Goal: Task Accomplishment & Management: Manage account settings

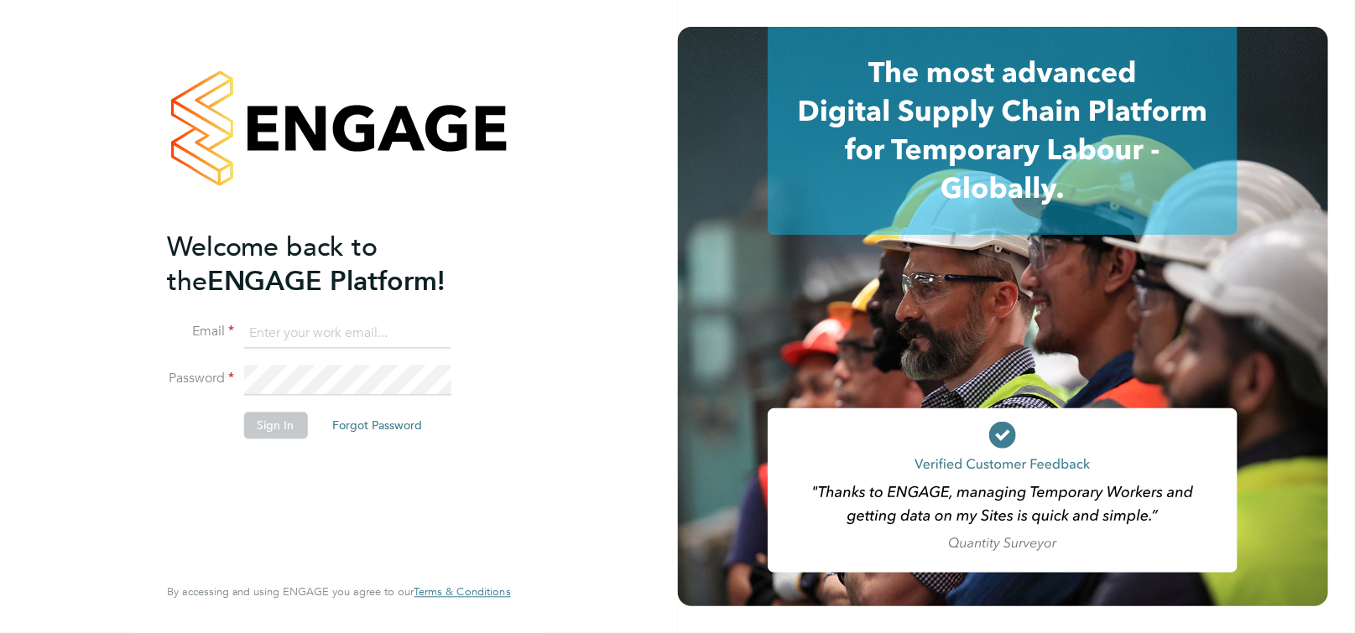
click at [294, 338] on input at bounding box center [347, 334] width 207 height 30
type input "csi.admin@uk.g4s.com"
click at [248, 432] on button "Sign In" at bounding box center [276, 426] width 64 height 27
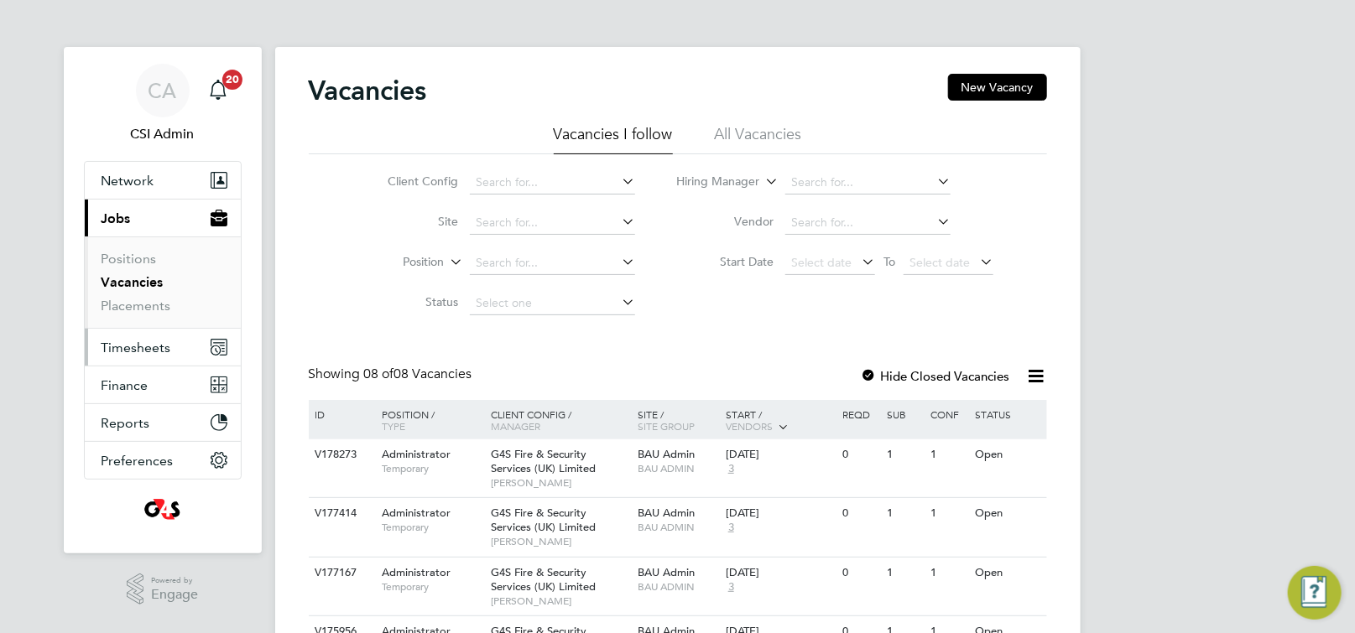
click at [129, 345] on span "Timesheets" at bounding box center [136, 348] width 70 height 16
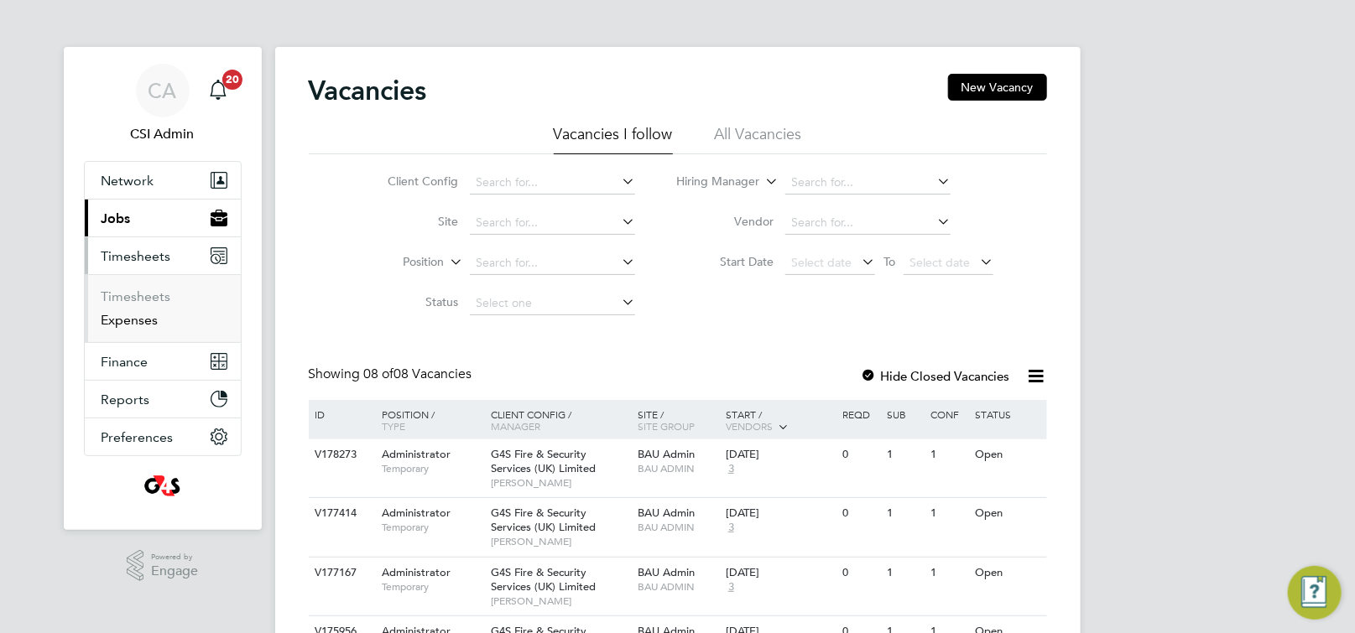
click at [138, 324] on link "Expenses" at bounding box center [129, 320] width 57 height 16
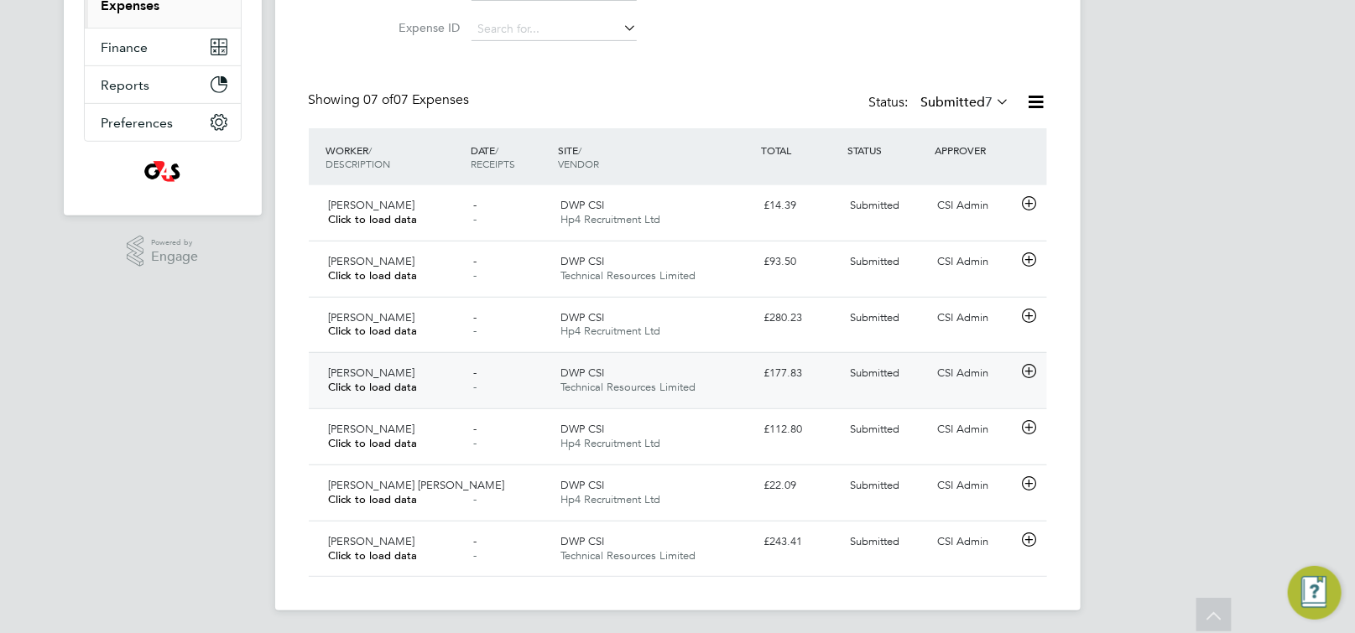
scroll to position [318, 0]
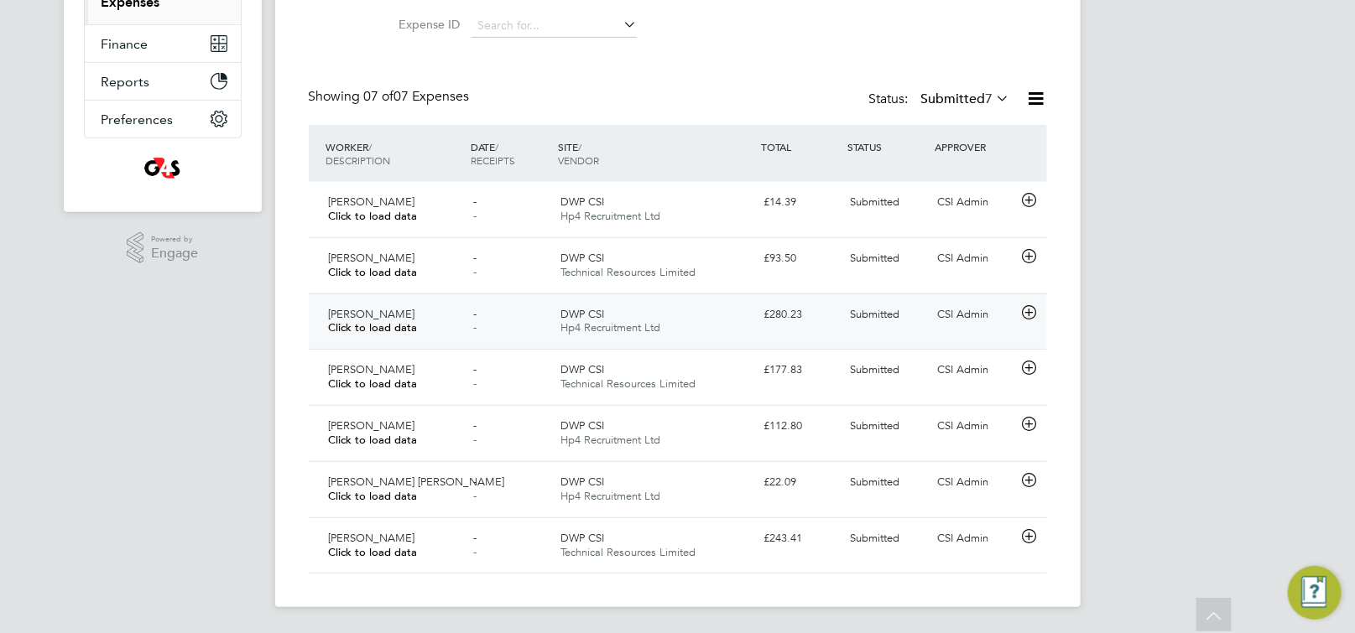
click at [1032, 312] on icon at bounding box center [1028, 312] width 21 height 13
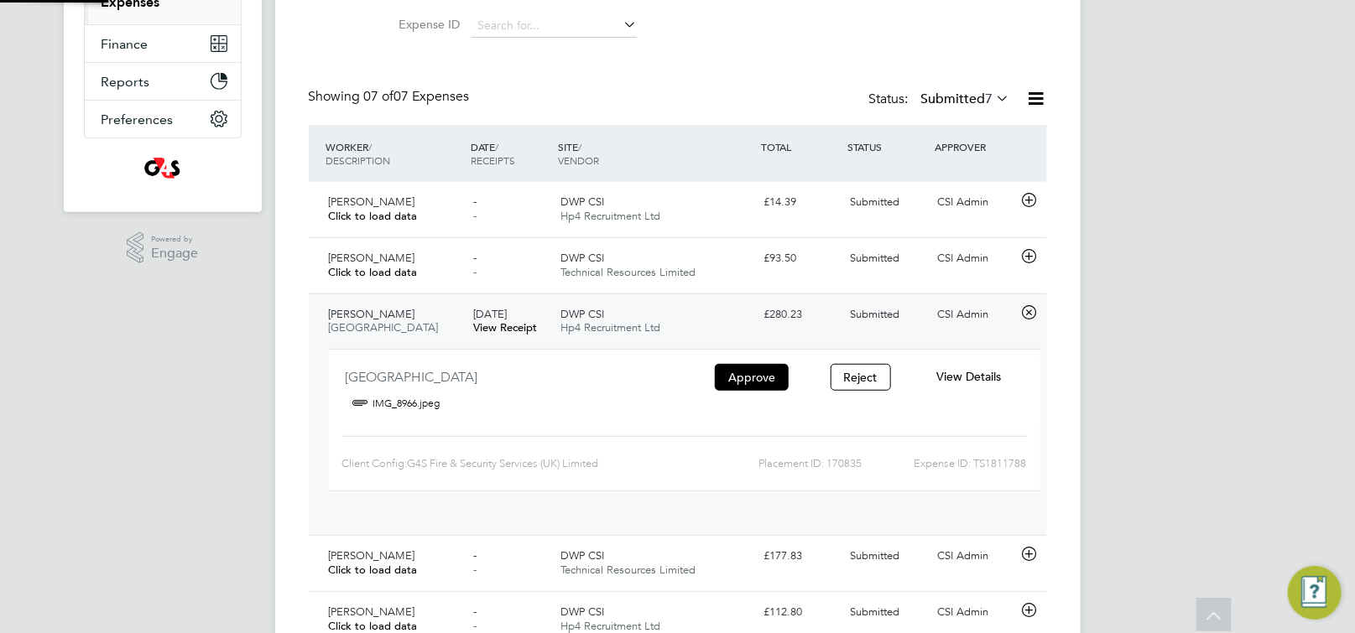
scroll to position [27, 301]
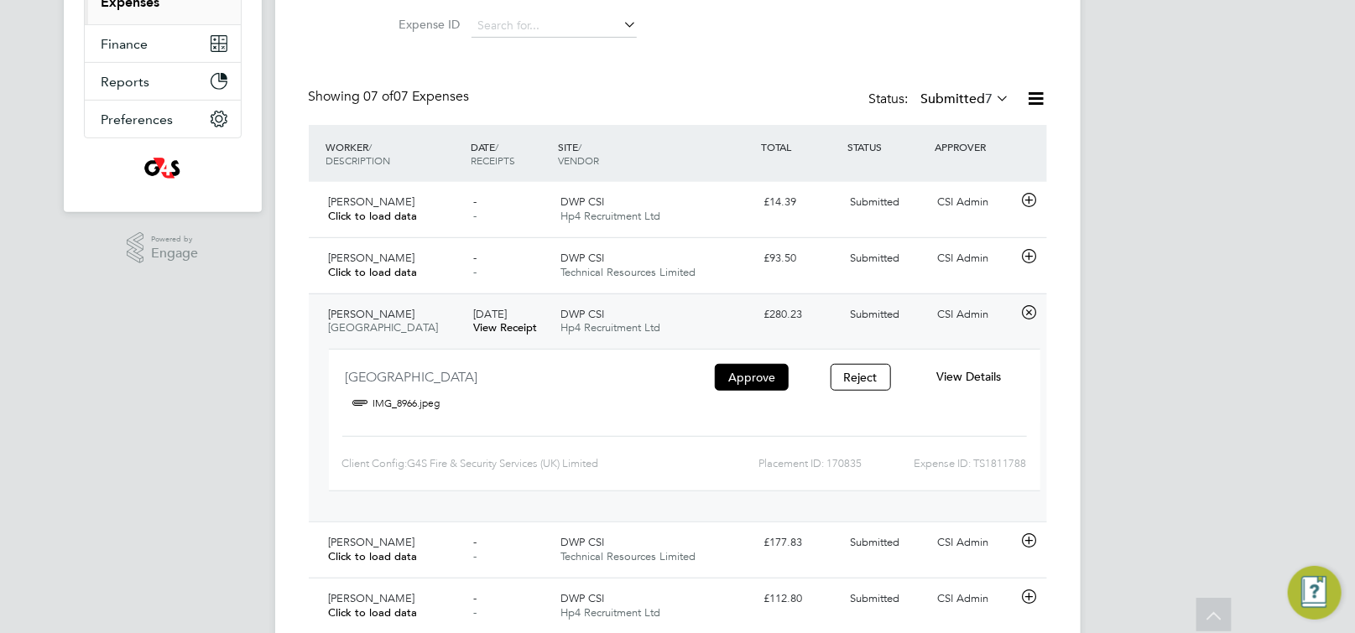
click at [991, 381] on span "View Details" at bounding box center [968, 376] width 65 height 15
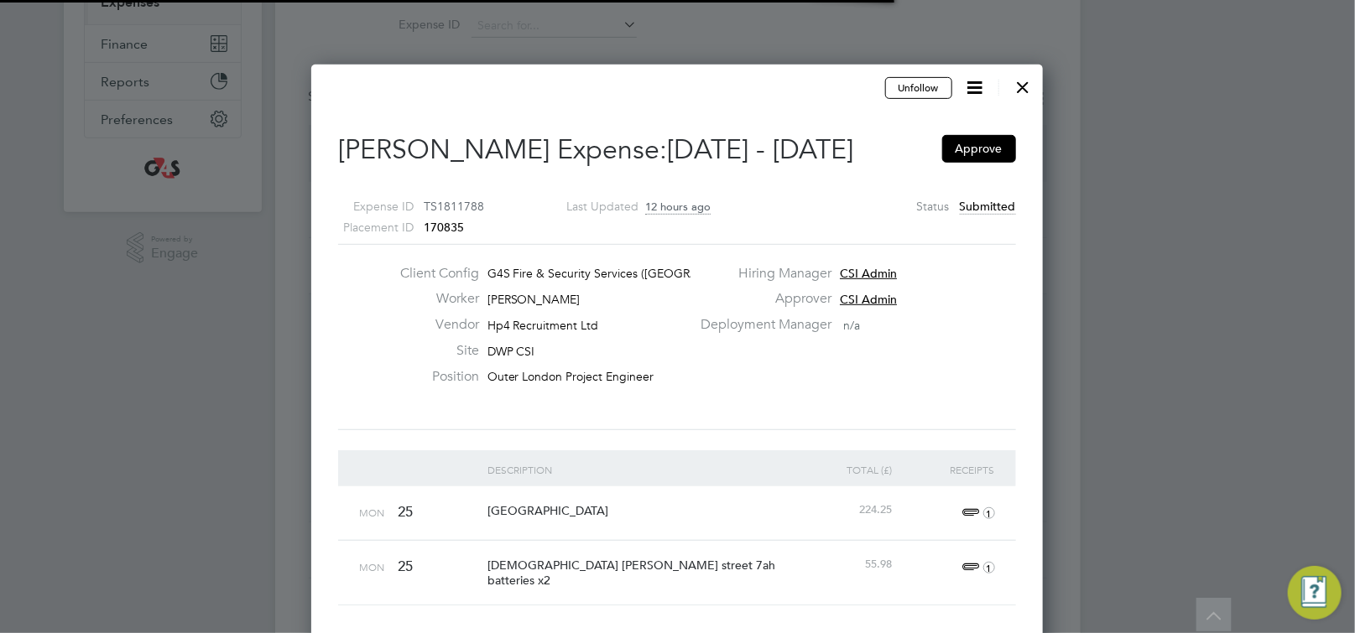
scroll to position [9, 8]
click at [980, 90] on icon at bounding box center [975, 87] width 21 height 21
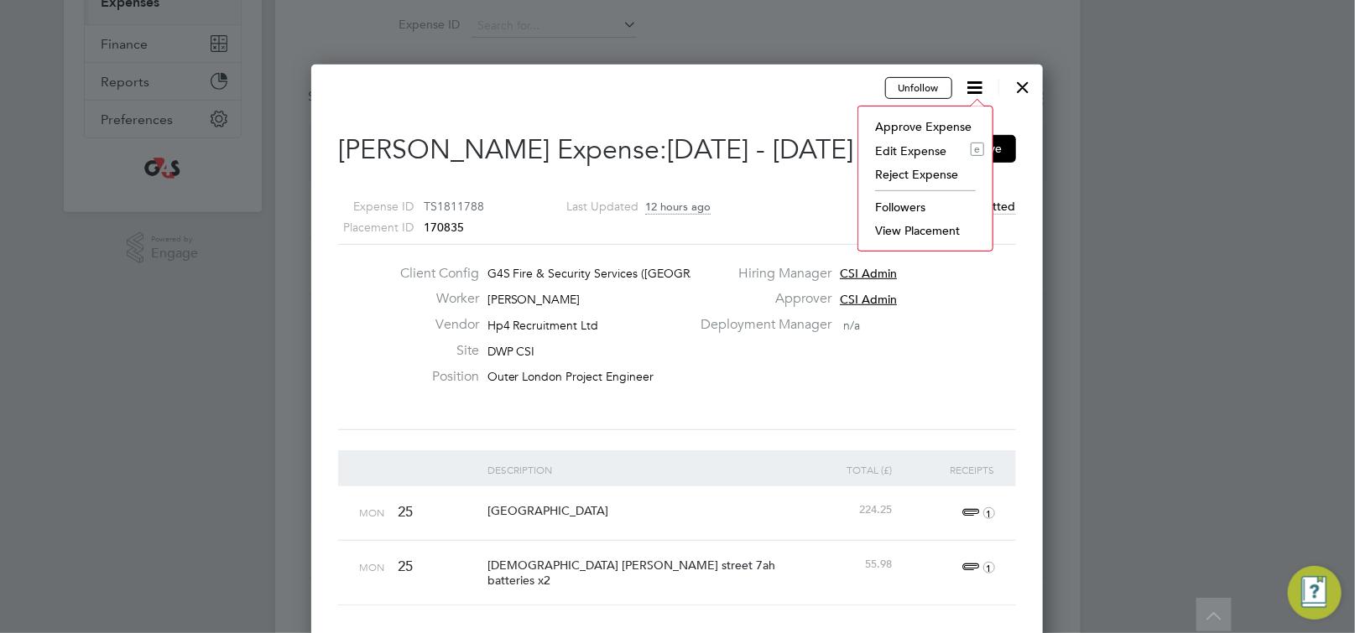
click at [898, 148] on li "Edit Expense e" at bounding box center [924, 150] width 117 height 23
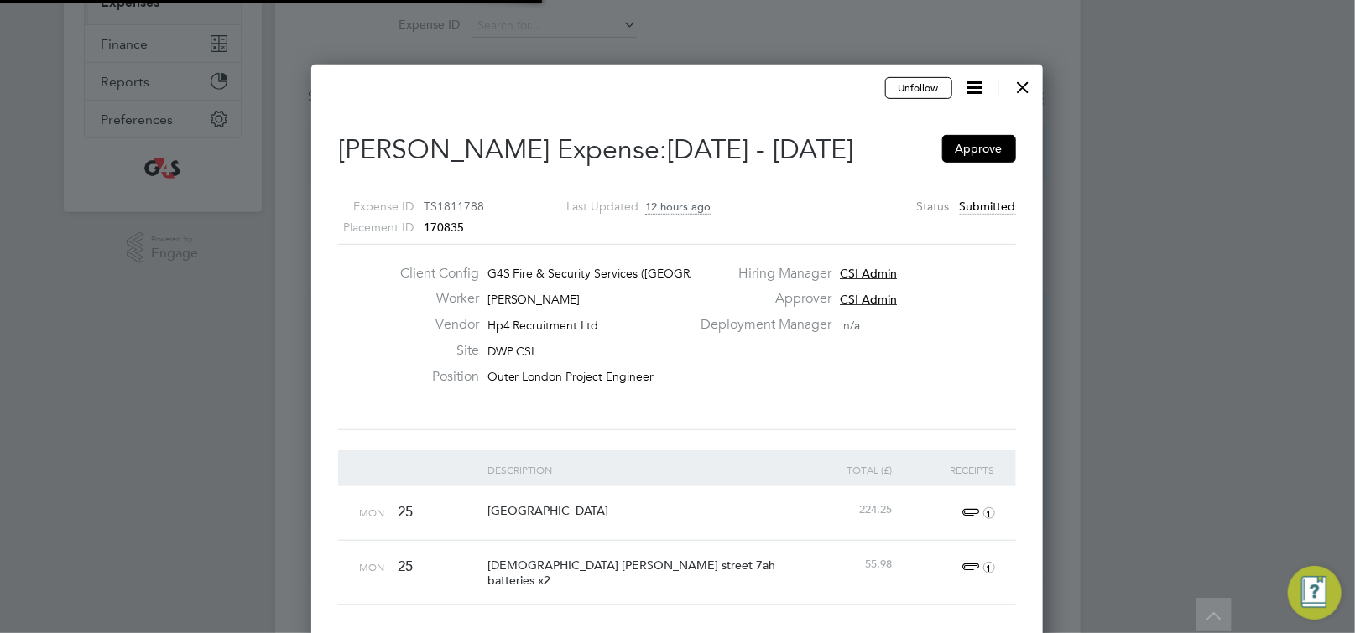
type input "CSI Admin"
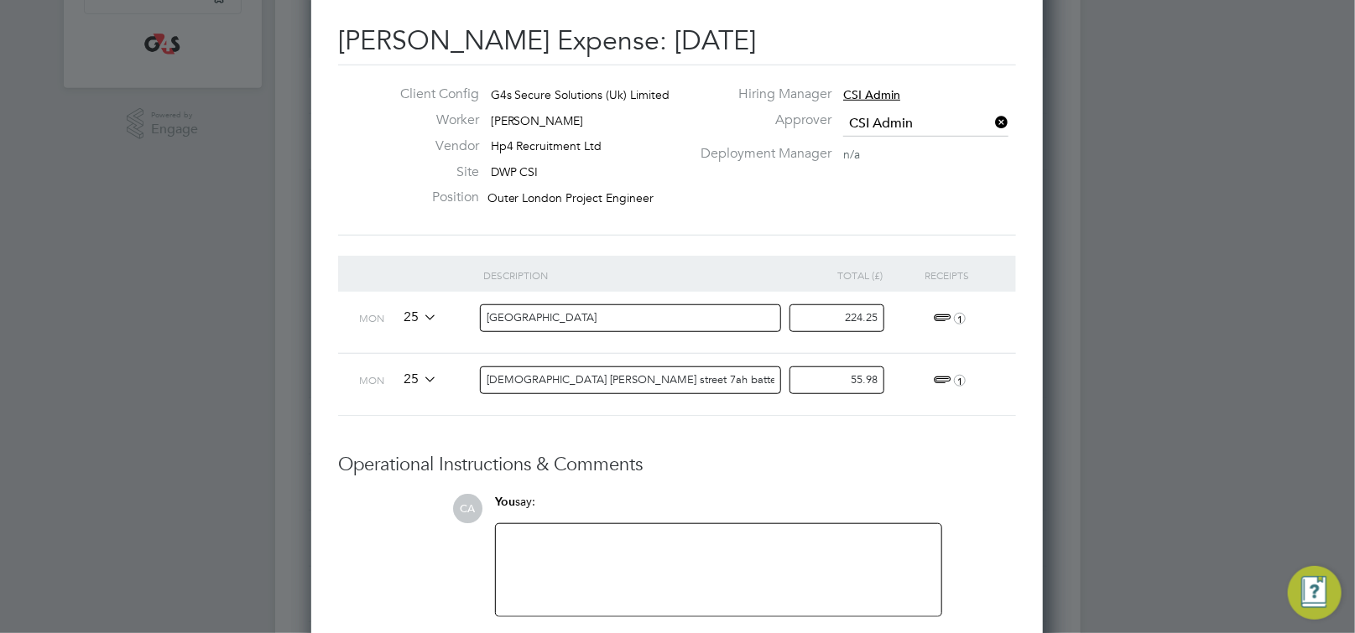
scroll to position [615, 0]
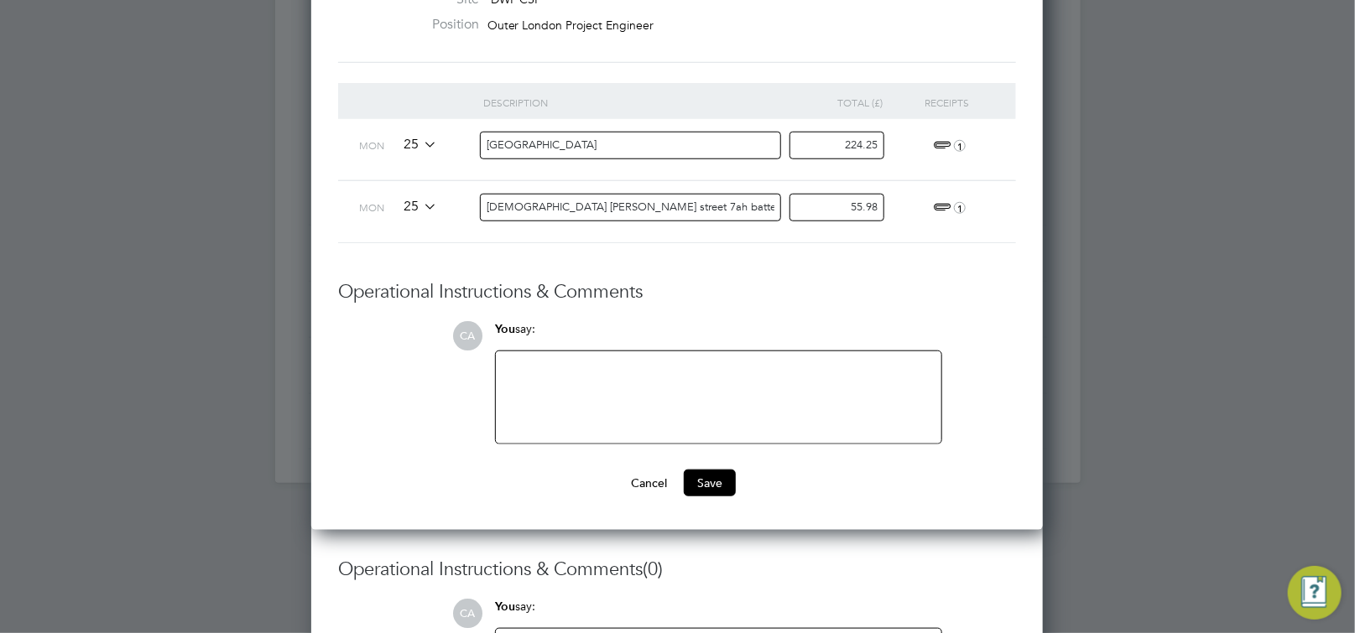
click at [610, 383] on div at bounding box center [718, 397] width 425 height 72
paste div
drag, startPoint x: 845, startPoint y: 148, endPoint x: 1059, endPoint y: 153, distance: 214.8
click at [1006, 150] on div "Mon 25 Berwick hotel 224.25 1" at bounding box center [677, 149] width 678 height 61
type input "186.88"
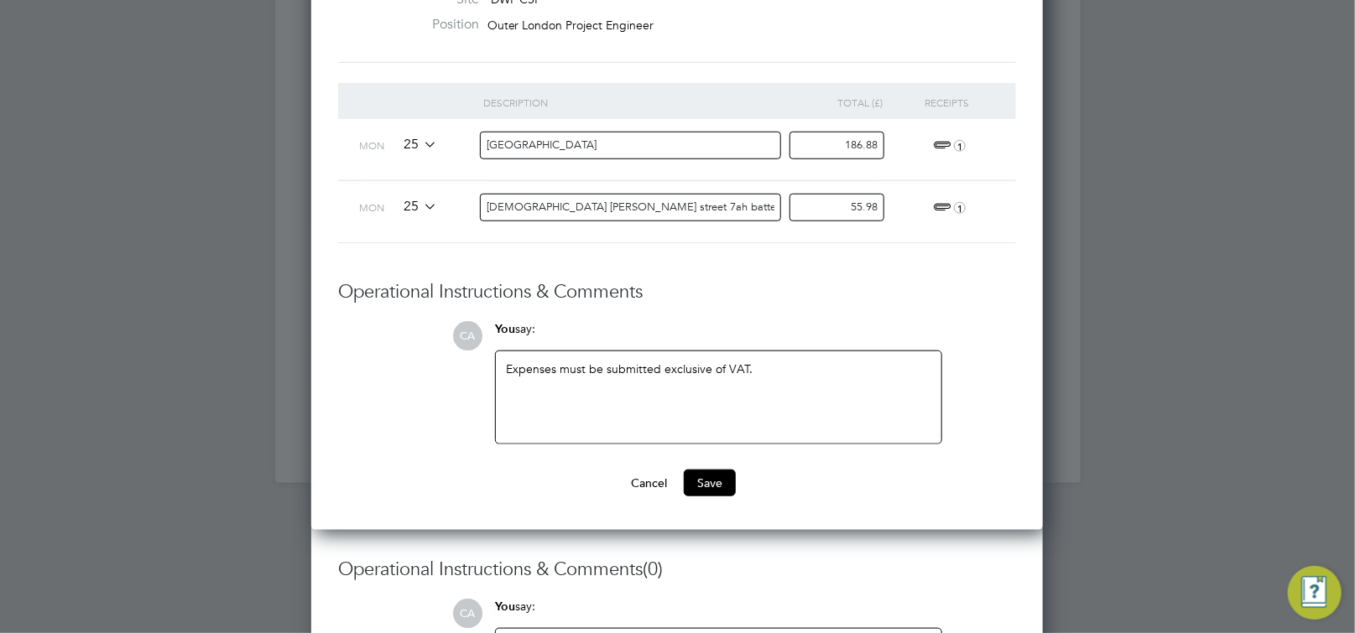
drag, startPoint x: 815, startPoint y: 197, endPoint x: 1190, endPoint y: 187, distance: 375.1
type input "46.65"
click at [704, 479] on button "Save" at bounding box center [710, 483] width 52 height 27
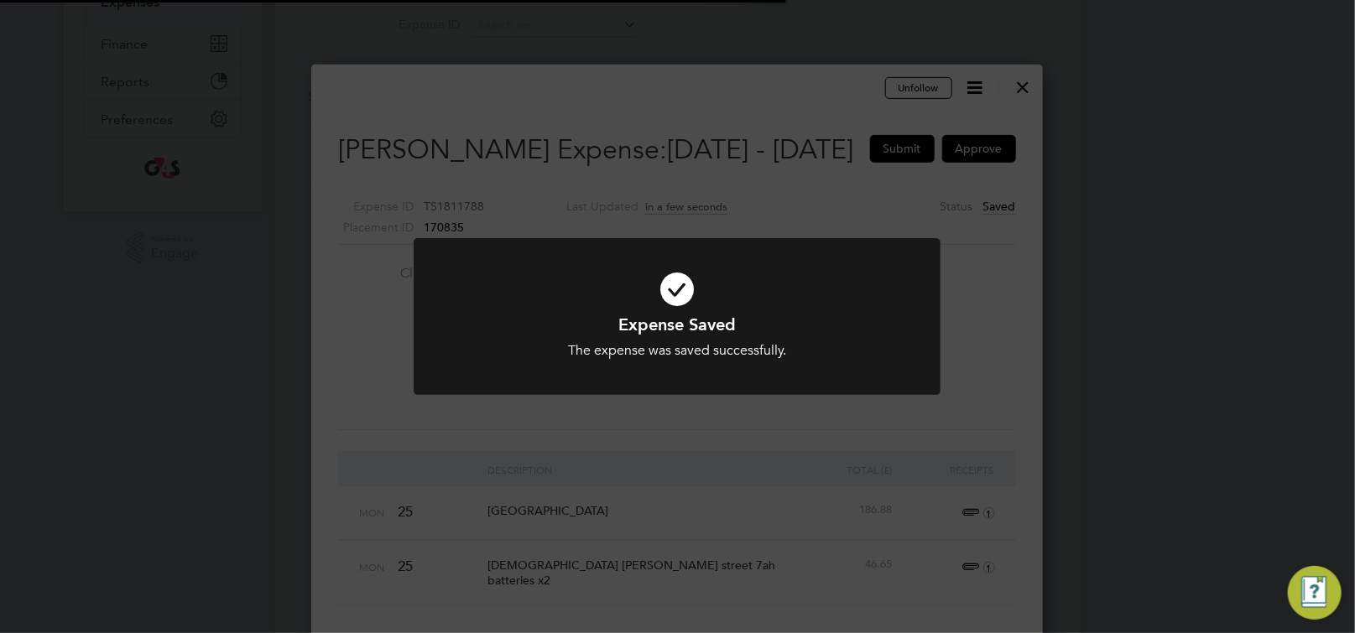
click at [725, 471] on div "Expense Saved The expense was saved successfully. Cancel Okay" at bounding box center [677, 316] width 1355 height 633
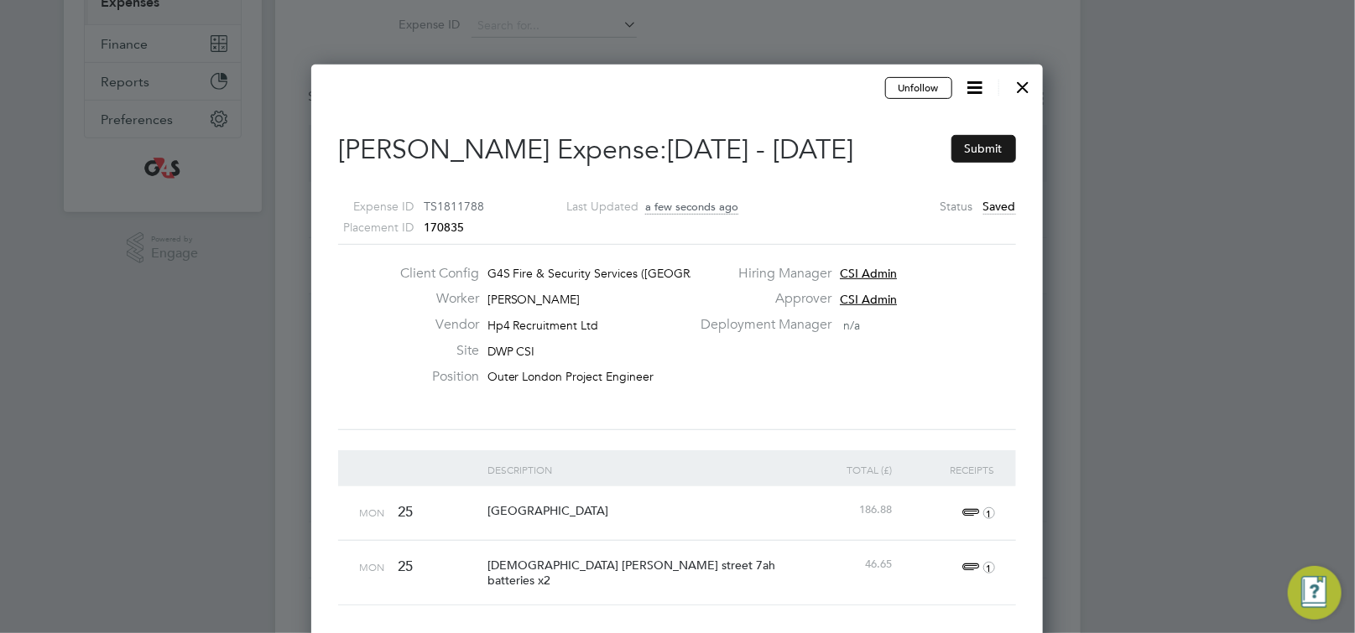
click at [990, 145] on button "Submit" at bounding box center [983, 148] width 65 height 27
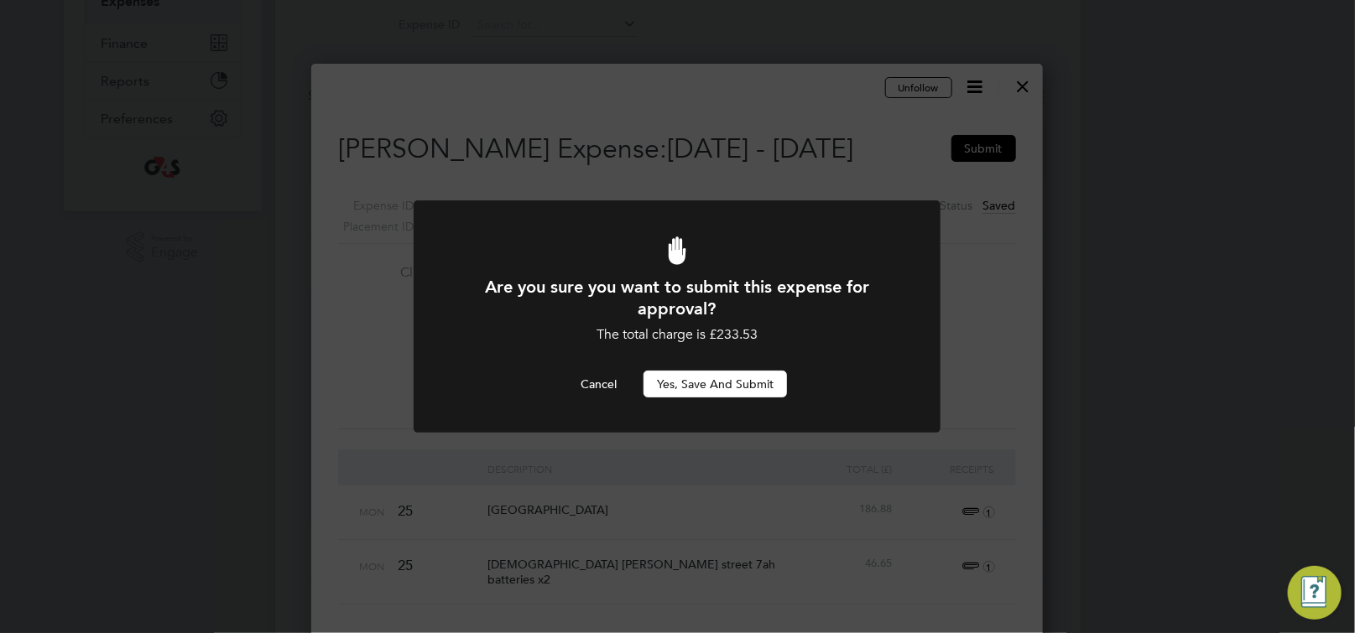
click at [714, 385] on button "Yes, Save and Submit" at bounding box center [714, 384] width 143 height 27
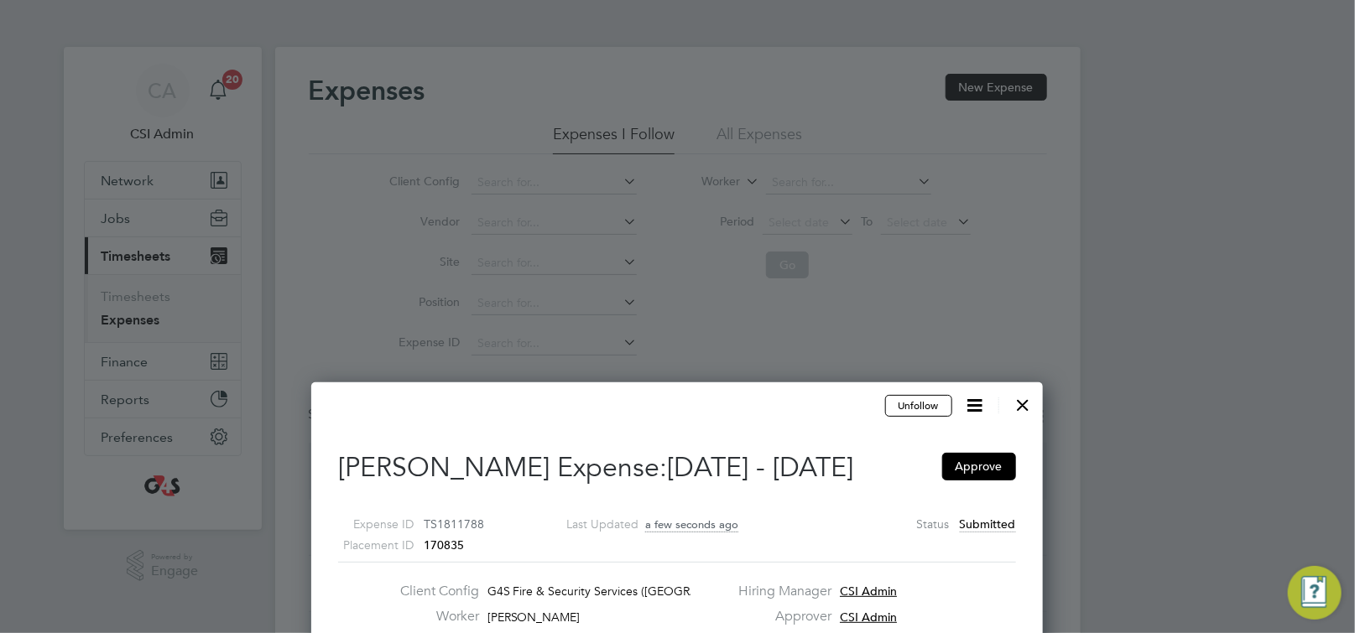
drag, startPoint x: 1027, startPoint y: 409, endPoint x: 598, endPoint y: 478, distance: 434.1
click at [1027, 408] on div at bounding box center [1023, 401] width 30 height 30
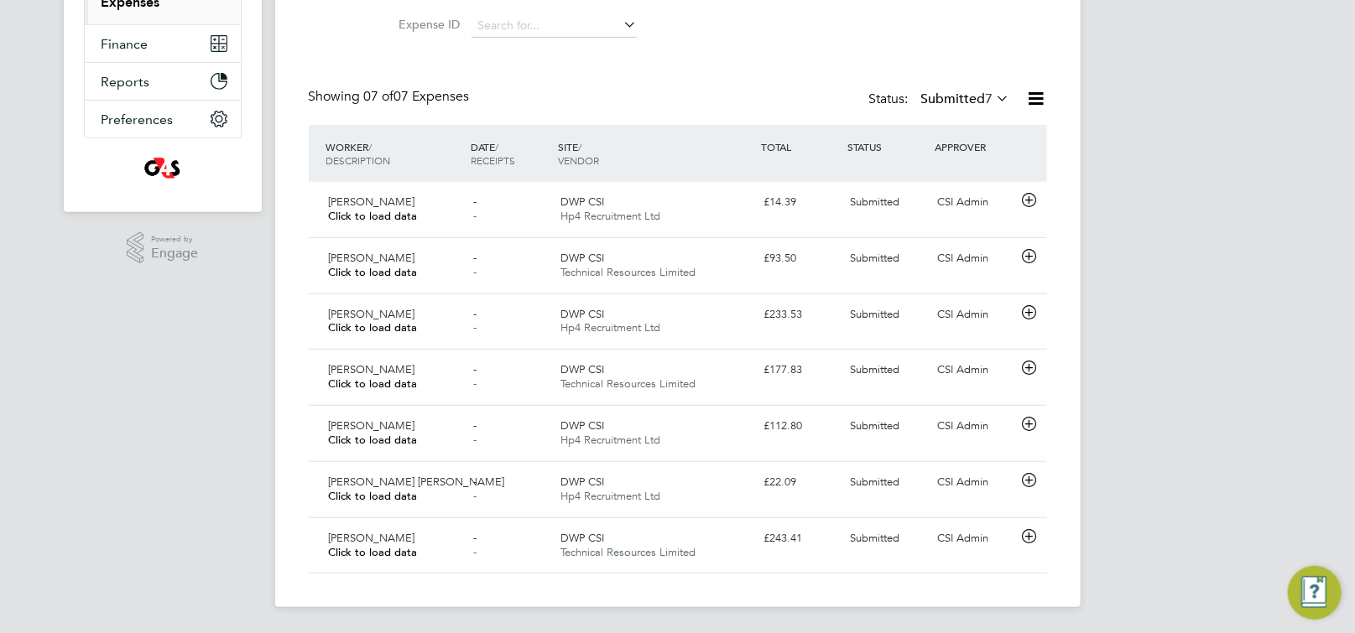
drag, startPoint x: 1027, startPoint y: 369, endPoint x: 1071, endPoint y: 370, distance: 43.6
click at [1028, 369] on icon at bounding box center [1028, 367] width 21 height 13
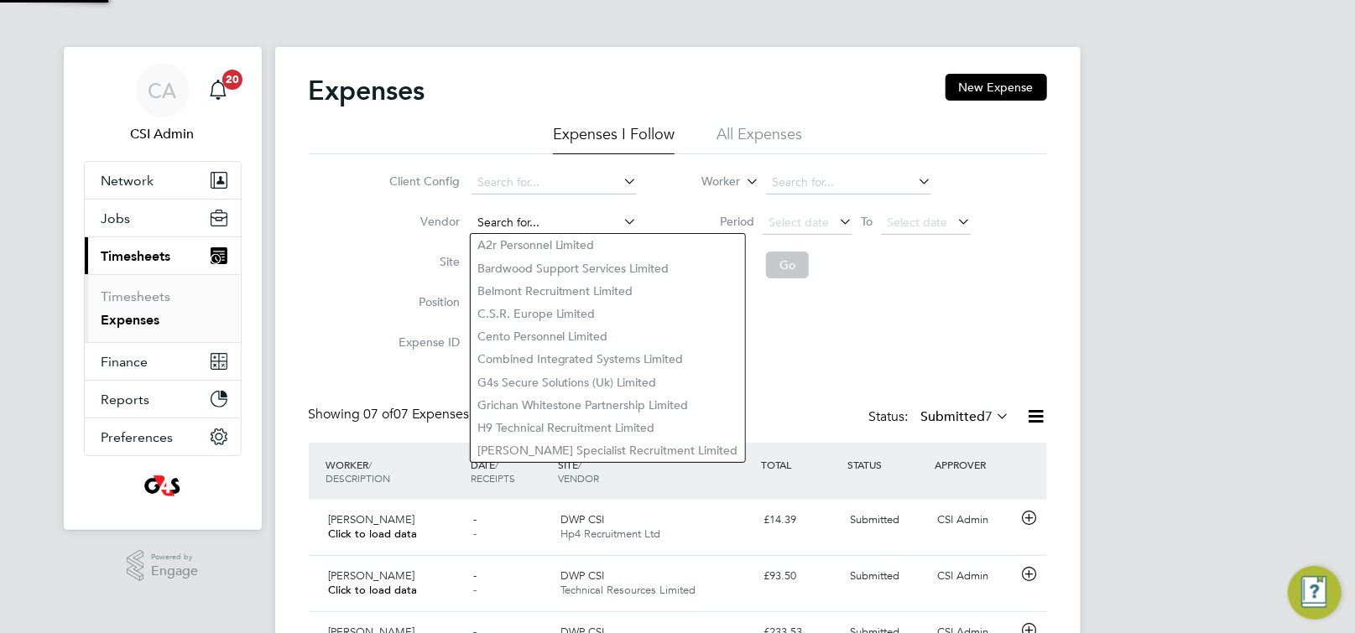
click at [531, 221] on input at bounding box center [553, 222] width 165 height 23
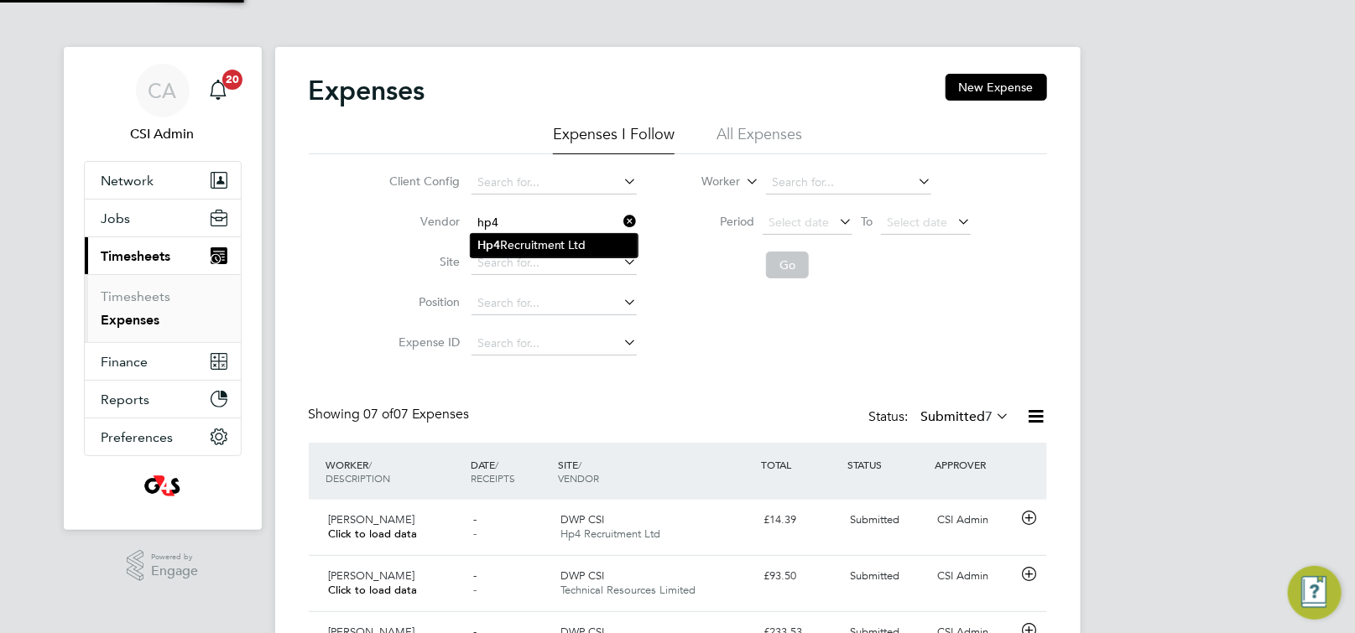
click at [539, 252] on li "Hp4 Recruitment Ltd" at bounding box center [554, 245] width 167 height 23
type input "Hp4 Recruitment Ltd"
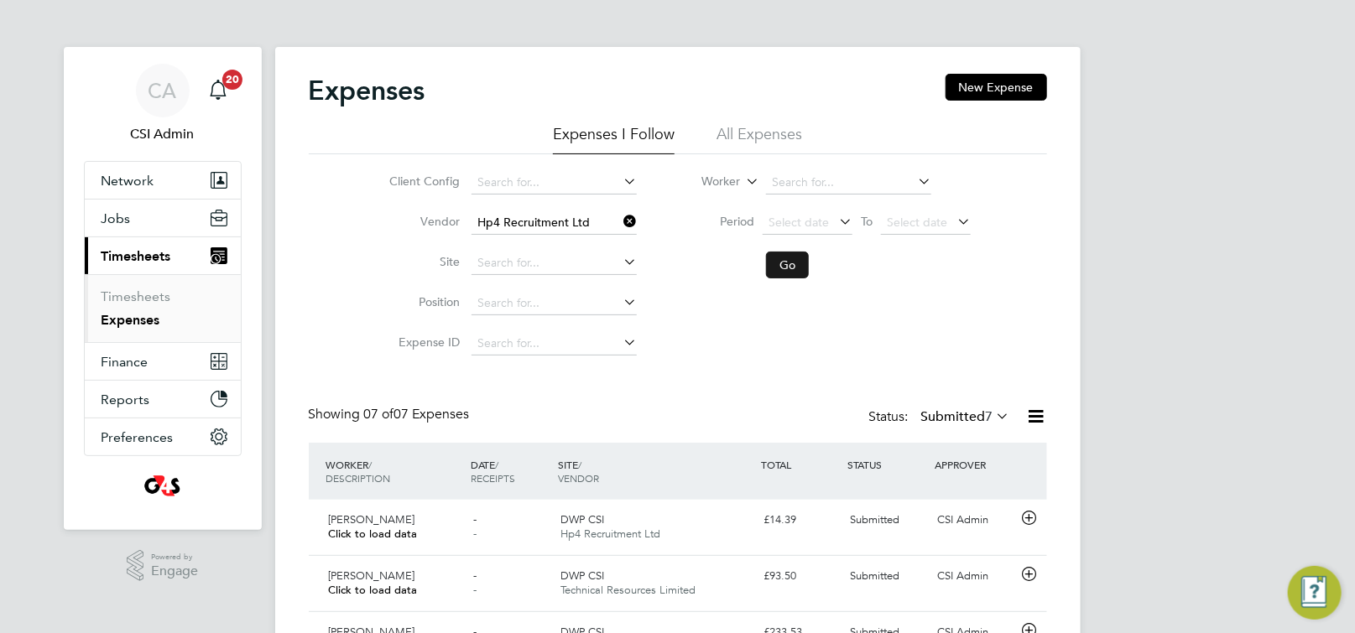
click at [784, 266] on button "Go" at bounding box center [787, 265] width 43 height 27
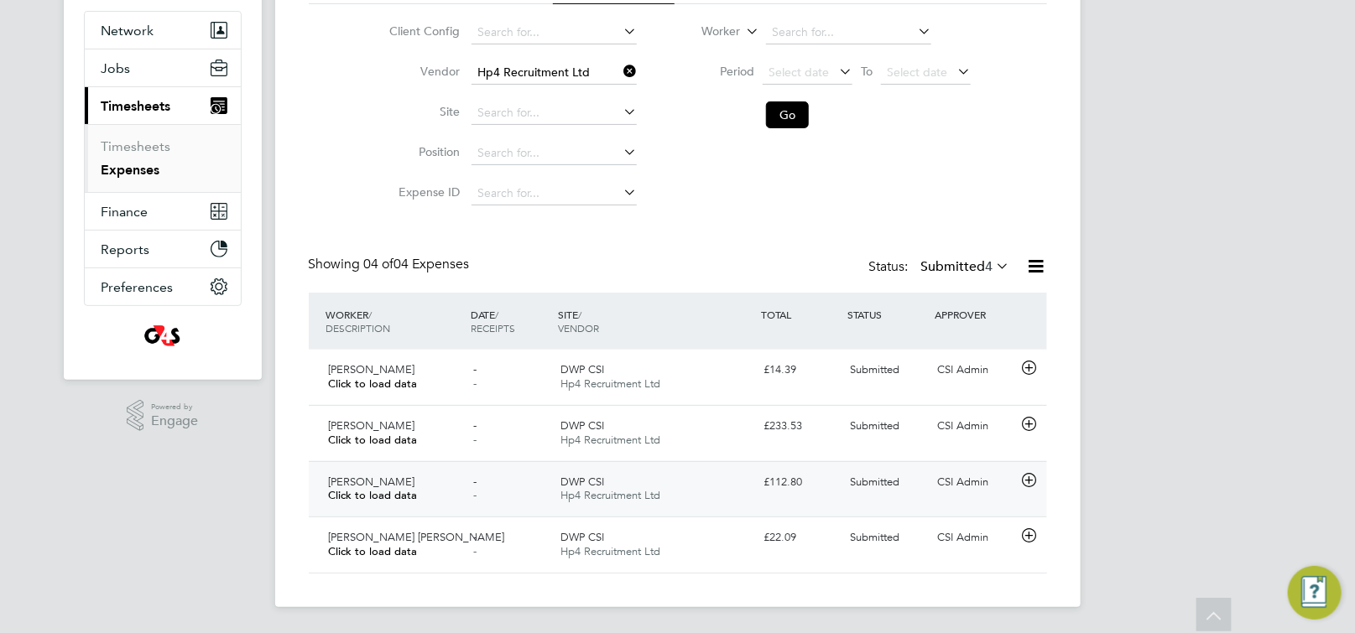
click at [1041, 477] on div at bounding box center [1031, 482] width 29 height 27
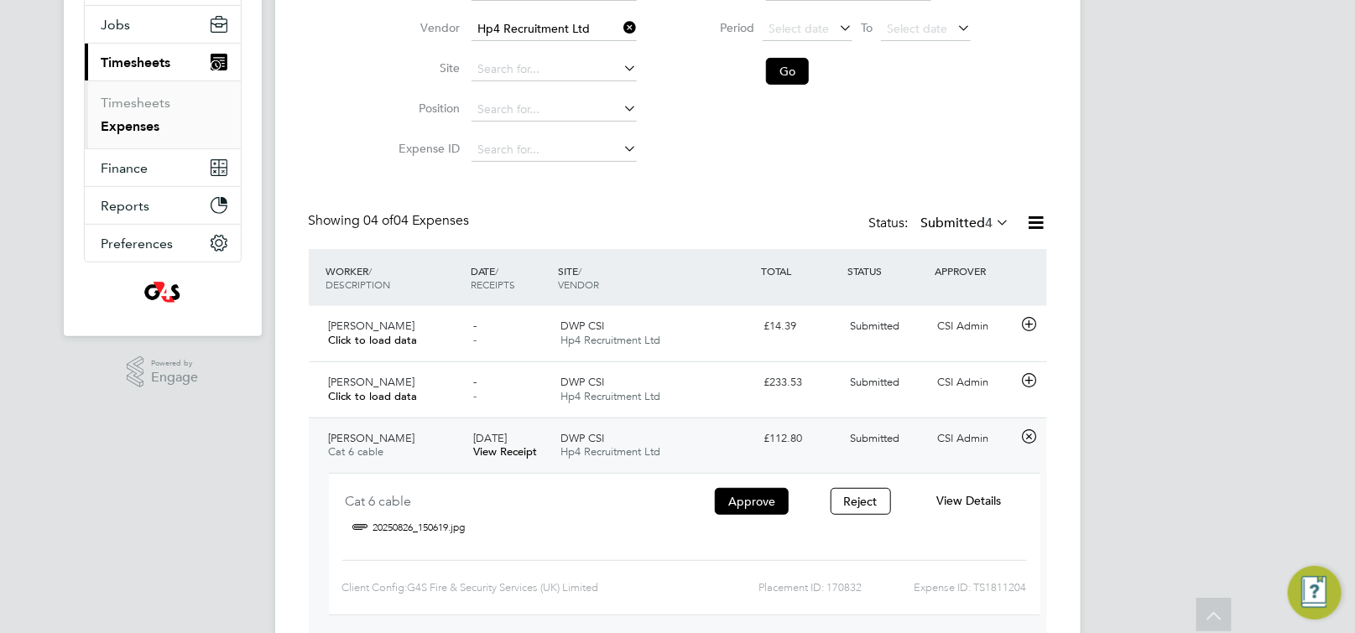
scroll to position [323, 0]
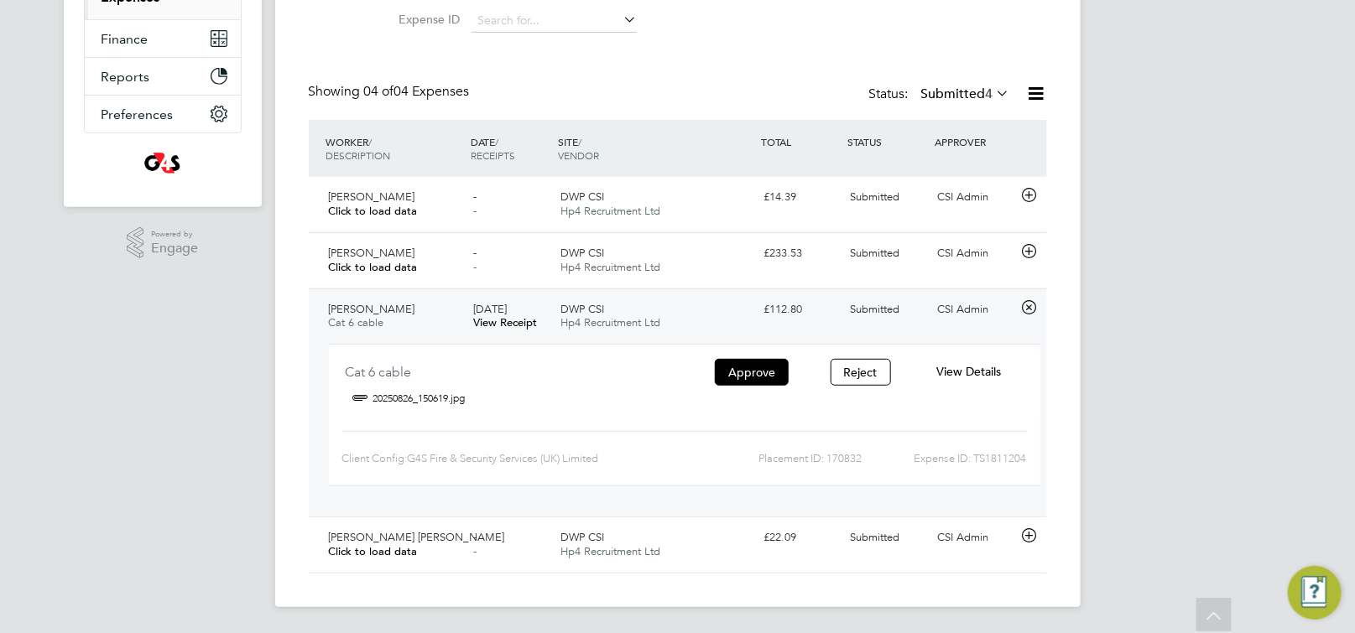
click at [999, 373] on span "View Details" at bounding box center [968, 371] width 65 height 15
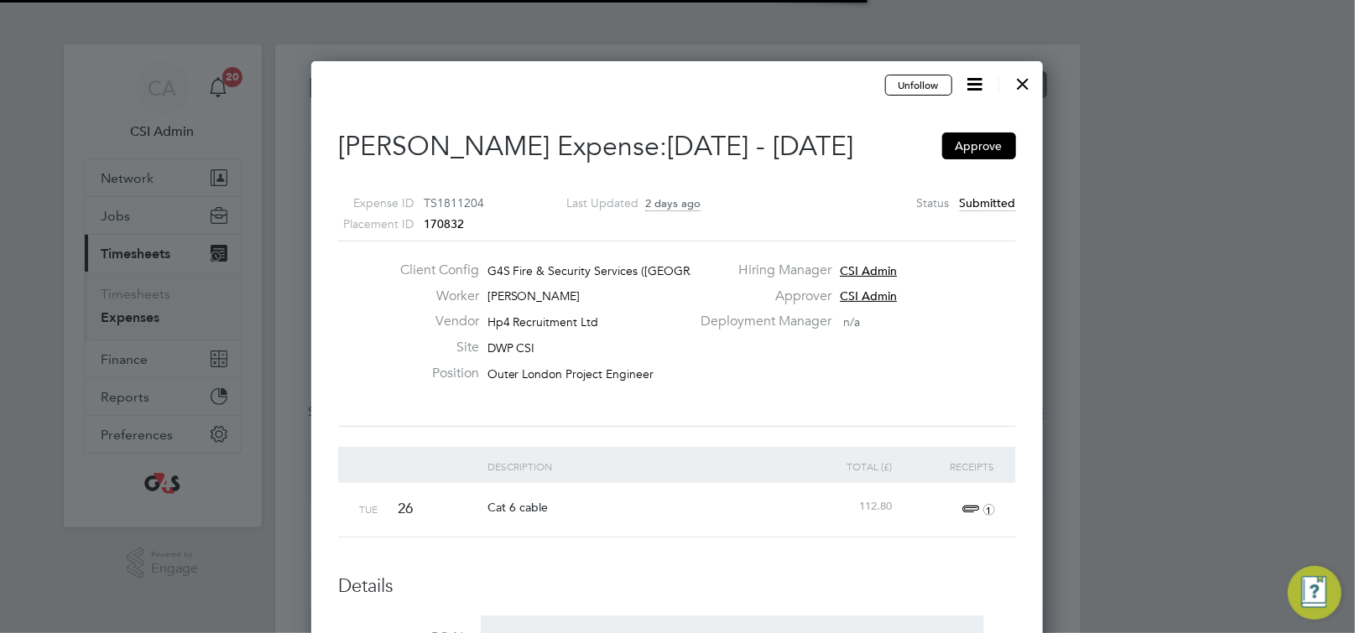
scroll to position [27, 304]
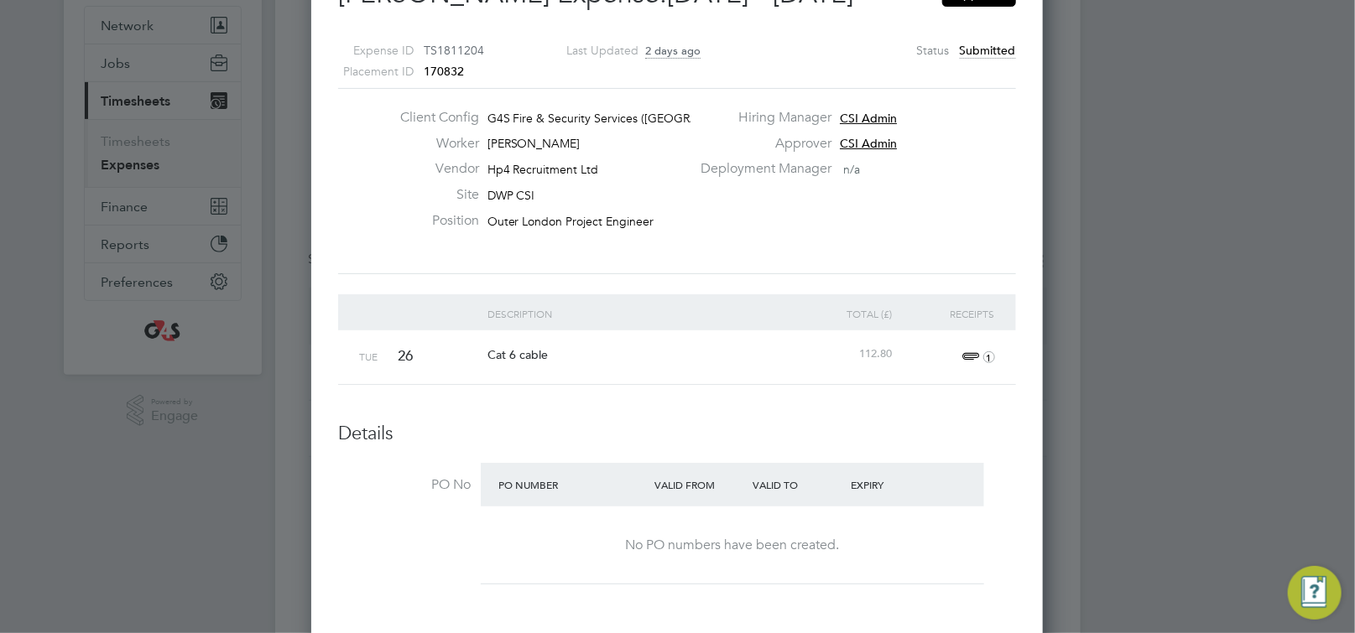
click at [974, 355] on span "1" at bounding box center [976, 357] width 37 height 20
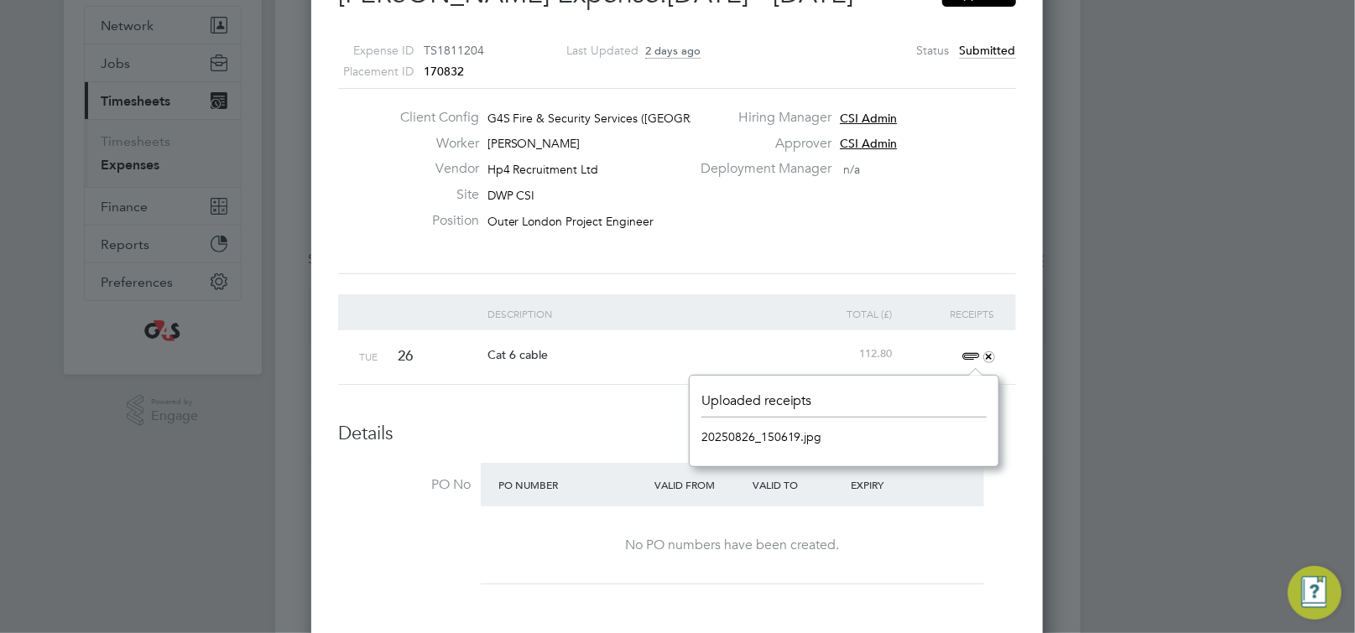
click at [757, 437] on link "20250826_150619.jpg" at bounding box center [761, 436] width 121 height 25
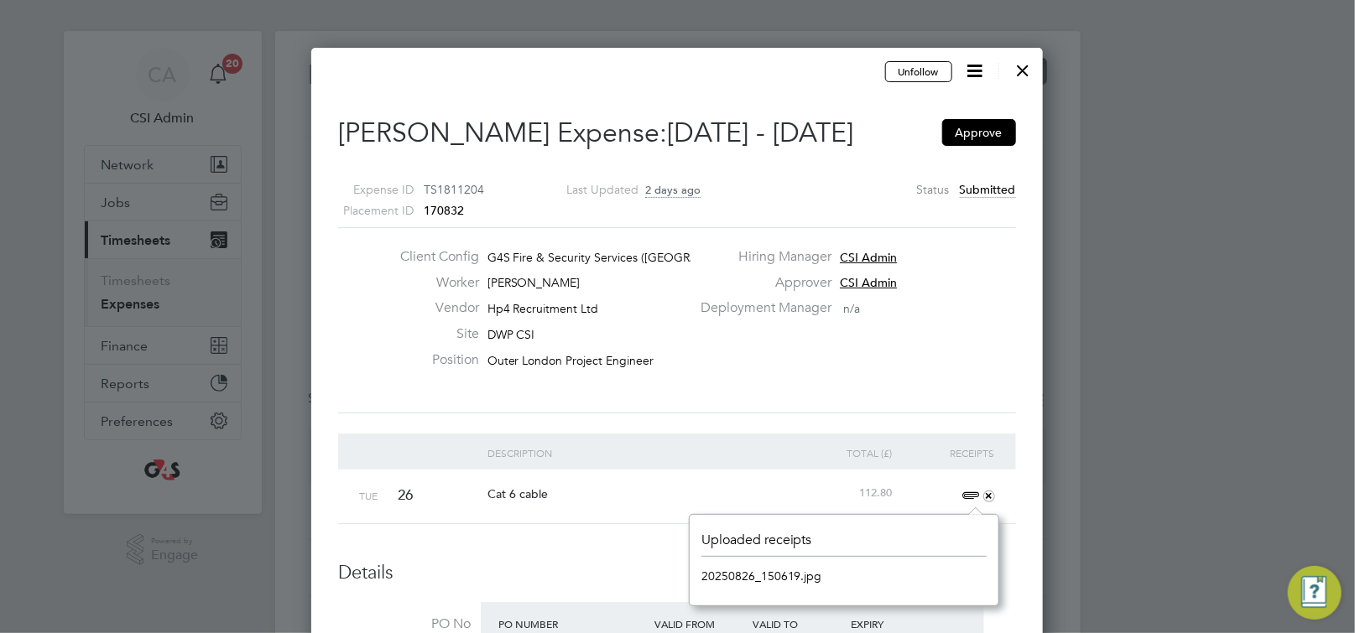
scroll to position [0, 0]
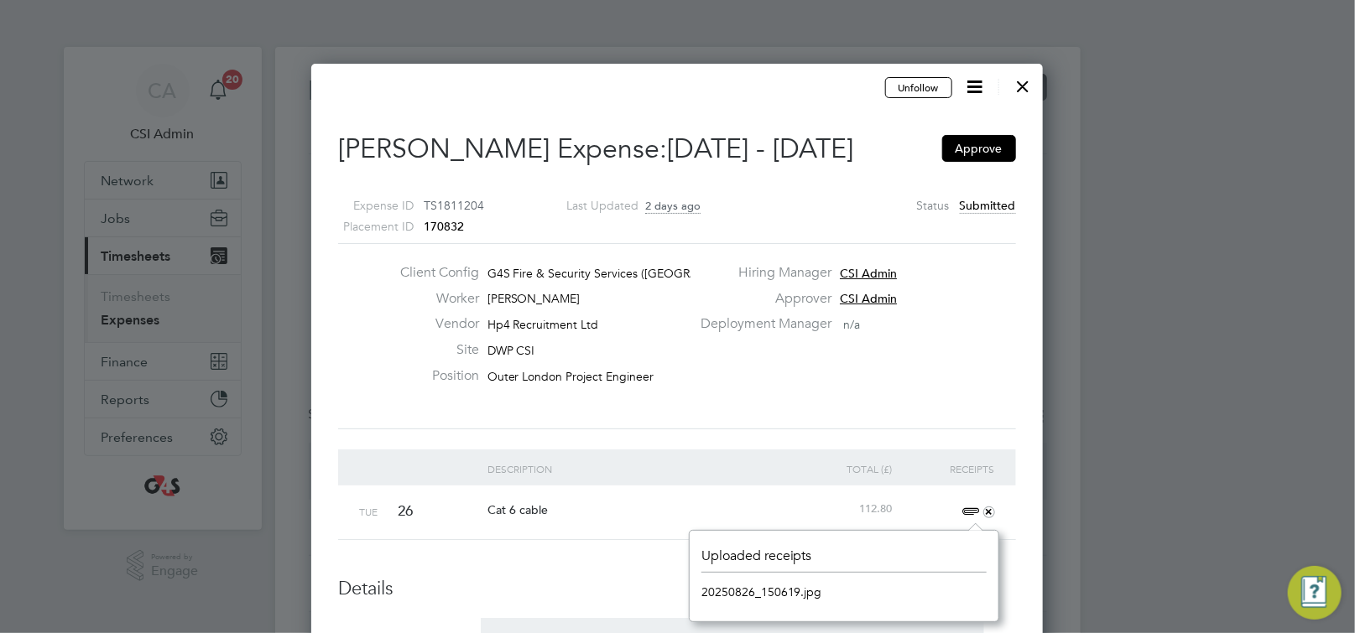
click at [984, 91] on icon at bounding box center [975, 86] width 21 height 21
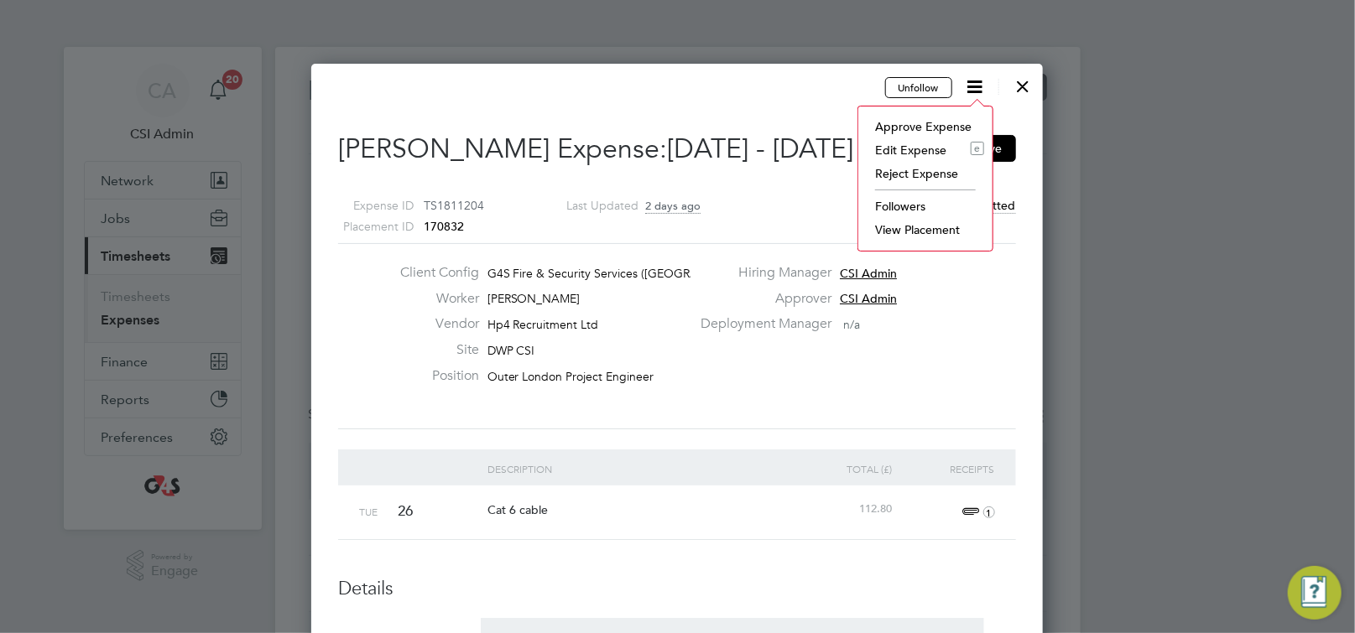
click at [905, 150] on li "Edit Expense e" at bounding box center [924, 149] width 117 height 23
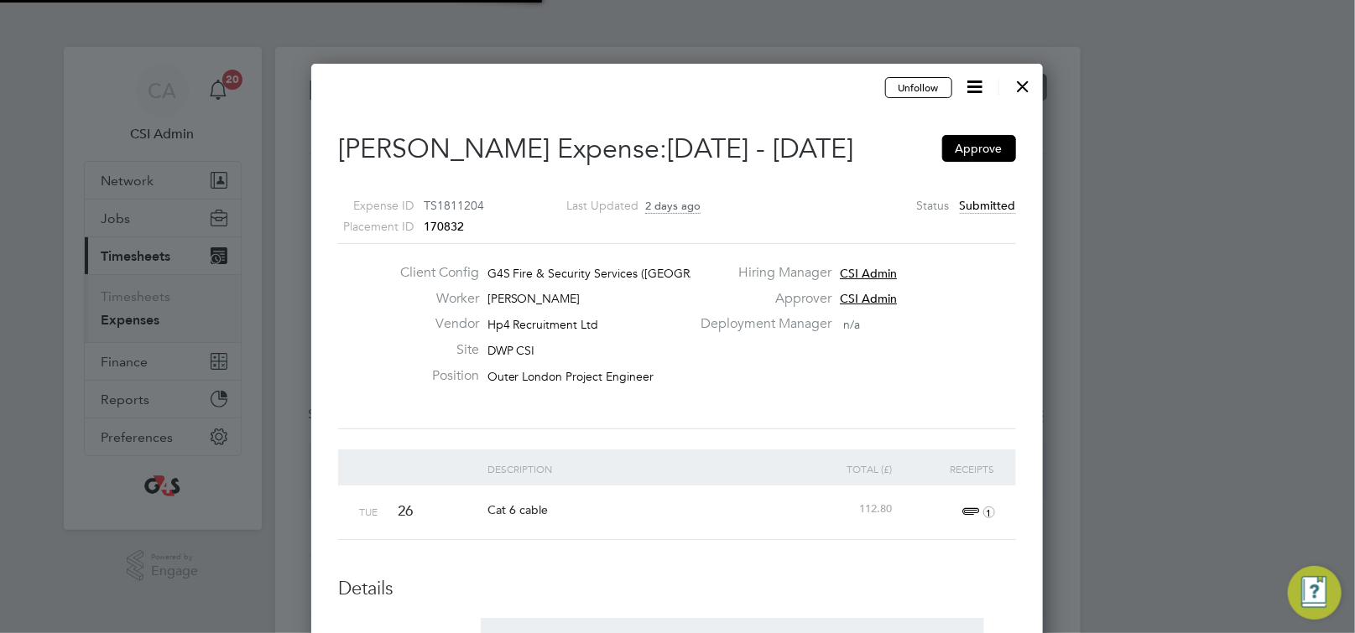
type input "CSI Admin"
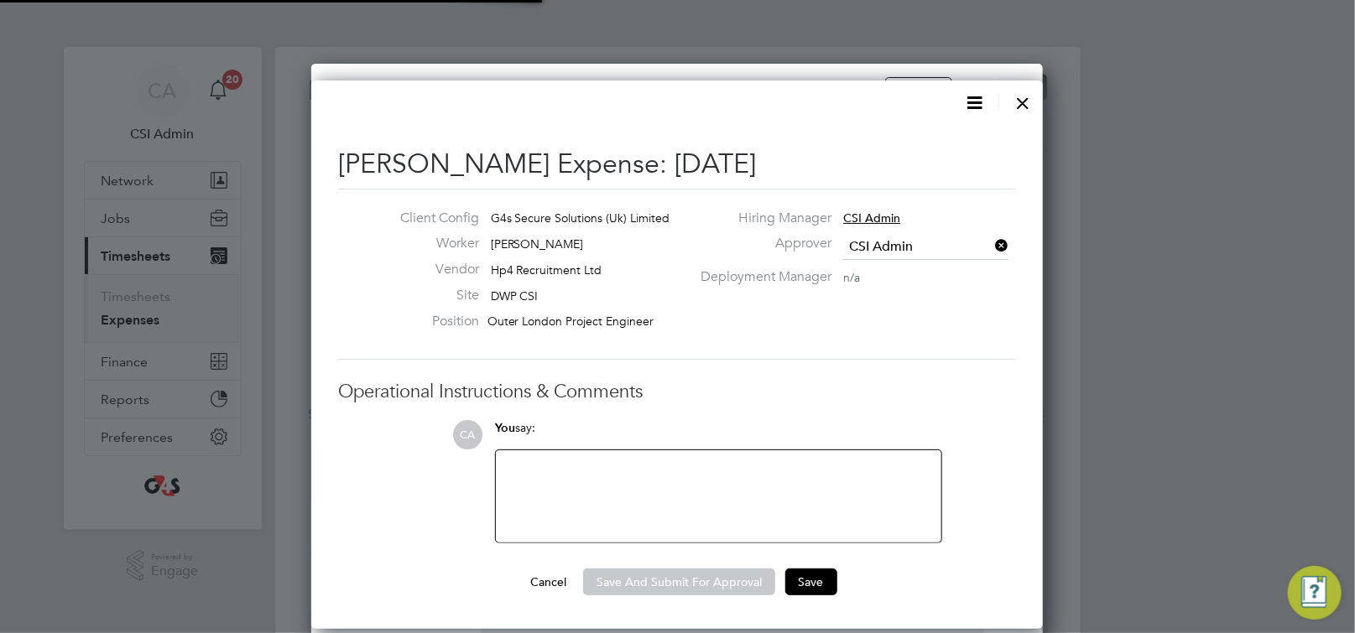
scroll to position [27, 304]
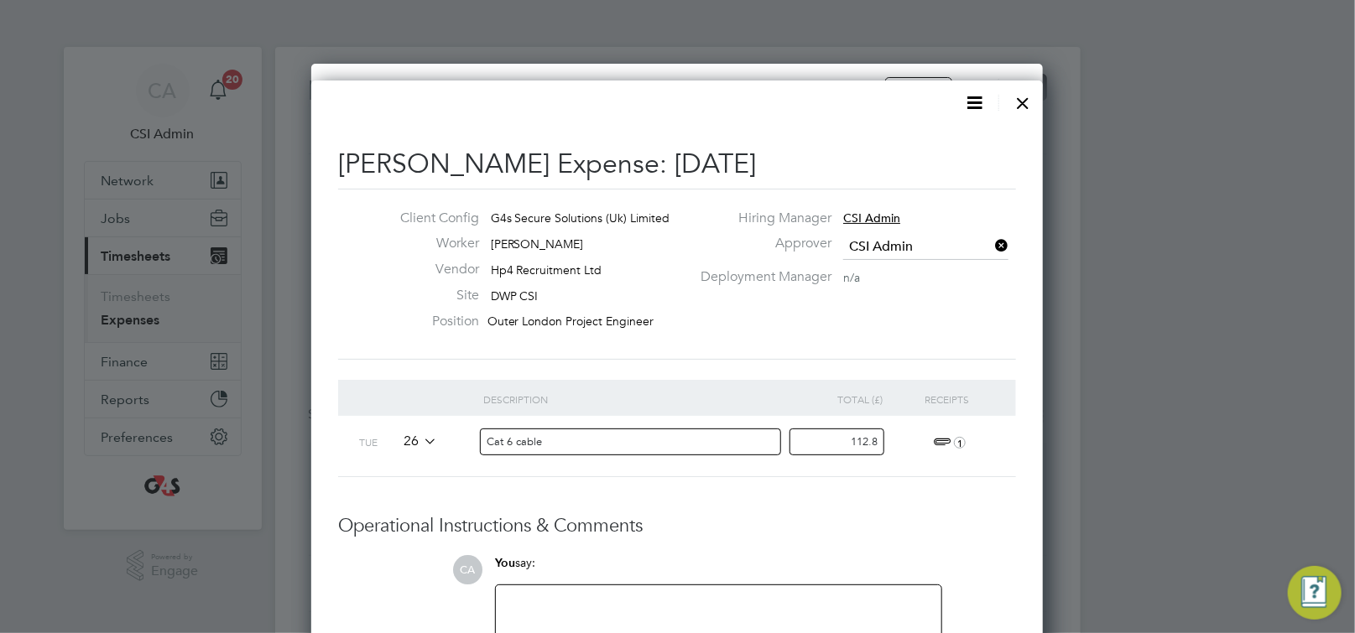
drag, startPoint x: 850, startPoint y: 445, endPoint x: 1036, endPoint y: 452, distance: 185.5
click at [1027, 457] on div "Tim Fry's Expense: 26 Aug 2025 Client Config G4s Secure Solutions (Uk) Limited …" at bounding box center [676, 423] width 731 height 684
type input "94"
click at [744, 611] on div at bounding box center [718, 632] width 425 height 72
paste div
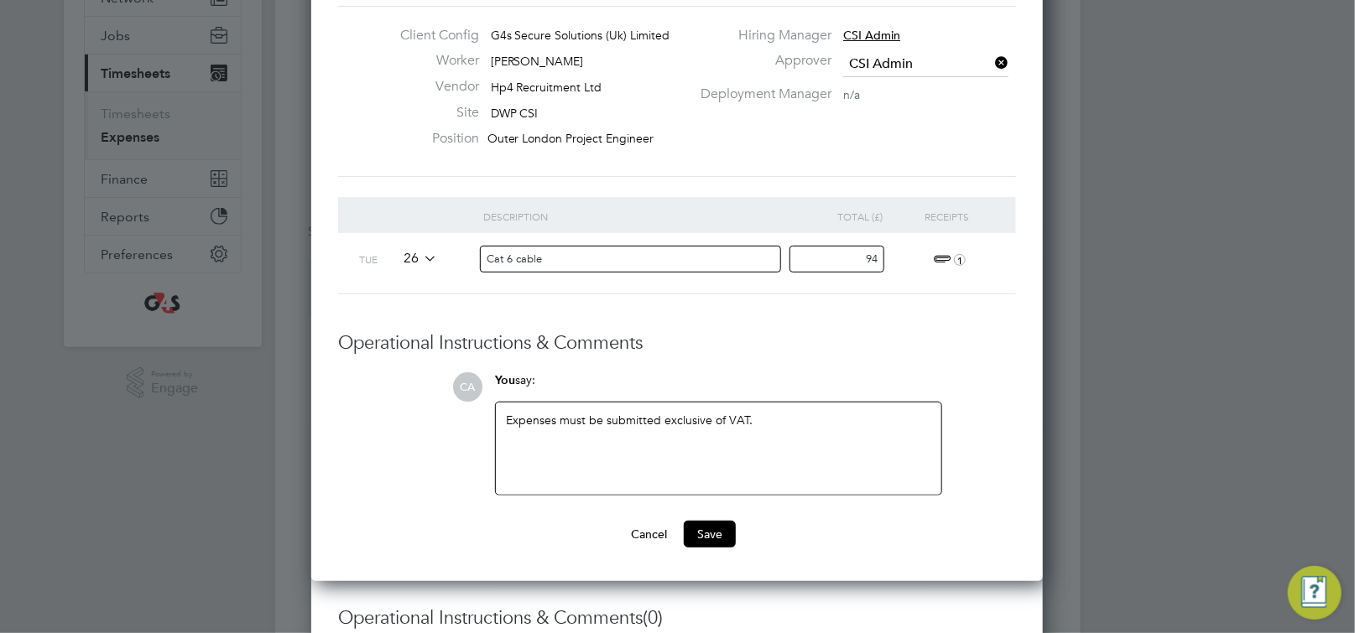
scroll to position [211, 0]
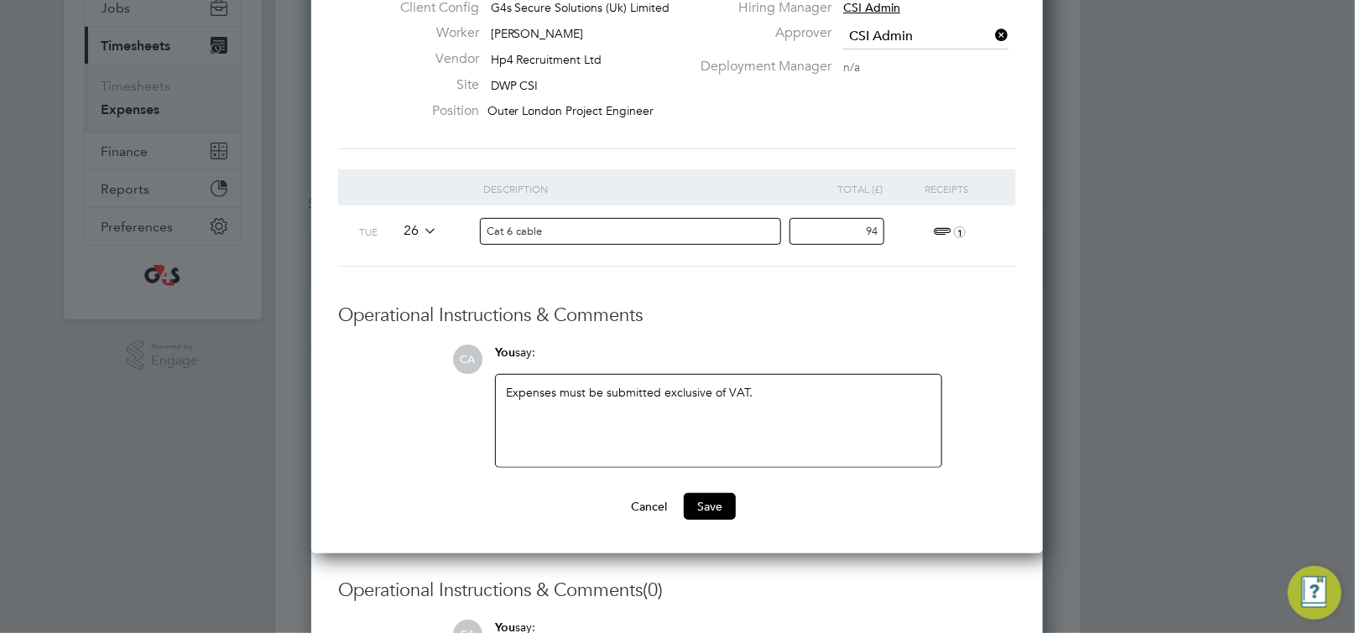
click at [711, 519] on div "Tim Fry's Expense: 26 Aug 2025 Client Config G4s Secure Solutions (Uk) Limited …" at bounding box center [676, 212] width 731 height 684
click at [710, 507] on button "Save" at bounding box center [710, 506] width 52 height 27
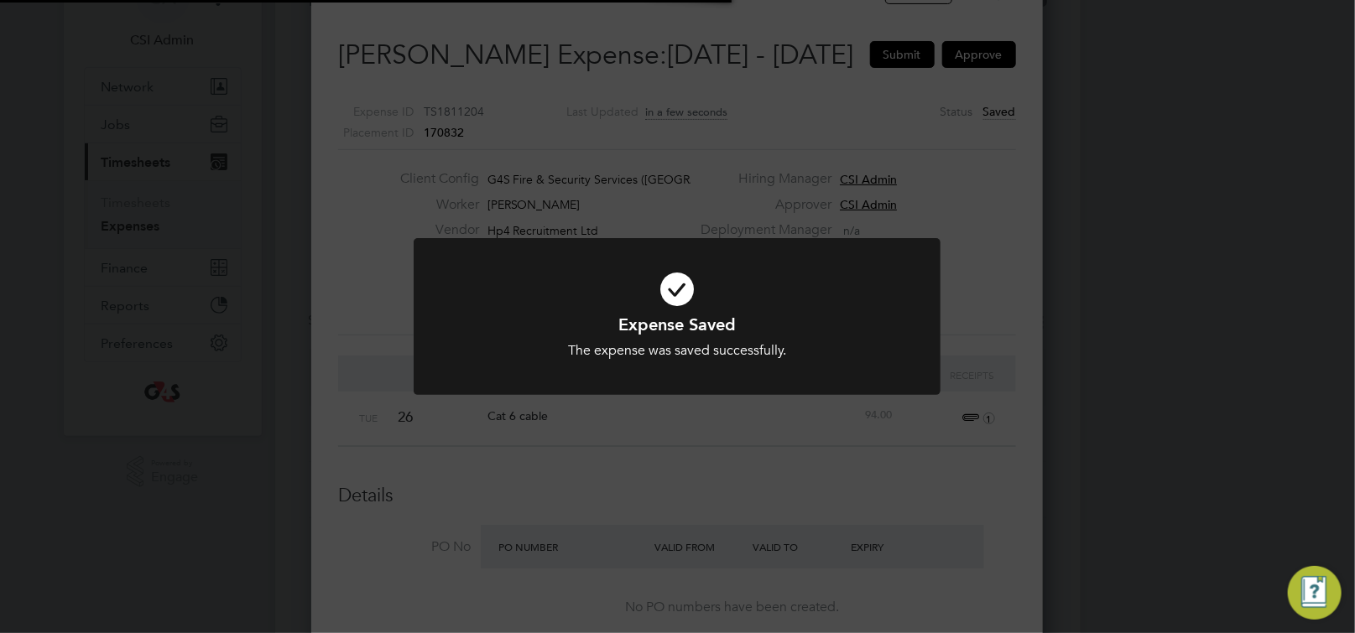
scroll to position [1328, 731]
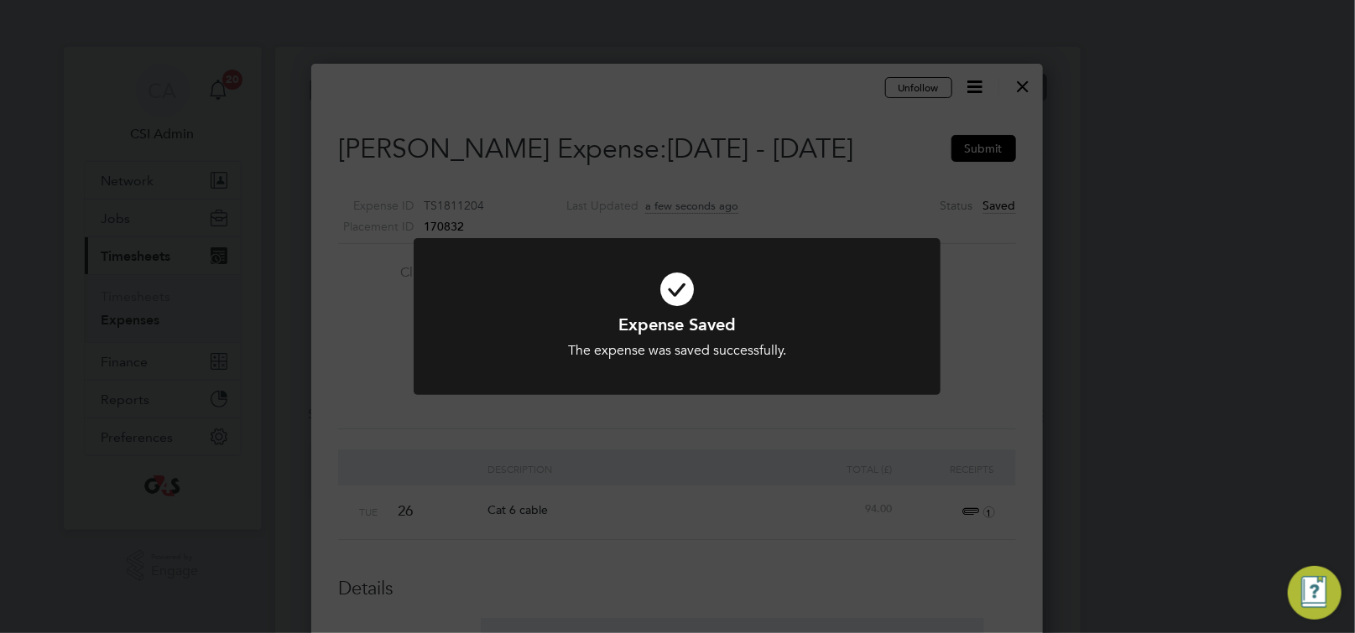
click at [971, 177] on div "Expense Saved The expense was saved successfully. Cancel Okay" at bounding box center [677, 316] width 1355 height 633
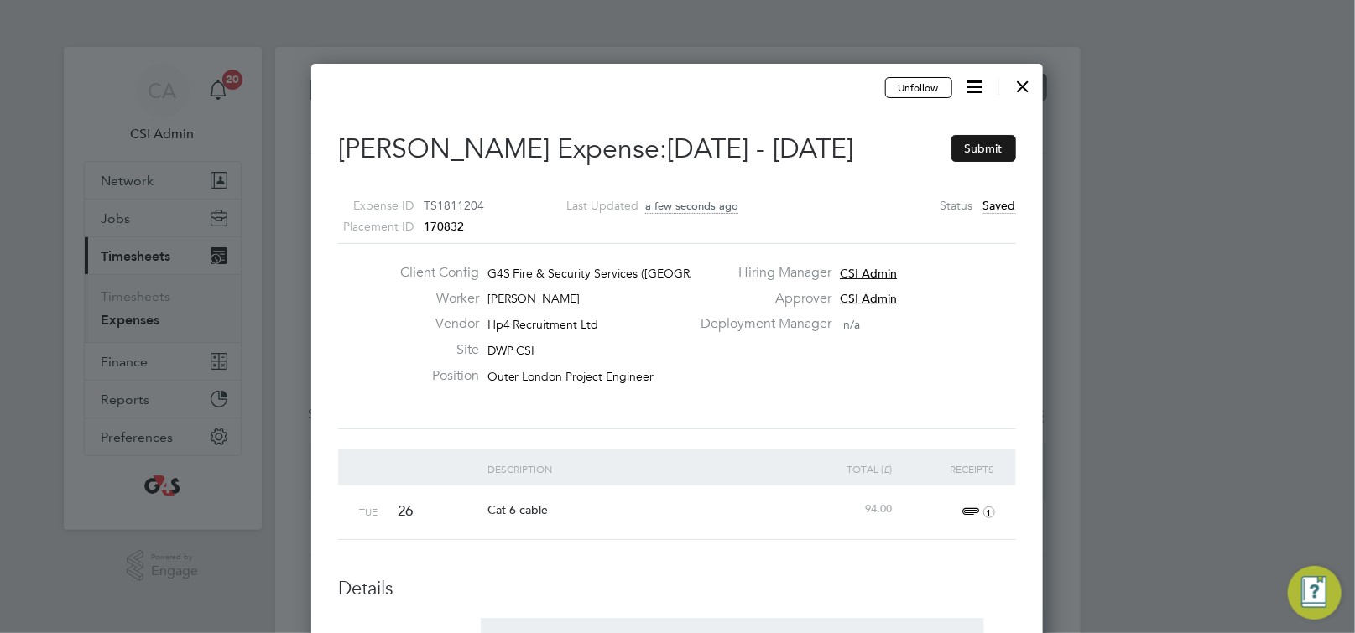
click at [996, 148] on button "Submit" at bounding box center [983, 148] width 65 height 27
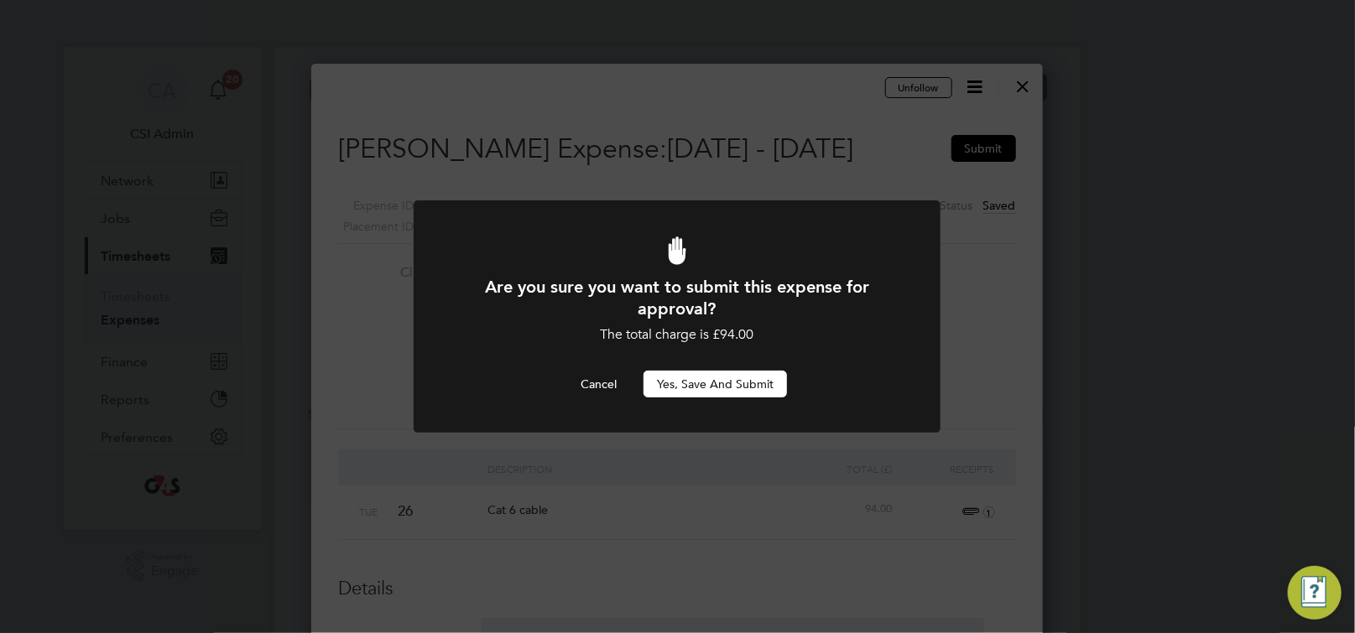
click at [722, 391] on button "Yes, Save and Submit" at bounding box center [714, 384] width 143 height 27
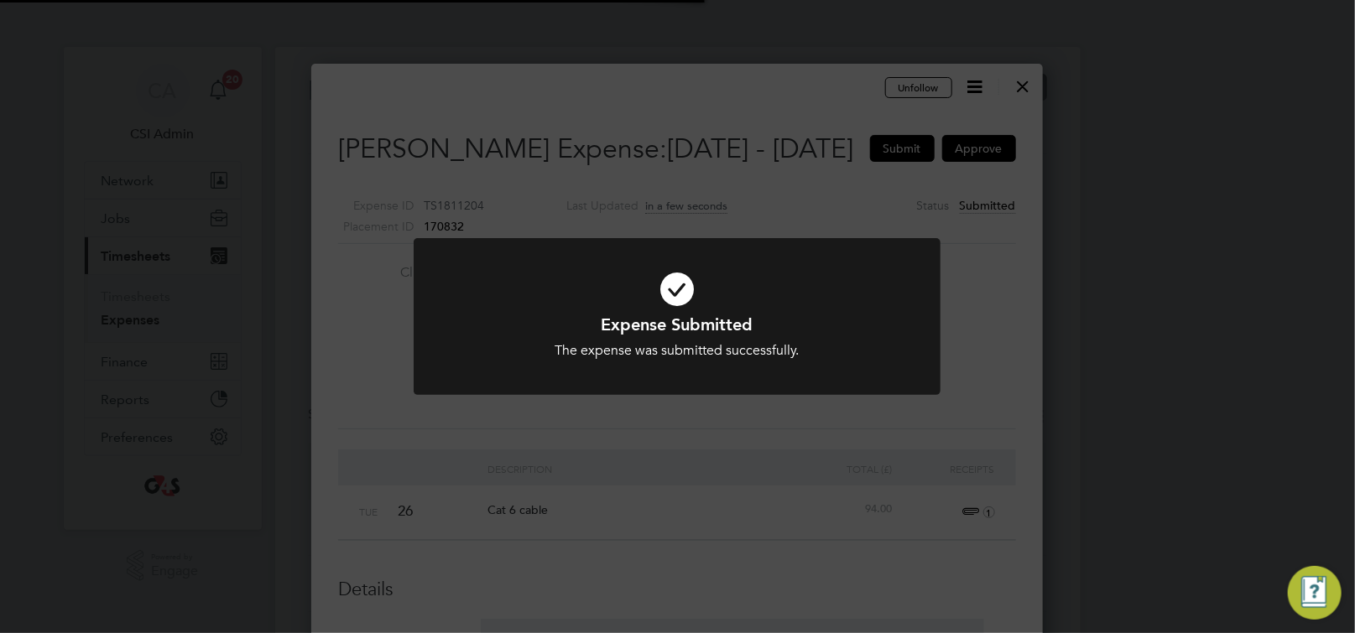
scroll to position [1390, 731]
click at [1026, 95] on div "Expense Submitted The expense was submitted successfully. Cancel Okay" at bounding box center [677, 316] width 1355 height 633
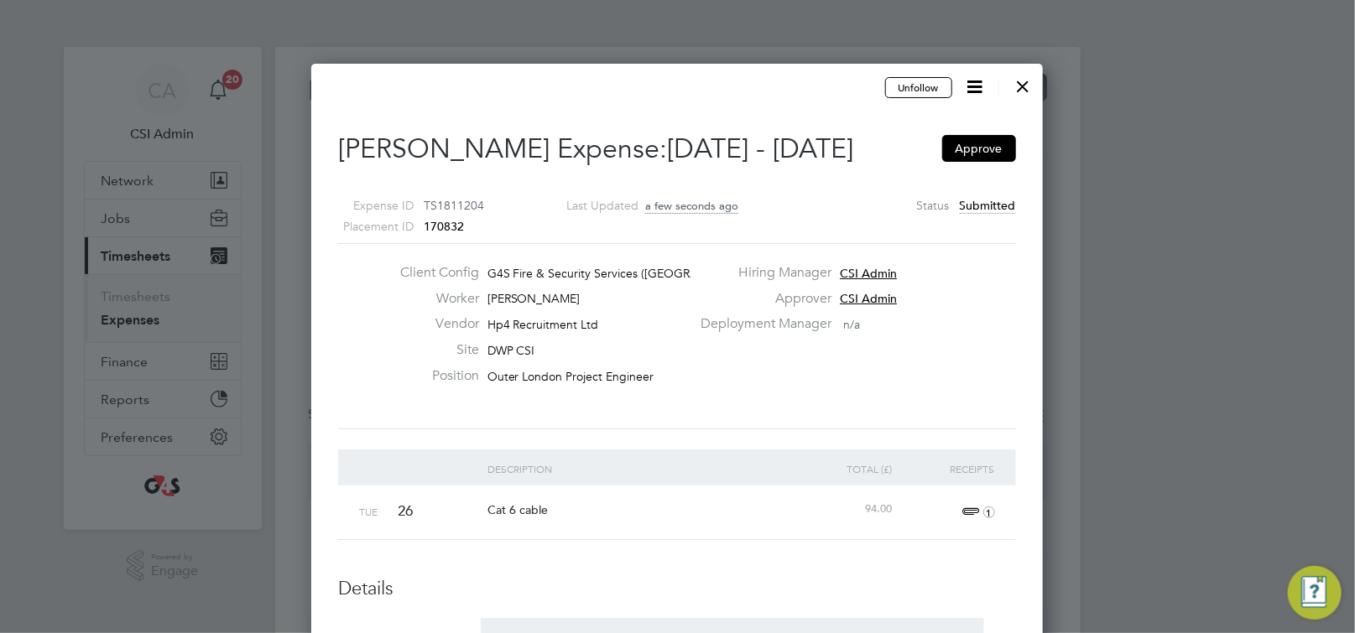
click at [1027, 90] on div at bounding box center [1023, 82] width 30 height 30
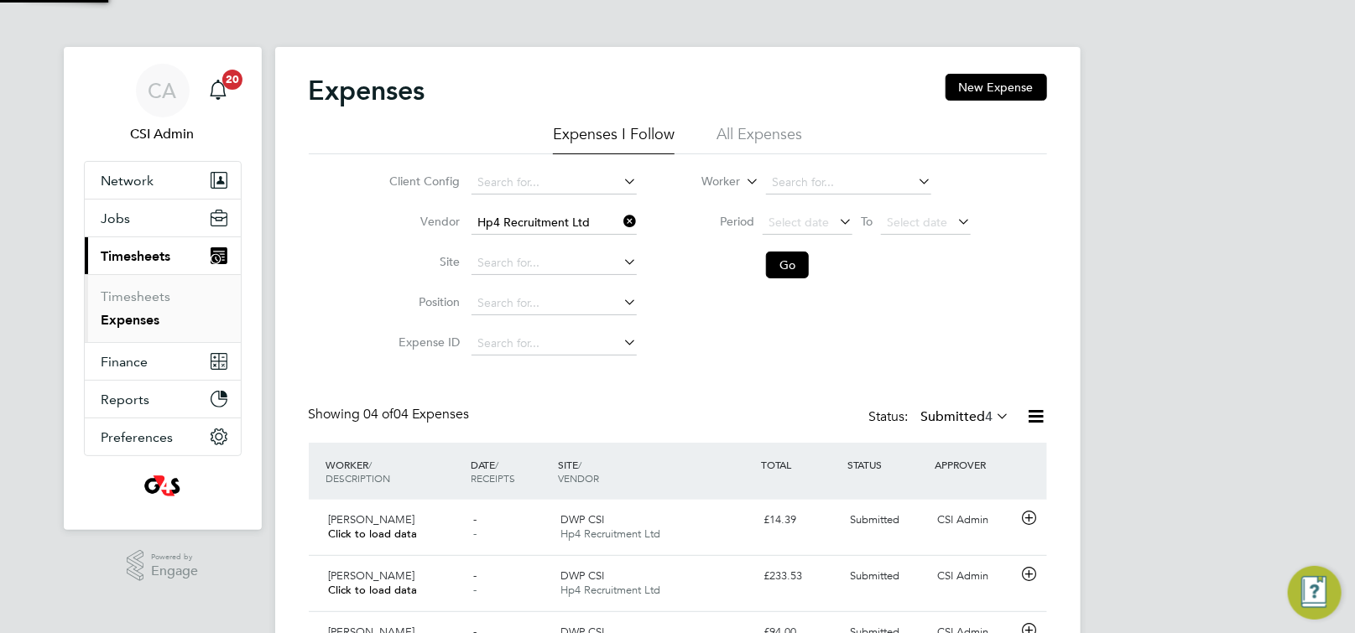
scroll to position [8, 8]
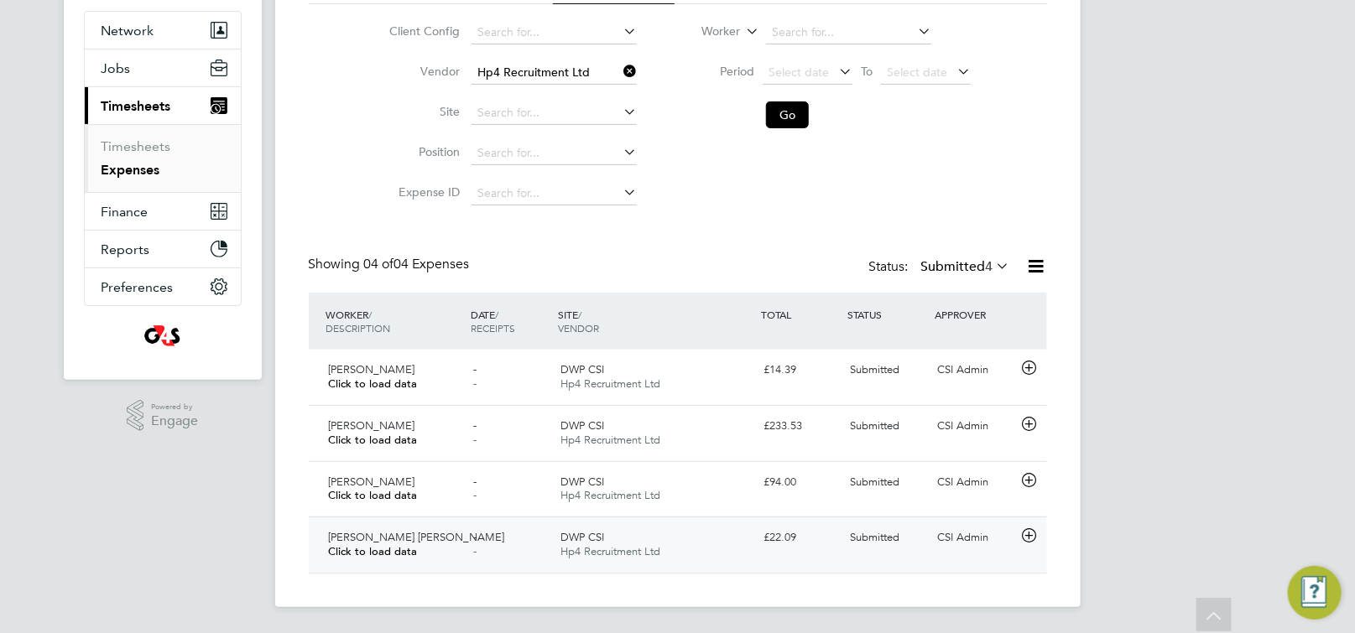
click at [1018, 535] on icon at bounding box center [1028, 535] width 21 height 13
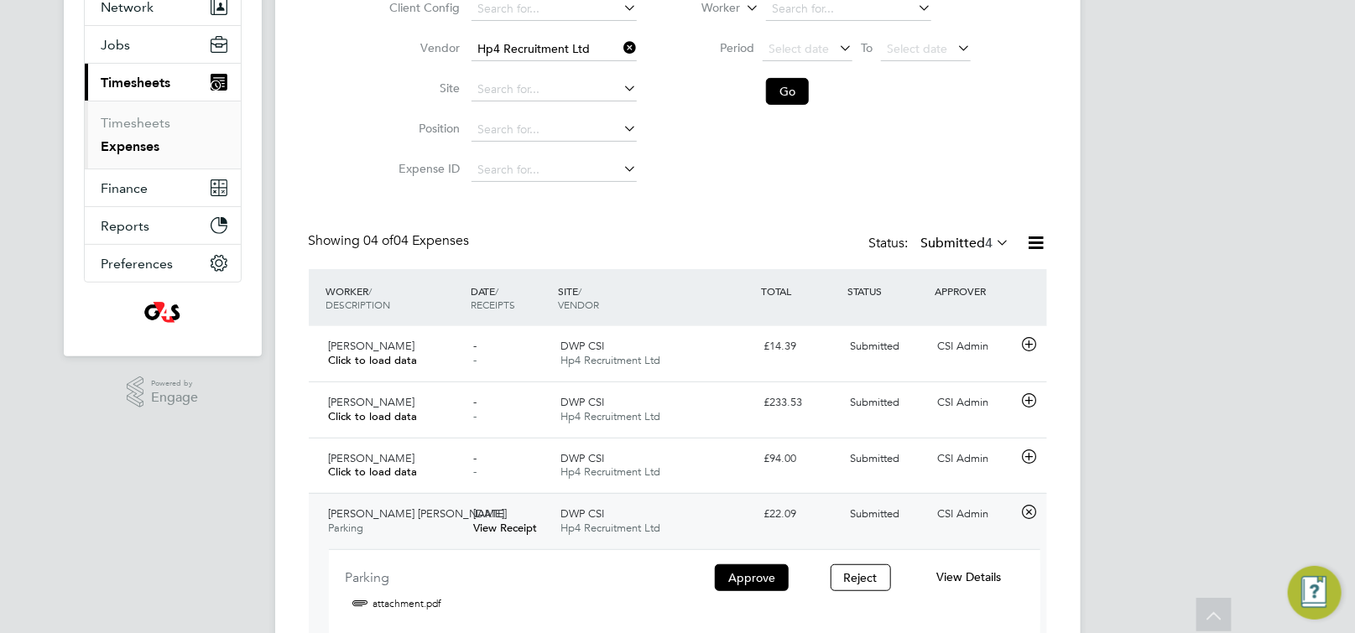
click at [973, 574] on span "View Details" at bounding box center [968, 577] width 65 height 15
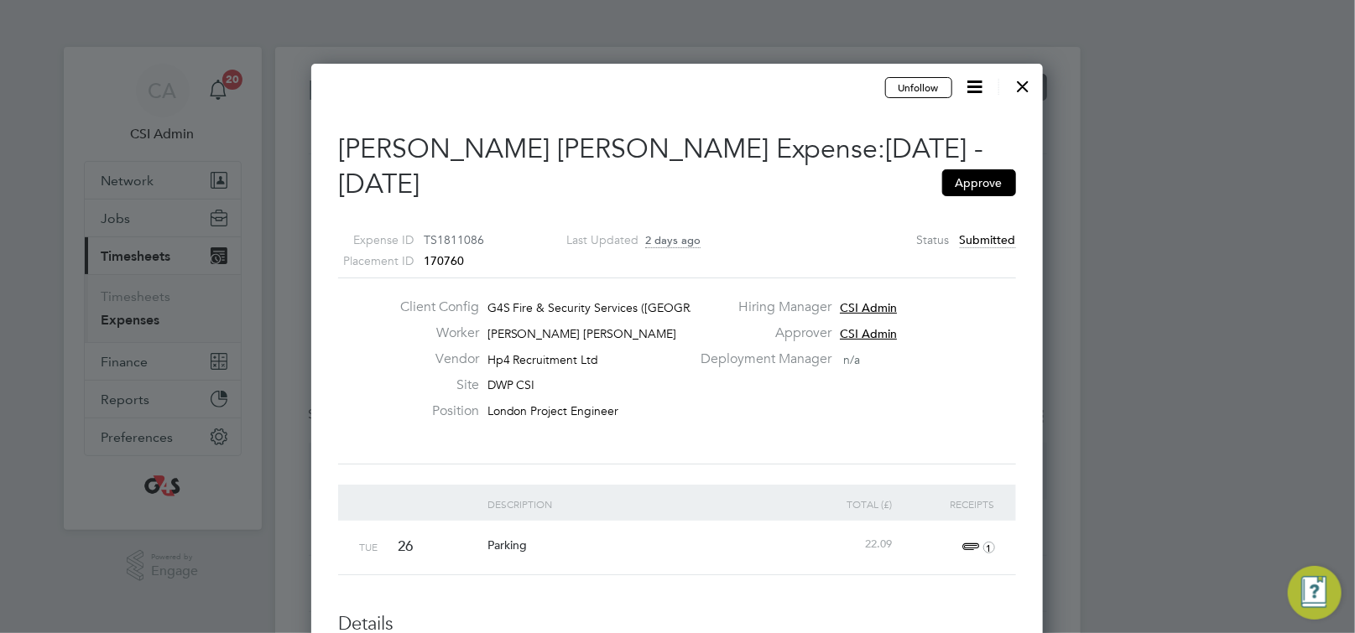
click at [971, 538] on span "1" at bounding box center [976, 548] width 37 height 20
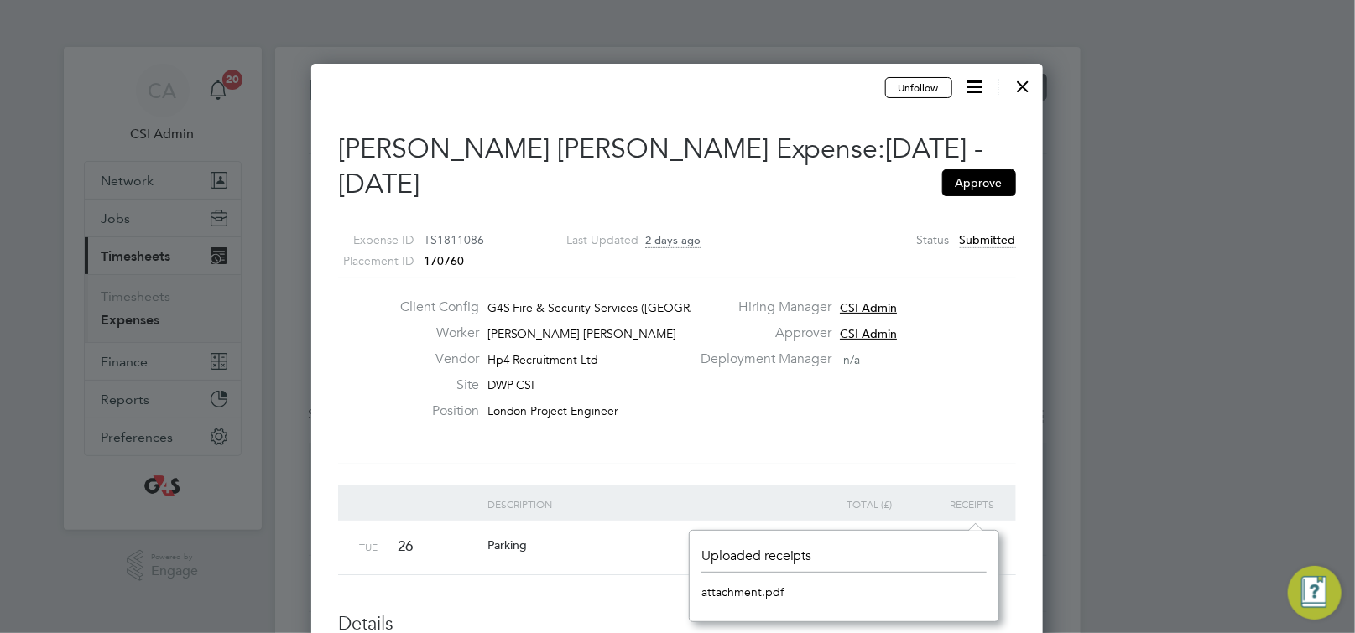
click at [753, 595] on link "attachment.pdf" at bounding box center [742, 592] width 82 height 25
click at [743, 589] on link "attachment.pdf" at bounding box center [742, 592] width 82 height 25
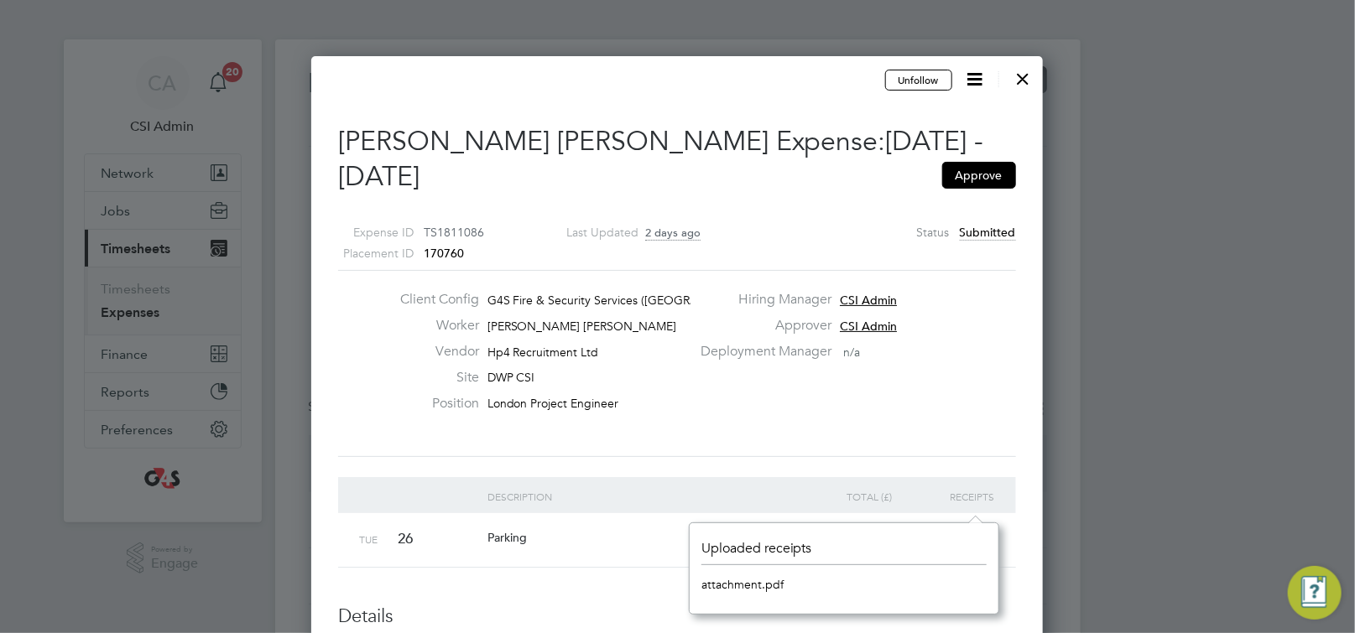
click at [1027, 82] on div at bounding box center [1023, 75] width 30 height 30
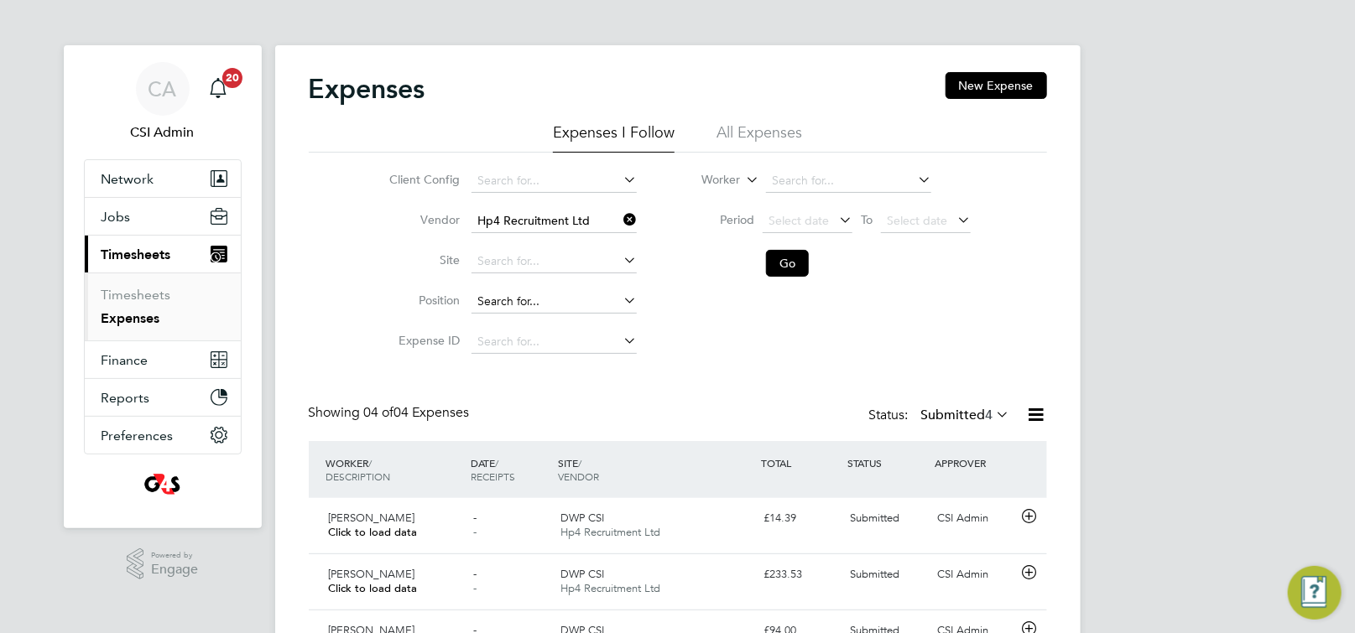
scroll to position [8, 8]
click at [620, 224] on icon at bounding box center [620, 221] width 0 height 23
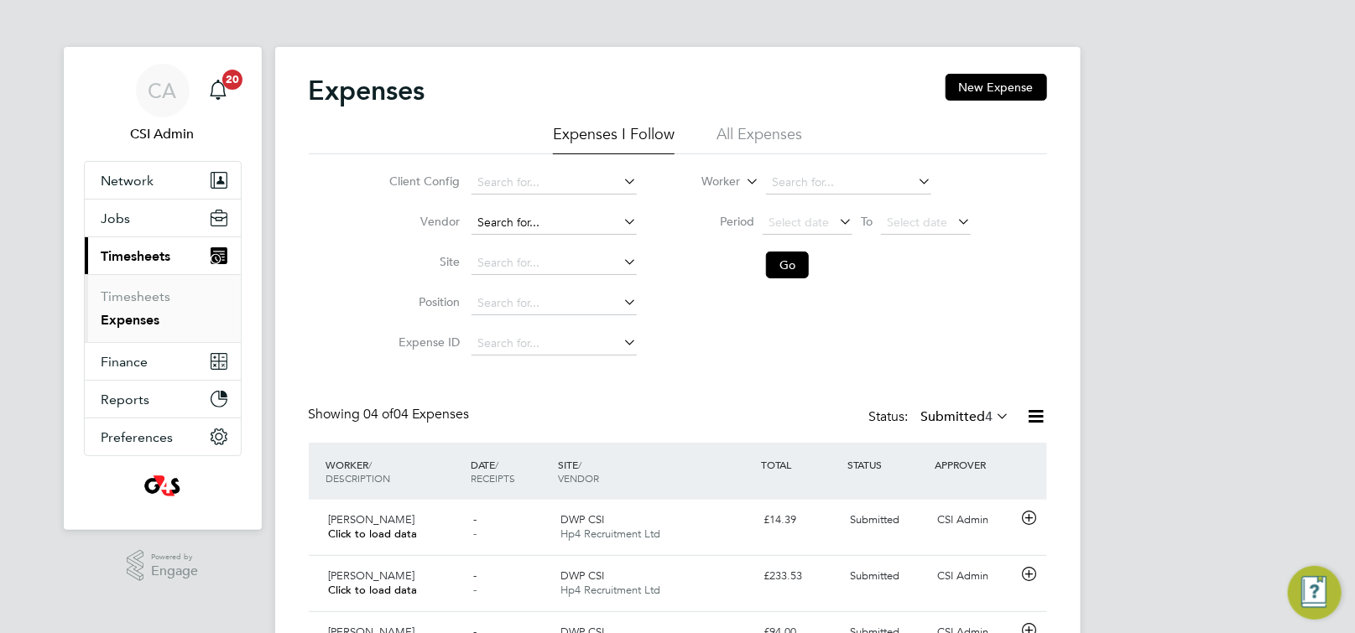
click at [564, 215] on input at bounding box center [553, 222] width 165 height 23
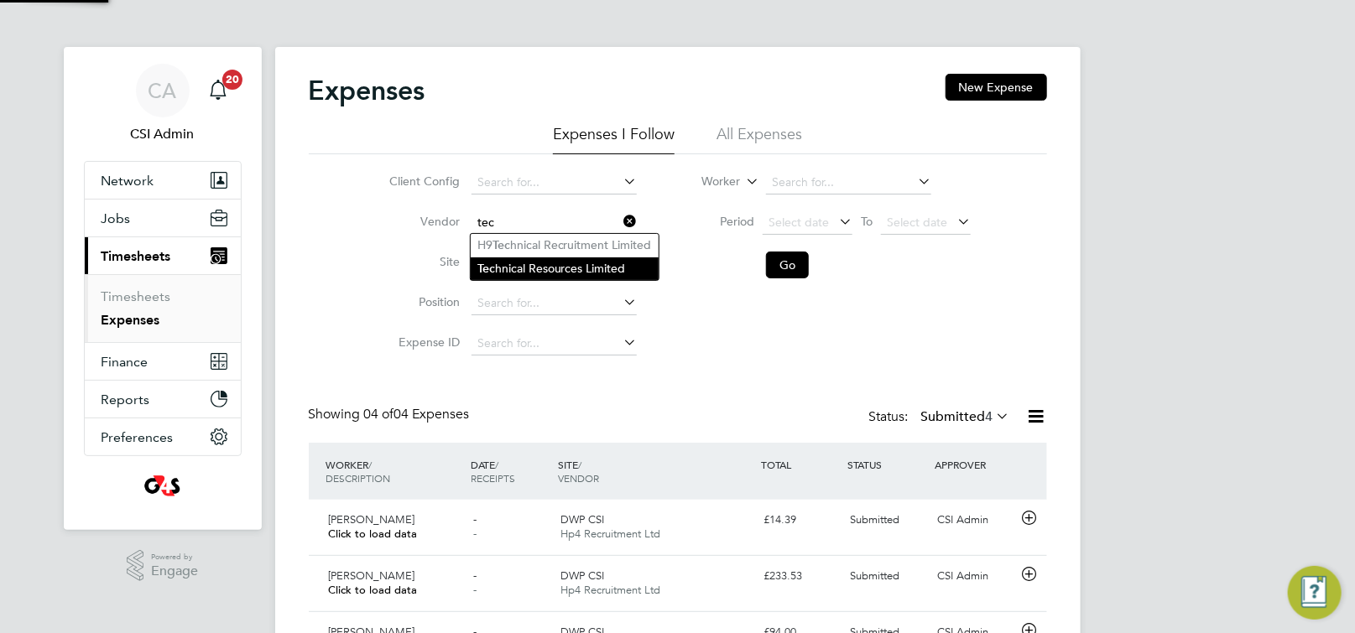
click at [527, 267] on li "Tec hnical Resources Limited" at bounding box center [565, 268] width 188 height 23
type input "Technical Resources Limited"
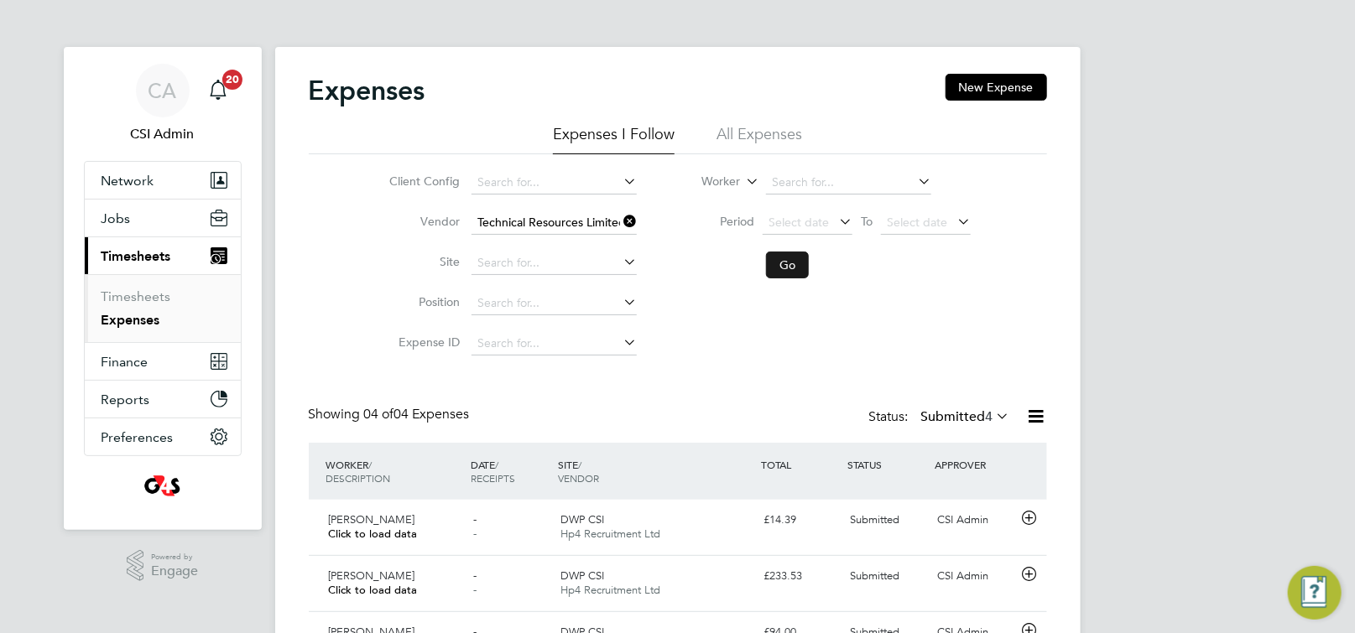
click at [796, 268] on button "Go" at bounding box center [787, 265] width 43 height 27
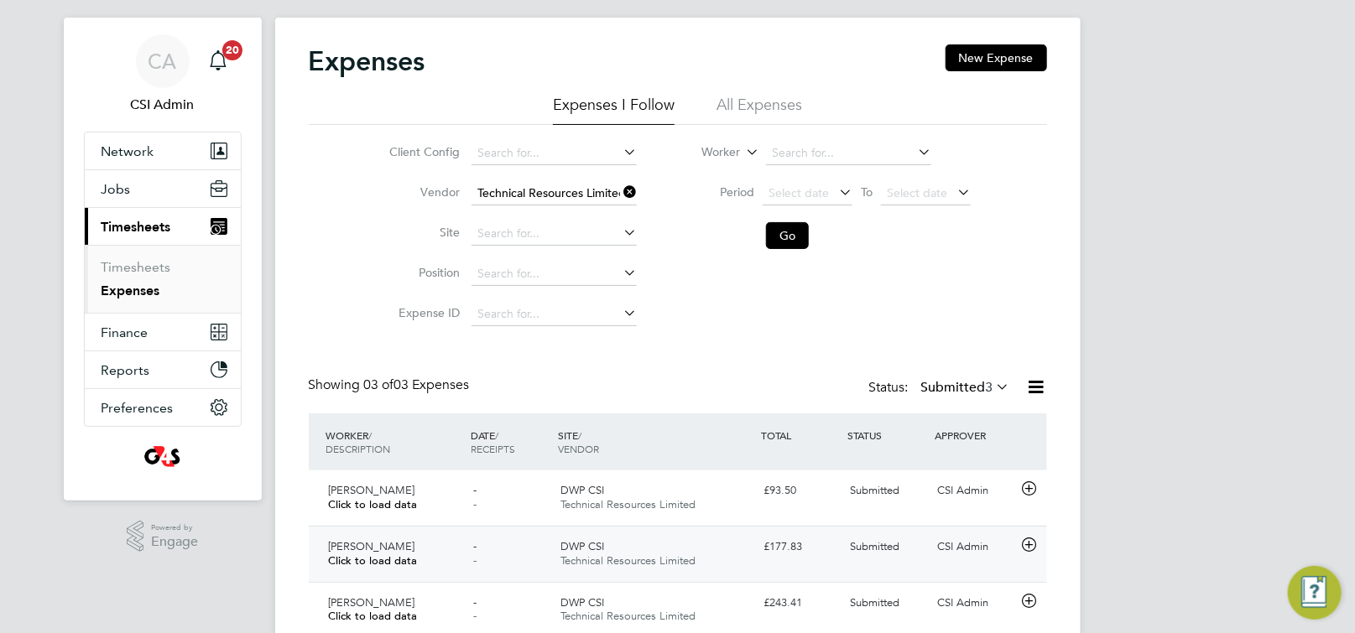
scroll to position [95, 0]
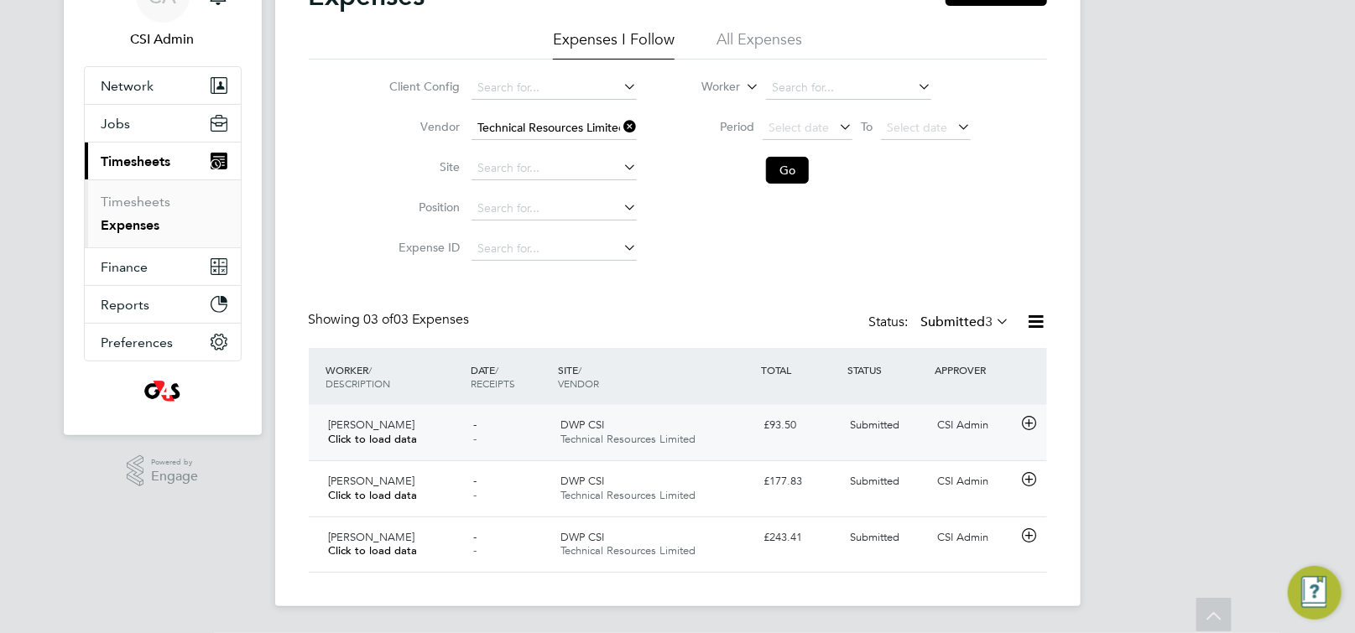
click at [1028, 424] on icon at bounding box center [1028, 423] width 21 height 13
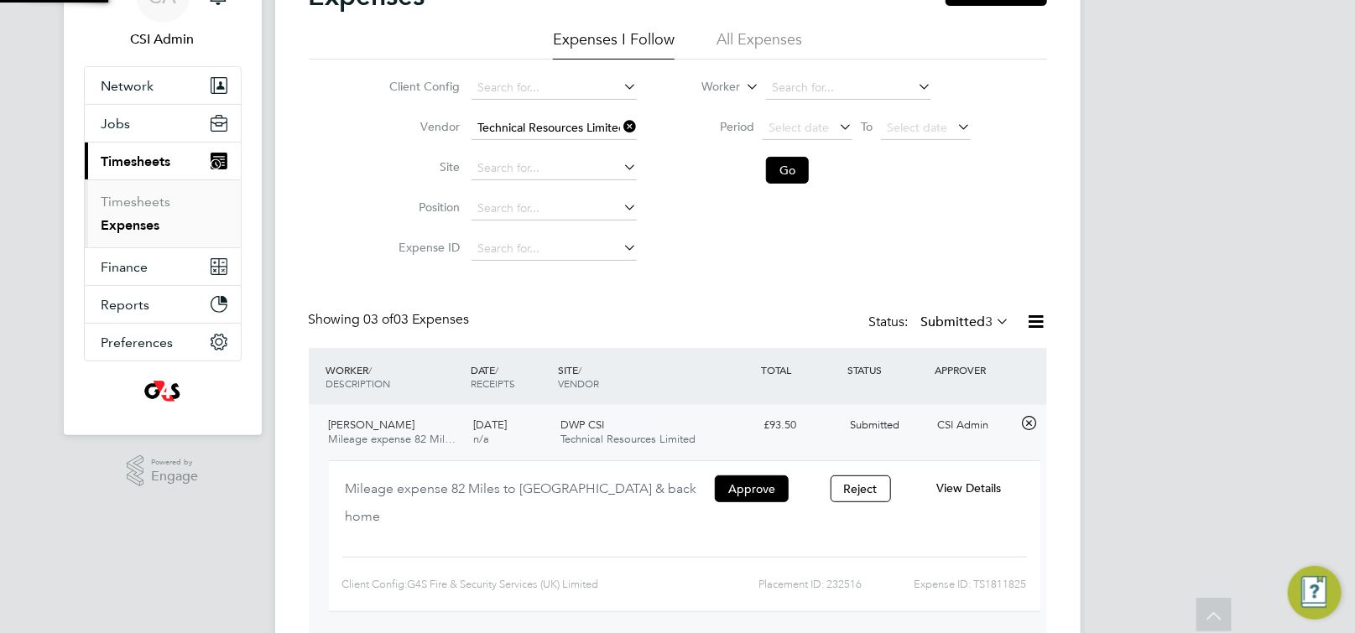
scroll to position [27, 301]
click at [975, 494] on span "View Details" at bounding box center [968, 488] width 65 height 15
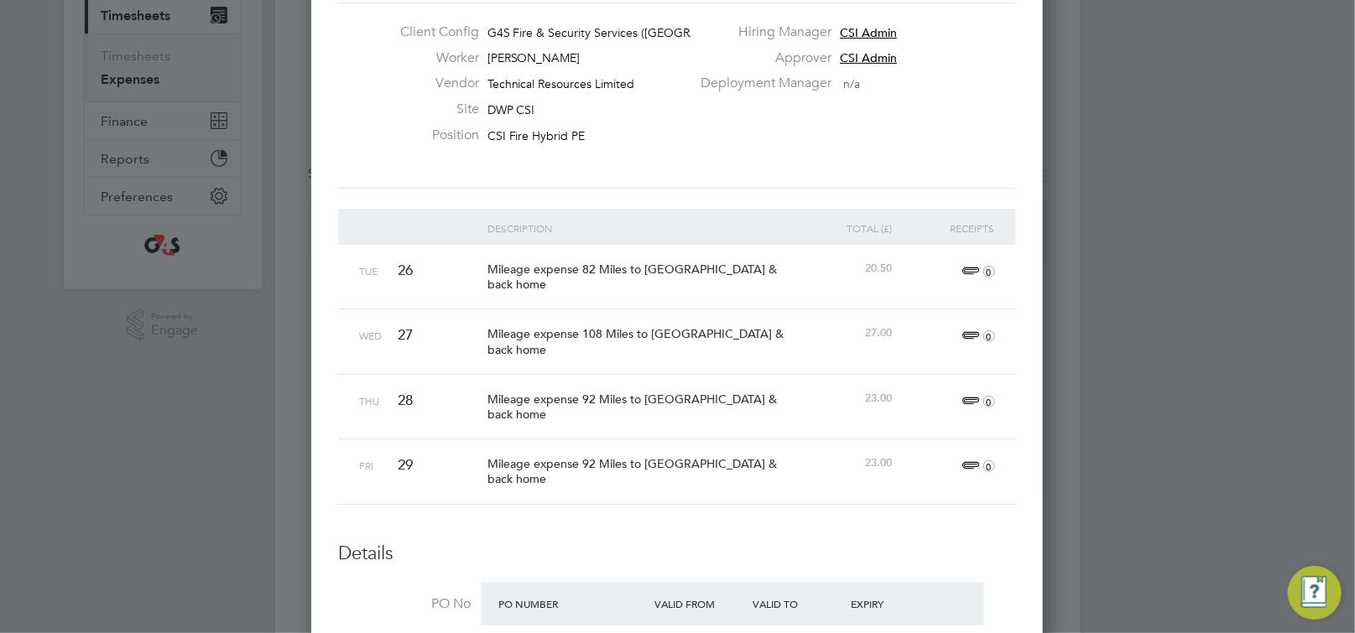
scroll to position [240, 0]
click at [159, 154] on div at bounding box center [677, 316] width 1355 height 633
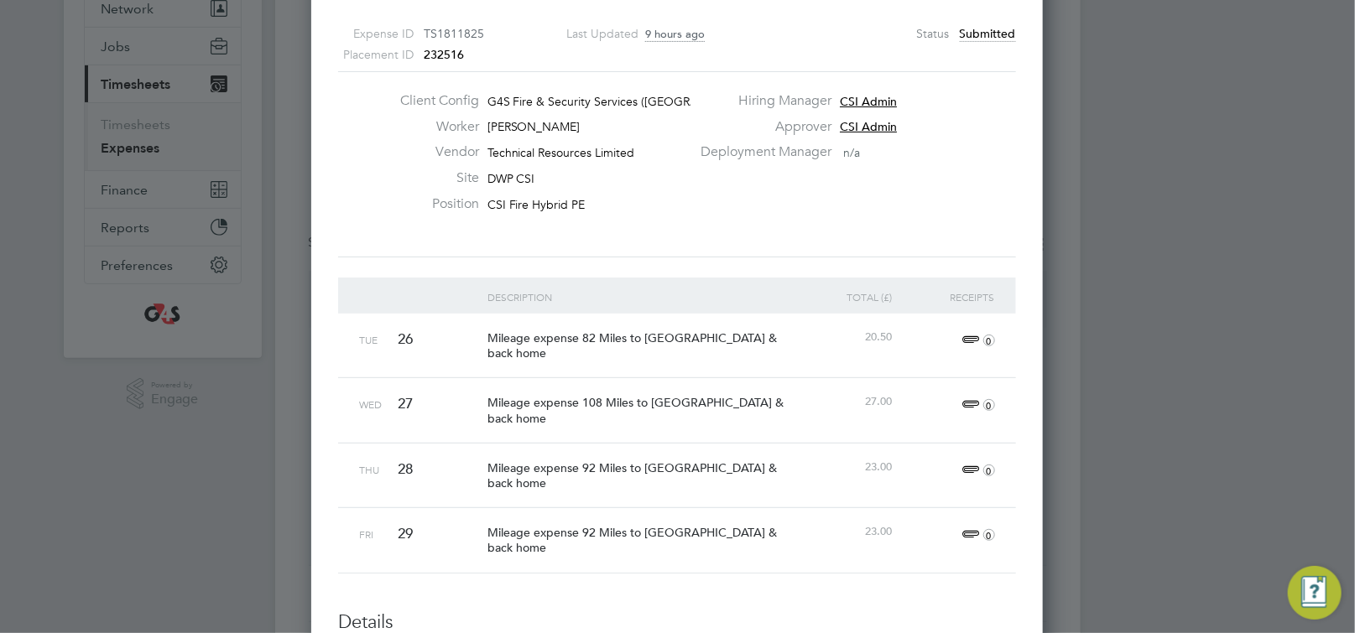
scroll to position [148, 0]
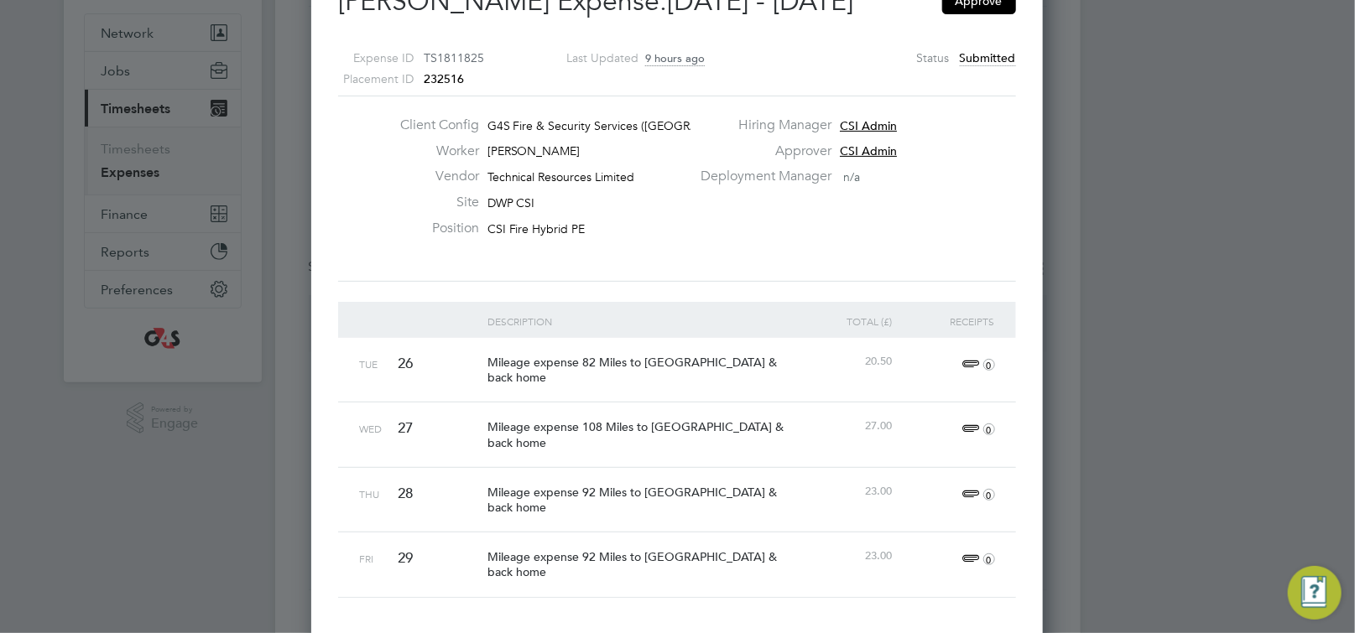
click at [1097, 240] on div at bounding box center [677, 316] width 1355 height 633
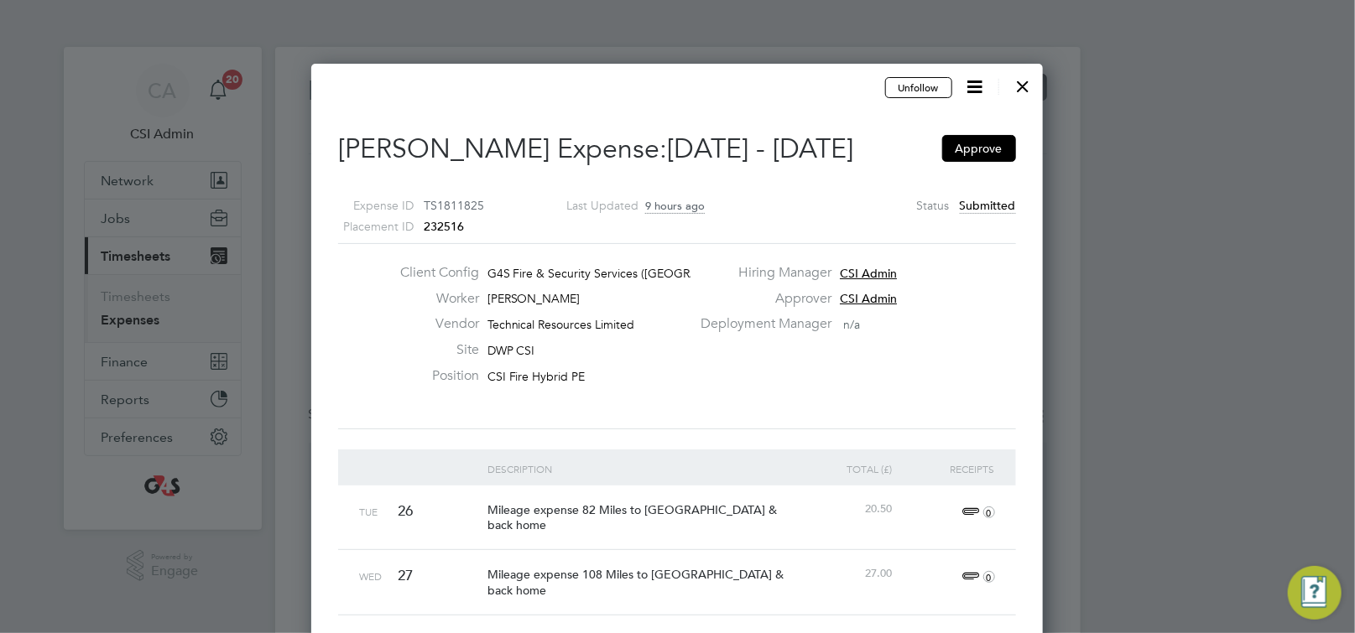
click at [1026, 89] on div at bounding box center [1023, 82] width 30 height 30
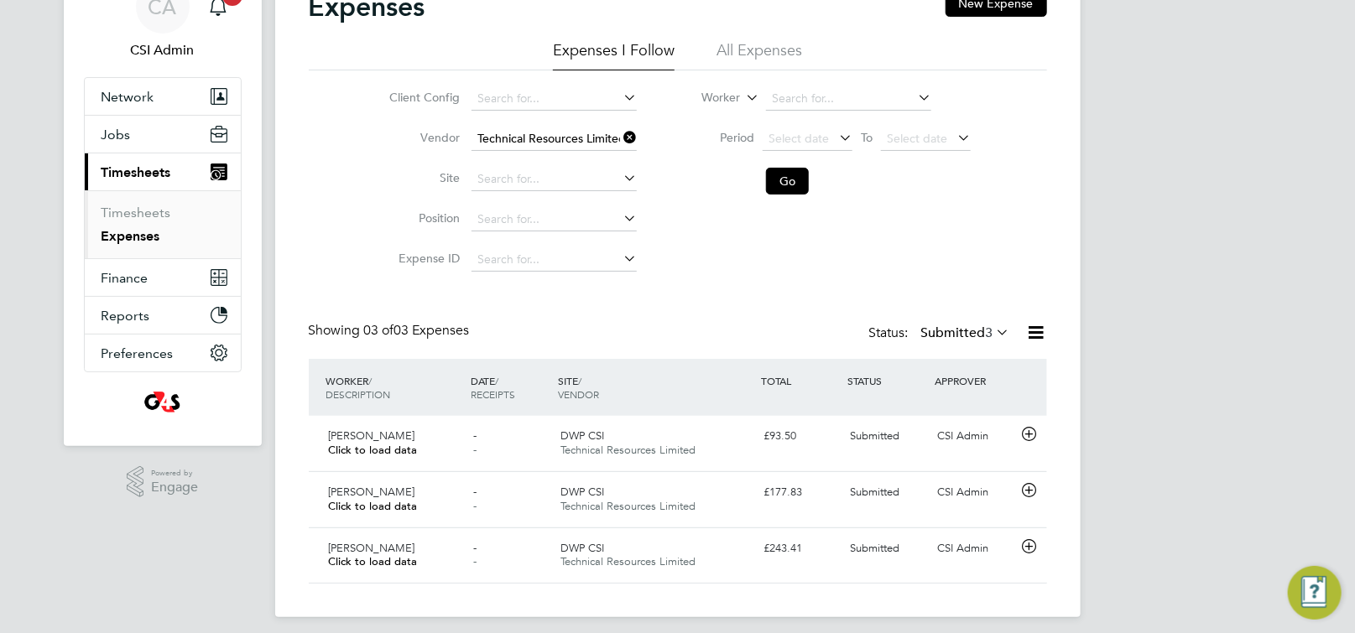
scroll to position [95, 0]
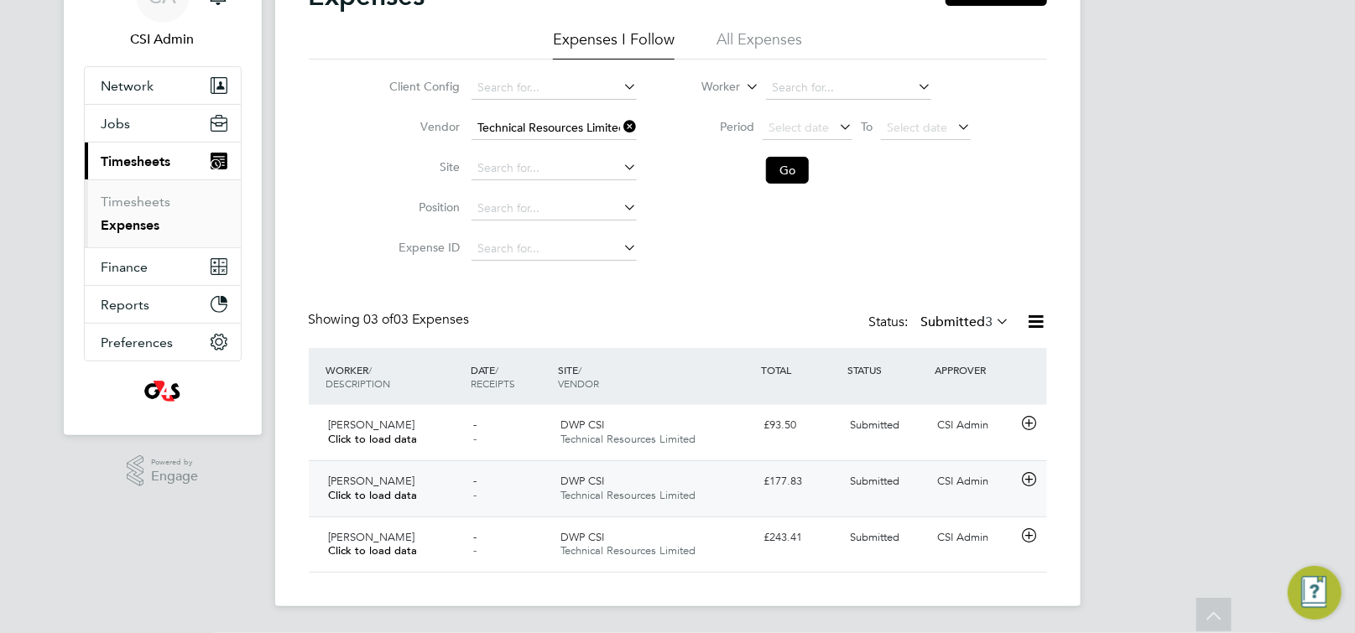
click at [1042, 481] on div at bounding box center [1031, 481] width 29 height 27
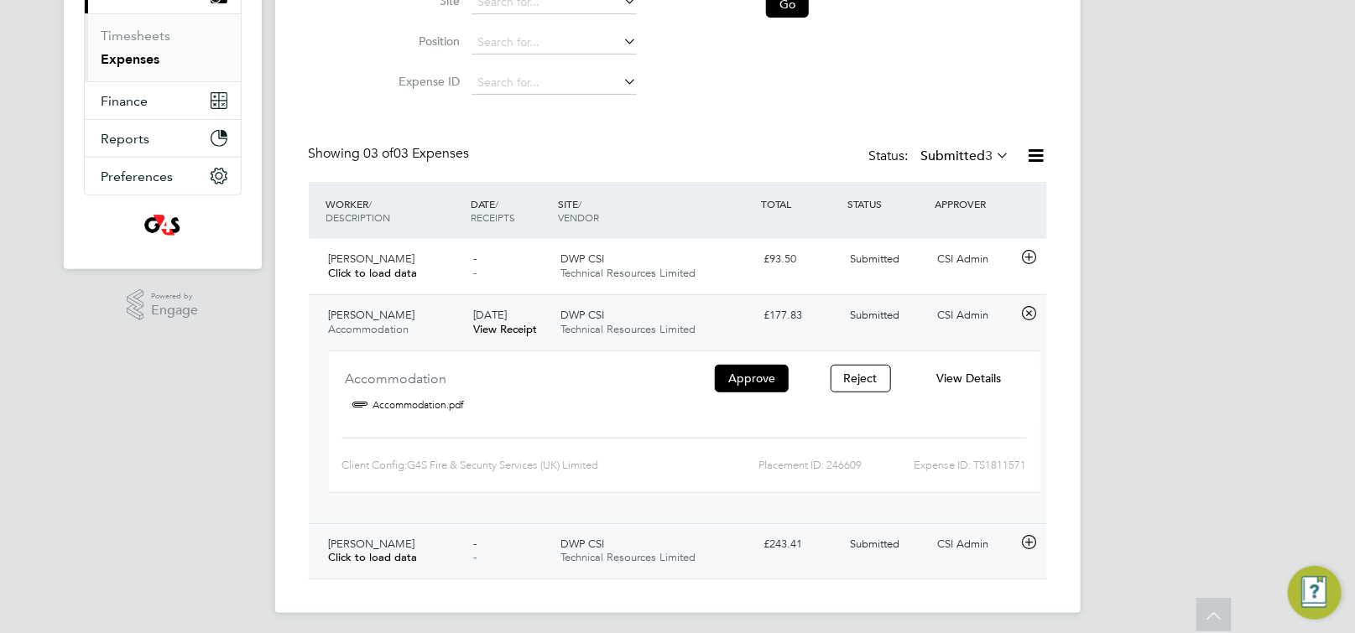
scroll to position [268, 0]
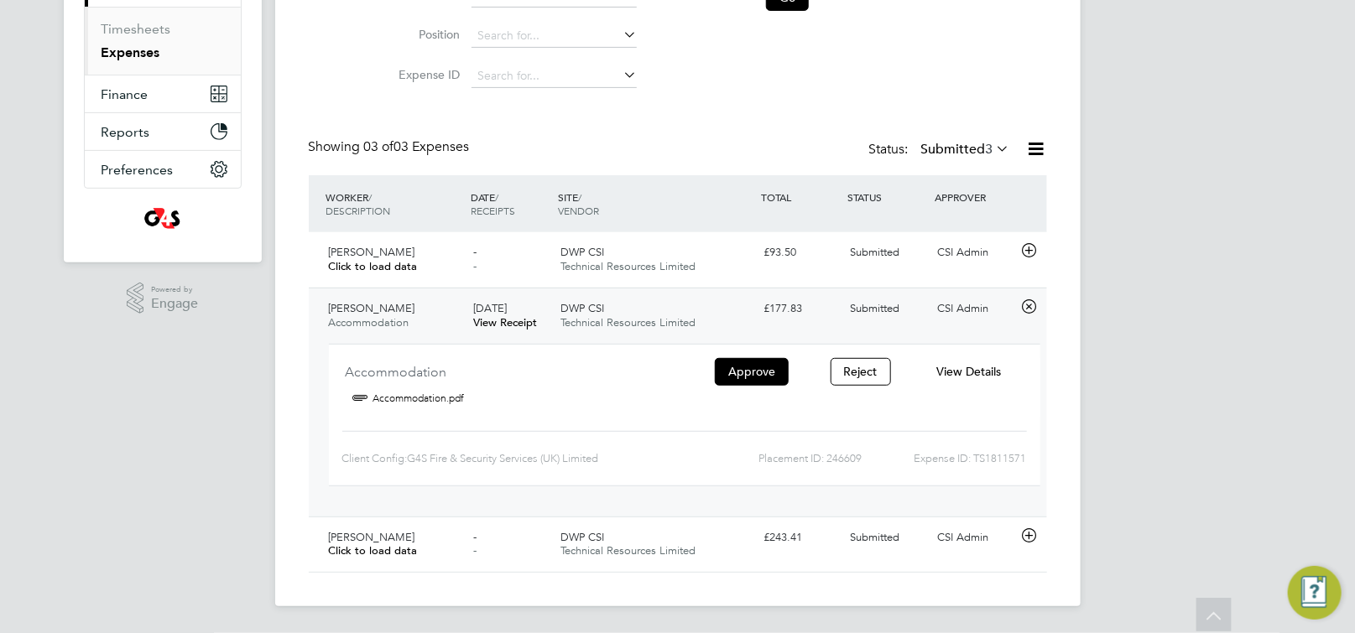
click at [965, 376] on span "View Details" at bounding box center [968, 371] width 65 height 15
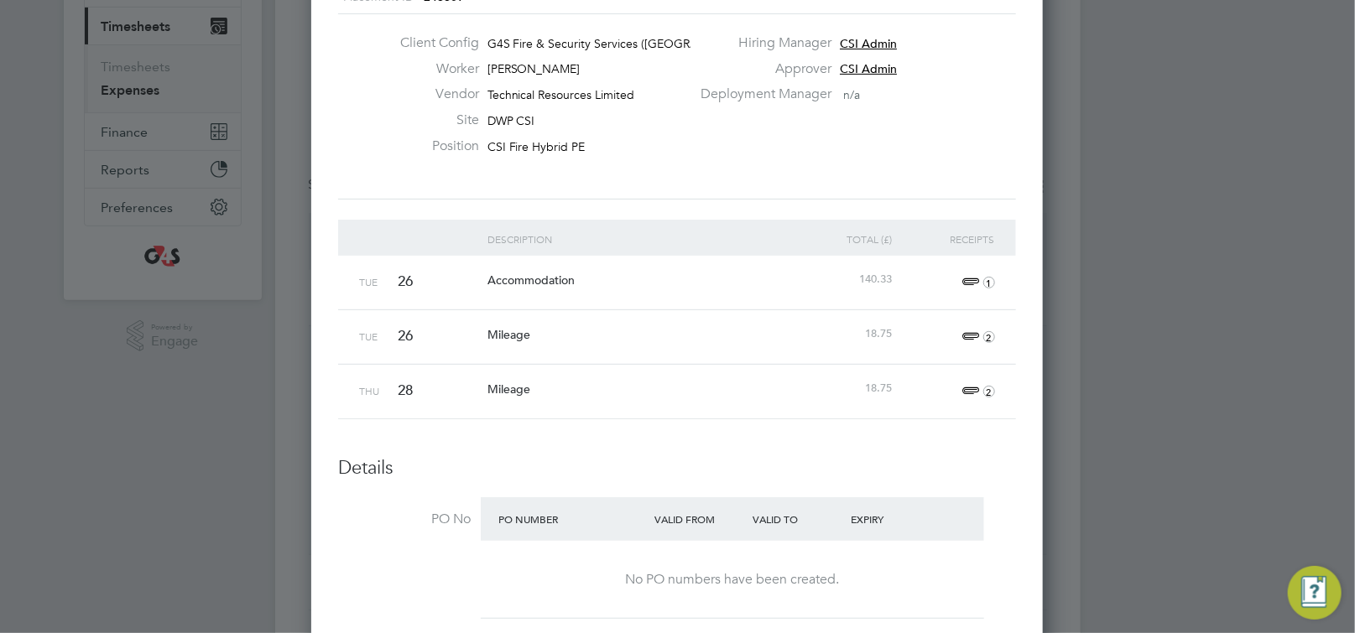
scroll to position [249, 0]
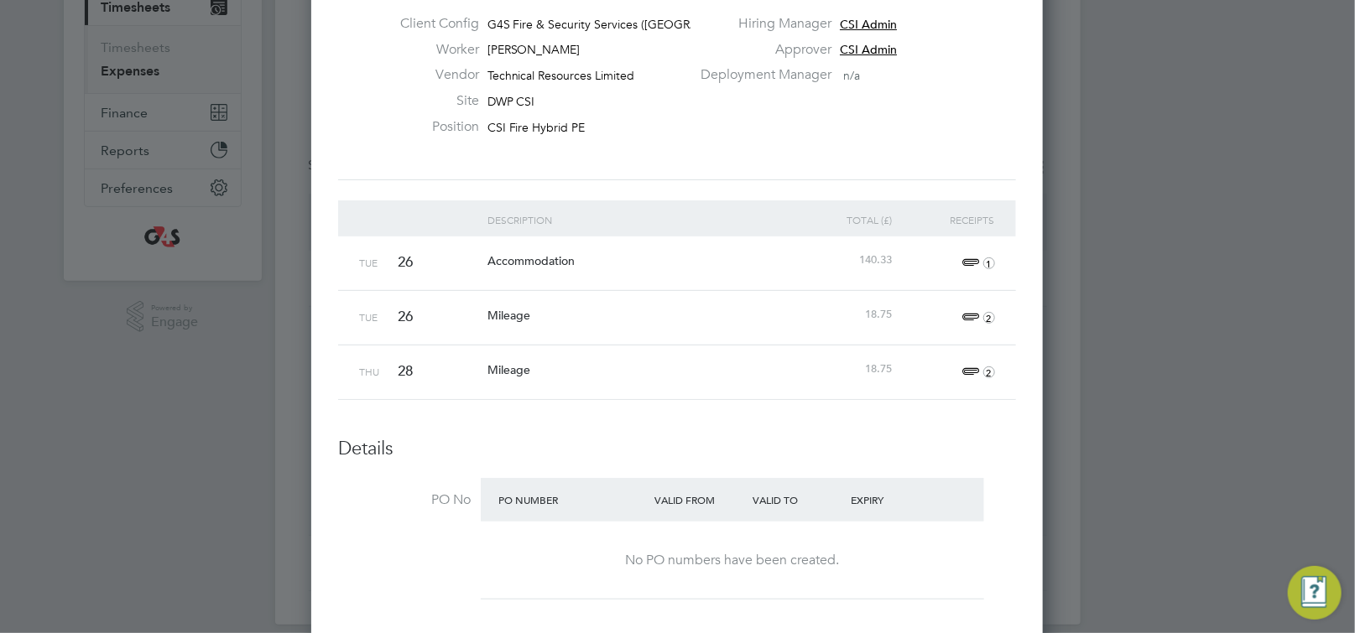
click at [965, 259] on span "1" at bounding box center [976, 263] width 37 height 20
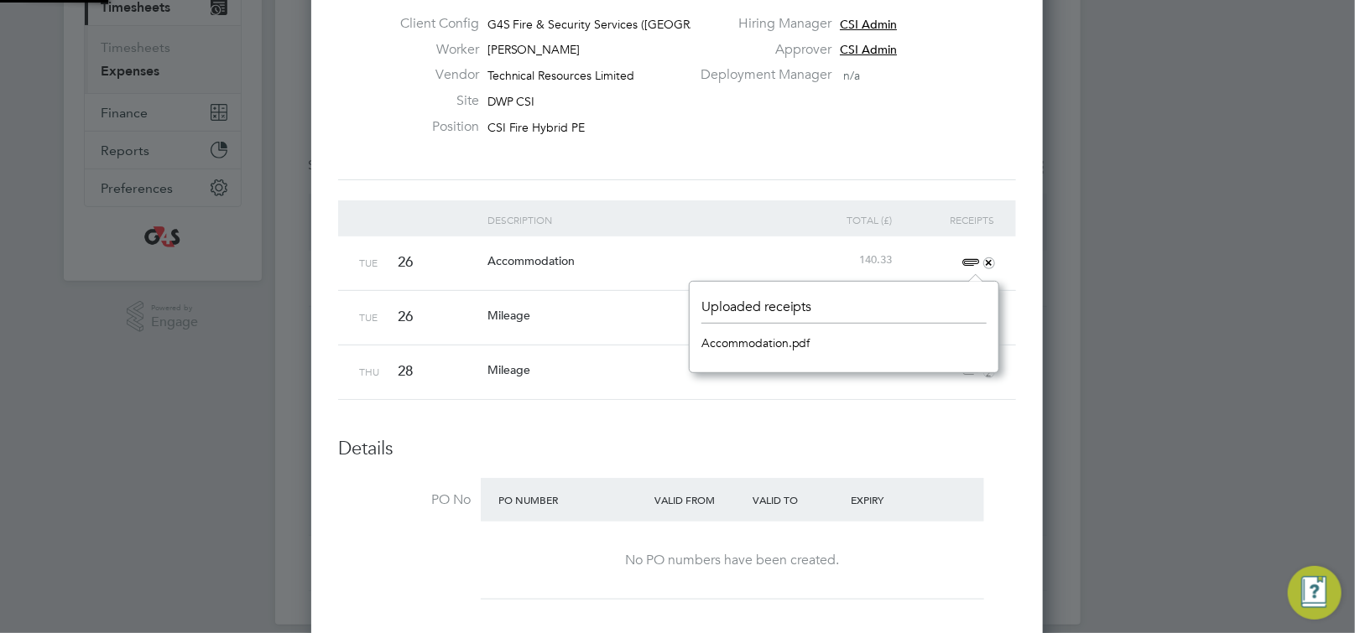
scroll to position [21, 37]
click at [769, 343] on link "Accommodation.pdf" at bounding box center [755, 342] width 109 height 25
click at [601, 426] on li "Description Total (£) Receipts Tue 26 Accommodation 140.33 + Tue 26 Mileage 18.…" at bounding box center [677, 318] width 678 height 237
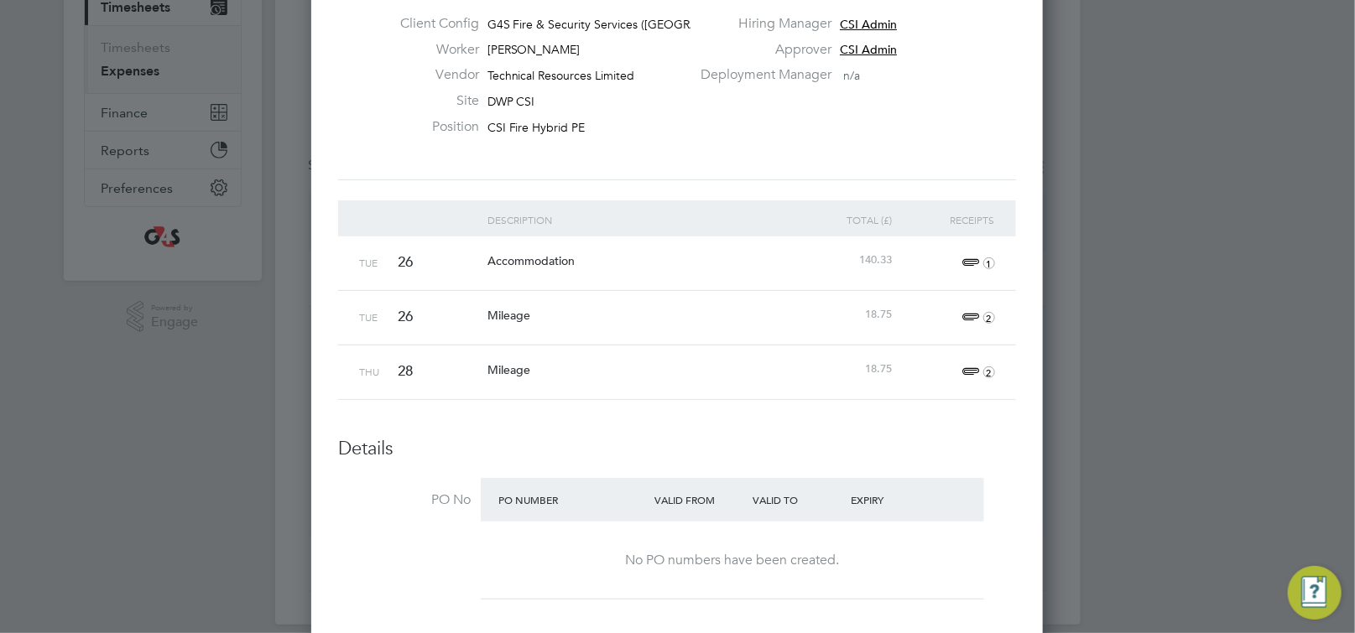
click at [967, 318] on span "2" at bounding box center [976, 318] width 37 height 20
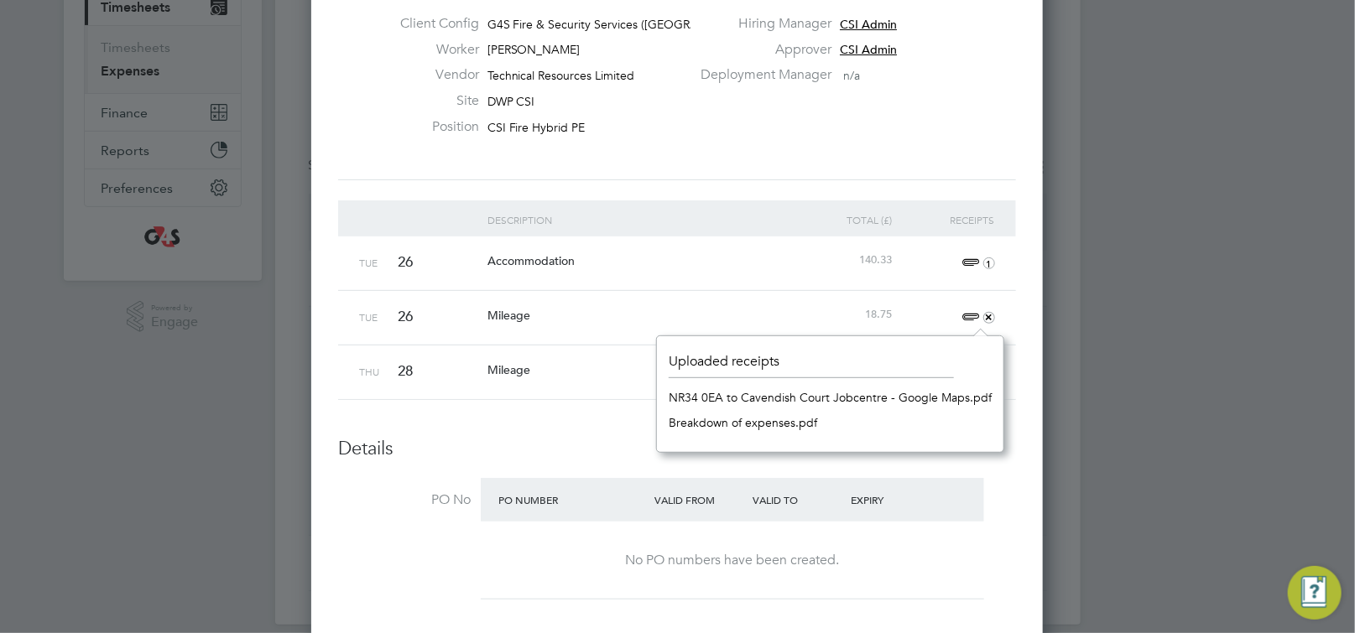
click at [745, 426] on link "Breakdown of expenses.pdf" at bounding box center [742, 422] width 148 height 25
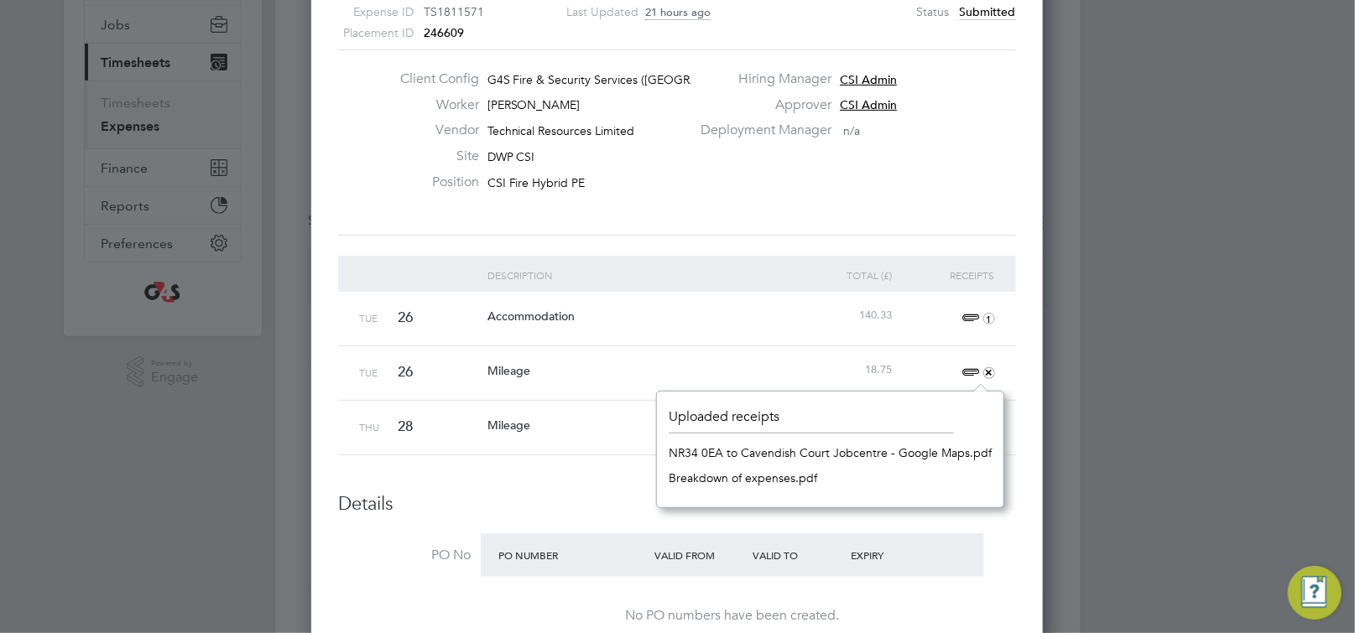
scroll to position [1, 0]
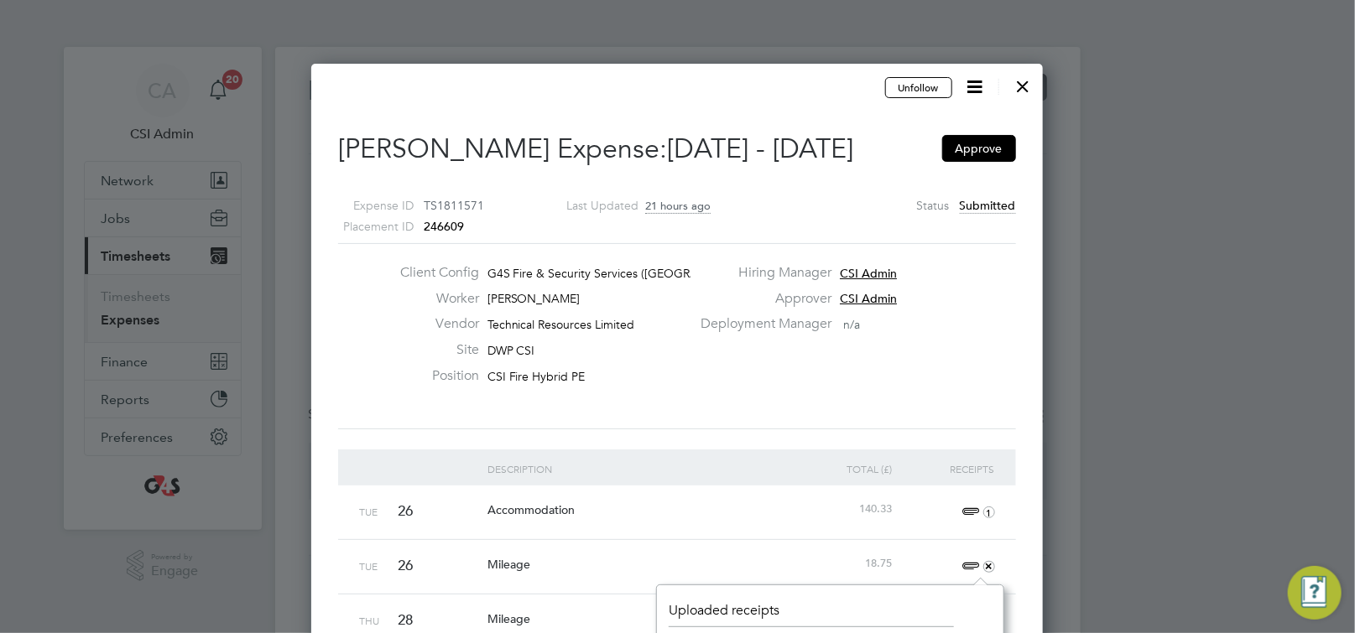
click at [975, 82] on icon at bounding box center [975, 86] width 21 height 21
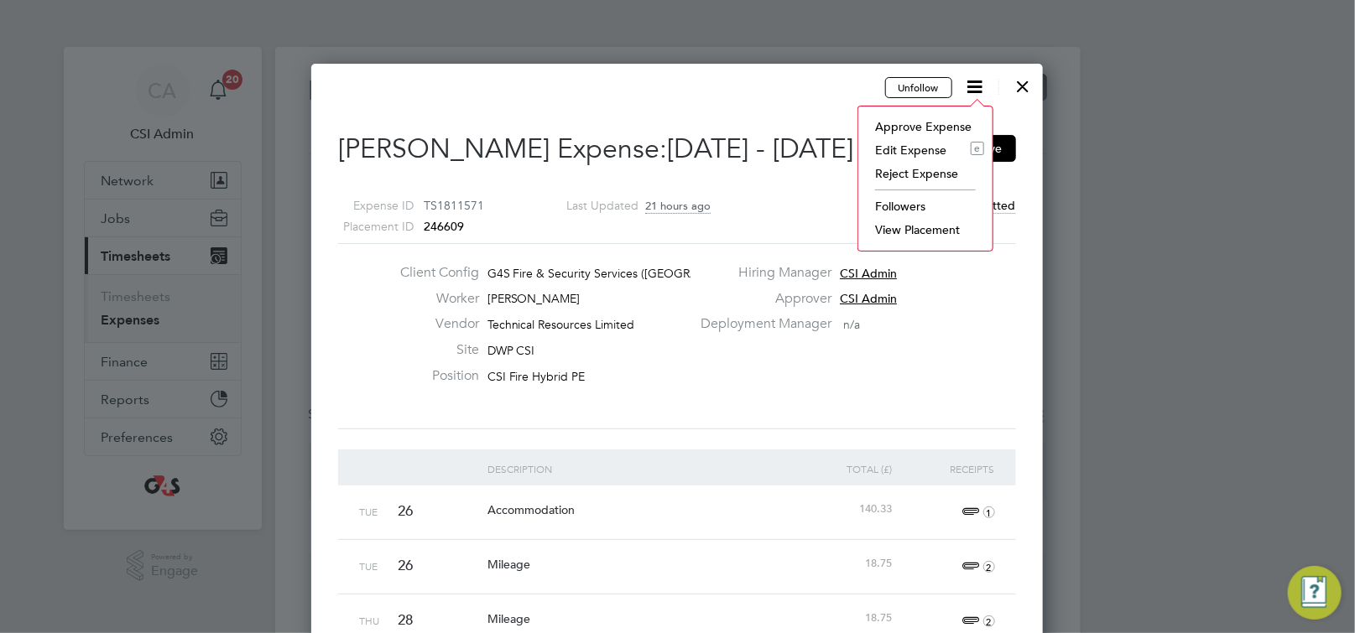
click at [912, 153] on li "Edit Expense e" at bounding box center [924, 149] width 117 height 23
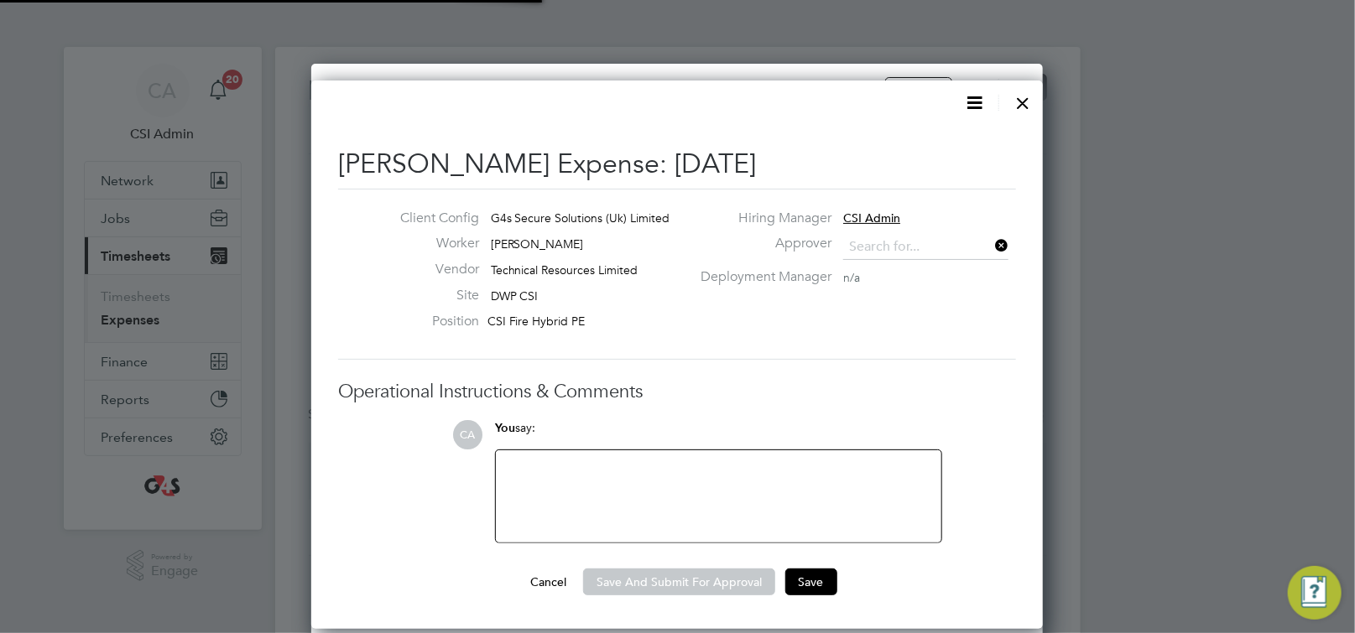
type input "CSI Admin"
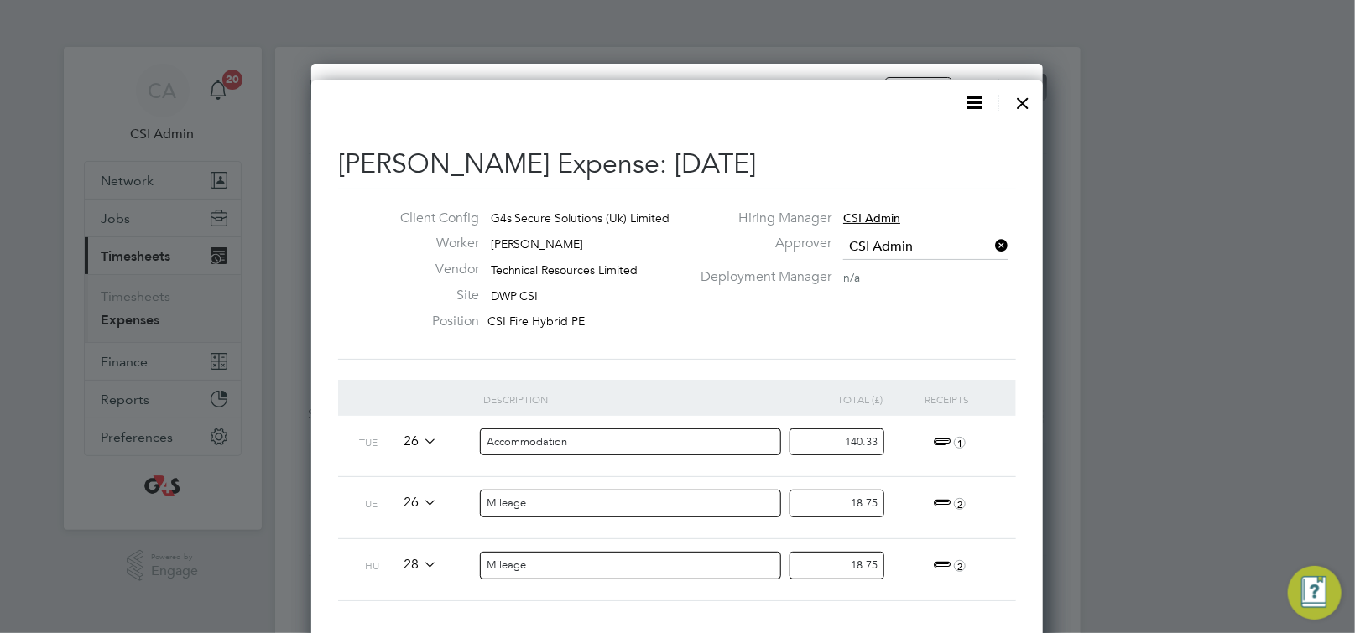
drag, startPoint x: 830, startPoint y: 445, endPoint x: 1161, endPoint y: 450, distance: 331.3
click at [1080, 450] on div "Expenses New Expense Expenses I Follow All Expenses Client Config Vendor Techni…" at bounding box center [677, 460] width 805 height 827
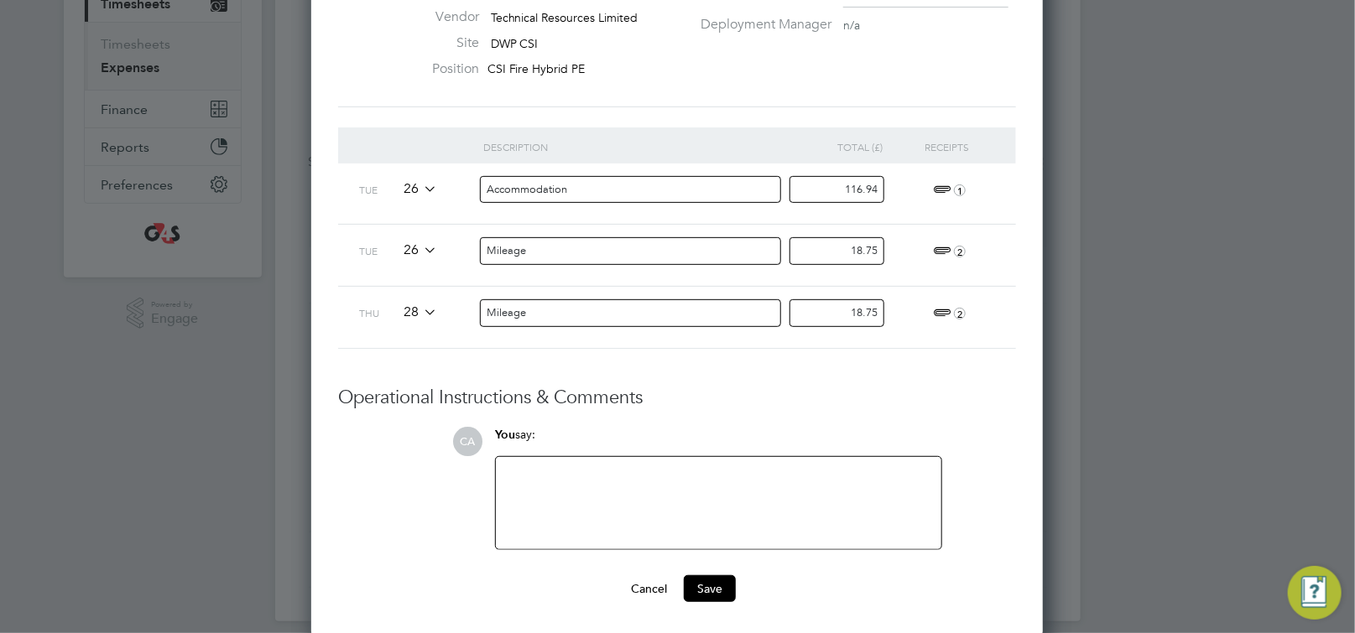
type input "116.94"
click at [562, 518] on div at bounding box center [718, 503] width 425 height 72
paste div
click at [725, 584] on button "Save" at bounding box center [710, 588] width 52 height 27
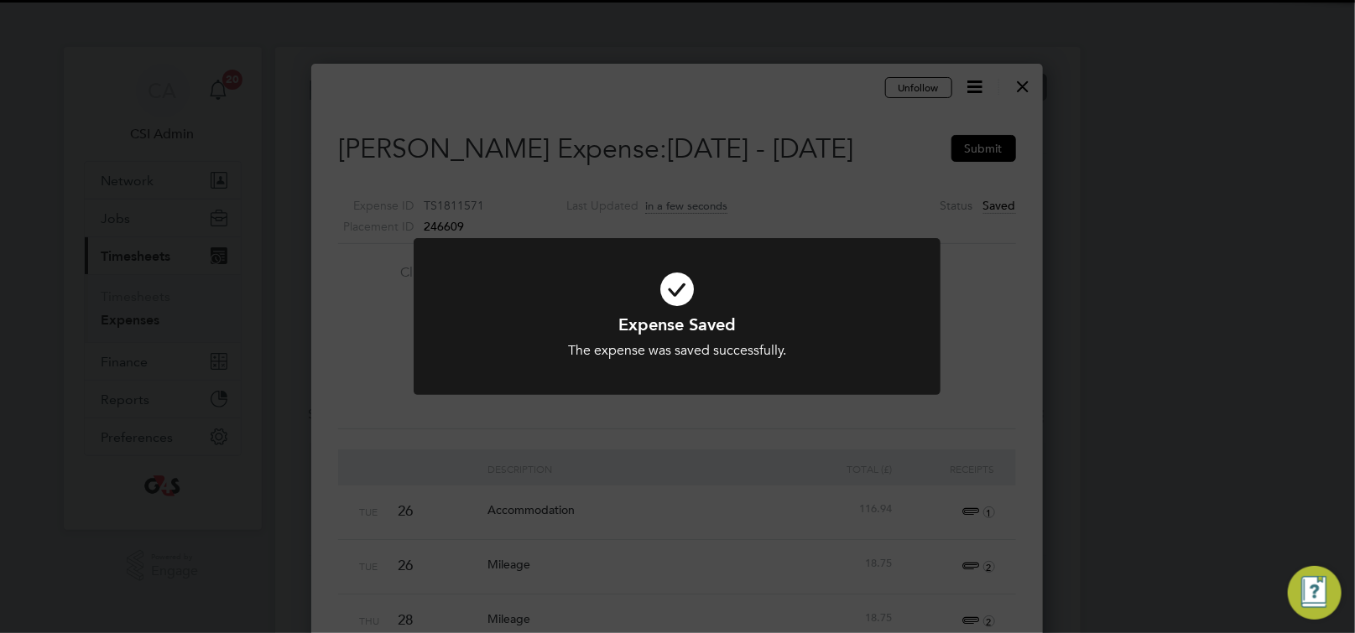
click at [712, 317] on h1 "Expense Saved" at bounding box center [677, 325] width 436 height 22
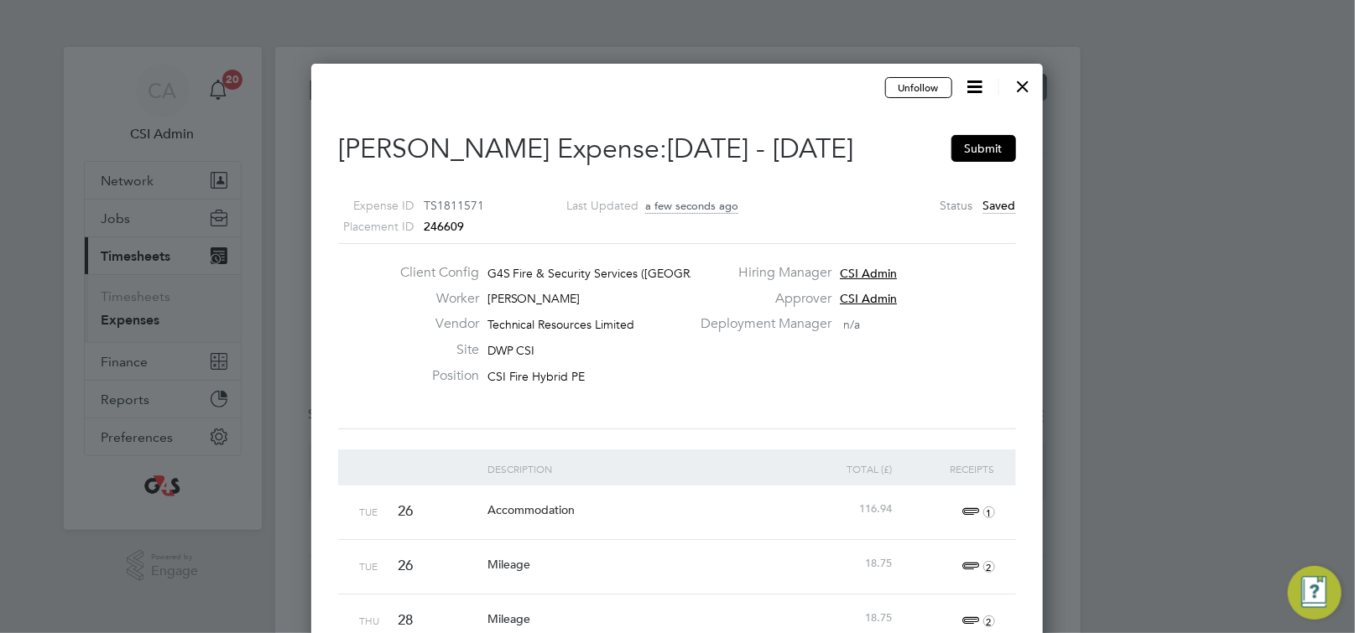
click at [987, 146] on button "Submit" at bounding box center [983, 148] width 65 height 27
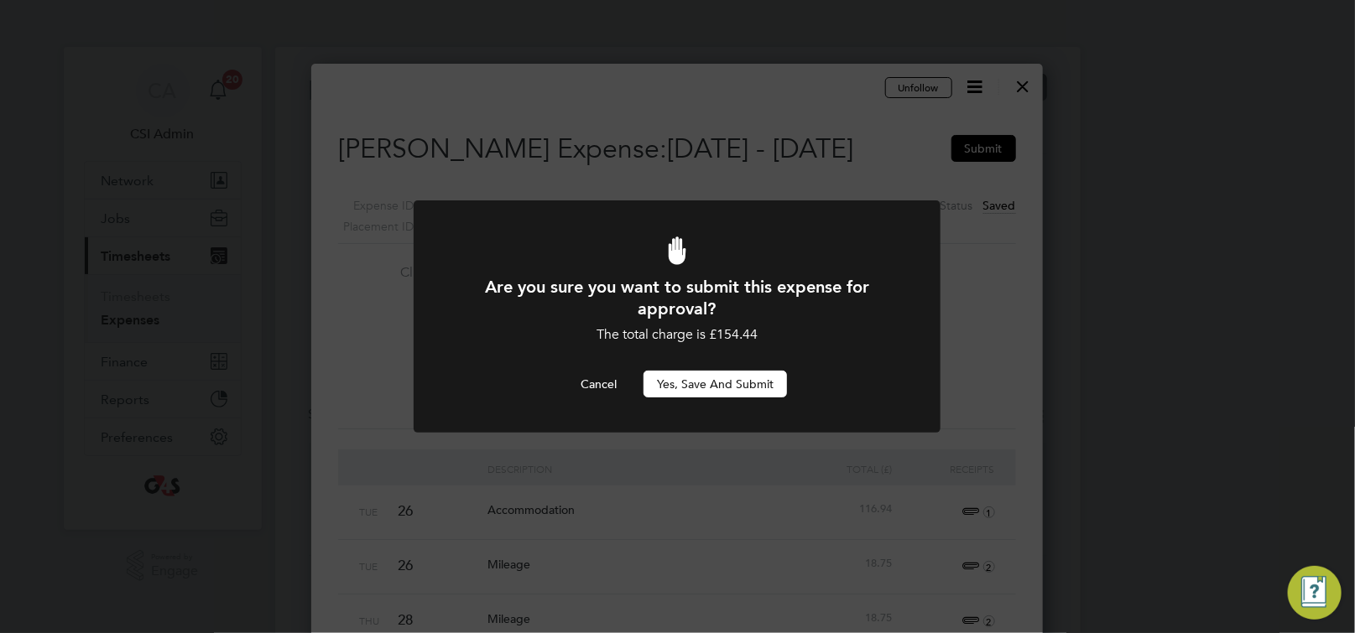
click at [730, 384] on button "Yes, Save and Submit" at bounding box center [714, 384] width 143 height 27
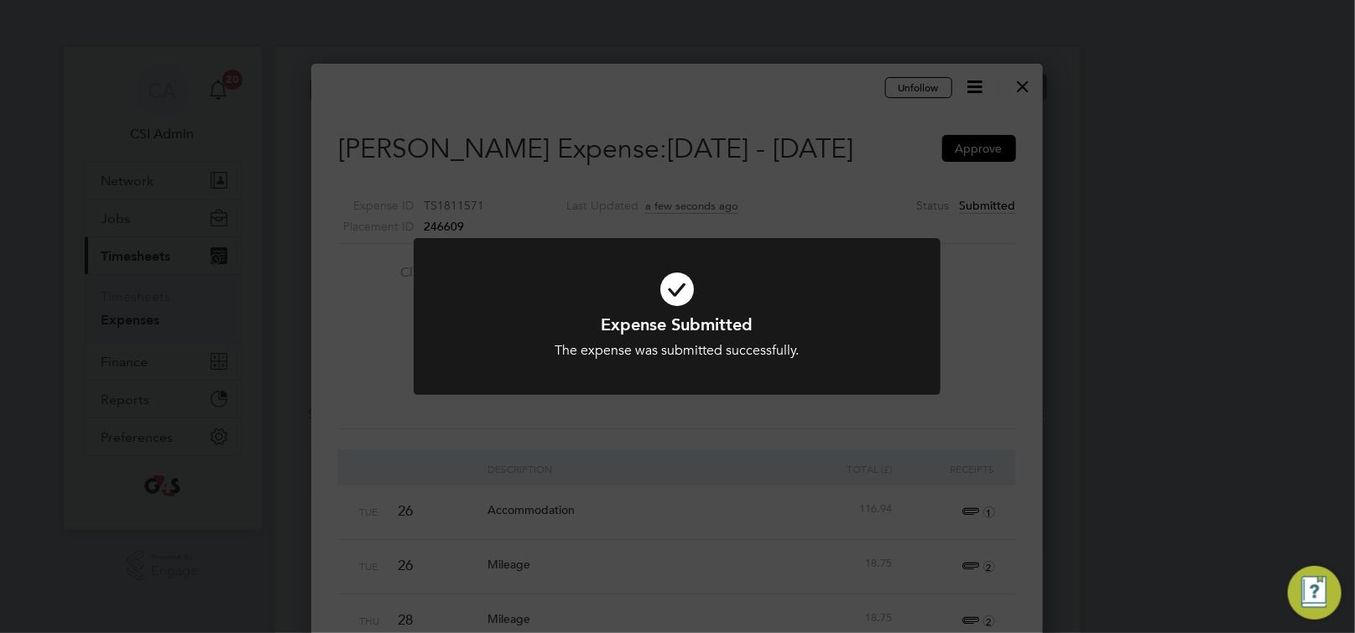
click at [1022, 111] on div "Expense Submitted The expense was submitted successfully. Cancel Okay" at bounding box center [677, 316] width 1355 height 633
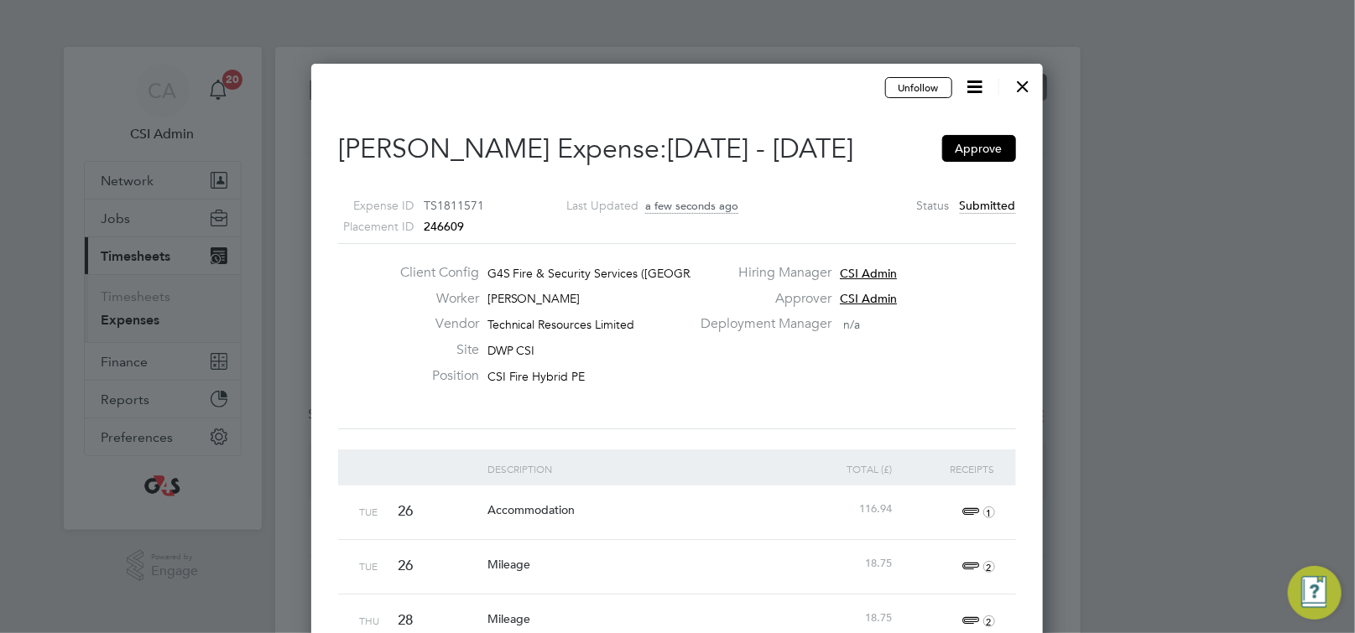
click at [1023, 91] on div at bounding box center [1023, 82] width 30 height 30
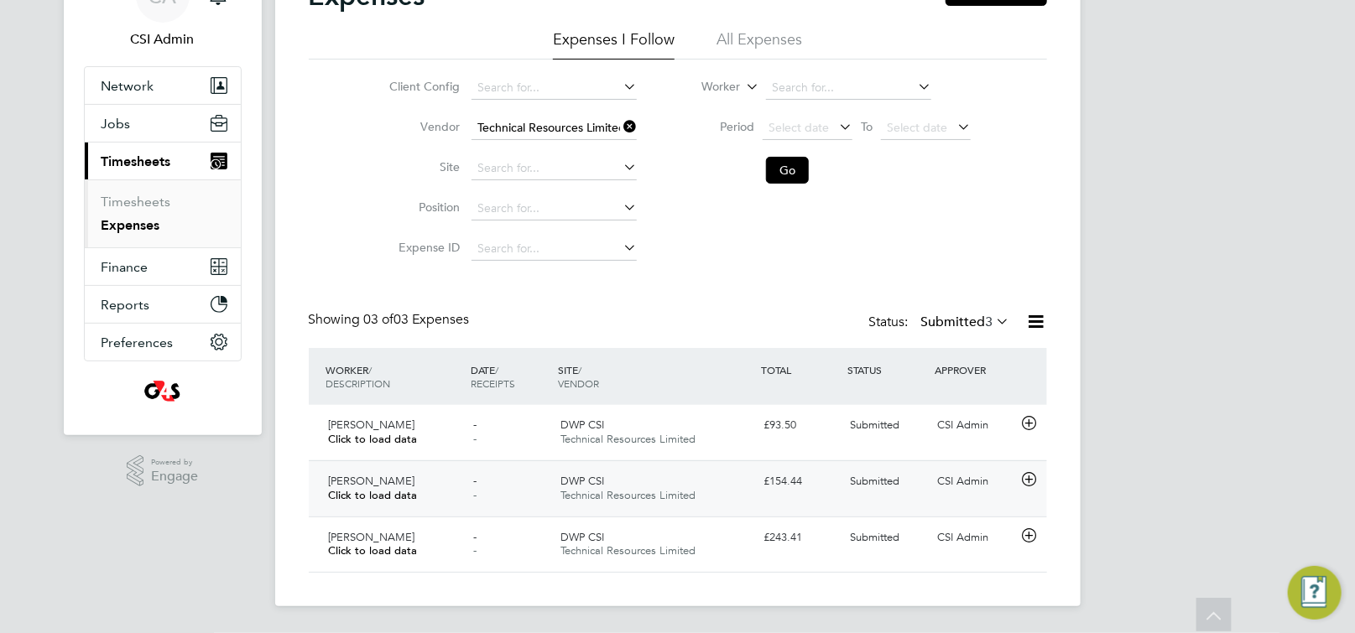
click at [1028, 484] on icon at bounding box center [1028, 479] width 21 height 13
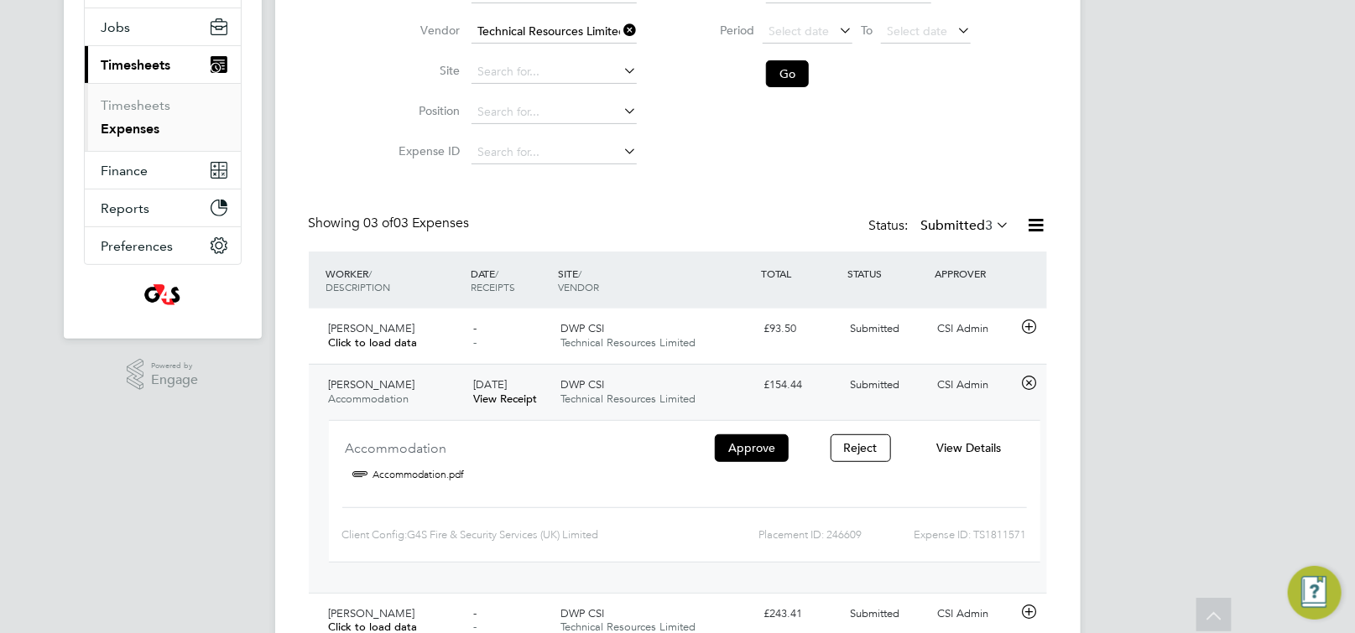
click at [960, 449] on span "View Details" at bounding box center [968, 447] width 65 height 15
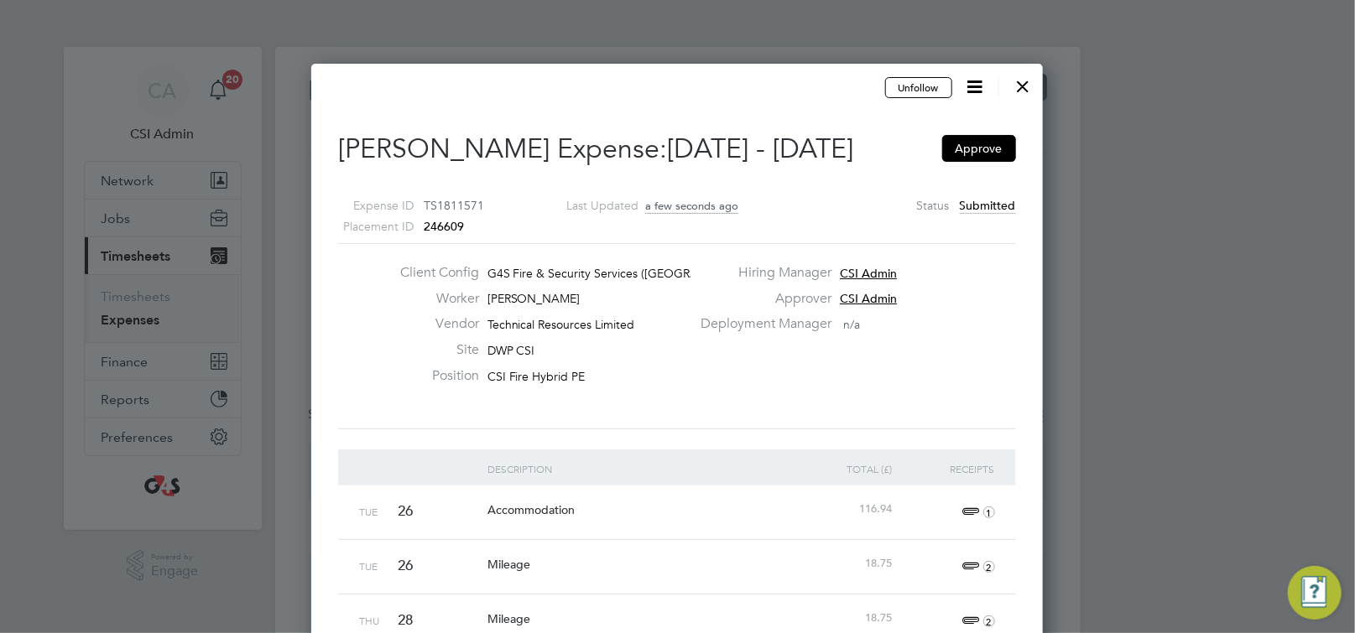
click at [1023, 88] on div at bounding box center [1023, 82] width 30 height 30
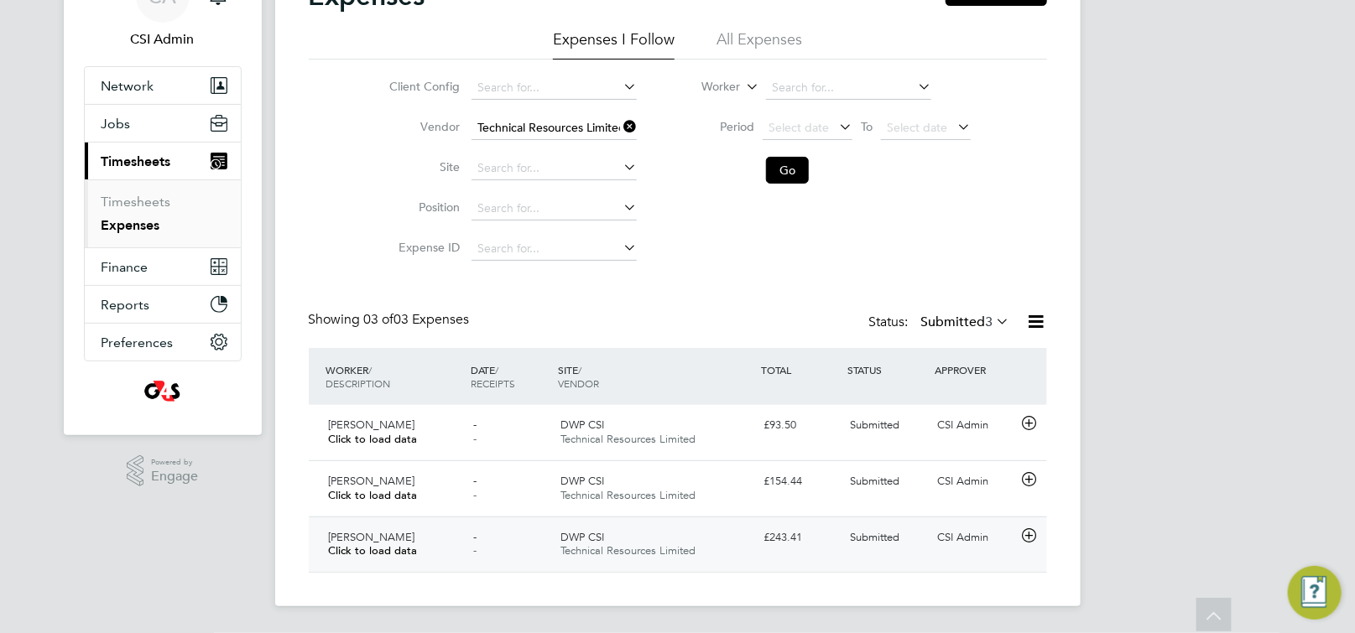
click at [1034, 537] on icon at bounding box center [1028, 535] width 21 height 13
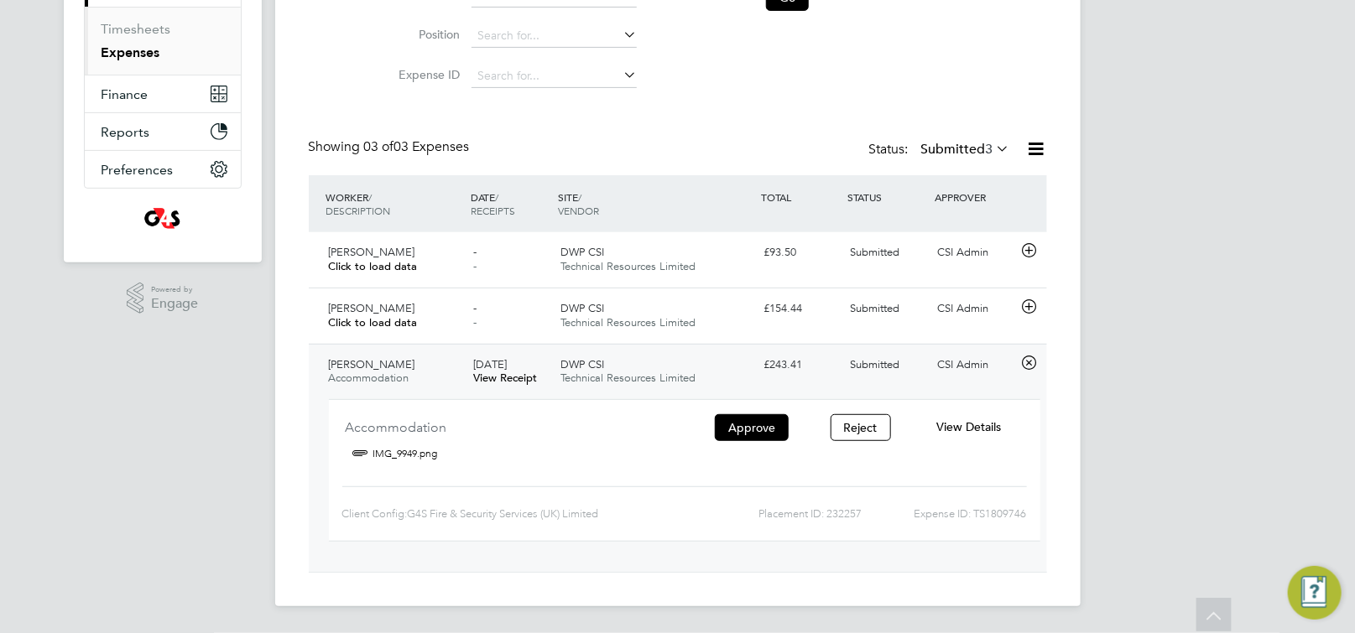
click at [983, 425] on span "View Details" at bounding box center [968, 426] width 65 height 15
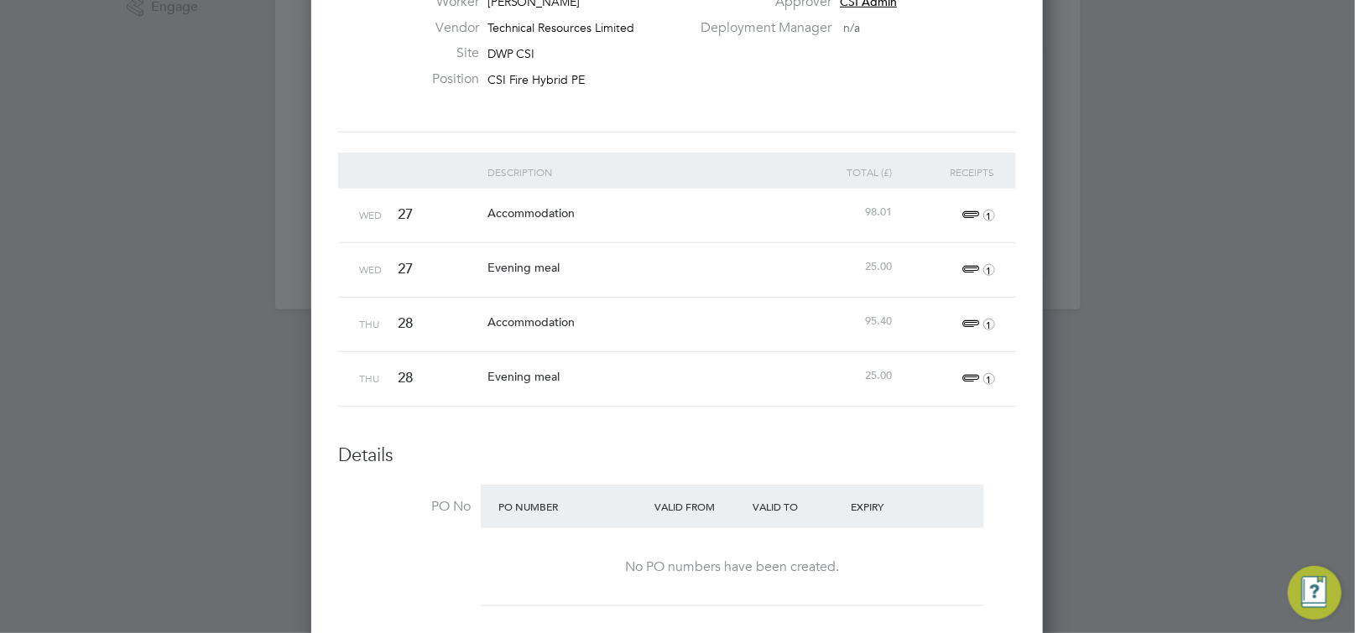
click at [974, 207] on span "1" at bounding box center [976, 215] width 37 height 20
click at [835, 293] on li "IMG_9949.png" at bounding box center [843, 295] width 285 height 25
click at [763, 299] on link "IMG_9949.png" at bounding box center [741, 295] width 81 height 25
click at [1146, 393] on div at bounding box center [677, 316] width 1355 height 633
click at [968, 270] on span "1" at bounding box center [976, 270] width 37 height 20
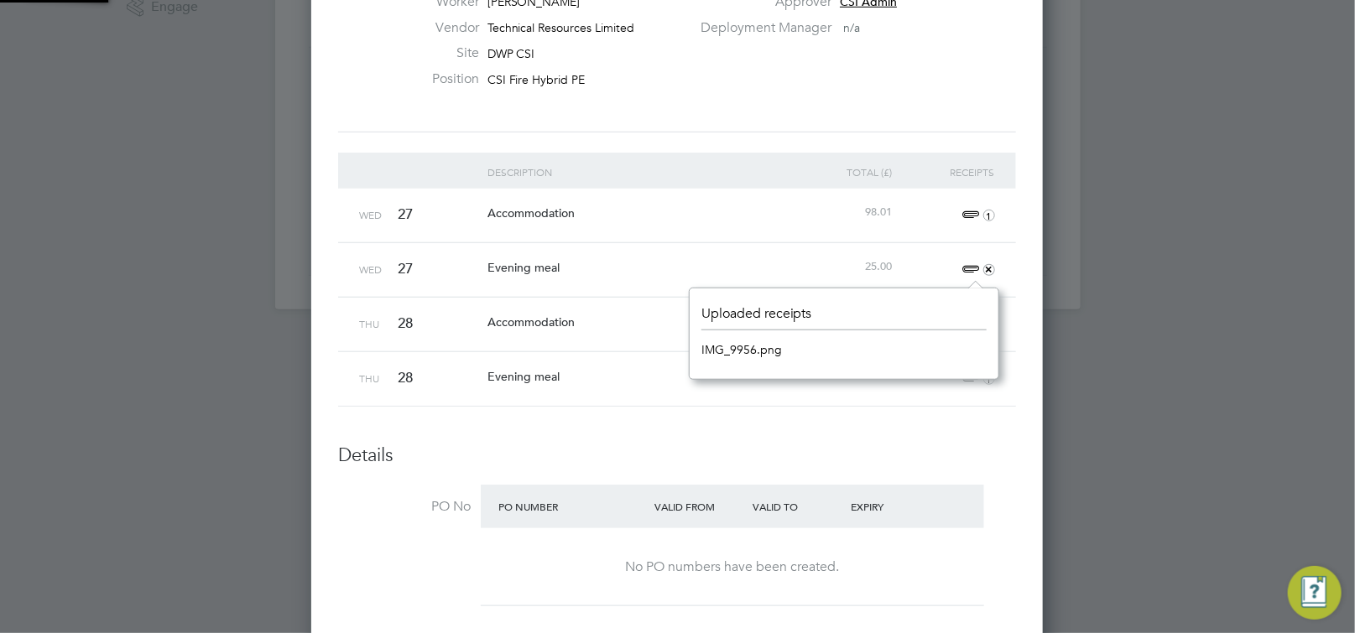
scroll to position [21, 37]
click at [706, 338] on link "IMG_9956.png" at bounding box center [741, 349] width 81 height 25
click at [928, 439] on li "Description Total (£) Receipts Wed 27 Accommodation 98.01 1 Wed 27 Evening meal…" at bounding box center [677, 298] width 678 height 291
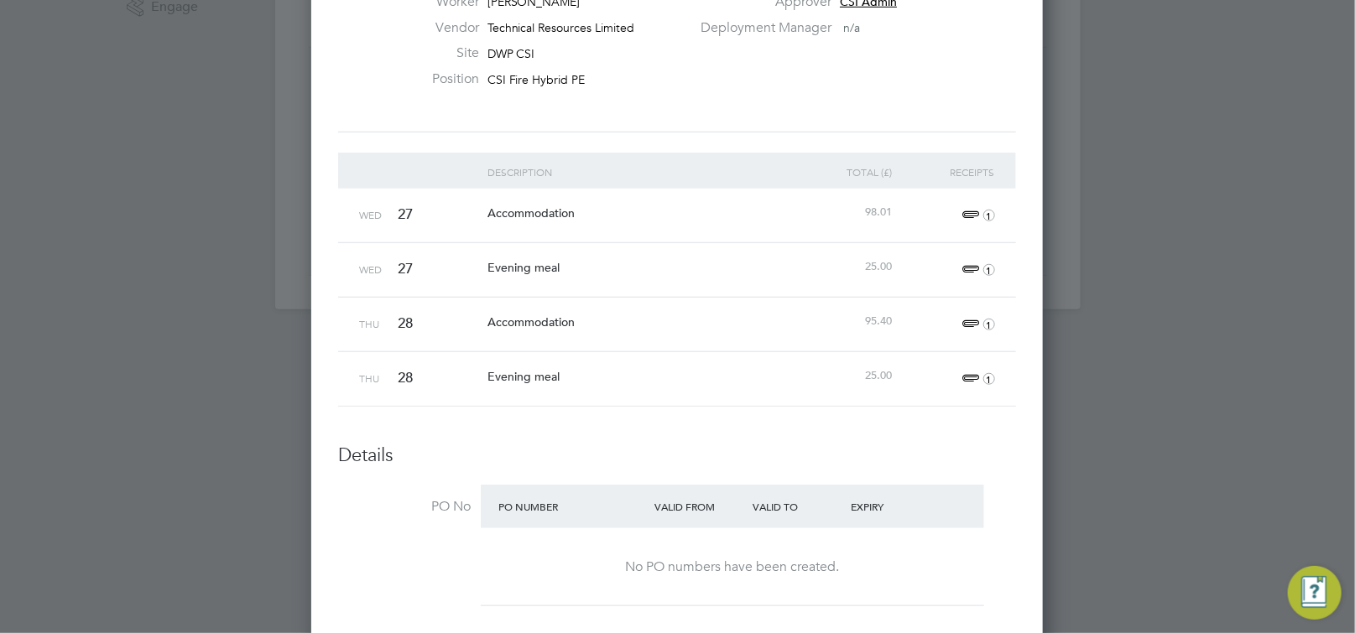
click at [968, 377] on span "1" at bounding box center [976, 379] width 37 height 20
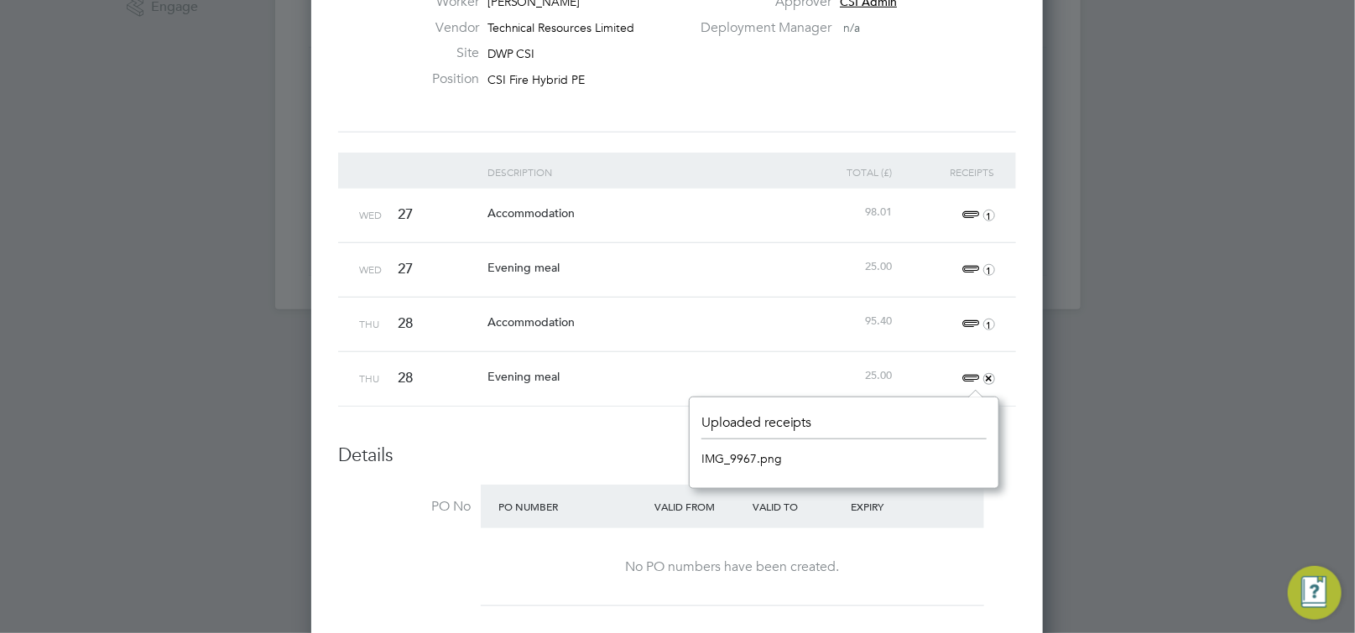
click at [765, 456] on link "IMG_9967.png" at bounding box center [741, 458] width 81 height 25
drag, startPoint x: 985, startPoint y: 252, endPoint x: 976, endPoint y: 257, distance: 9.8
click at [984, 253] on div "1" at bounding box center [947, 270] width 103 height 54
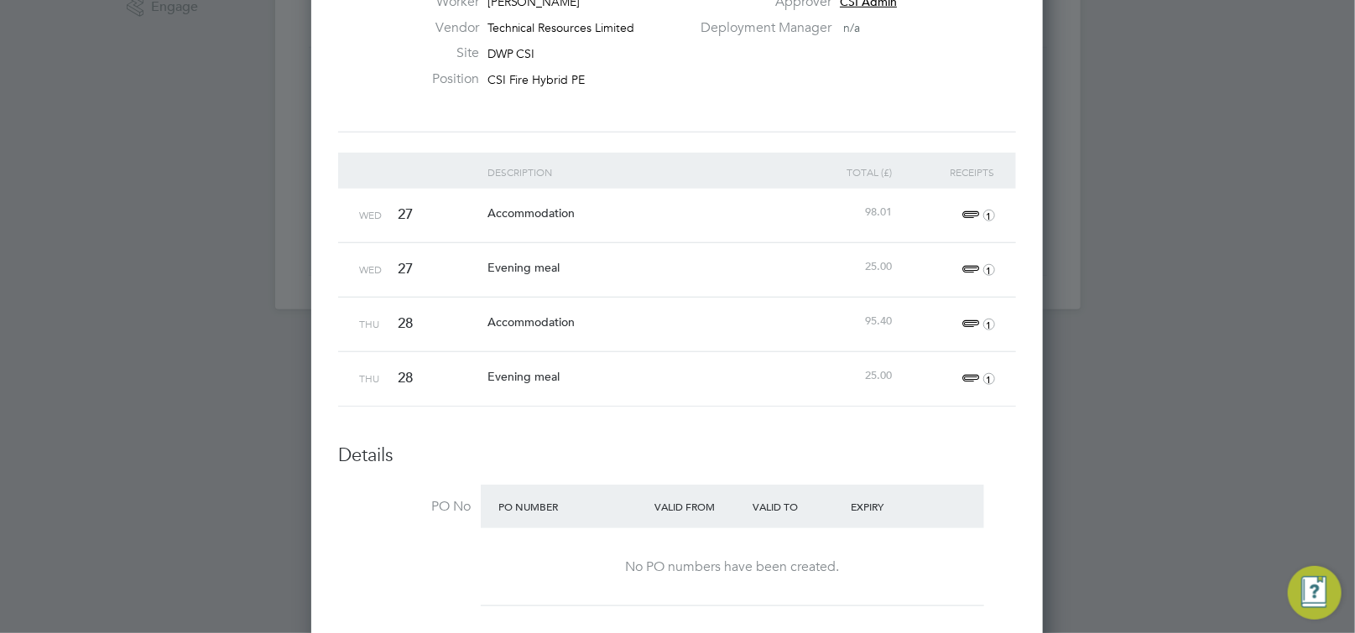
click at [970, 267] on span "1" at bounding box center [976, 270] width 37 height 20
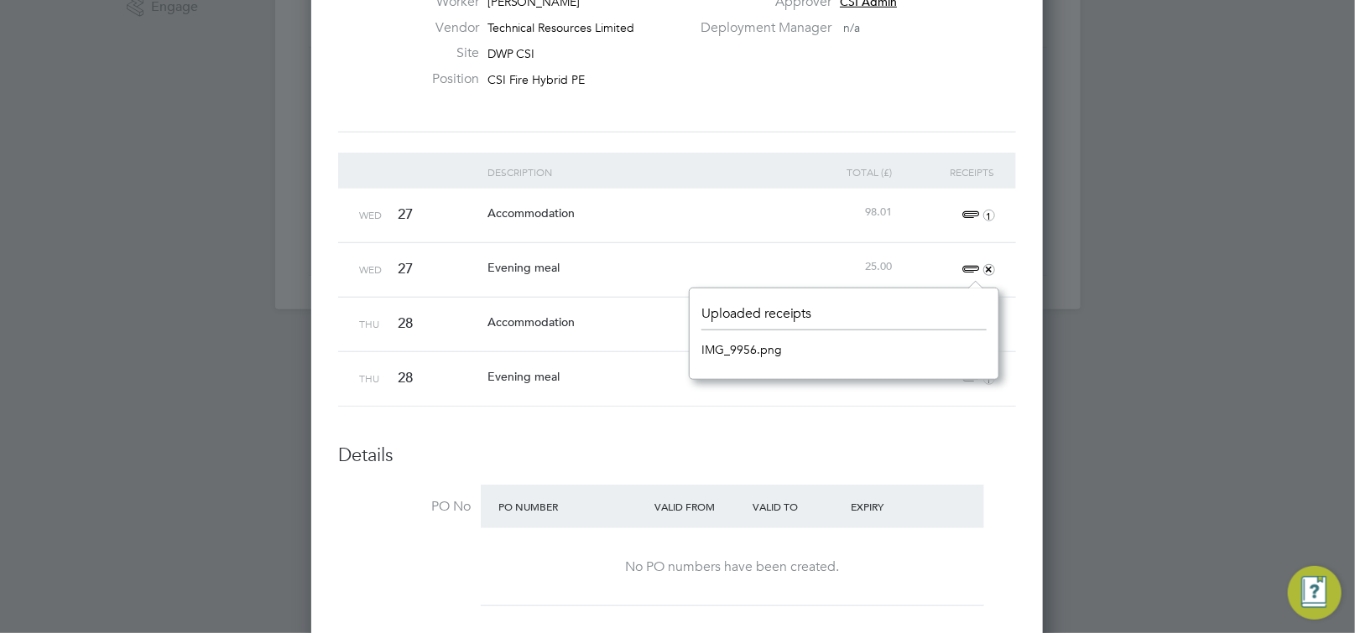
click at [738, 351] on link "IMG_9956.png" at bounding box center [741, 349] width 81 height 25
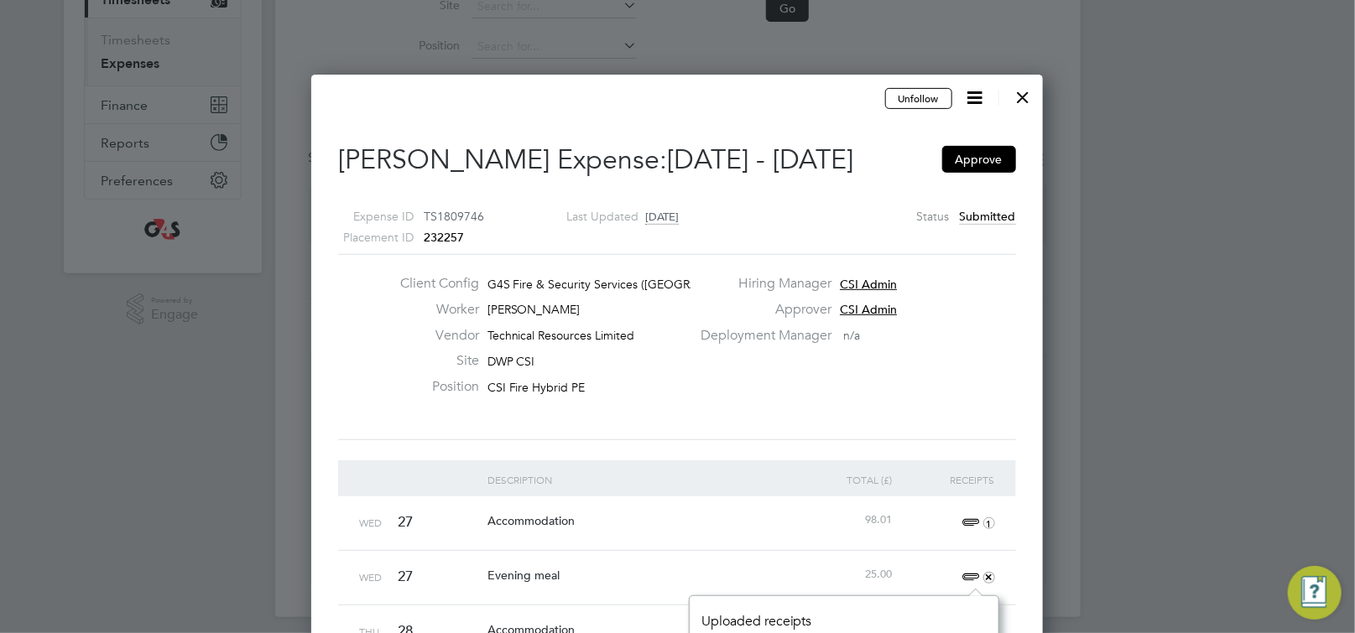
scroll to position [255, 0]
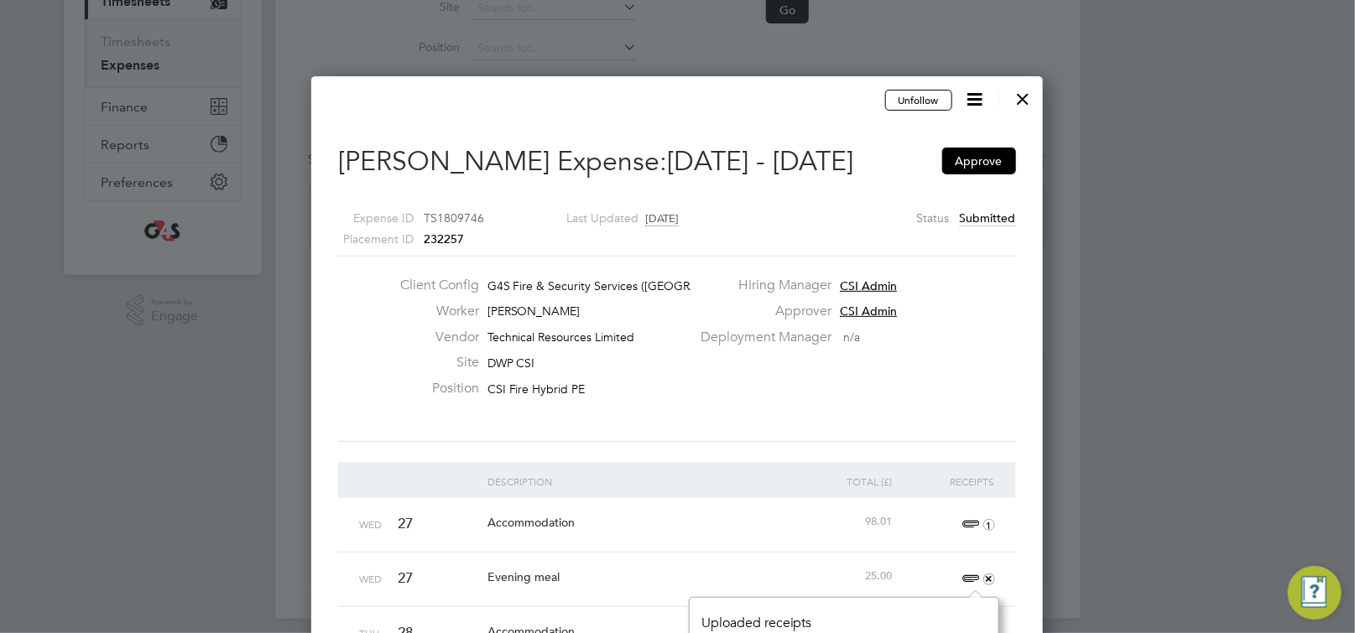
drag, startPoint x: 976, startPoint y: 97, endPoint x: 954, endPoint y: 98, distance: 22.7
click at [978, 98] on icon at bounding box center [975, 99] width 21 height 21
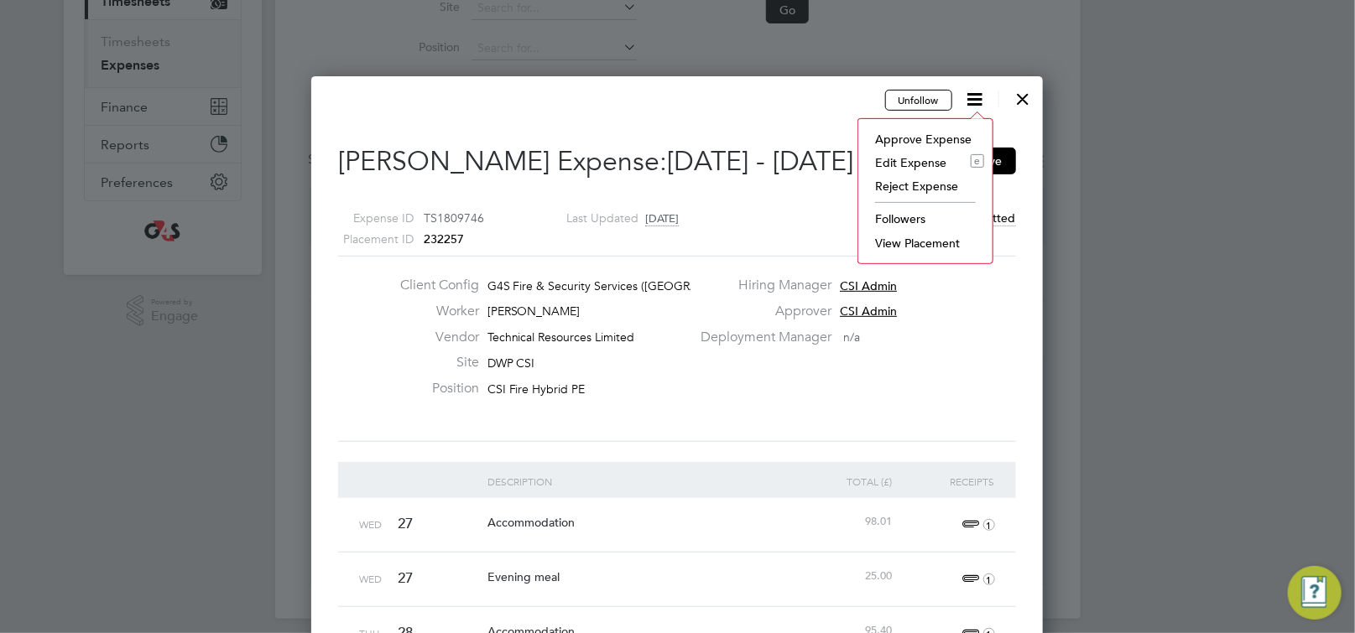
click at [902, 161] on li "Edit Expense e" at bounding box center [924, 162] width 117 height 23
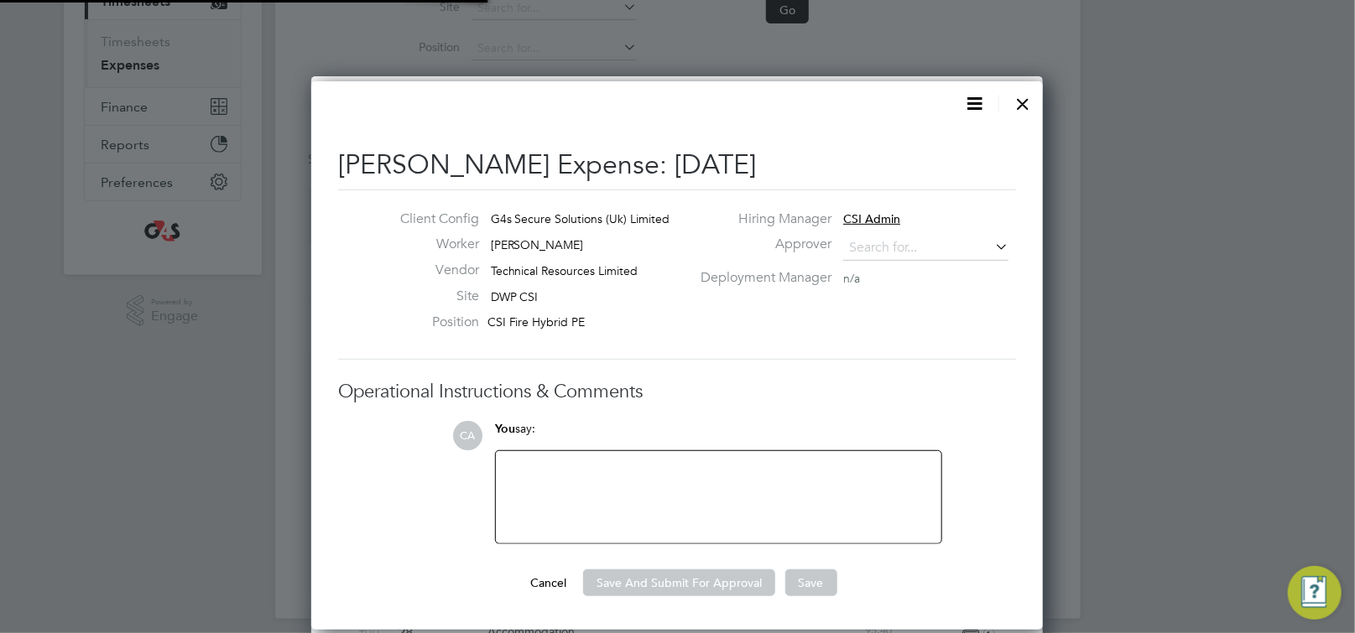
scroll to position [27, 304]
type input "CSI Admin"
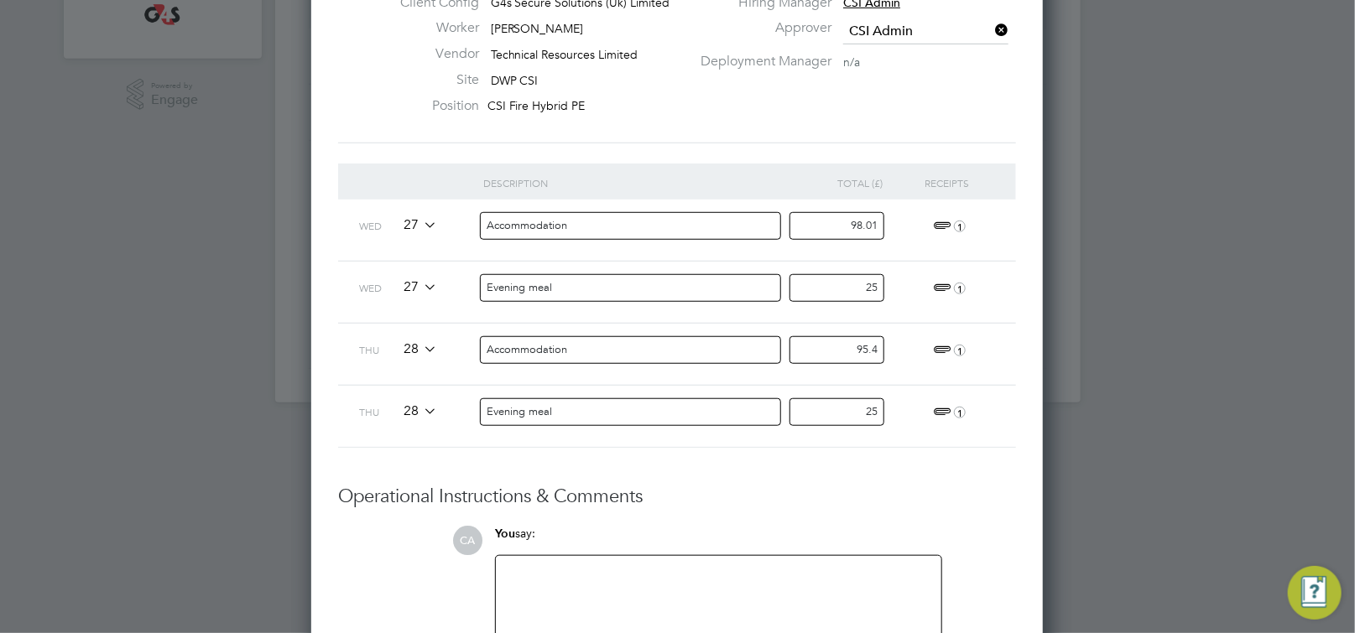
click at [583, 613] on div at bounding box center [718, 602] width 425 height 72
paste div
drag, startPoint x: 850, startPoint y: 224, endPoint x: 1110, endPoint y: 250, distance: 260.5
drag, startPoint x: 849, startPoint y: 285, endPoint x: 990, endPoint y: 299, distance: 141.6
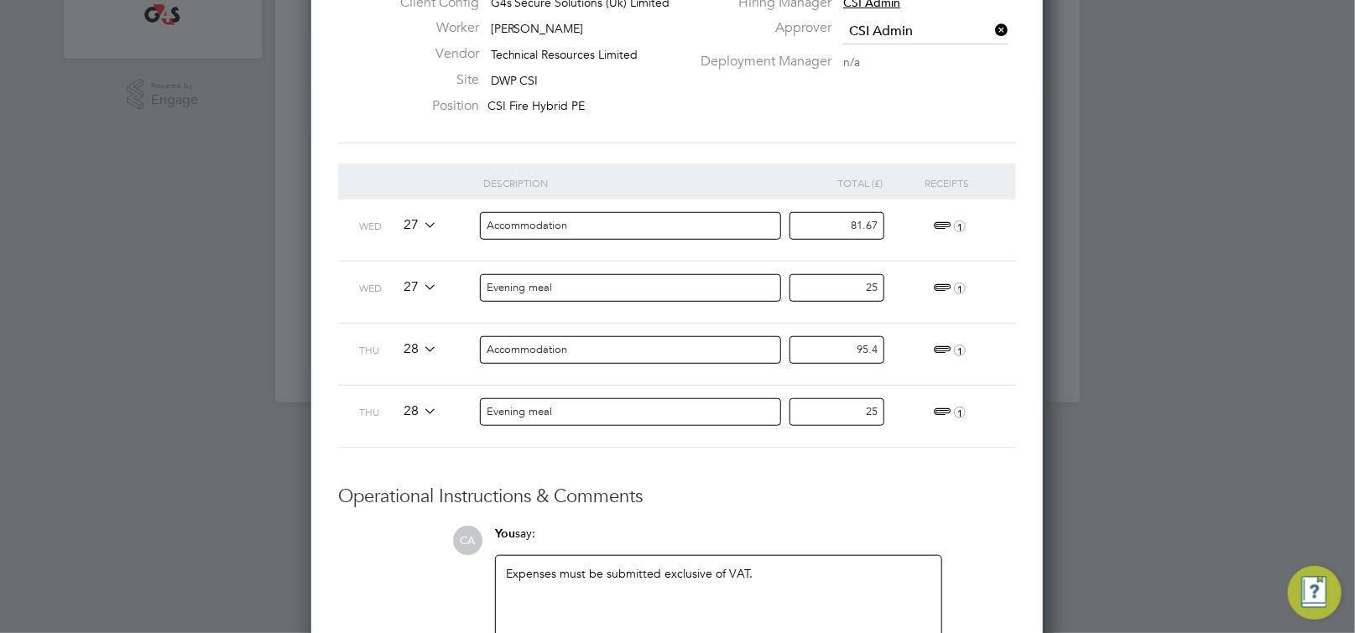
click at [990, 299] on div "Wed 27 Evening meal 25 1" at bounding box center [677, 292] width 678 height 62
drag, startPoint x: 874, startPoint y: 227, endPoint x: 965, endPoint y: 241, distance: 92.4
click at [935, 241] on div "Wed 27 Accommodation 81.67 1" at bounding box center [677, 230] width 678 height 61
type input "81.68"
drag, startPoint x: 858, startPoint y: 279, endPoint x: 919, endPoint y: 291, distance: 62.3
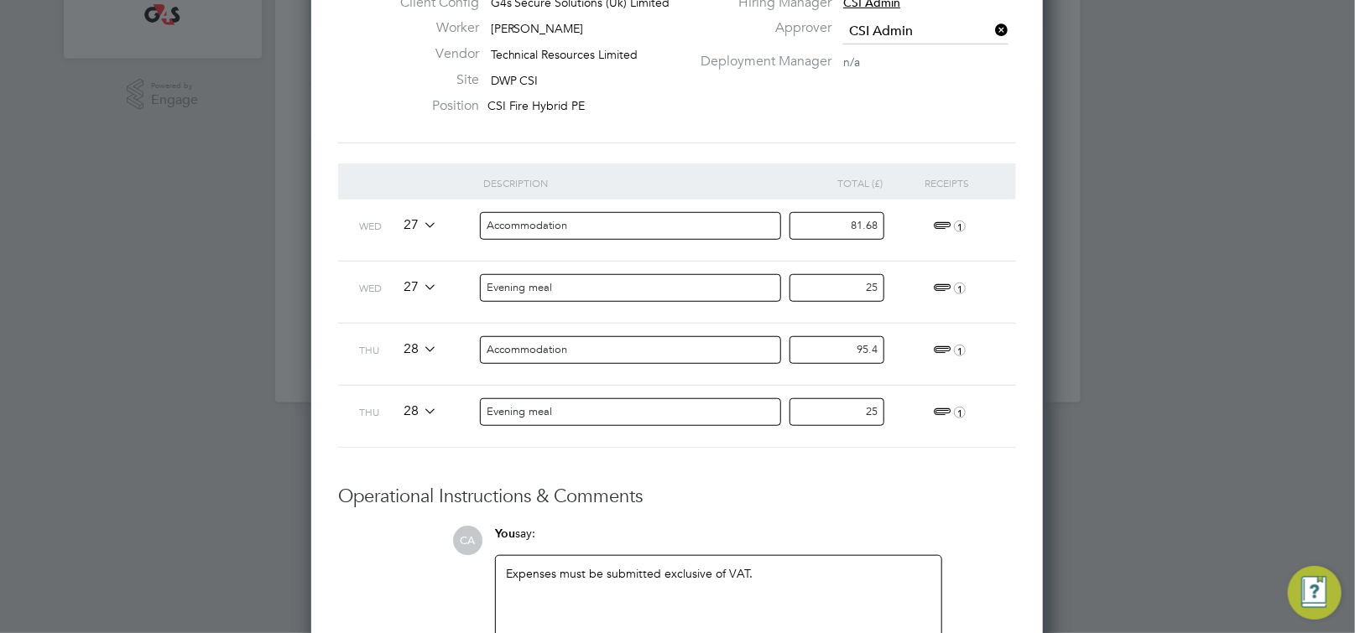
click at [919, 291] on div "Wed 27 Evening meal 25 1" at bounding box center [677, 292] width 678 height 62
click at [921, 354] on div "1" at bounding box center [947, 351] width 103 height 54
drag, startPoint x: 853, startPoint y: 353, endPoint x: 998, endPoint y: 363, distance: 145.5
click at [963, 361] on div "Thu 28 Accommodation 95.4 1" at bounding box center [677, 354] width 678 height 62
drag, startPoint x: 861, startPoint y: 291, endPoint x: 1029, endPoint y: 286, distance: 168.7
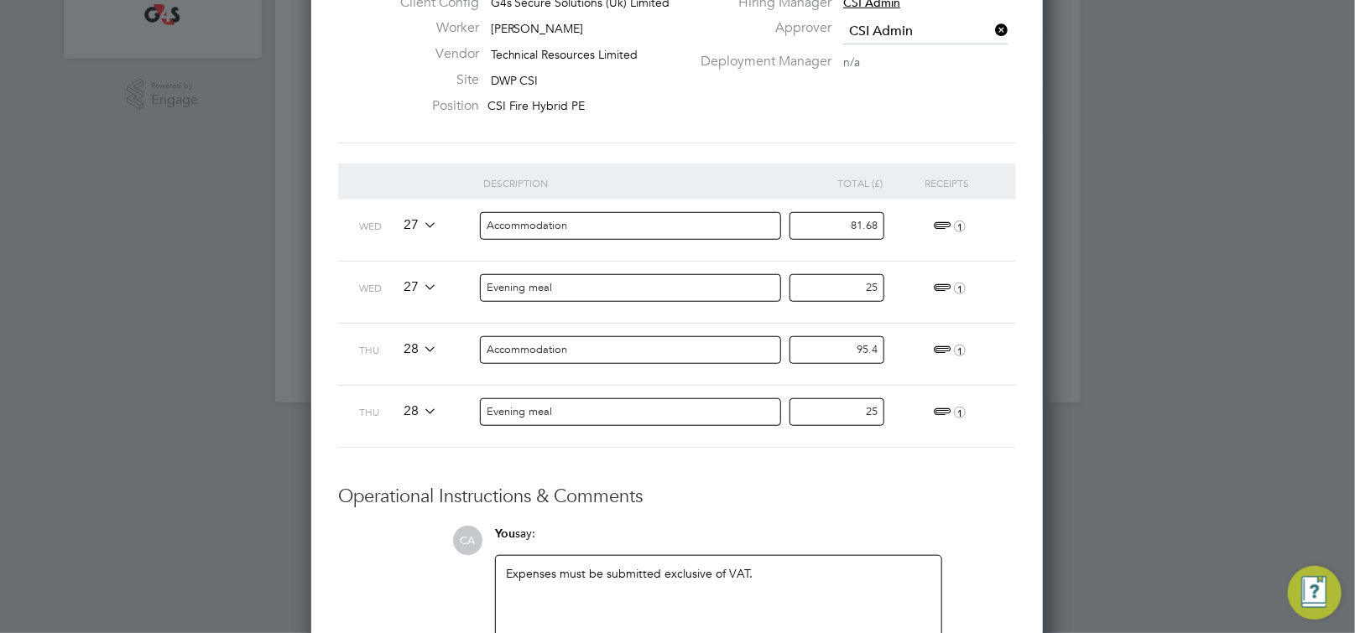
click at [918, 296] on div "Wed 27 Evening meal 25 1" at bounding box center [677, 292] width 678 height 62
type input "20.83"
type input "79.50"
type input "20.83"
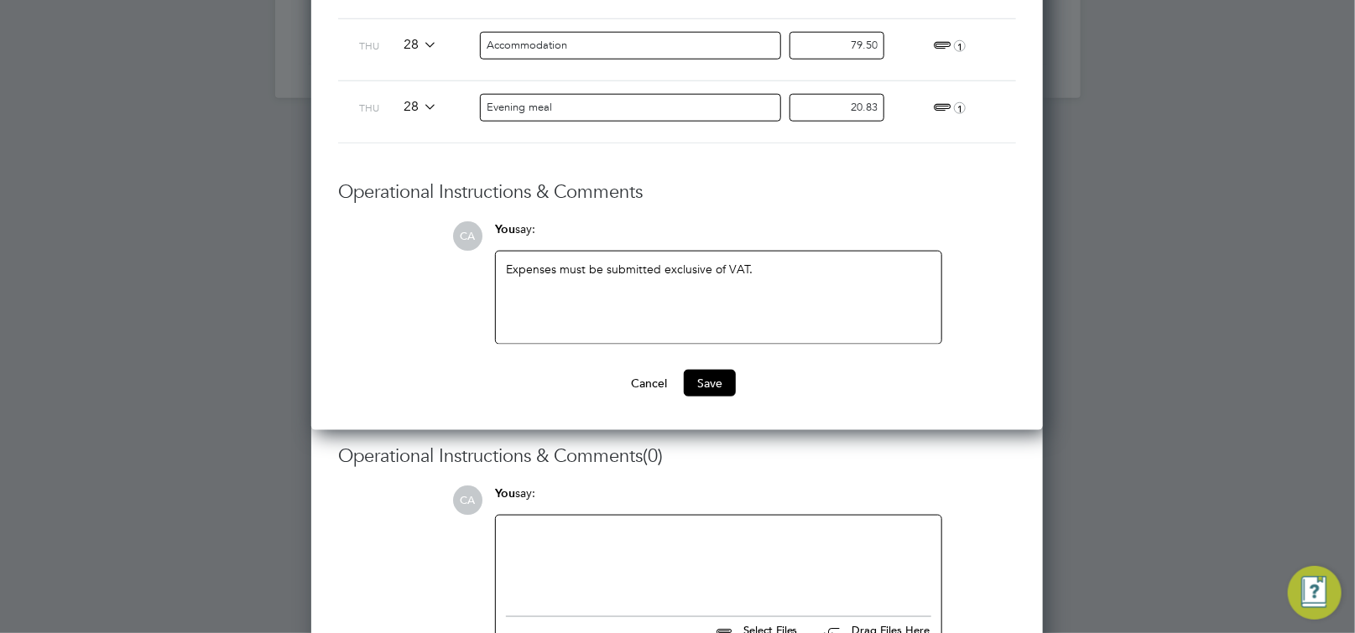
scroll to position [826, 0]
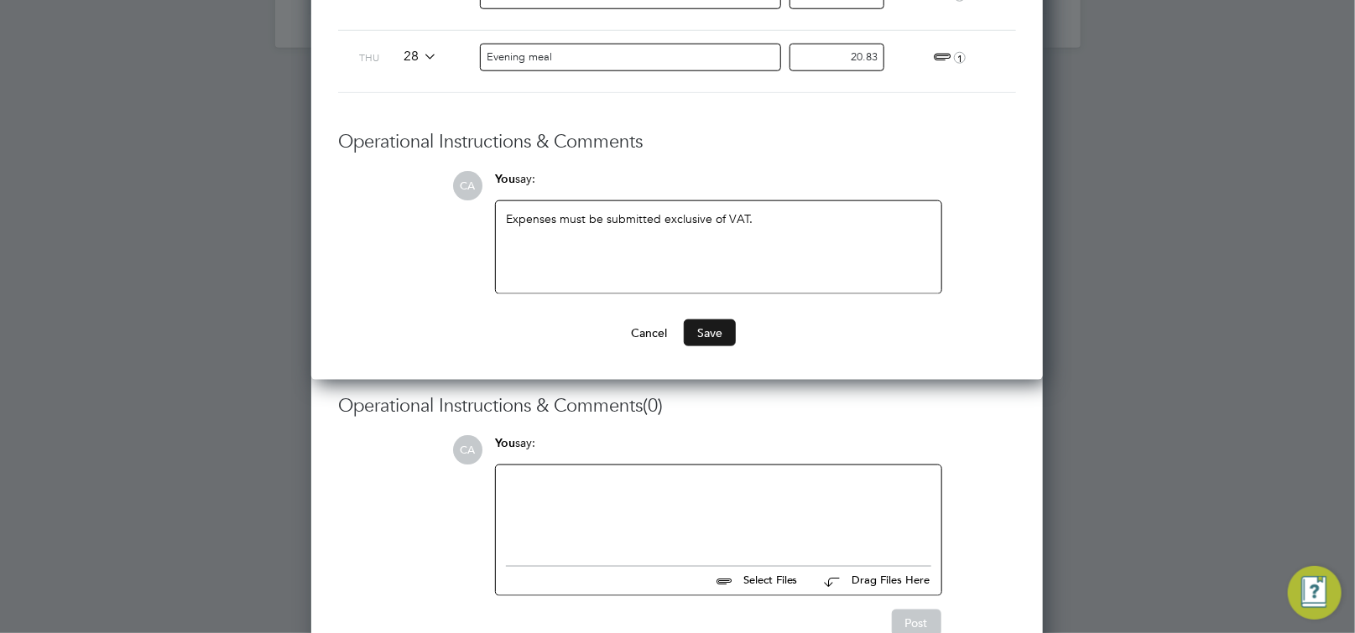
click at [715, 335] on button "Save" at bounding box center [710, 333] width 52 height 27
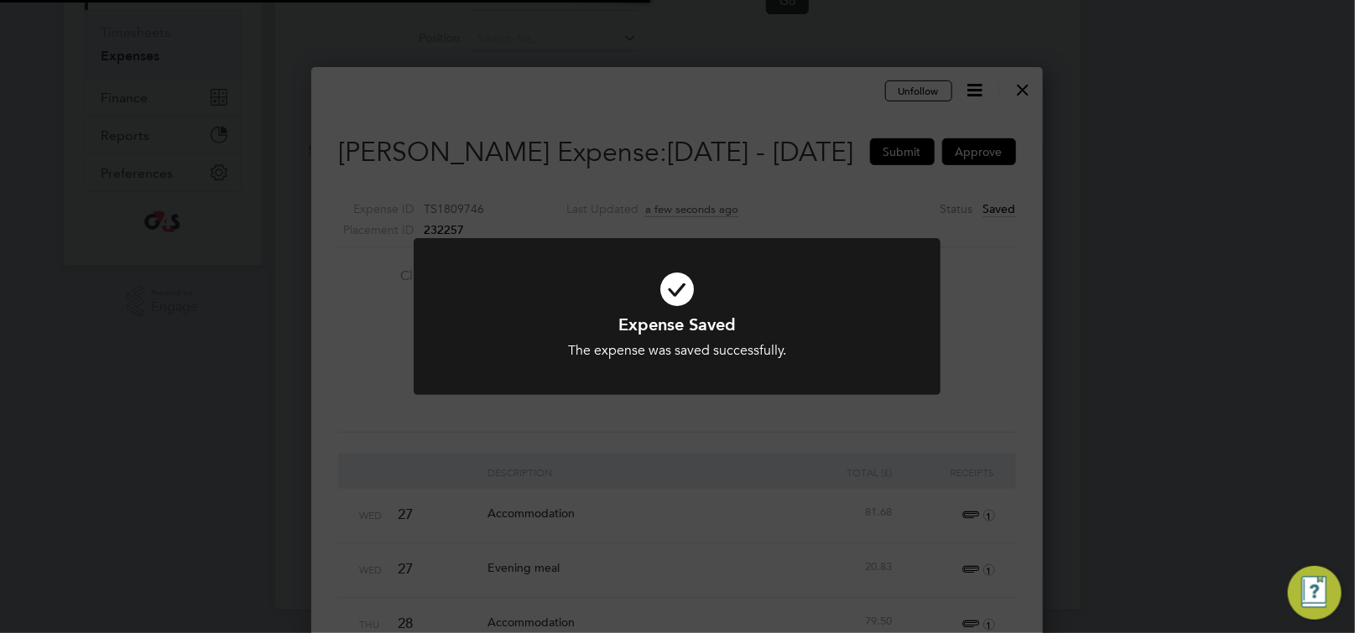
scroll to position [1491, 731]
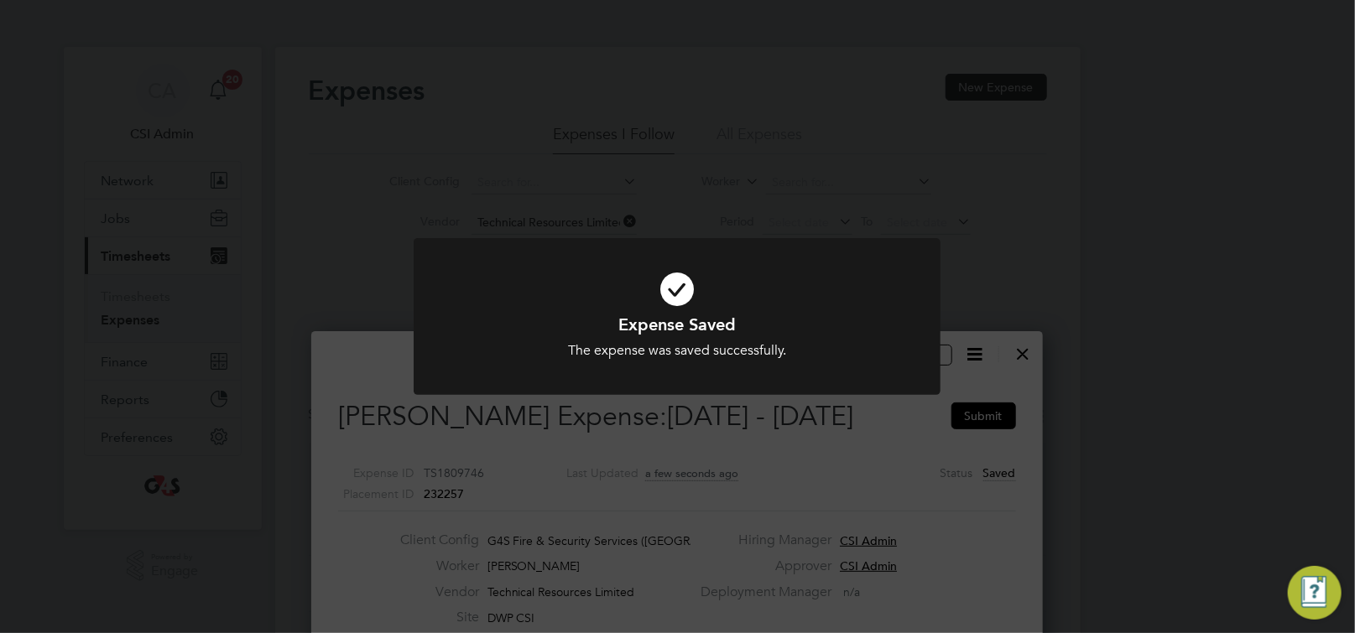
click at [1030, 418] on div "Expense Saved The expense was saved successfully. Cancel Okay" at bounding box center [677, 316] width 1355 height 633
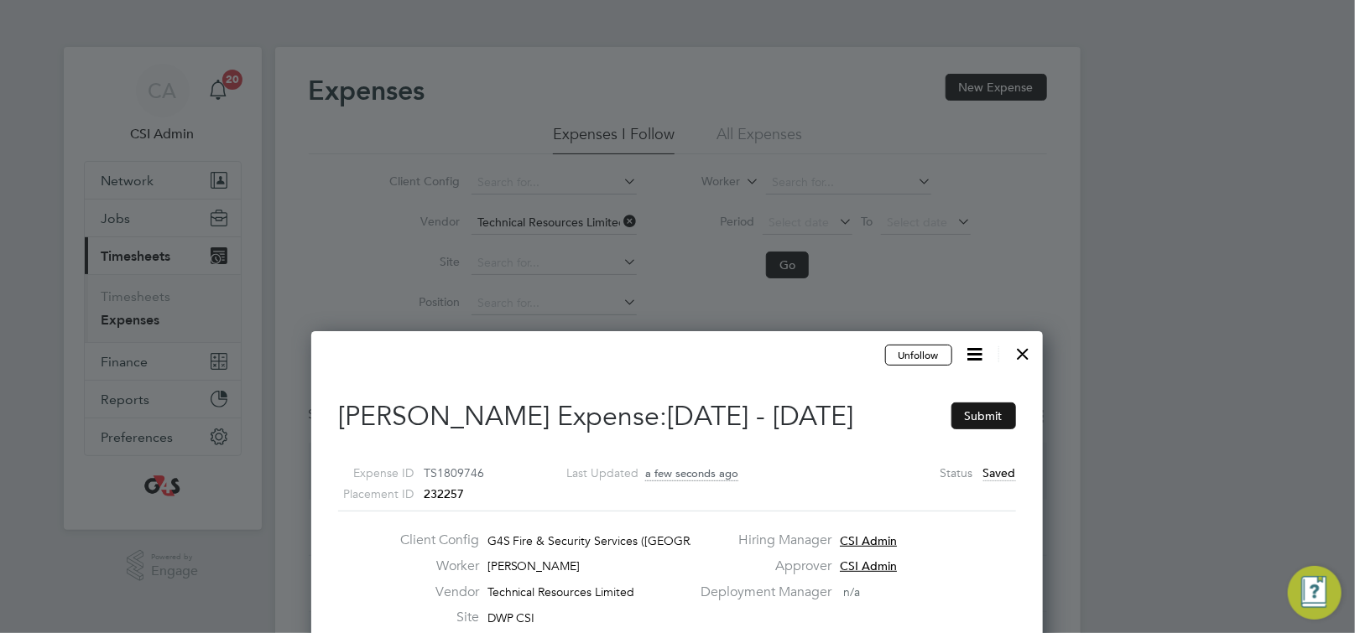
click at [1006, 414] on button "Submit" at bounding box center [983, 416] width 65 height 27
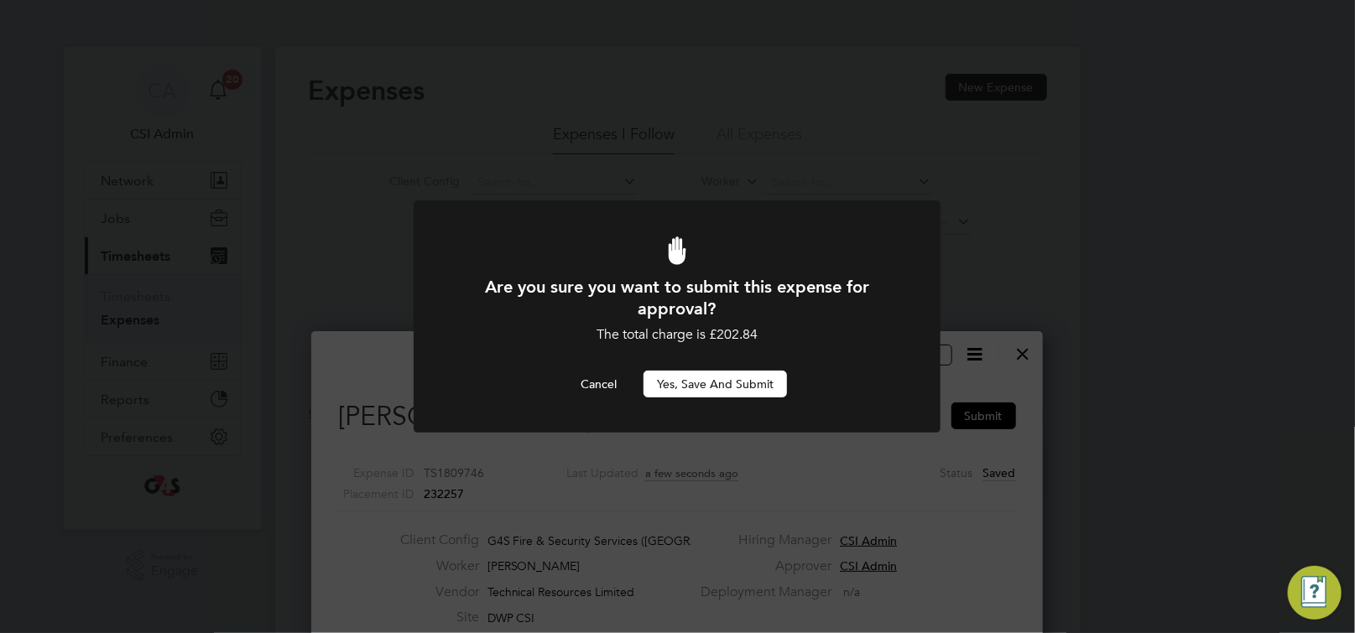
click at [731, 382] on button "Yes, Save and Submit" at bounding box center [714, 384] width 143 height 27
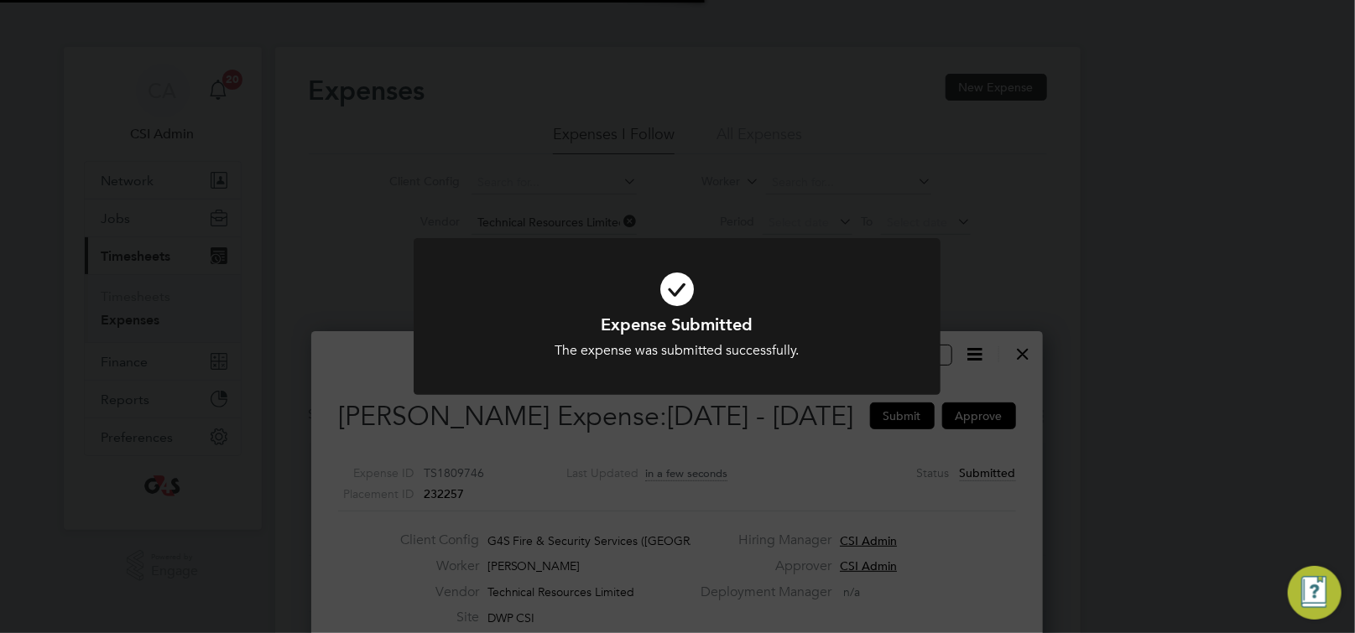
scroll to position [1553, 731]
click at [763, 375] on div at bounding box center [677, 316] width 527 height 157
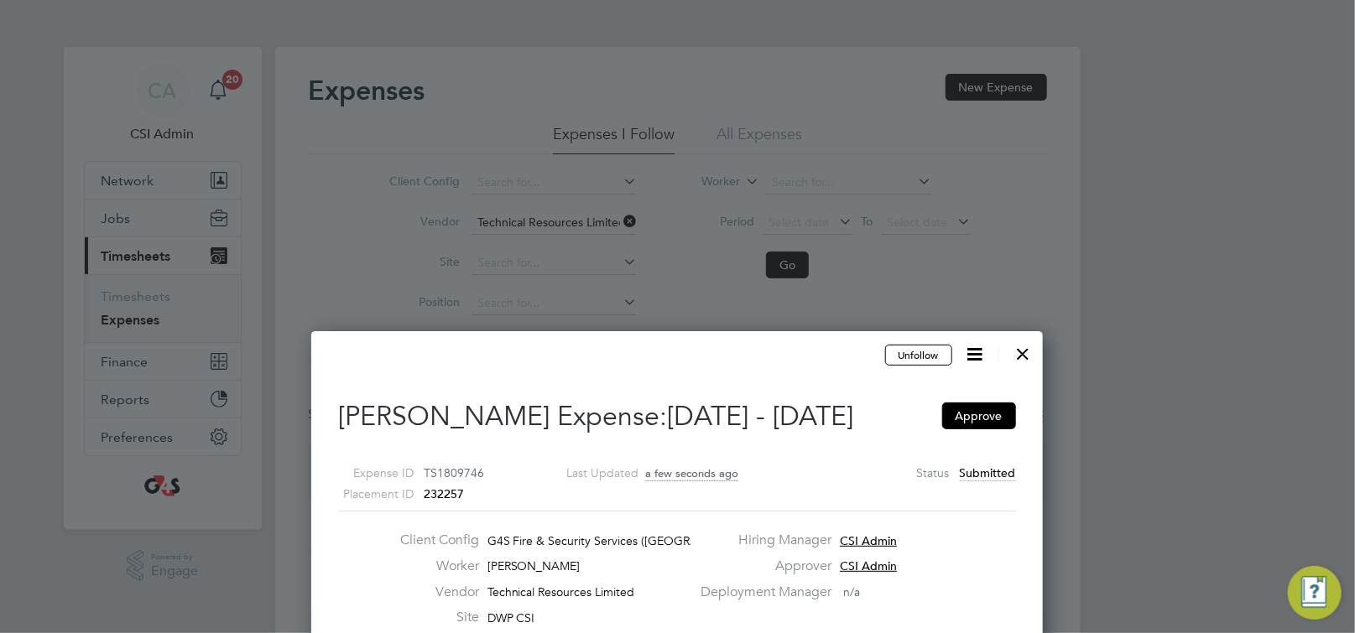
click at [1027, 356] on div at bounding box center [1023, 350] width 30 height 30
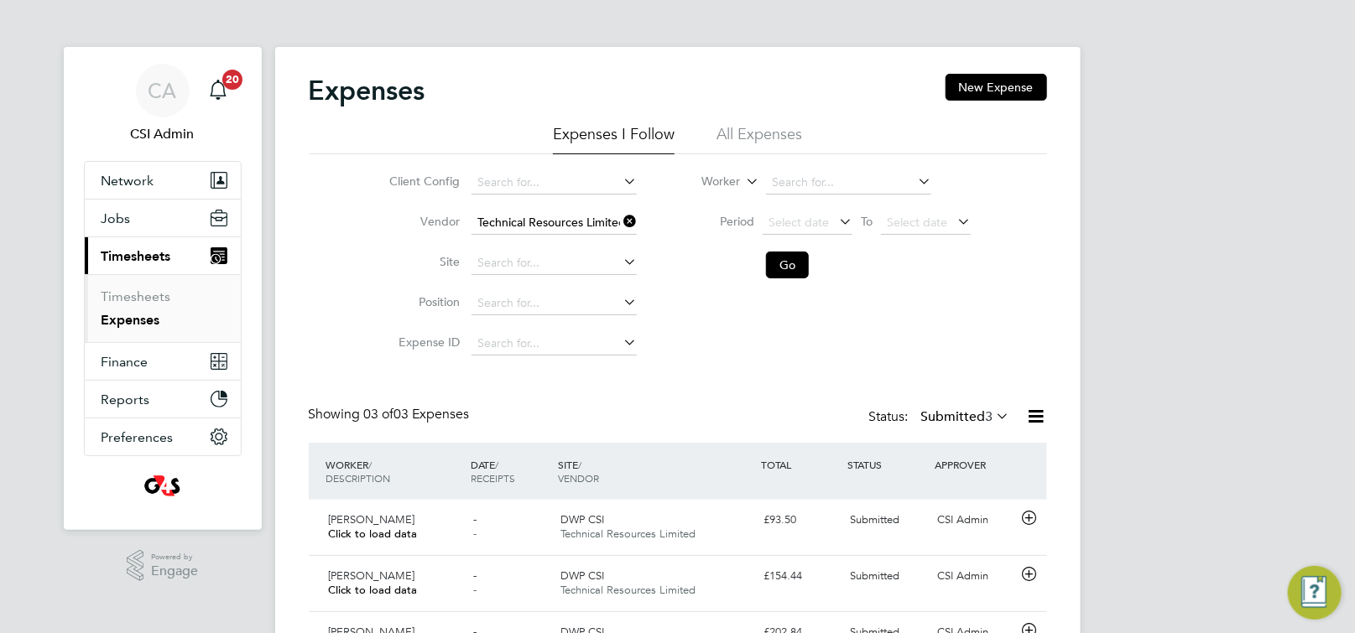
click at [620, 221] on icon at bounding box center [620, 221] width 0 height 23
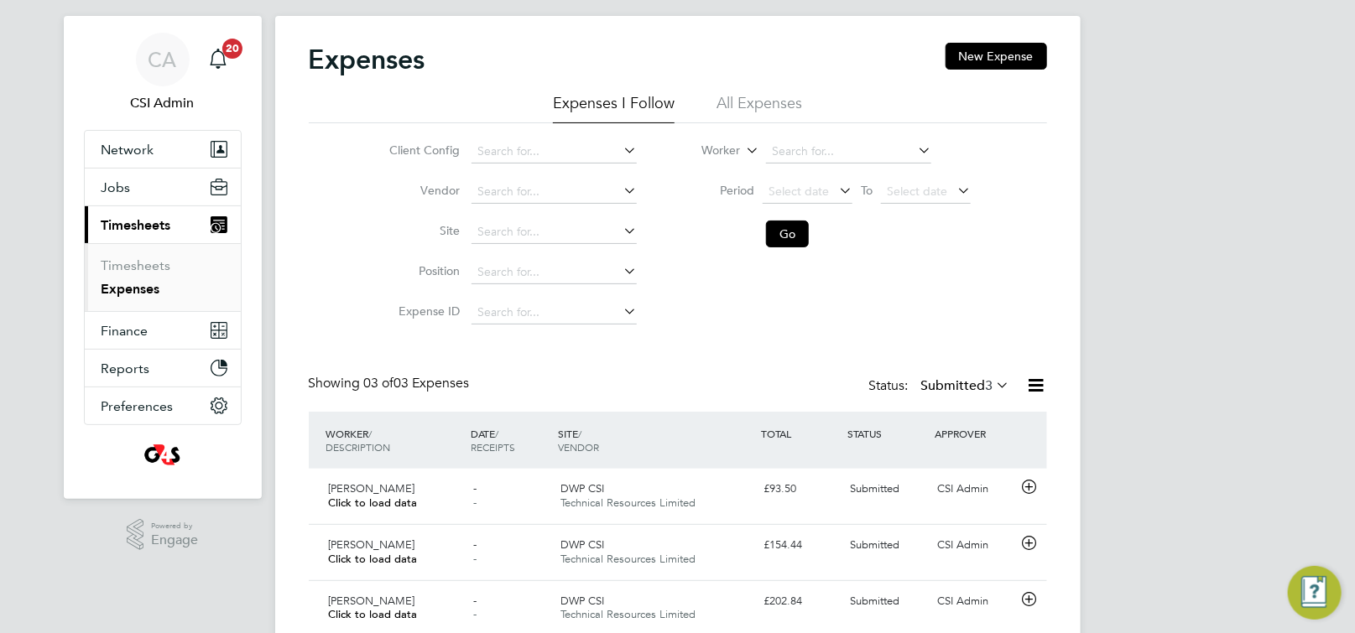
scroll to position [95, 0]
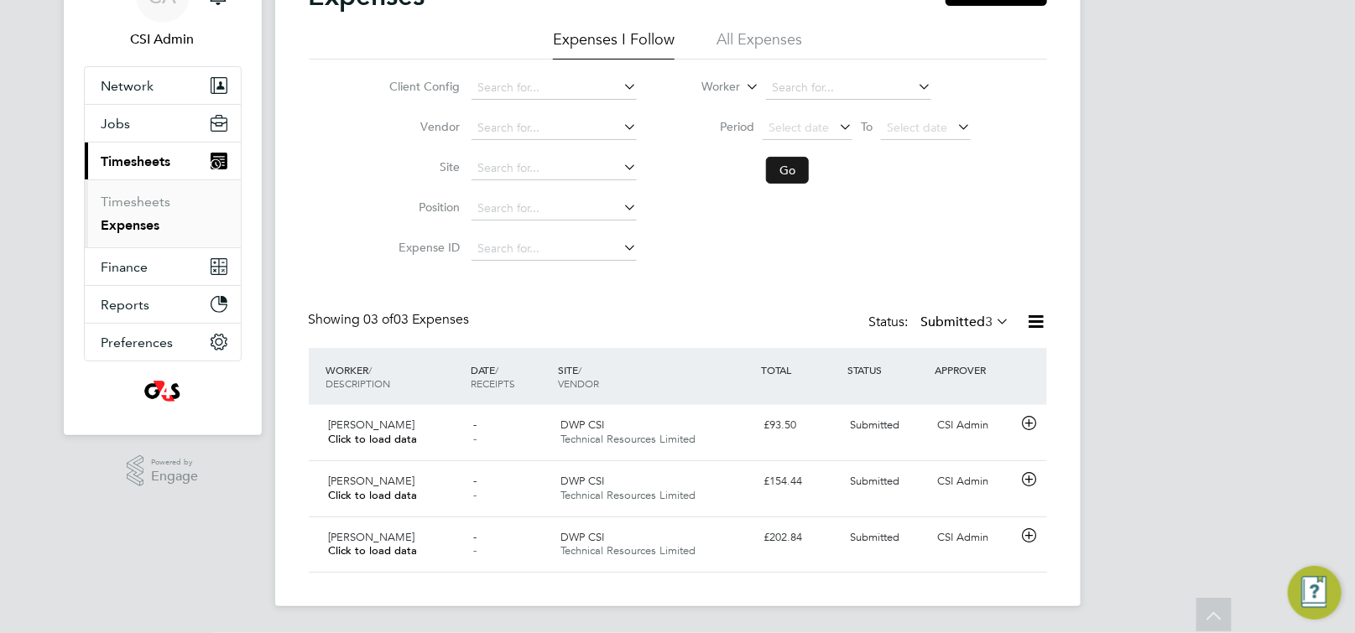
click at [781, 169] on button "Go" at bounding box center [787, 170] width 43 height 27
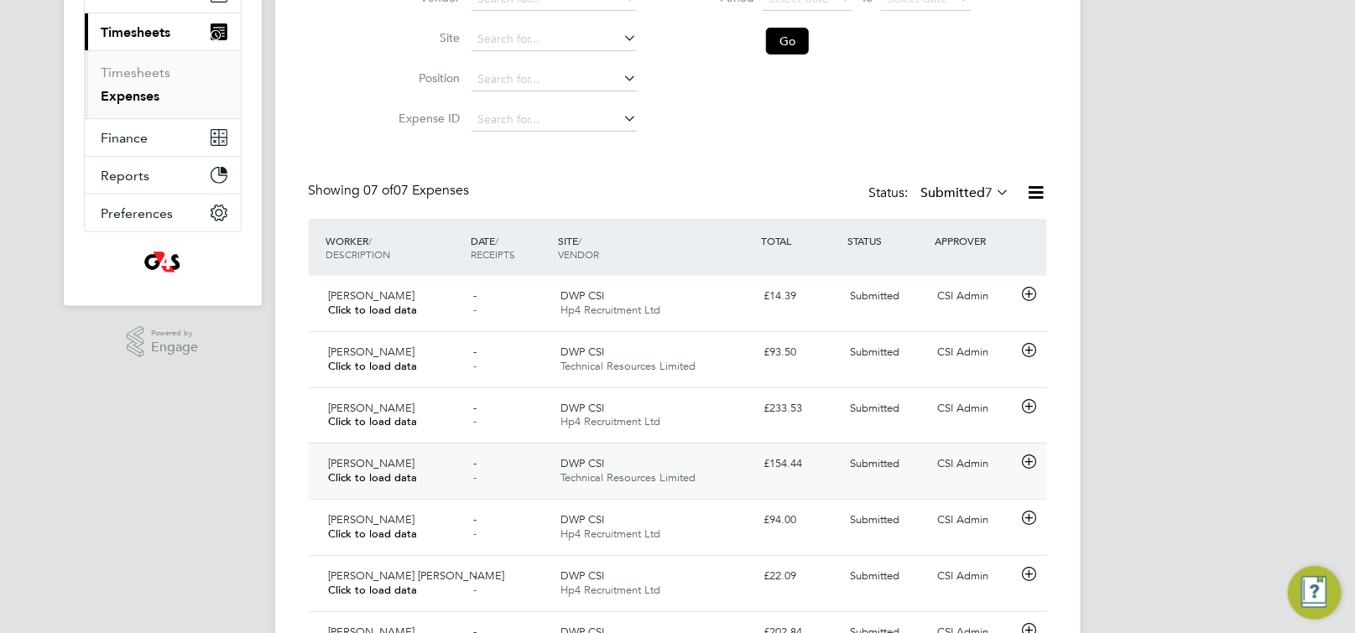
scroll to position [318, 0]
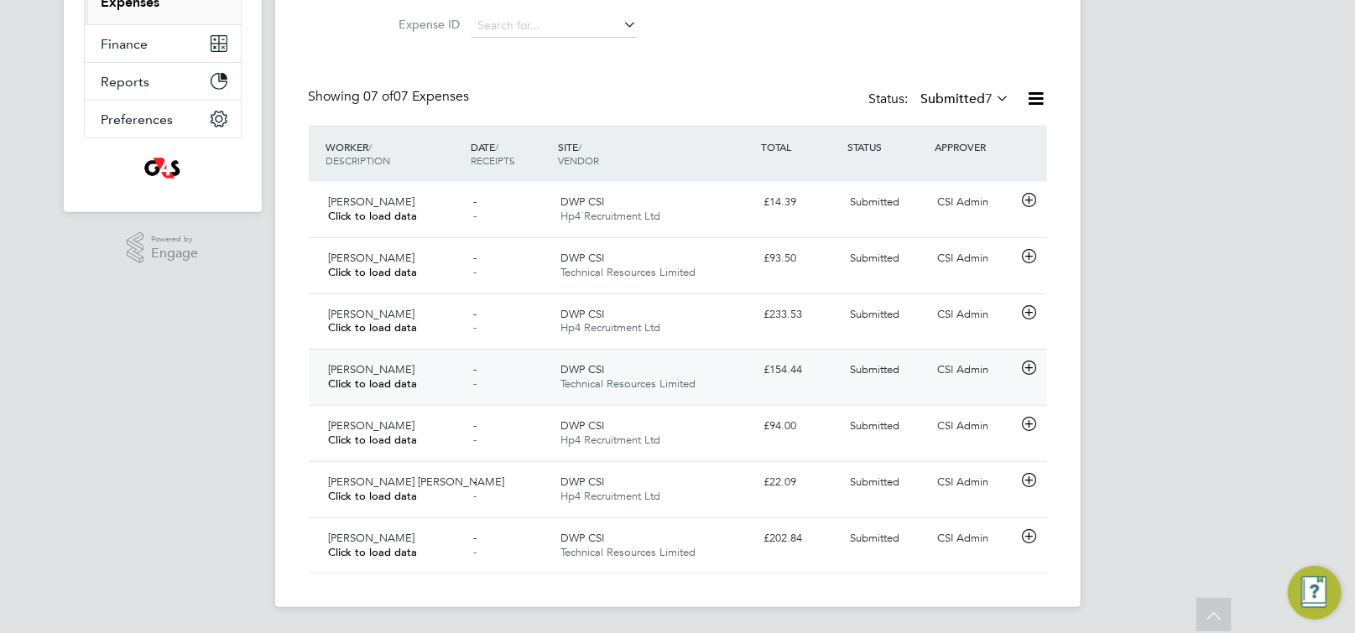
click at [1028, 367] on icon at bounding box center [1028, 367] width 21 height 13
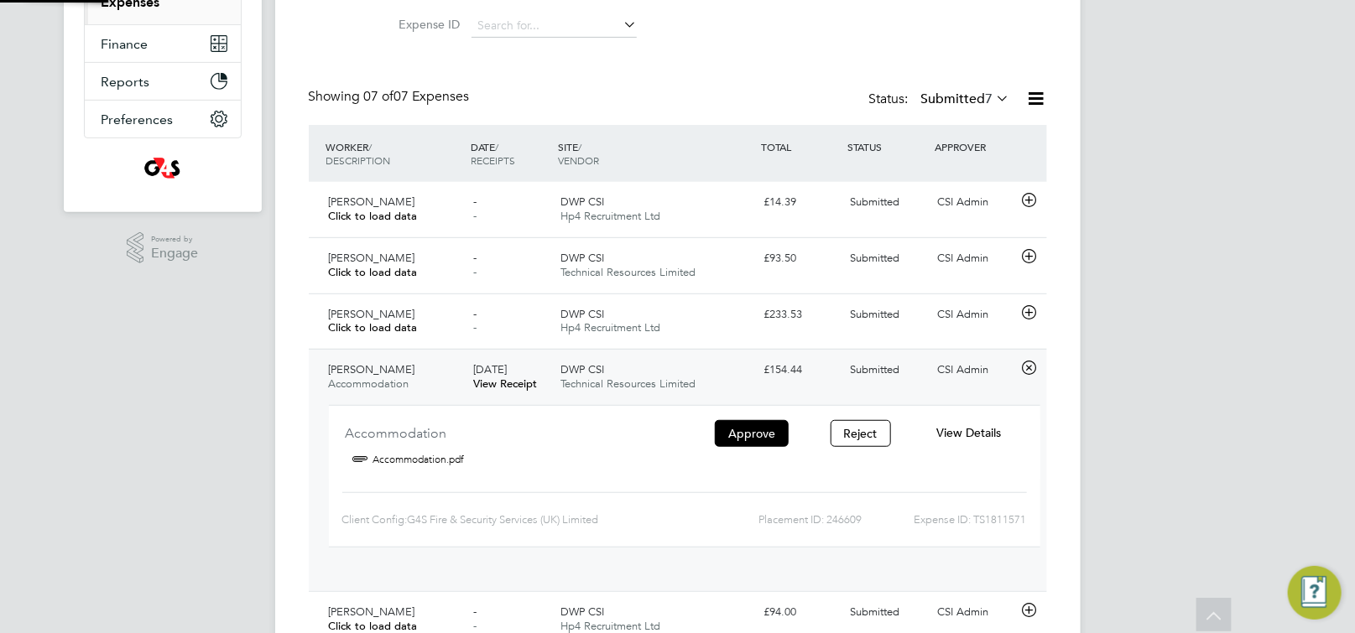
scroll to position [27, 301]
click at [959, 426] on span "View Details" at bounding box center [968, 432] width 65 height 15
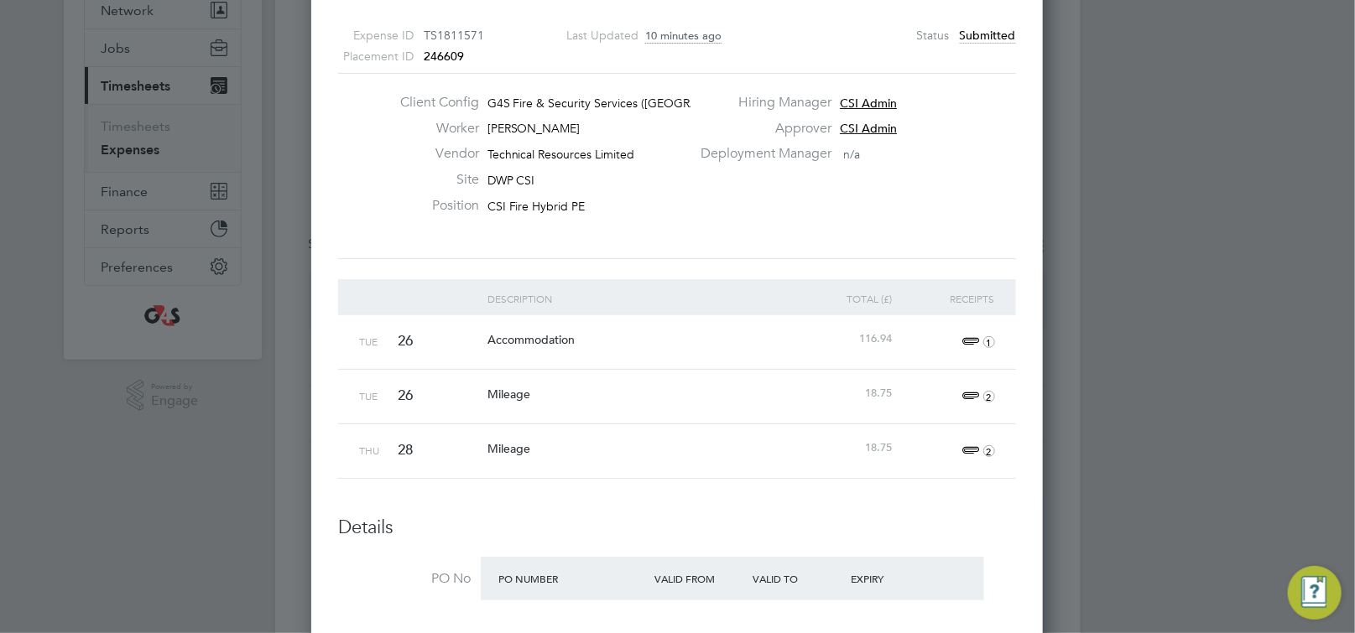
scroll to position [164, 0]
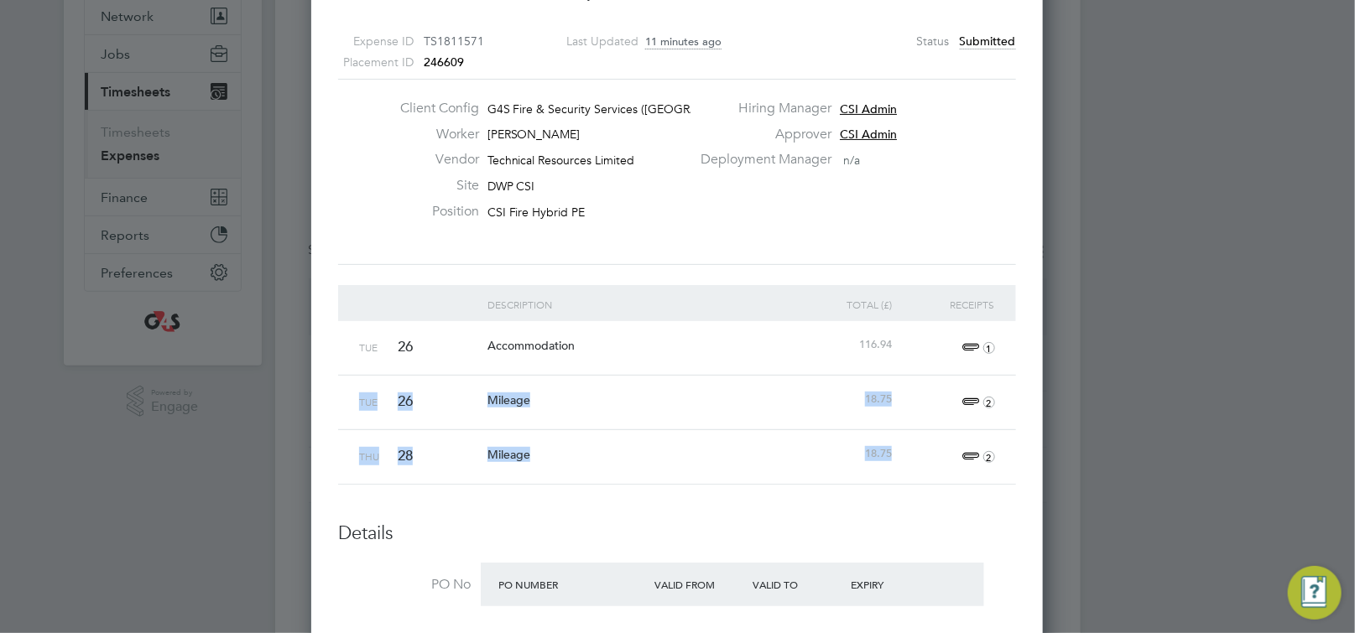
drag, startPoint x: 374, startPoint y: 401, endPoint x: 896, endPoint y: 455, distance: 524.5
click at [896, 455] on div "Description Total (£) Receipts Tue 26 Accommodation 116.94 1 Tue 26 Mileage 18.…" at bounding box center [677, 385] width 678 height 200
copy div "Tue 26 Mileage 18.75 2 Thu 28 Mileage 18.75"
click at [974, 397] on span "2" at bounding box center [976, 403] width 37 height 20
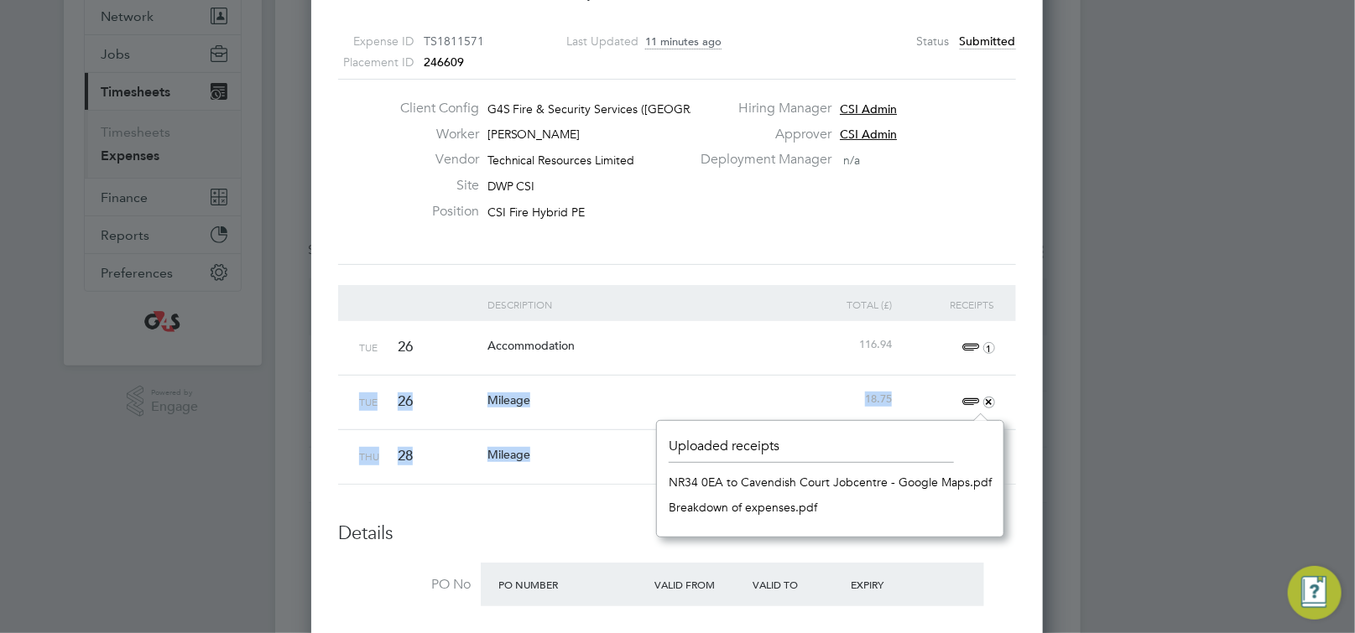
click at [731, 511] on link "Breakdown of expenses.pdf" at bounding box center [742, 507] width 148 height 25
drag, startPoint x: 484, startPoint y: 518, endPoint x: 811, endPoint y: 268, distance: 411.7
click at [485, 519] on li "Description Total (£) Receipts Tue 26 Accommodation 116.94 1 Tue 26 Mileage 18.…" at bounding box center [677, 403] width 678 height 237
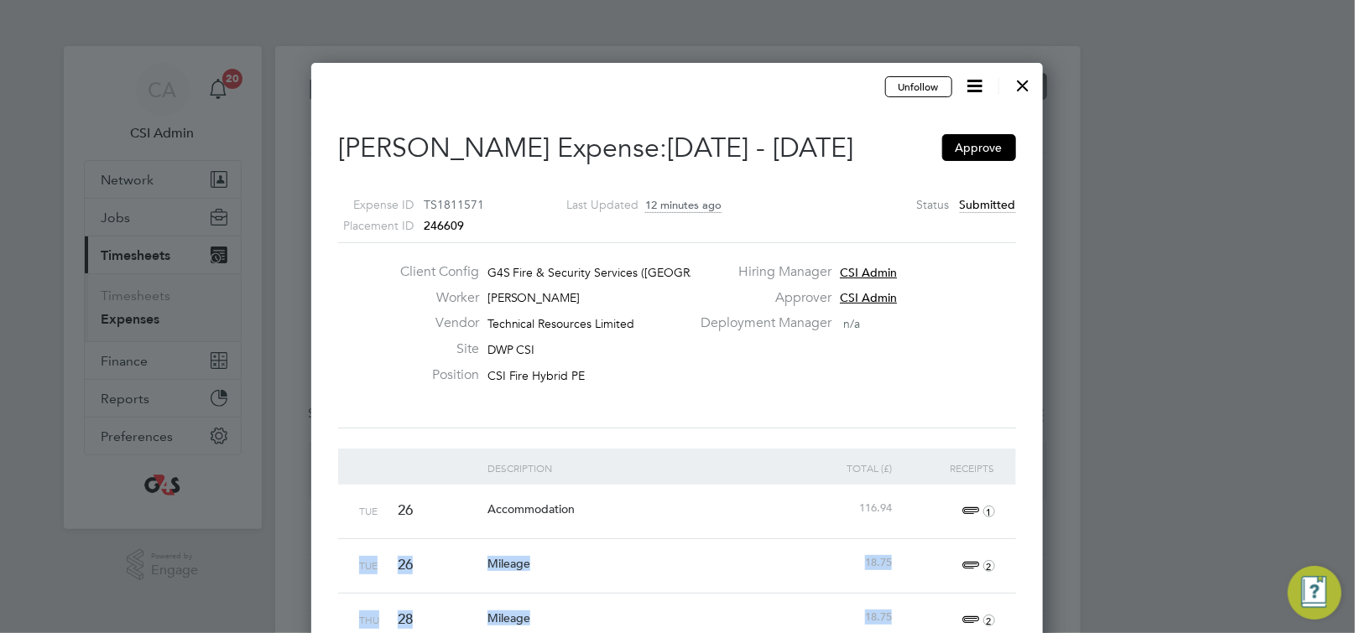
scroll to position [0, 0]
click at [1022, 91] on div at bounding box center [1023, 82] width 30 height 30
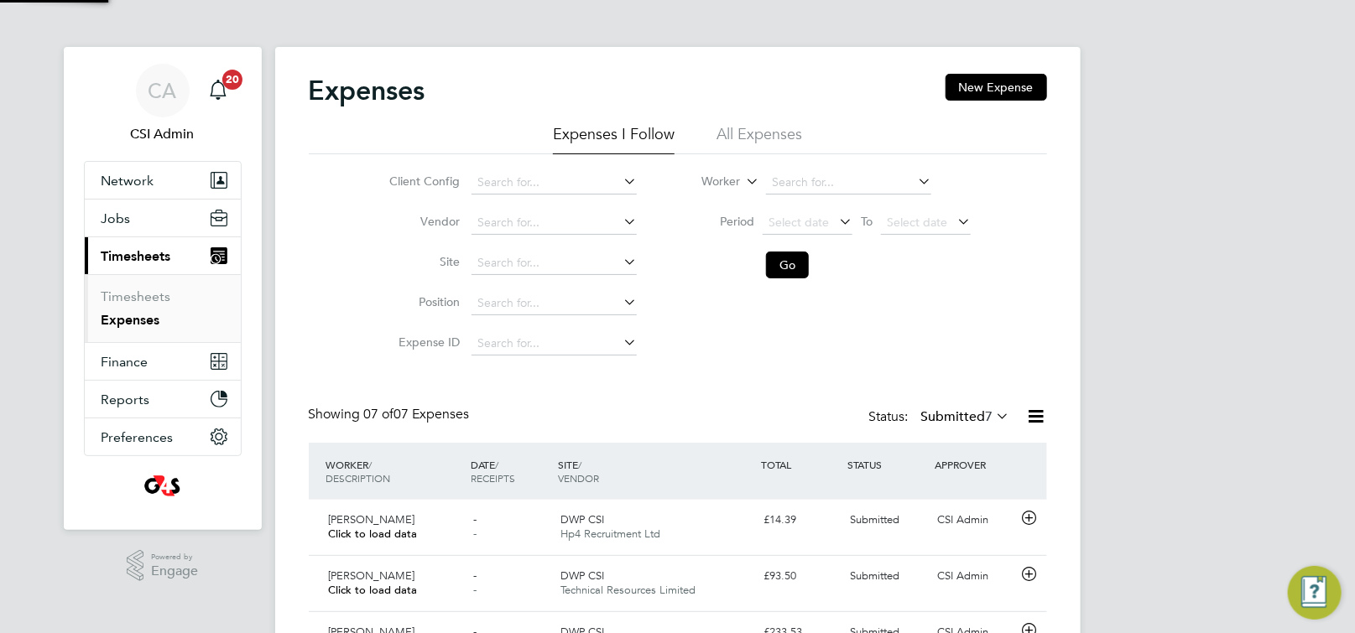
scroll to position [43, 145]
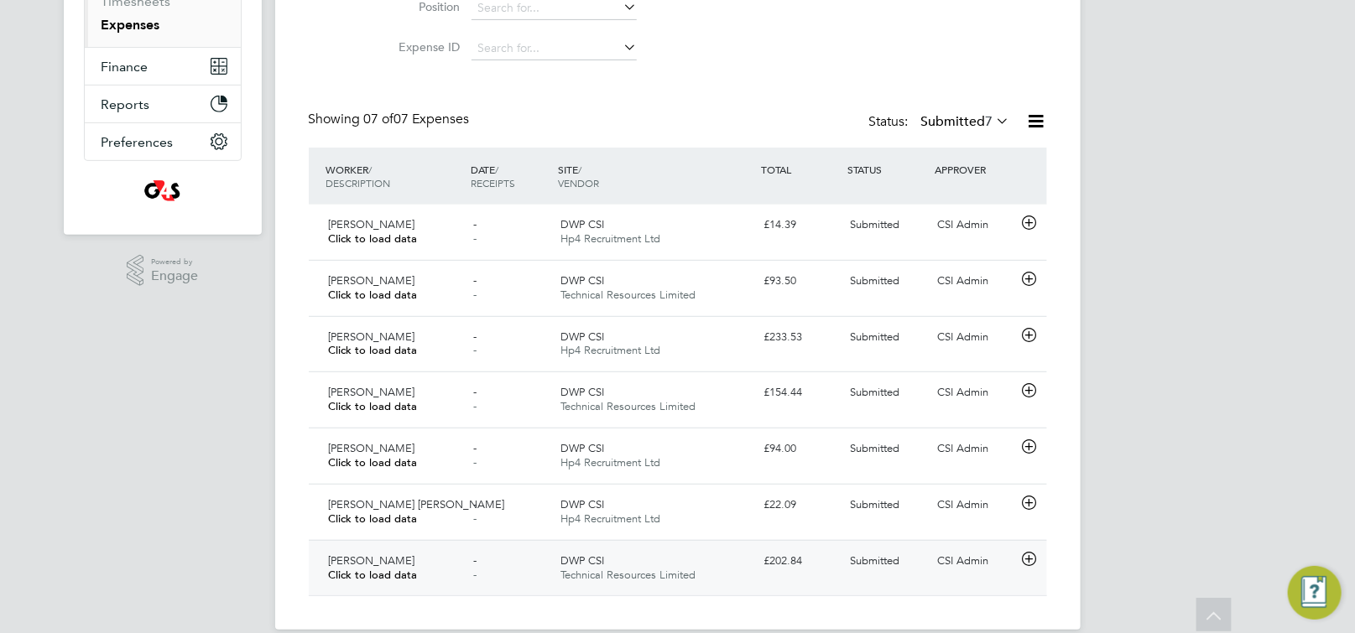
click at [497, 562] on div "- -" at bounding box center [509, 569] width 87 height 42
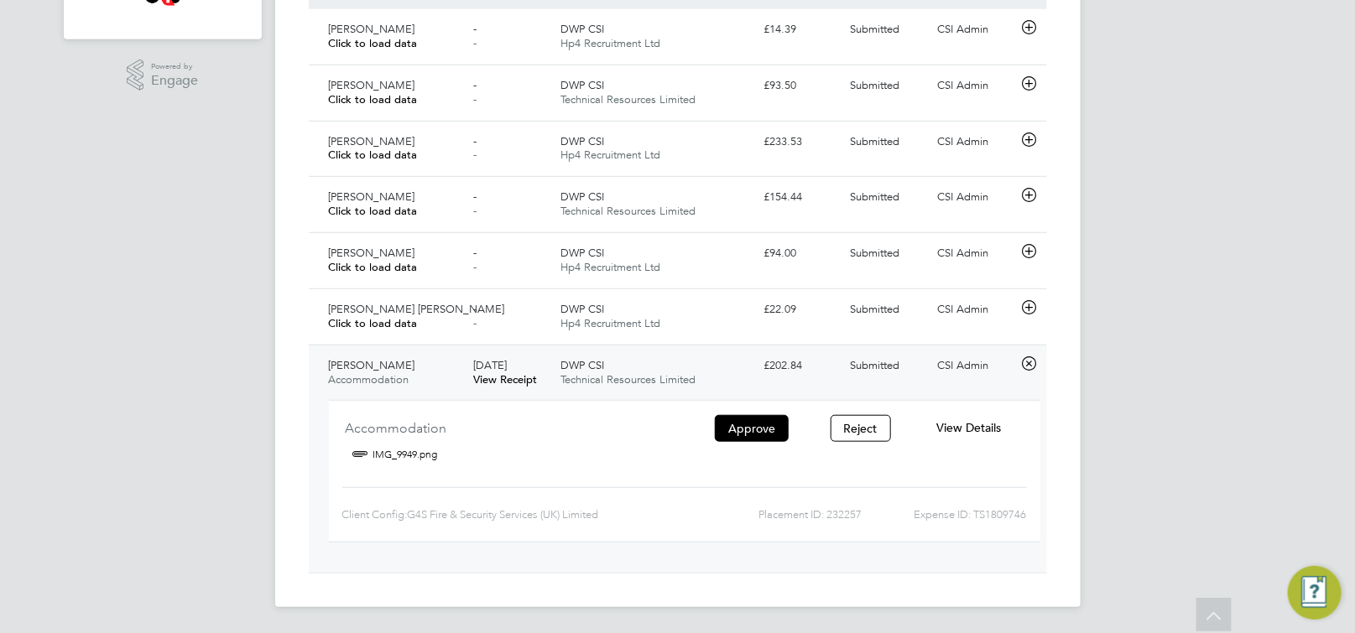
click at [946, 427] on span "View Details" at bounding box center [968, 427] width 65 height 15
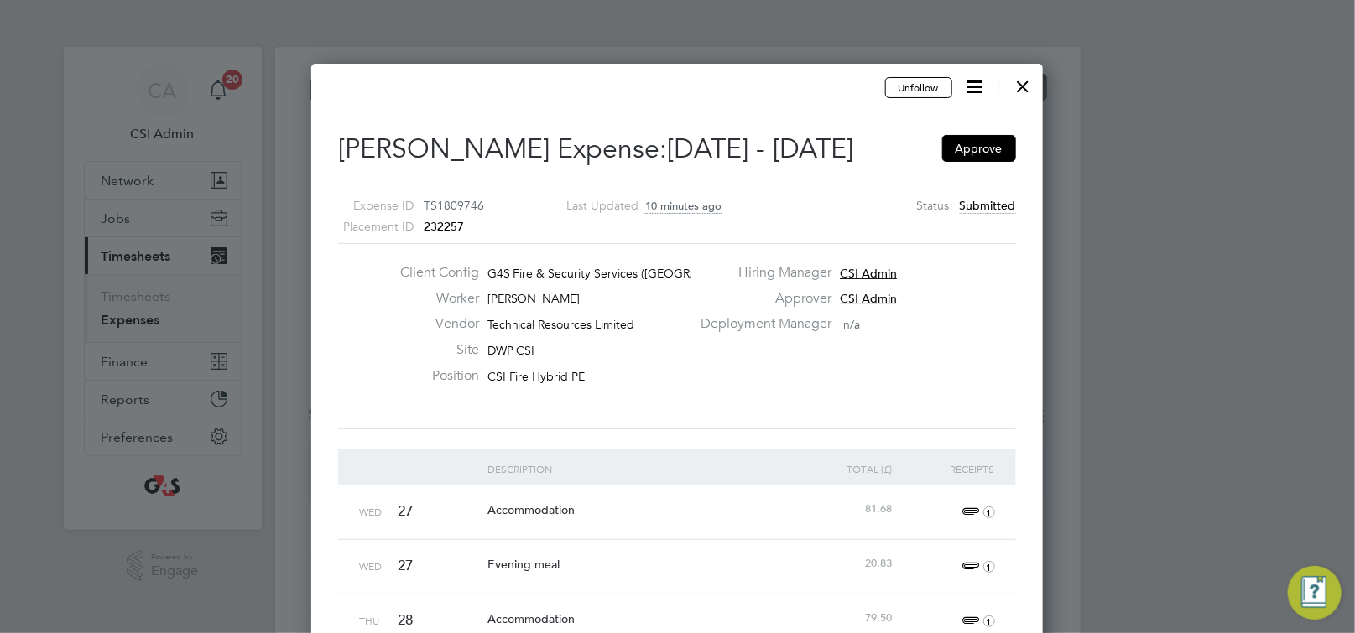
click at [1023, 82] on div at bounding box center [1023, 82] width 30 height 30
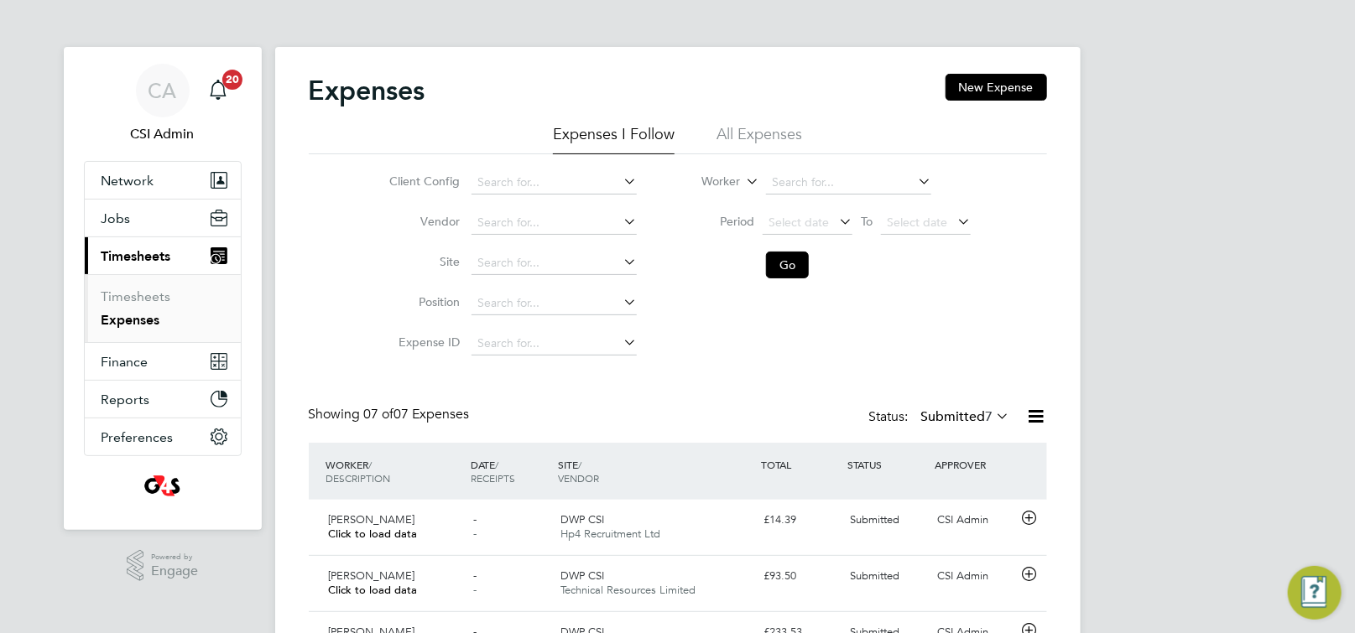
scroll to position [8, 8]
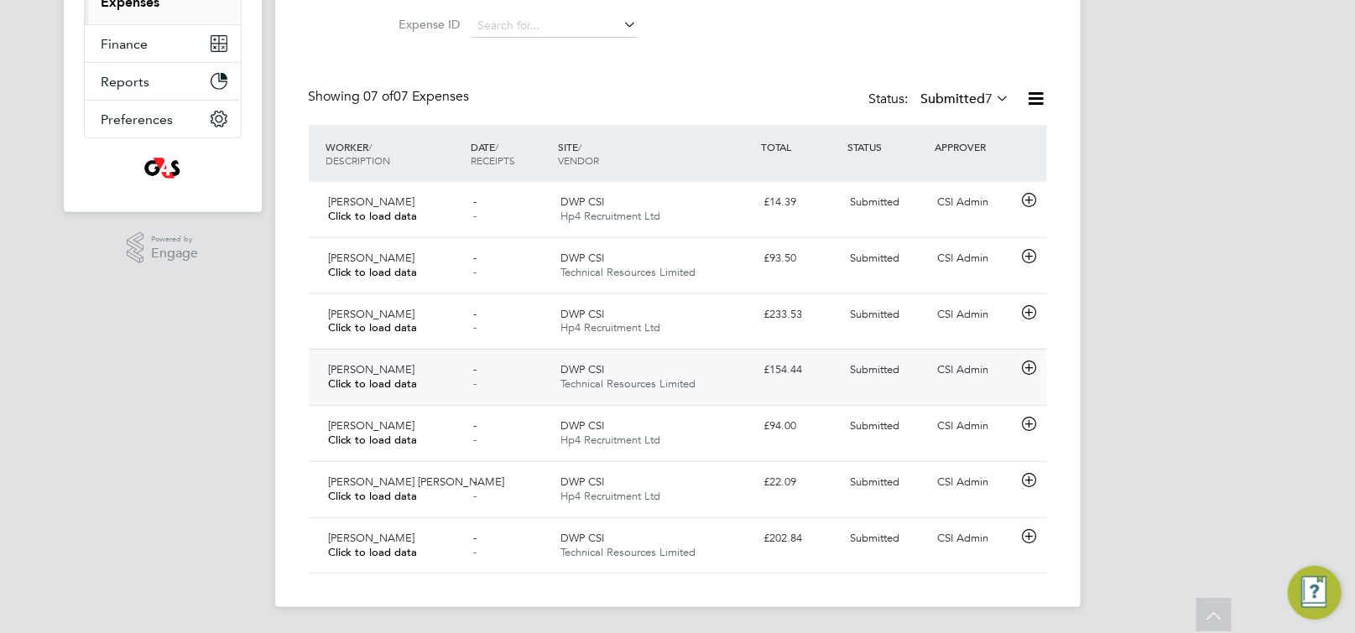
click at [427, 394] on div "Paul Morgan Click to load data" at bounding box center [394, 377] width 145 height 42
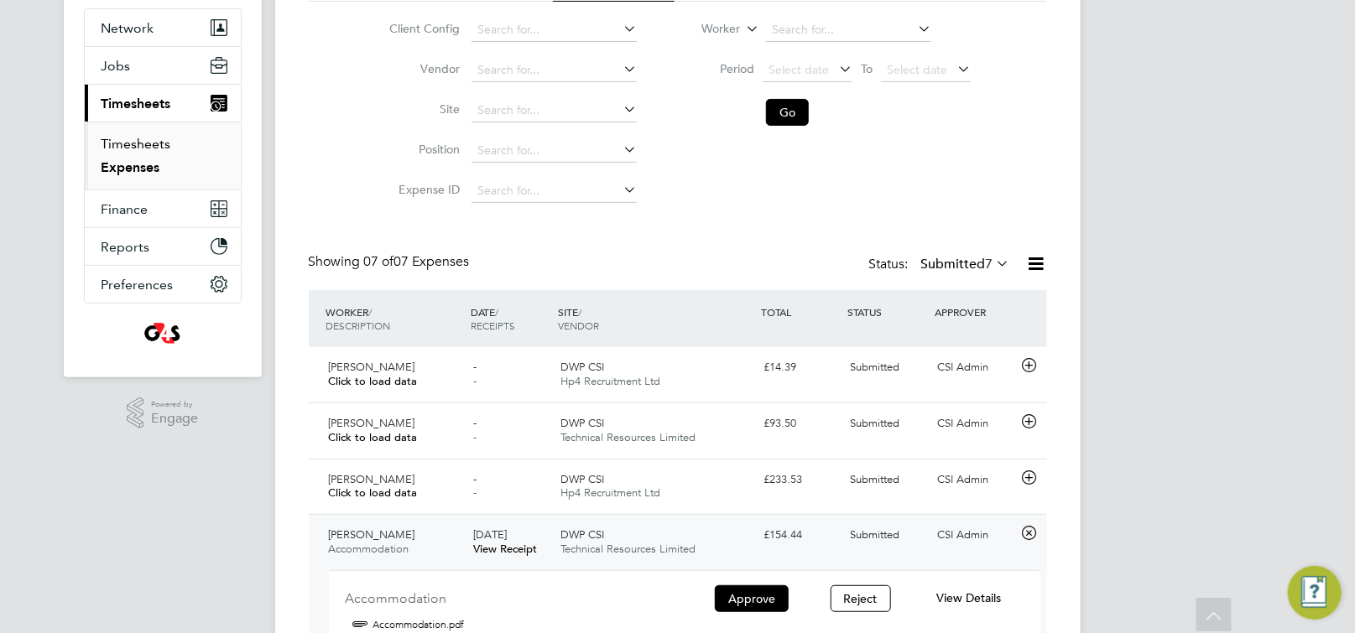
click at [143, 143] on link "Timesheets" at bounding box center [136, 144] width 70 height 16
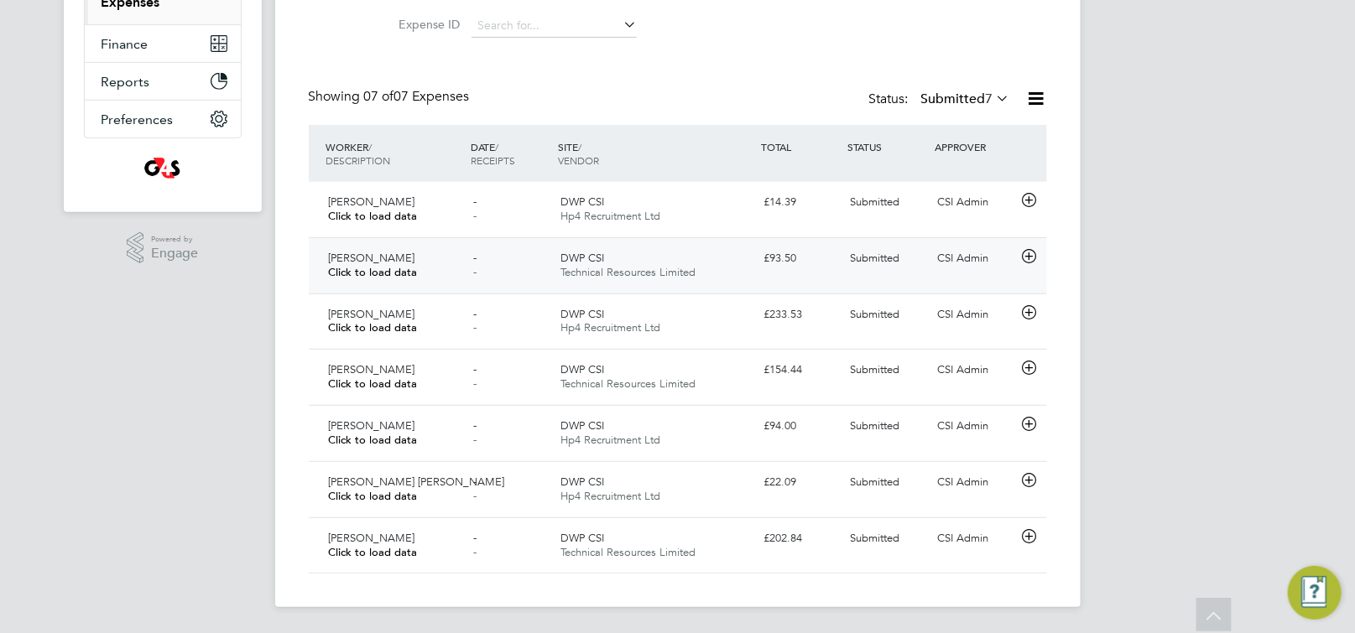
click at [457, 264] on div "Kamran Mustafa Click to load data" at bounding box center [394, 266] width 145 height 42
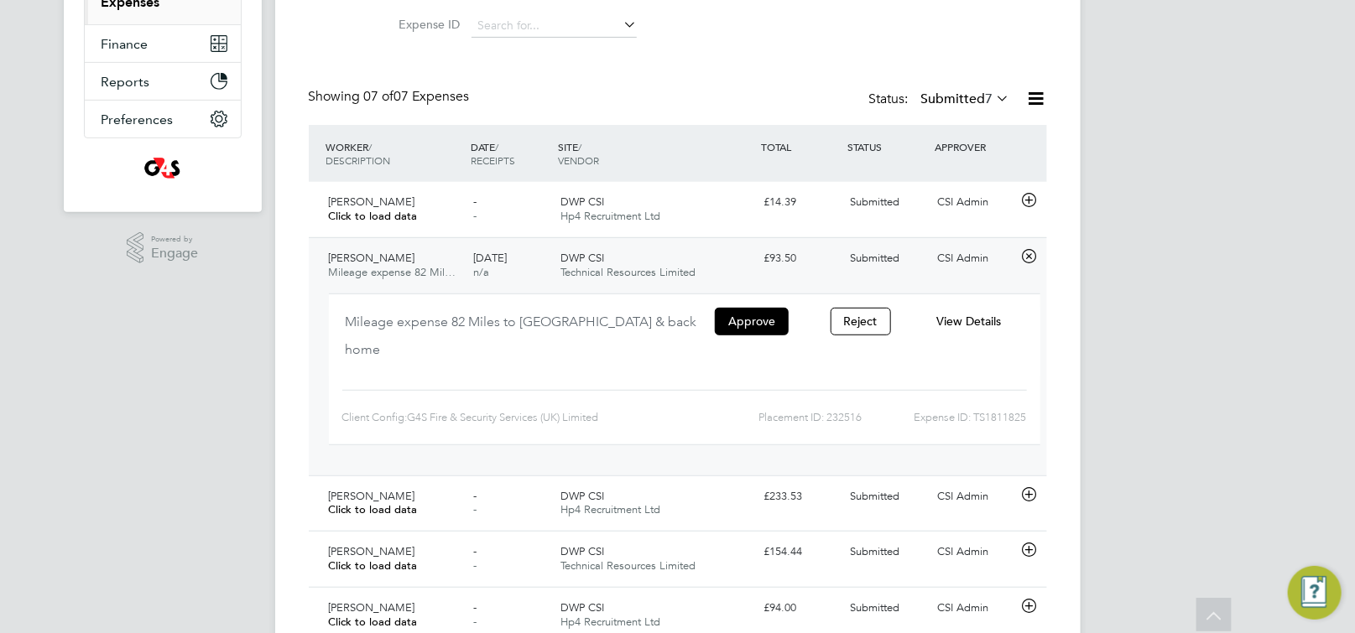
click at [970, 318] on span "View Details" at bounding box center [968, 321] width 65 height 15
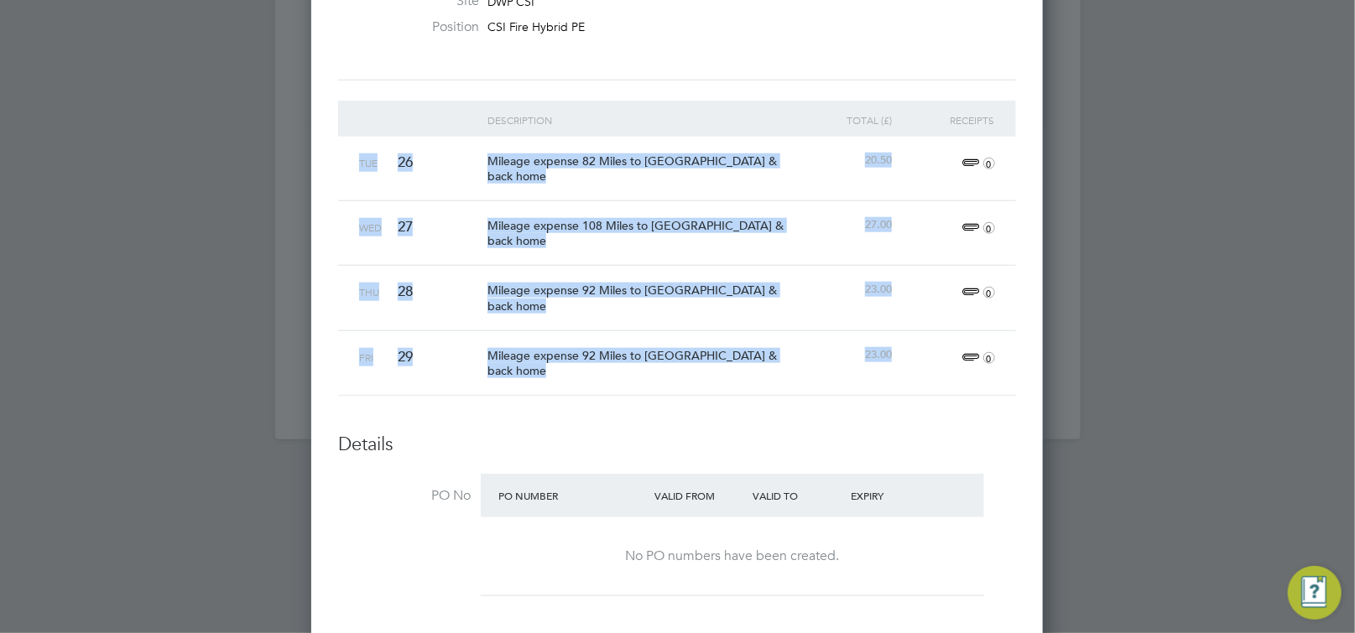
drag, startPoint x: 358, startPoint y: 159, endPoint x: 1136, endPoint y: 408, distance: 816.7
click at [896, 361] on div "Description Total (£) Receipts Tue 26 Mileage expense 82 Miles to Redhill Job C…" at bounding box center [677, 249] width 678 height 296
copy div "Tue 26 Mileage expense 82 Miles to Redhill Job Centre & back home 20.50 0 Wed 2…"
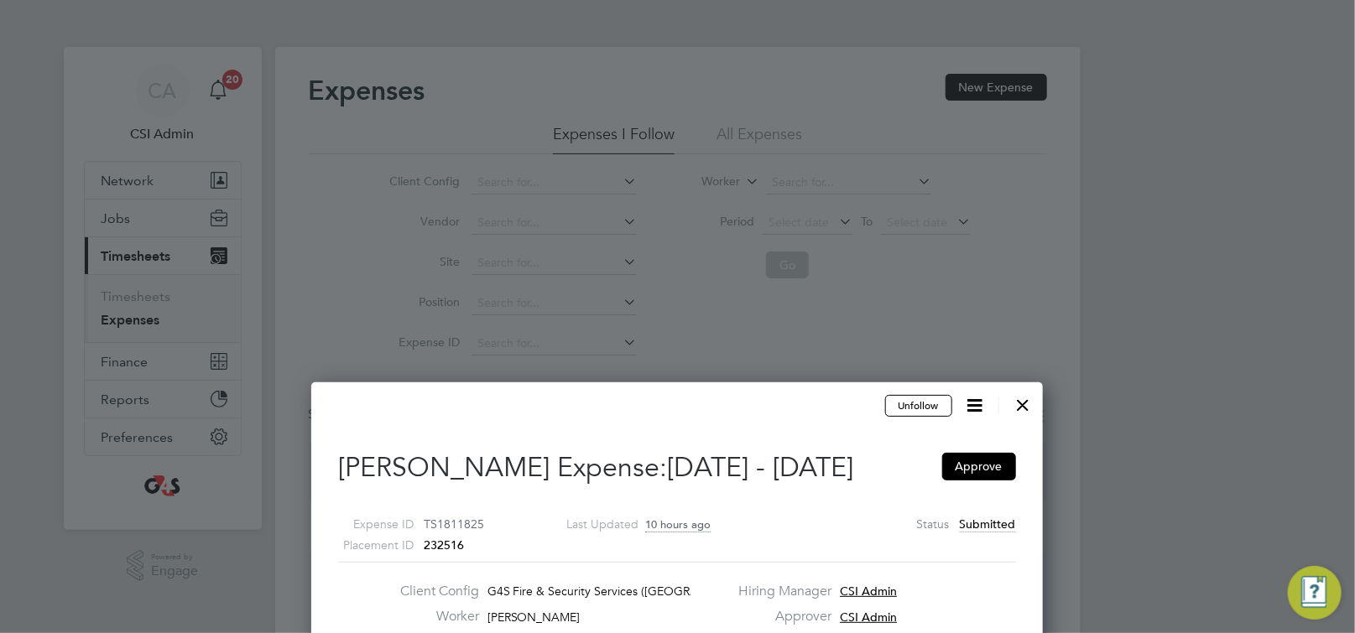
click at [1027, 408] on div at bounding box center [1023, 401] width 30 height 30
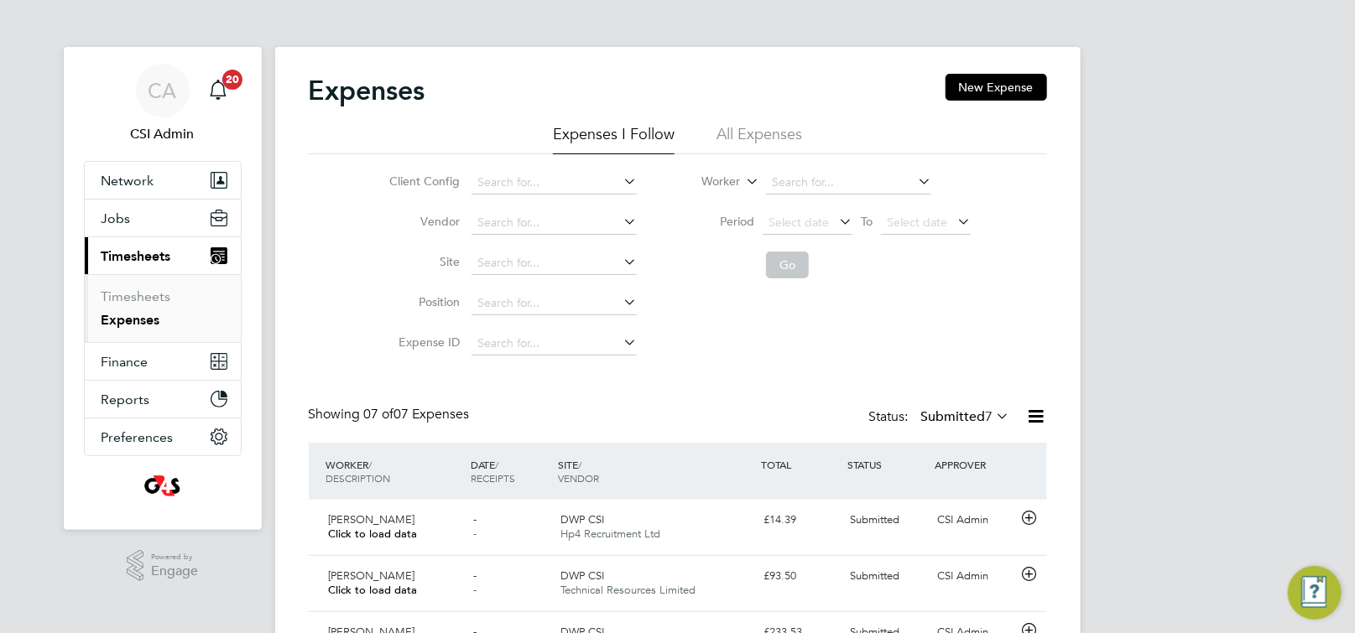
scroll to position [43, 145]
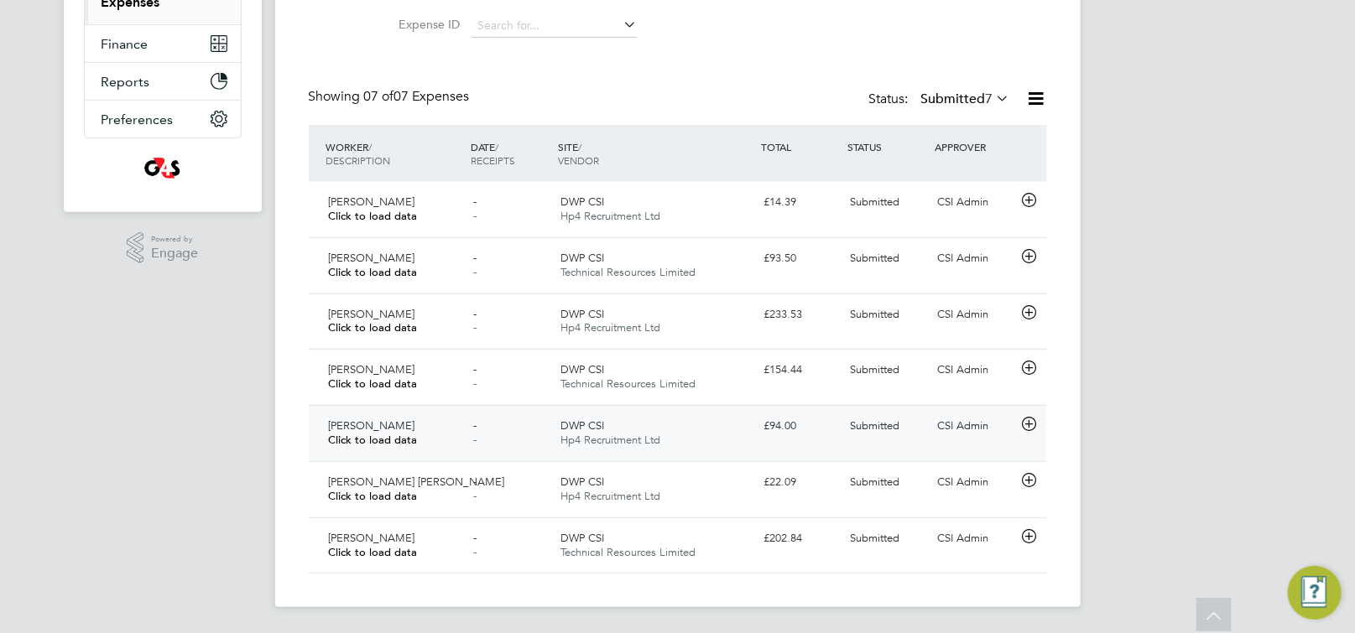
click at [356, 429] on span "Tim Fry" at bounding box center [372, 426] width 86 height 14
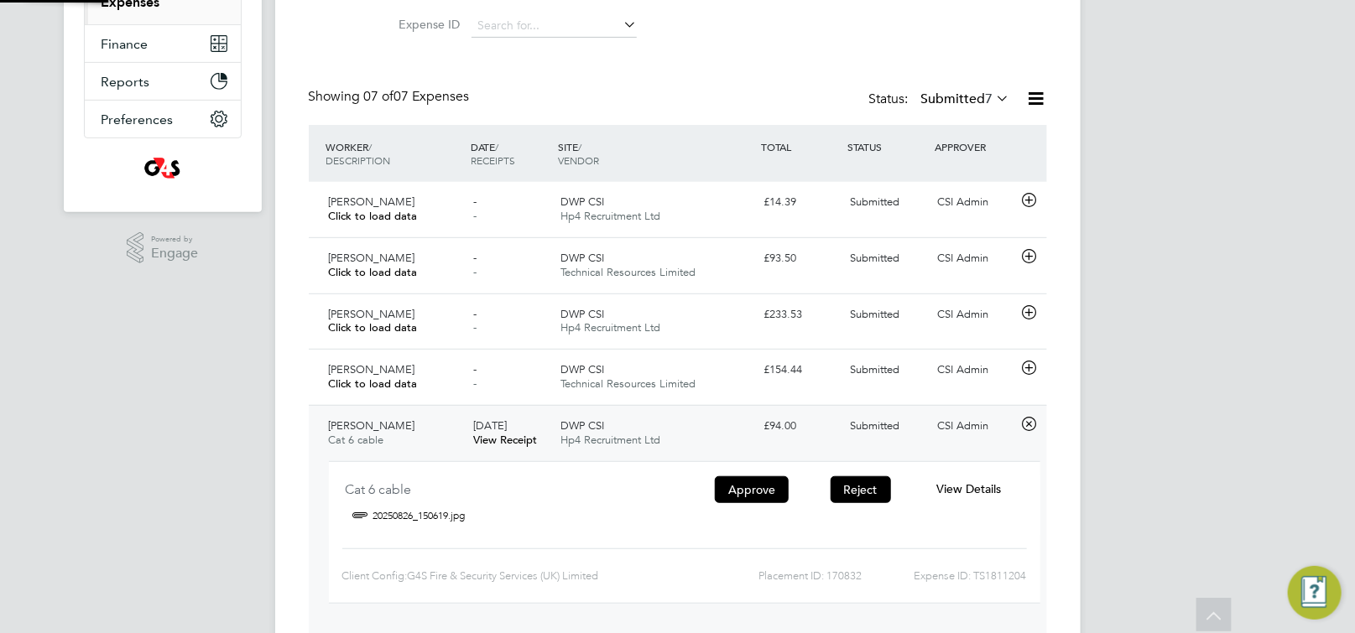
scroll to position [27, 301]
click at [971, 492] on span "View Details" at bounding box center [968, 488] width 65 height 15
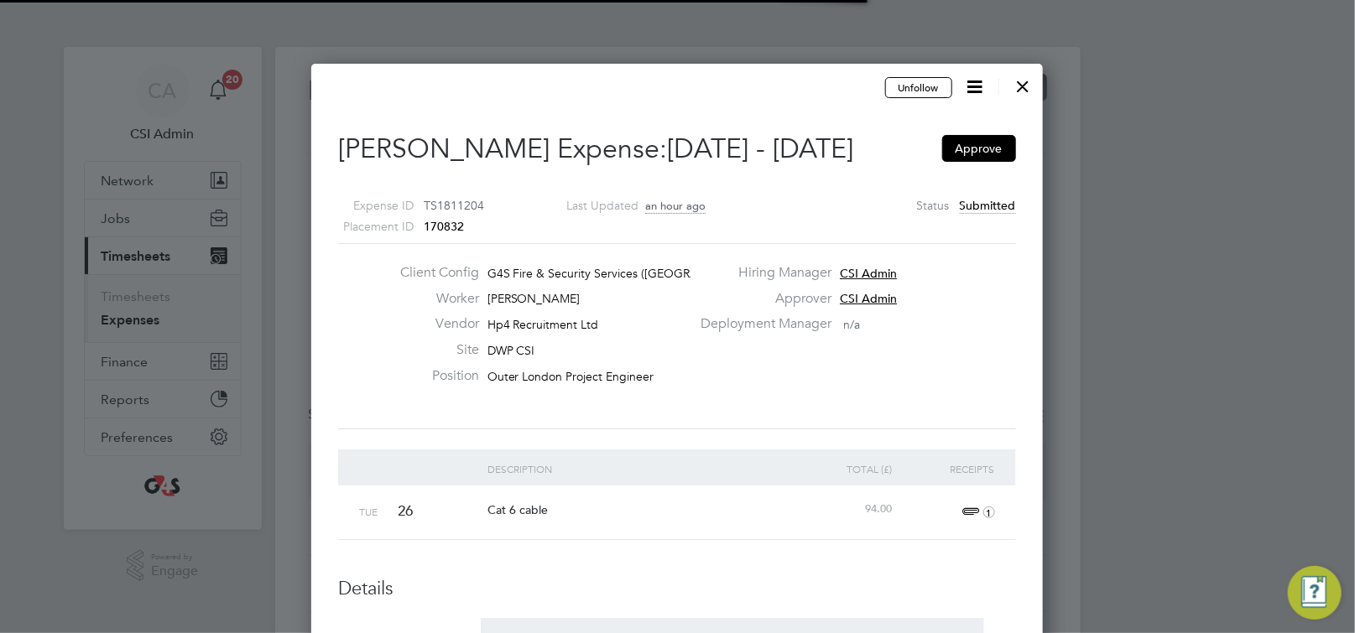
scroll to position [9, 8]
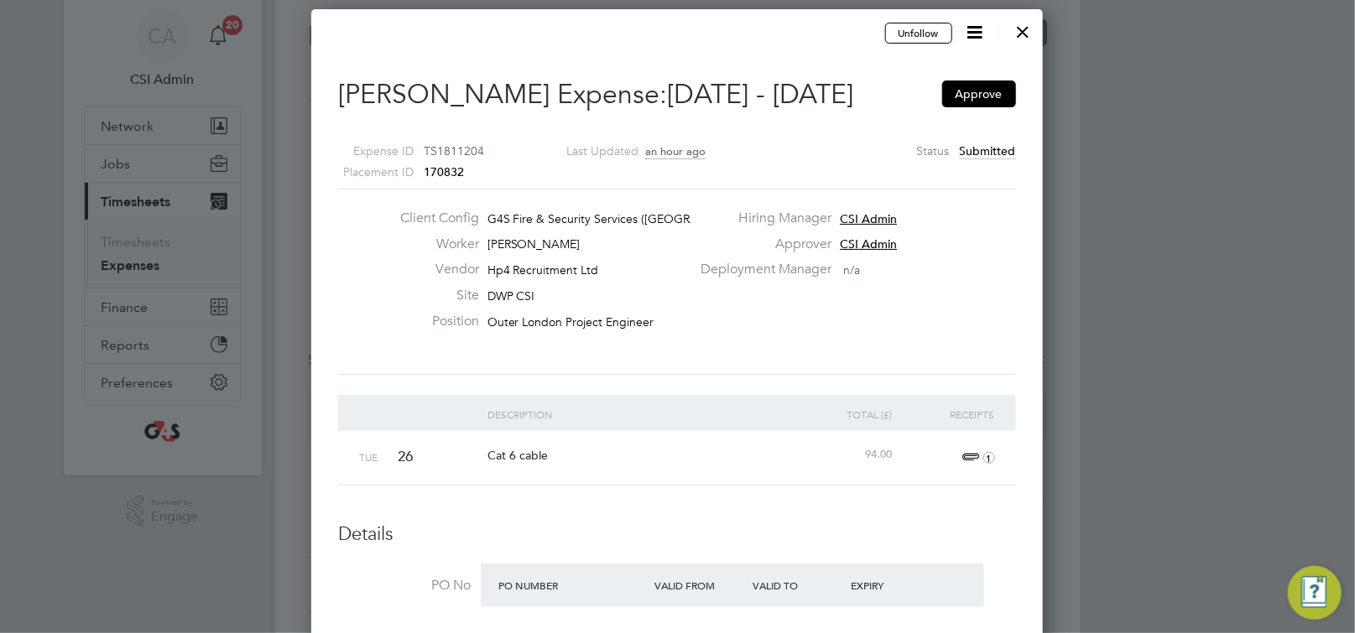
click at [1035, 28] on div at bounding box center [1023, 28] width 30 height 30
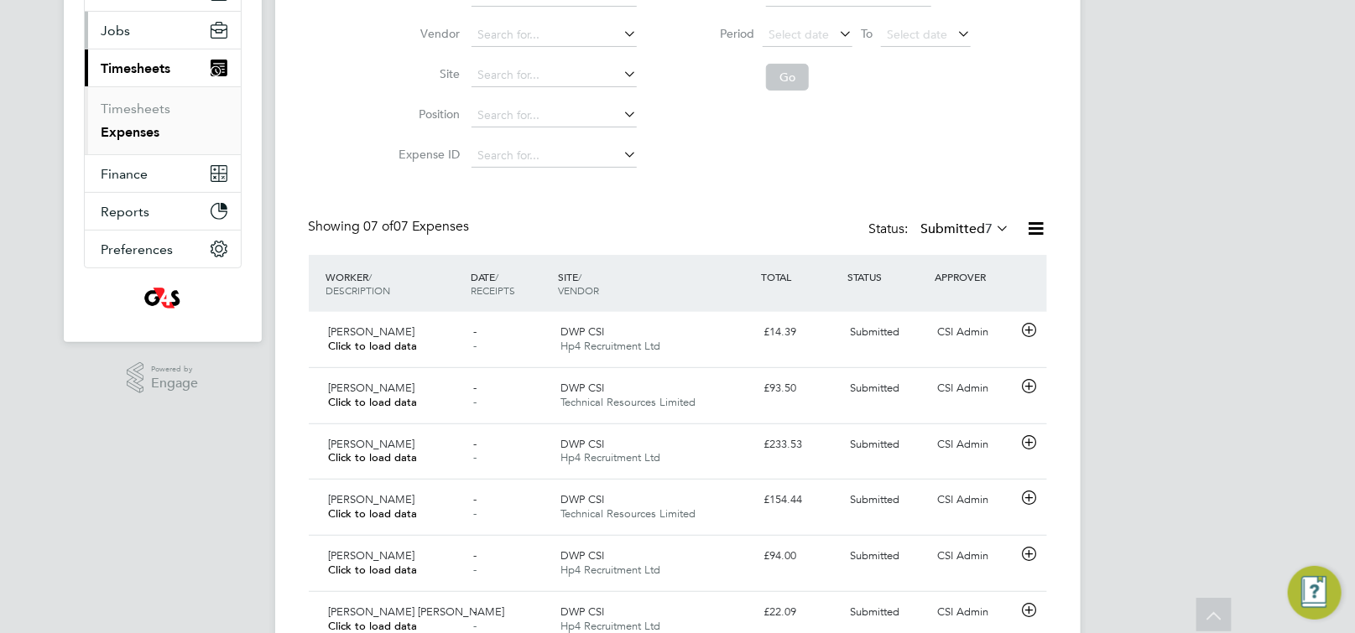
scroll to position [156, 0]
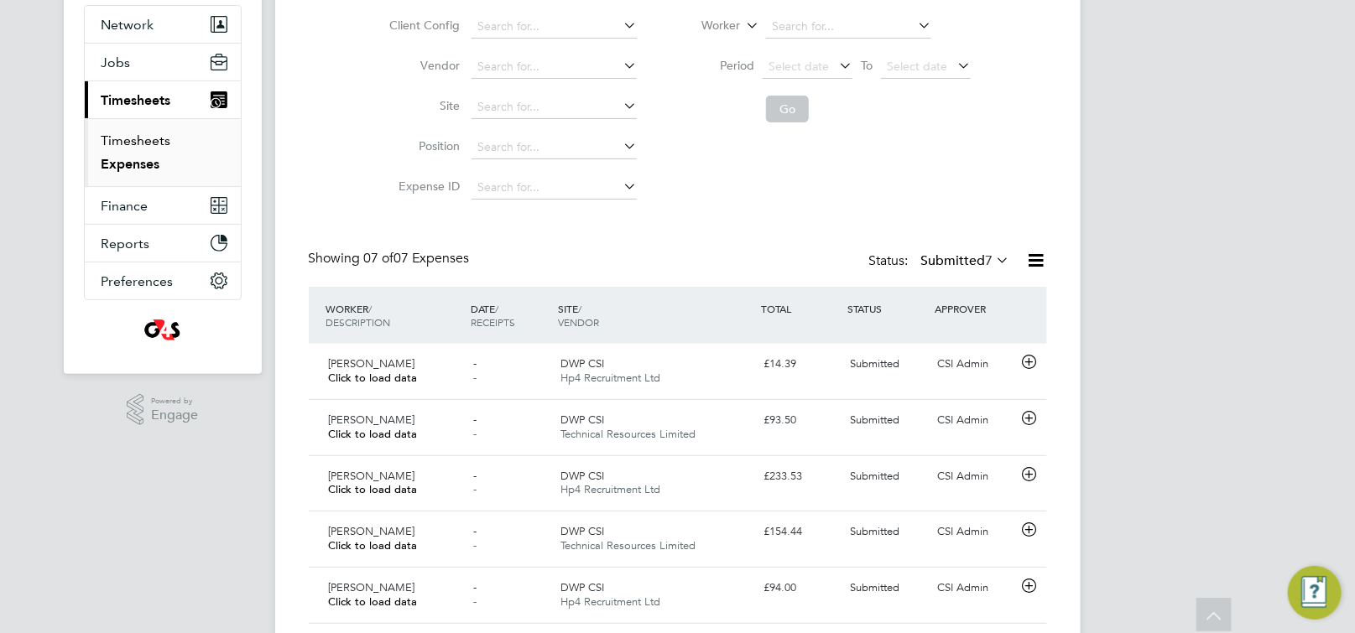
click at [143, 142] on link "Timesheets" at bounding box center [136, 141] width 70 height 16
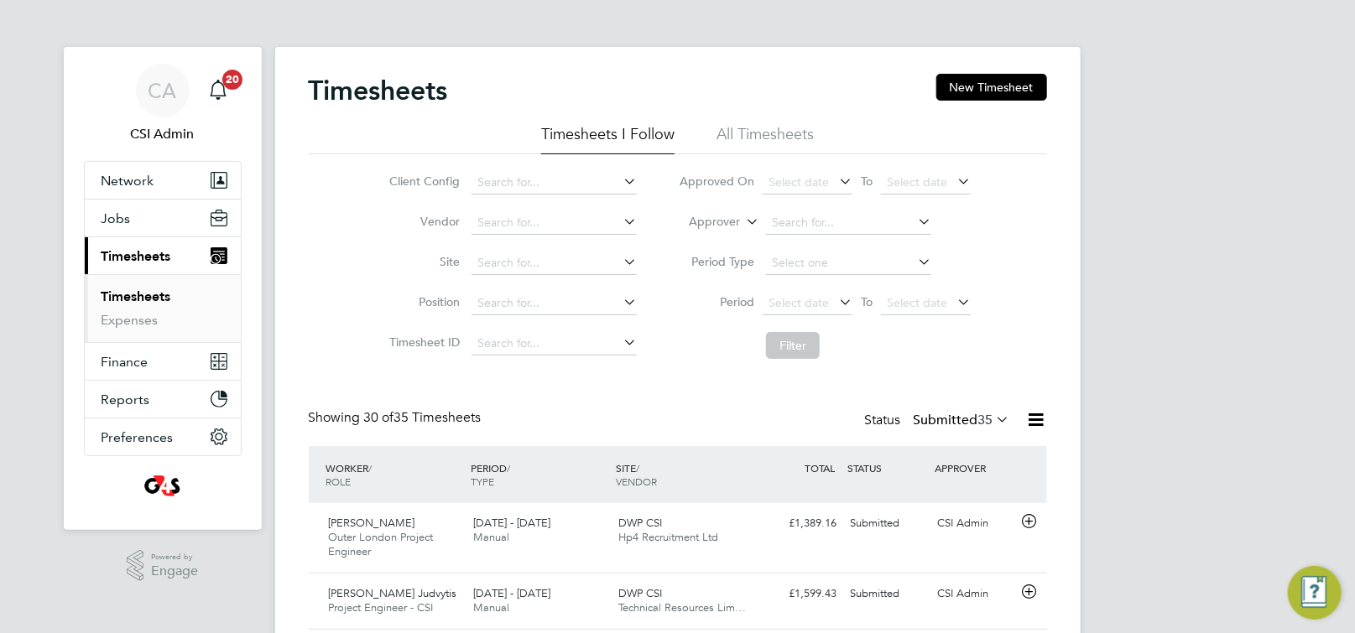
scroll to position [43, 145]
click at [535, 220] on input at bounding box center [553, 222] width 165 height 23
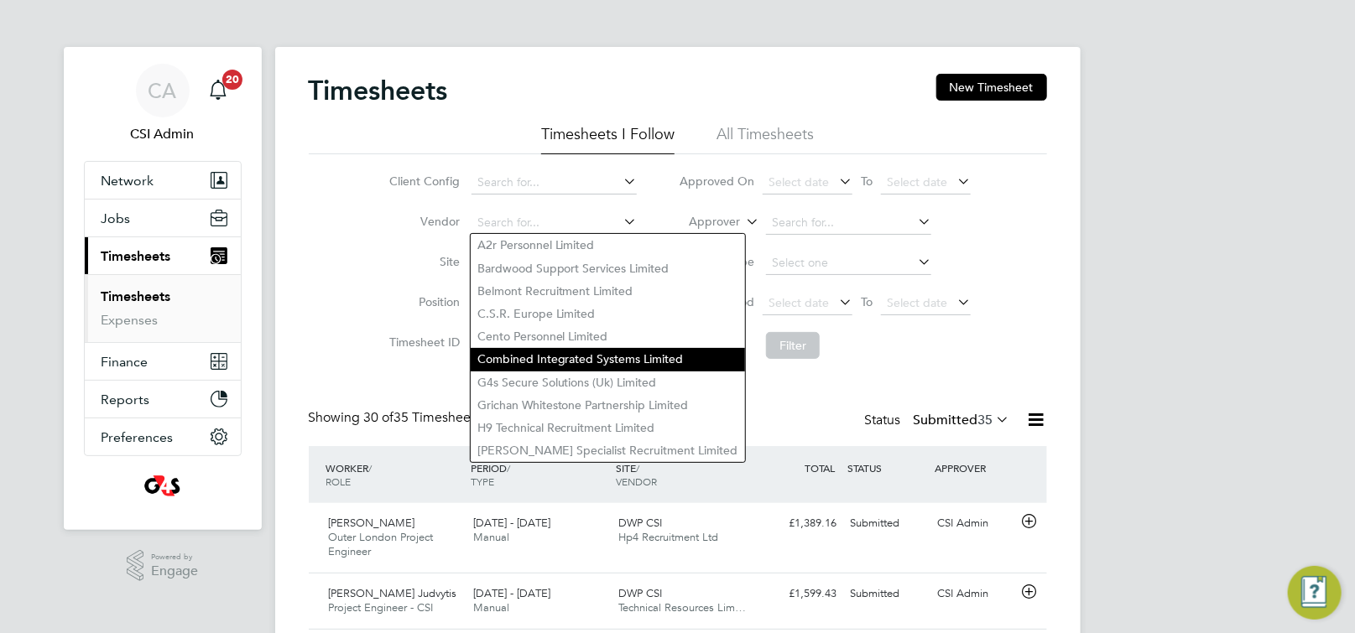
click at [532, 356] on li "Combined Integrated Systems Limited" at bounding box center [608, 359] width 274 height 23
type input "Combined Integrated Systems Limited"
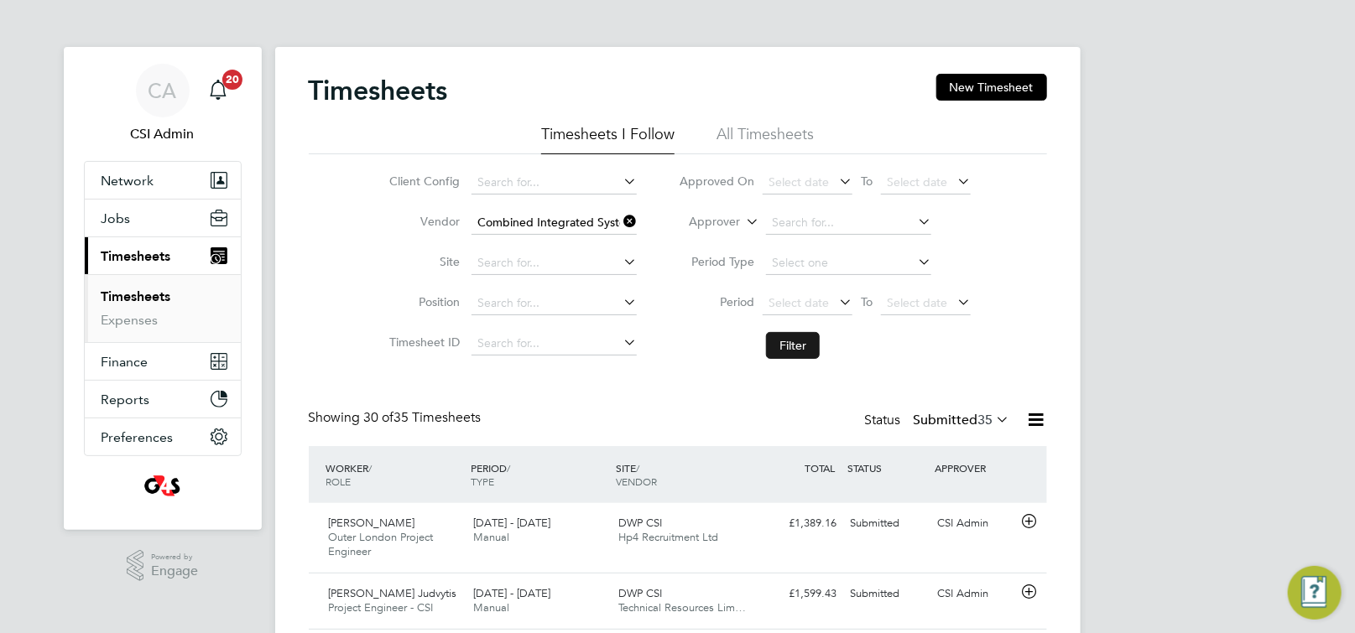
click at [777, 356] on button "Filter" at bounding box center [793, 345] width 54 height 27
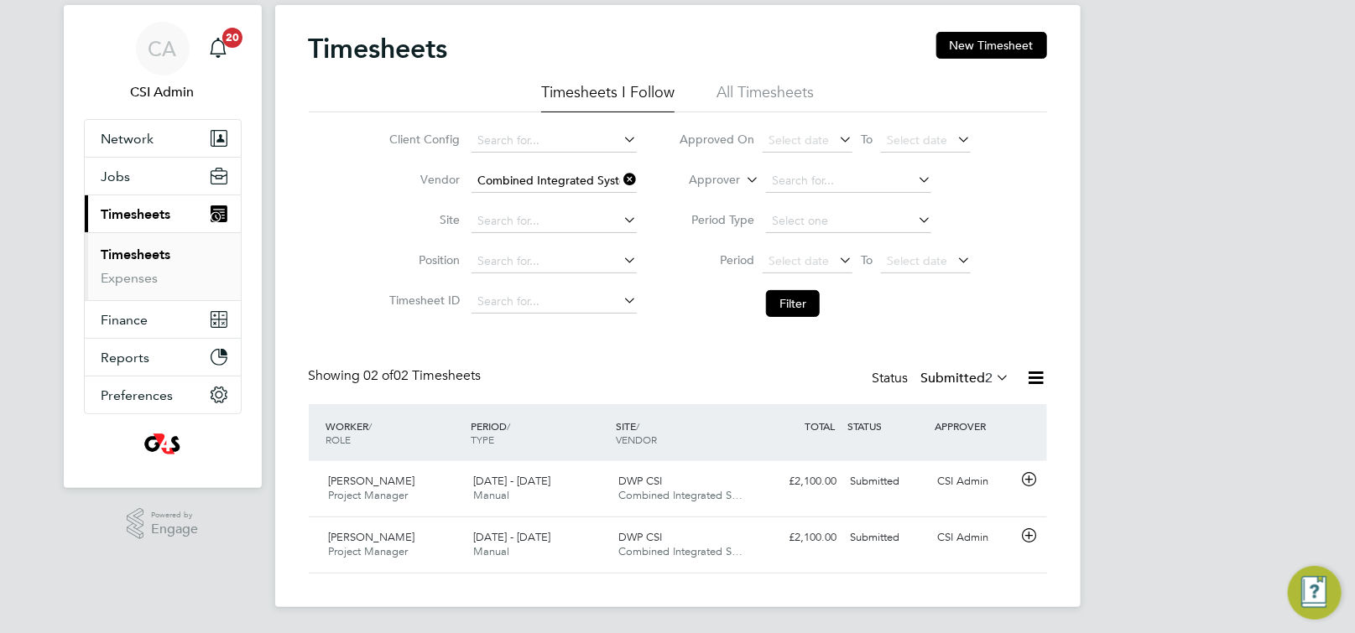
click at [620, 182] on icon at bounding box center [620, 179] width 0 height 23
click at [562, 179] on input at bounding box center [553, 180] width 165 height 23
click at [524, 200] on li "V7 Recruitment Limited" at bounding box center [554, 204] width 167 height 23
type input "V7 Recruitment Limited"
click at [793, 304] on button "Filter" at bounding box center [793, 303] width 54 height 27
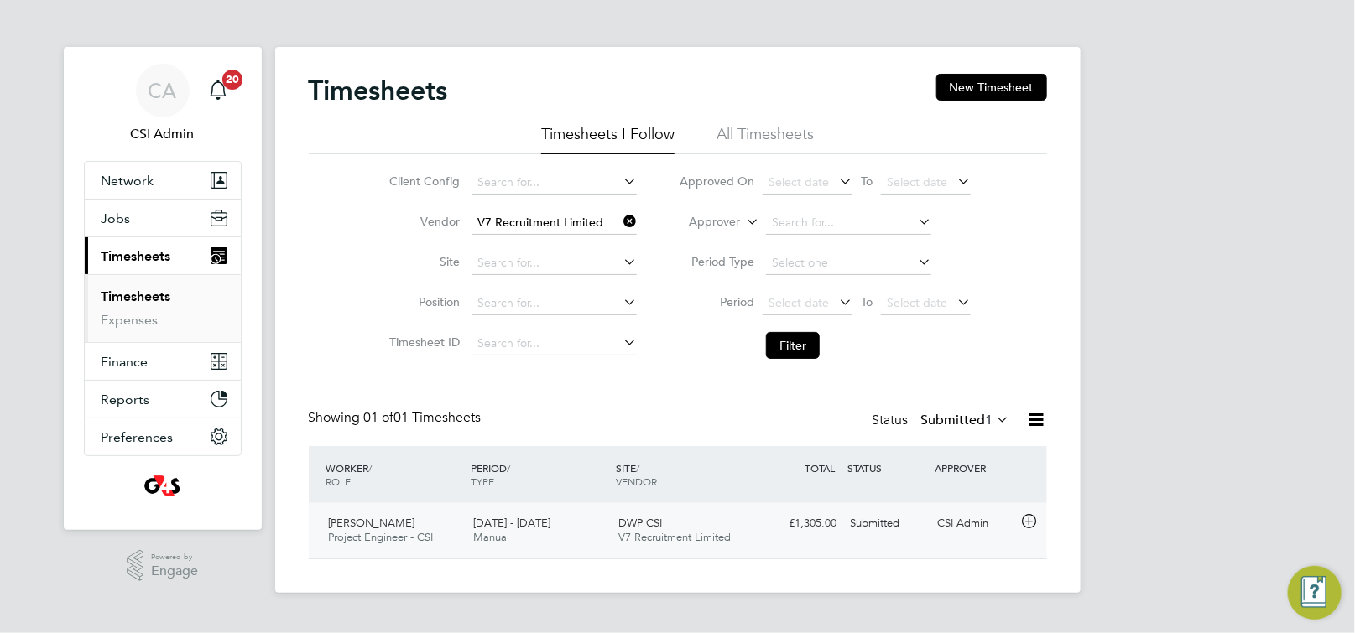
click at [598, 534] on div "25 - 31 Aug 2025 Manual" at bounding box center [538, 531] width 145 height 42
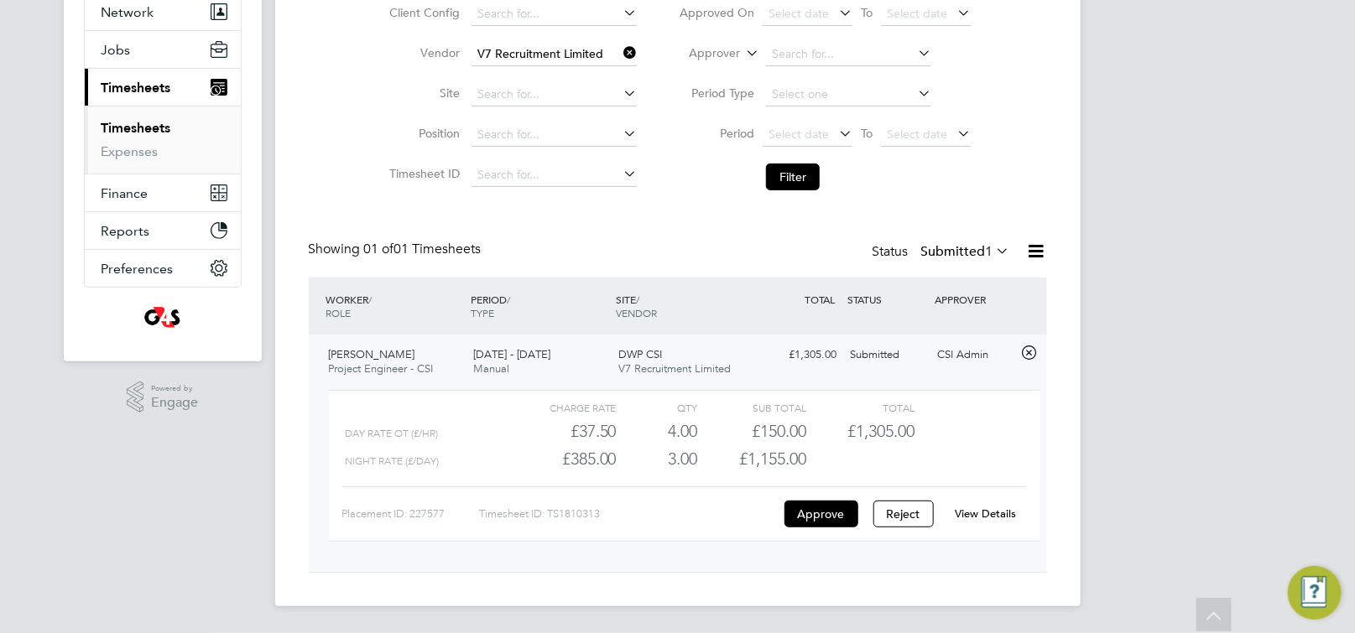
click at [970, 514] on link "View Details" at bounding box center [984, 514] width 61 height 14
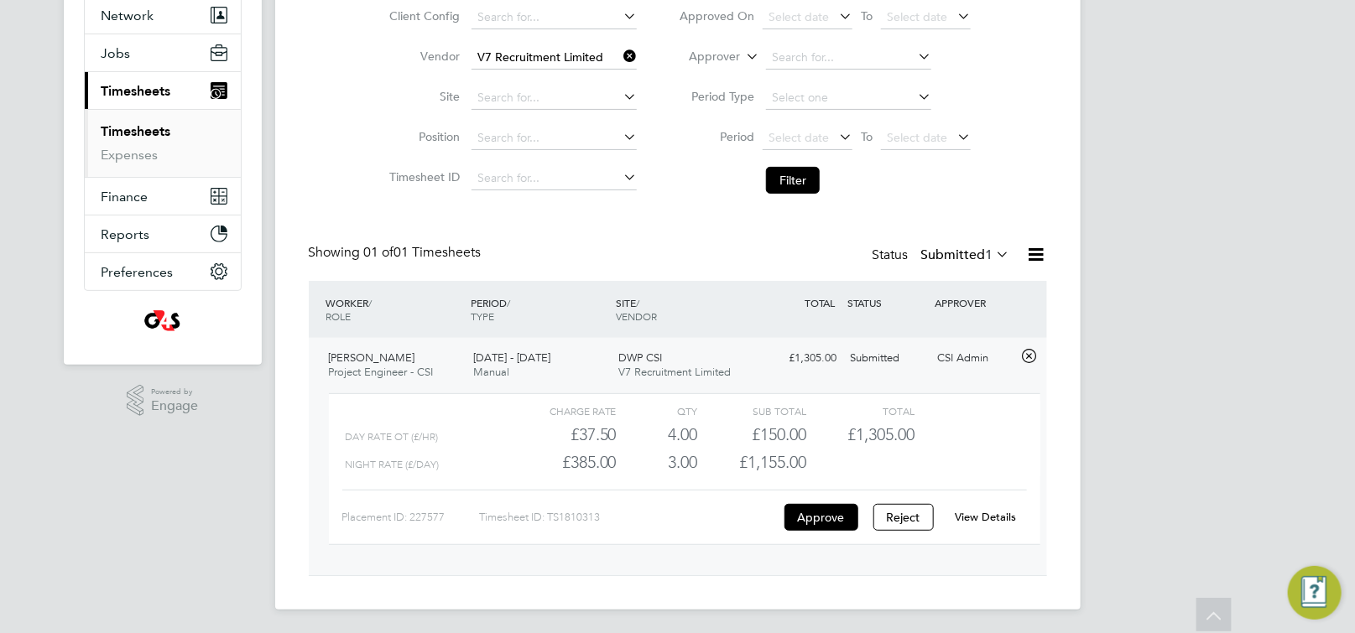
scroll to position [169, 0]
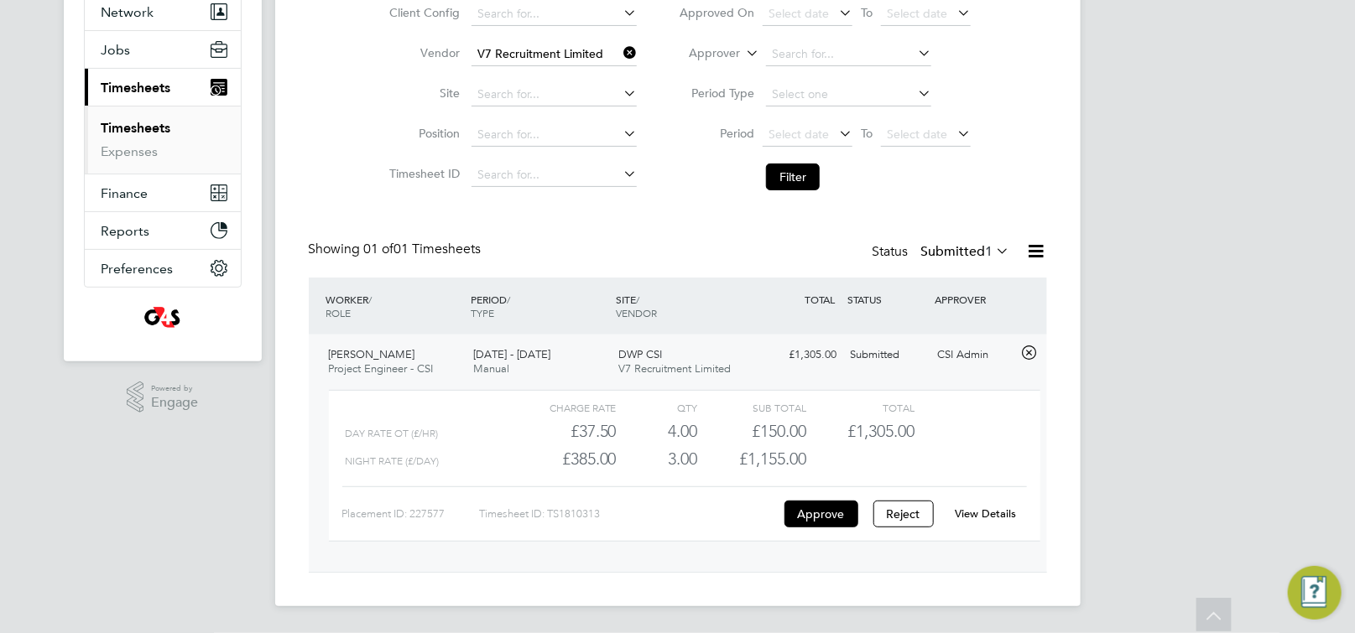
click at [961, 518] on link "View Details" at bounding box center [984, 514] width 61 height 14
click at [620, 57] on icon at bounding box center [620, 52] width 0 height 23
click at [584, 54] on input at bounding box center [553, 54] width 165 height 23
click at [807, 173] on button "Filter" at bounding box center [793, 177] width 54 height 27
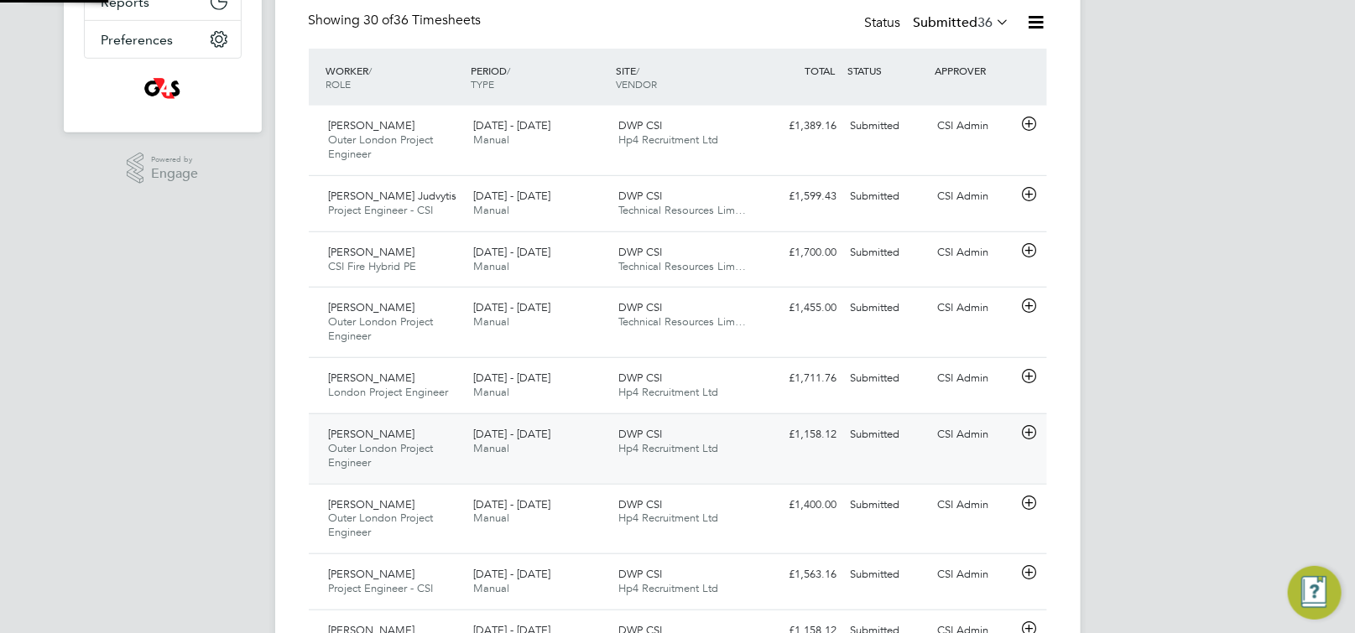
scroll to position [8, 8]
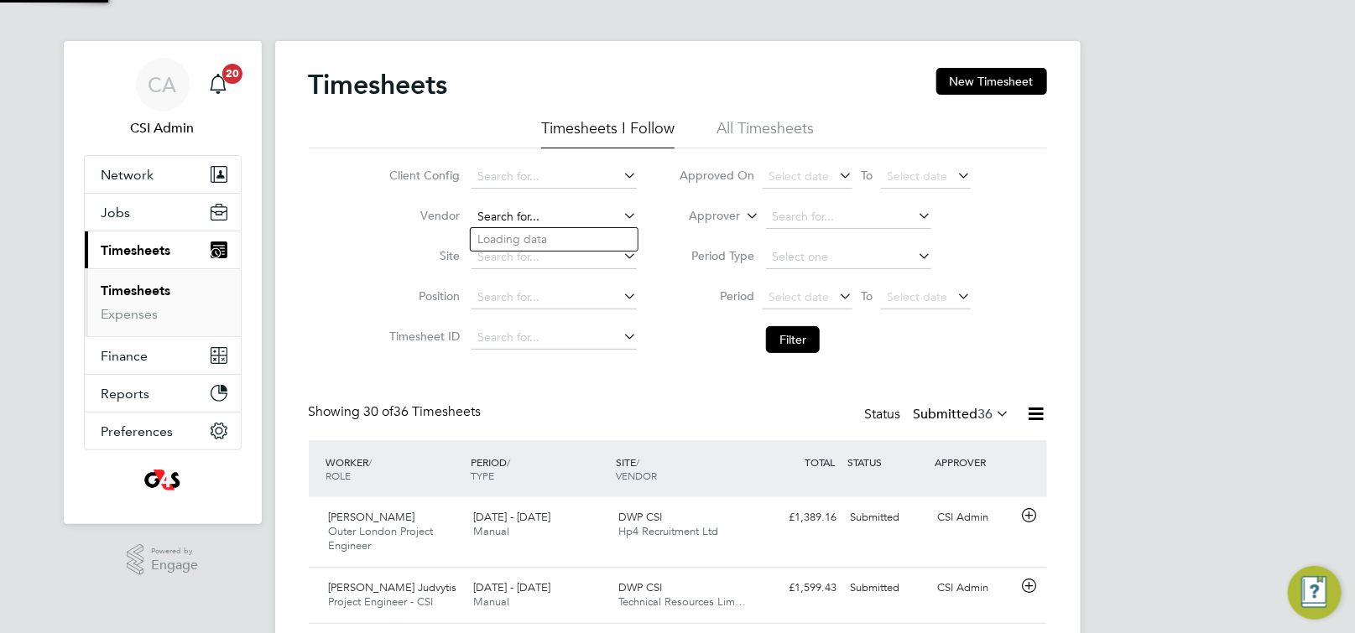
click at [507, 212] on input at bounding box center [553, 216] width 165 height 23
click at [528, 263] on li "Tec hnical Resources Limited" at bounding box center [565, 263] width 188 height 23
type input "Technical Resources Limited"
click at [775, 336] on button "Filter" at bounding box center [793, 339] width 54 height 27
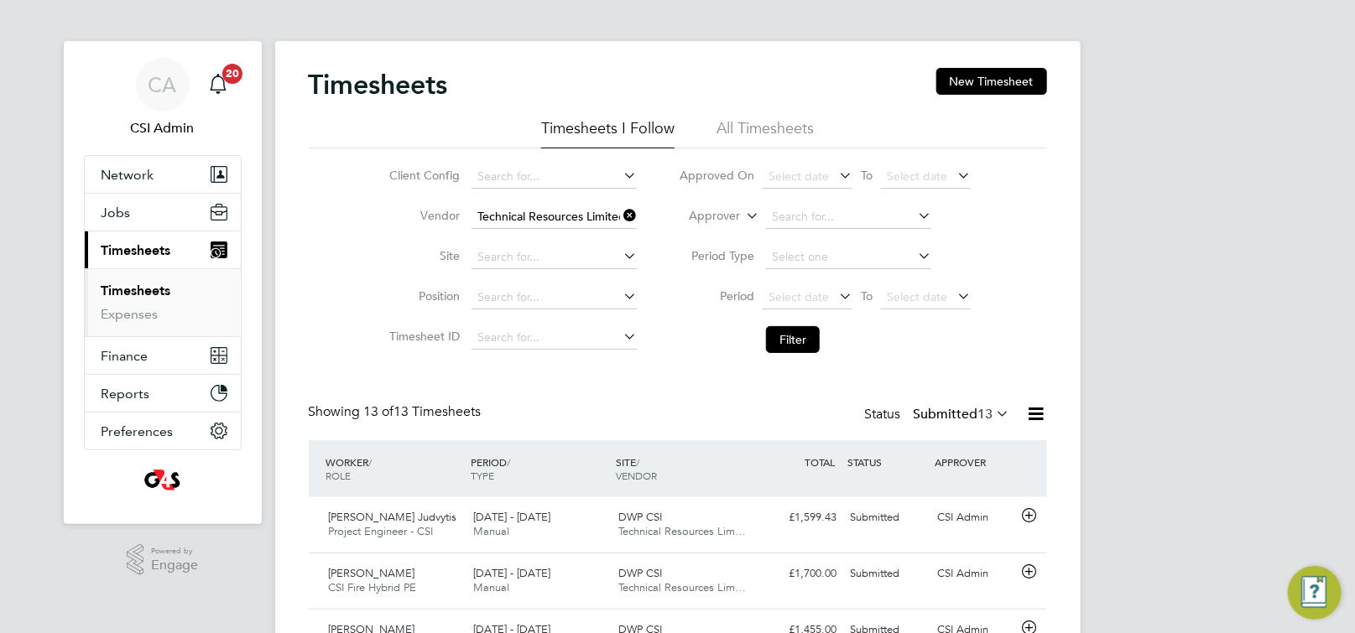
scroll to position [56, 145]
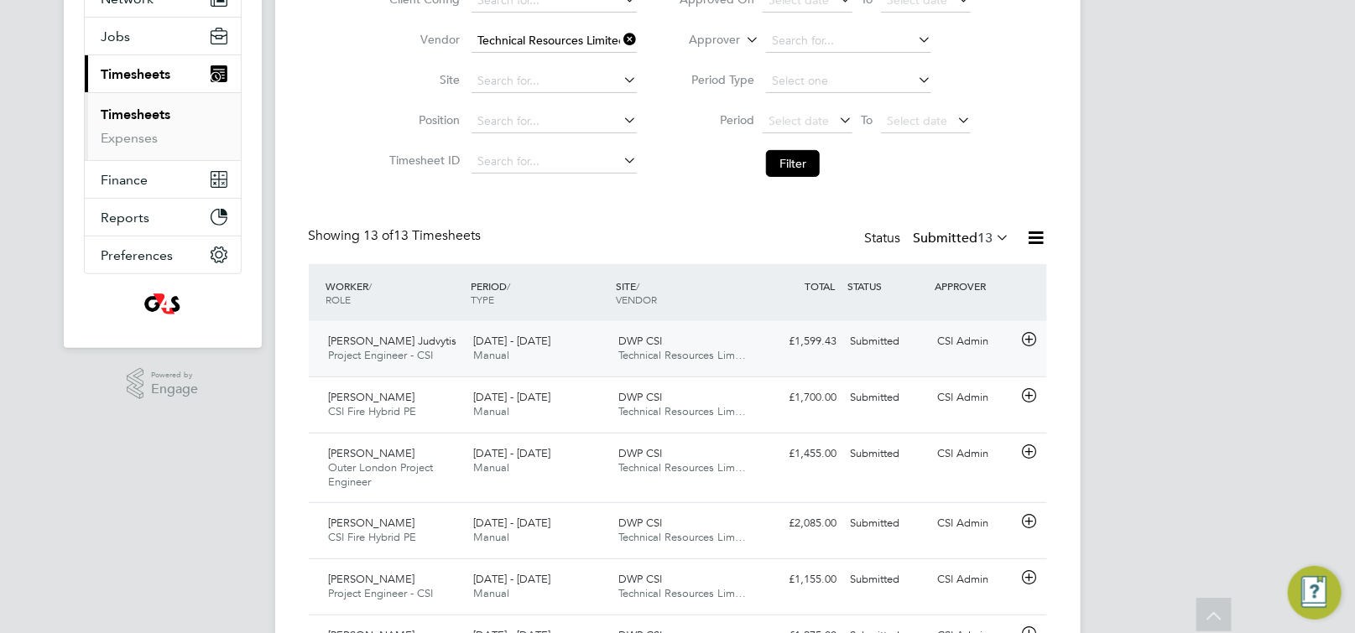
click at [1034, 336] on icon at bounding box center [1028, 339] width 21 height 13
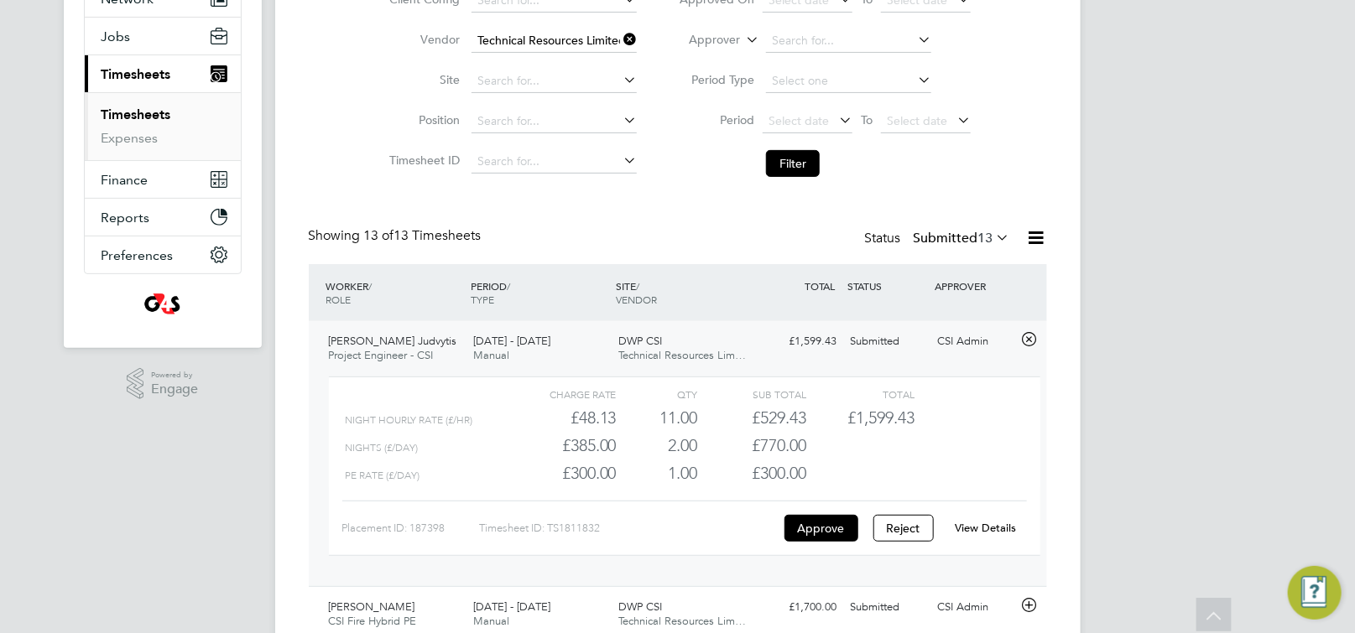
click at [968, 533] on link "View Details" at bounding box center [984, 528] width 61 height 14
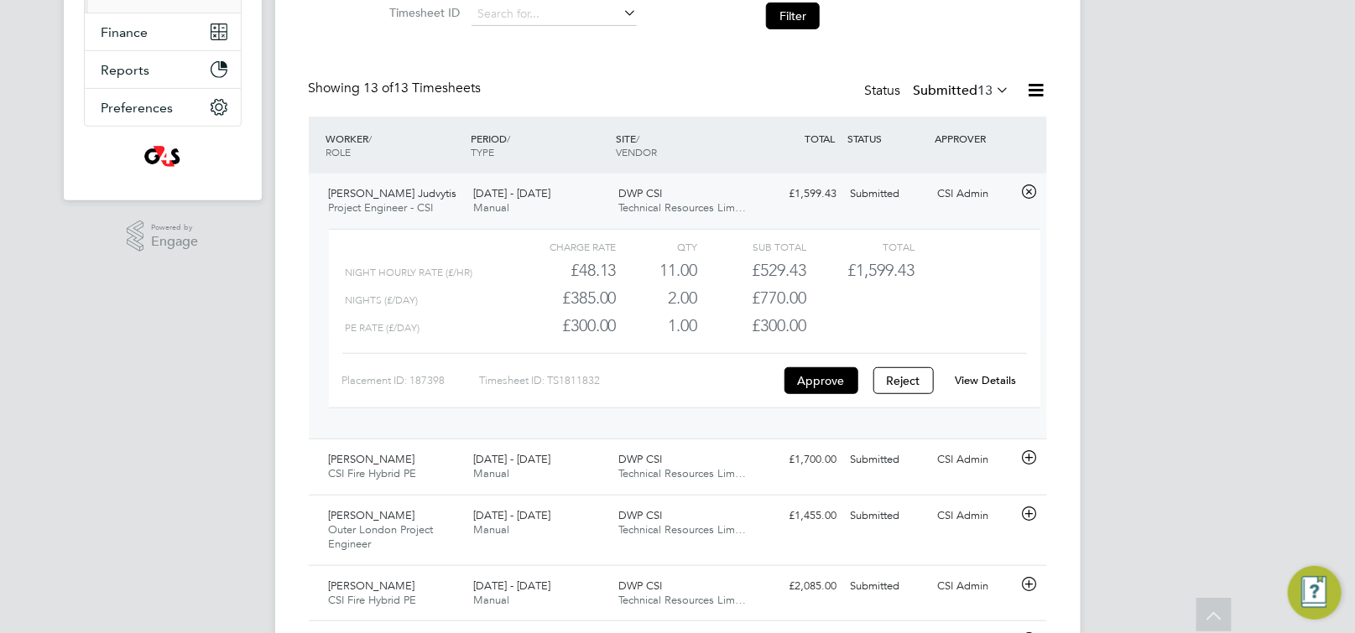
scroll to position [373, 0]
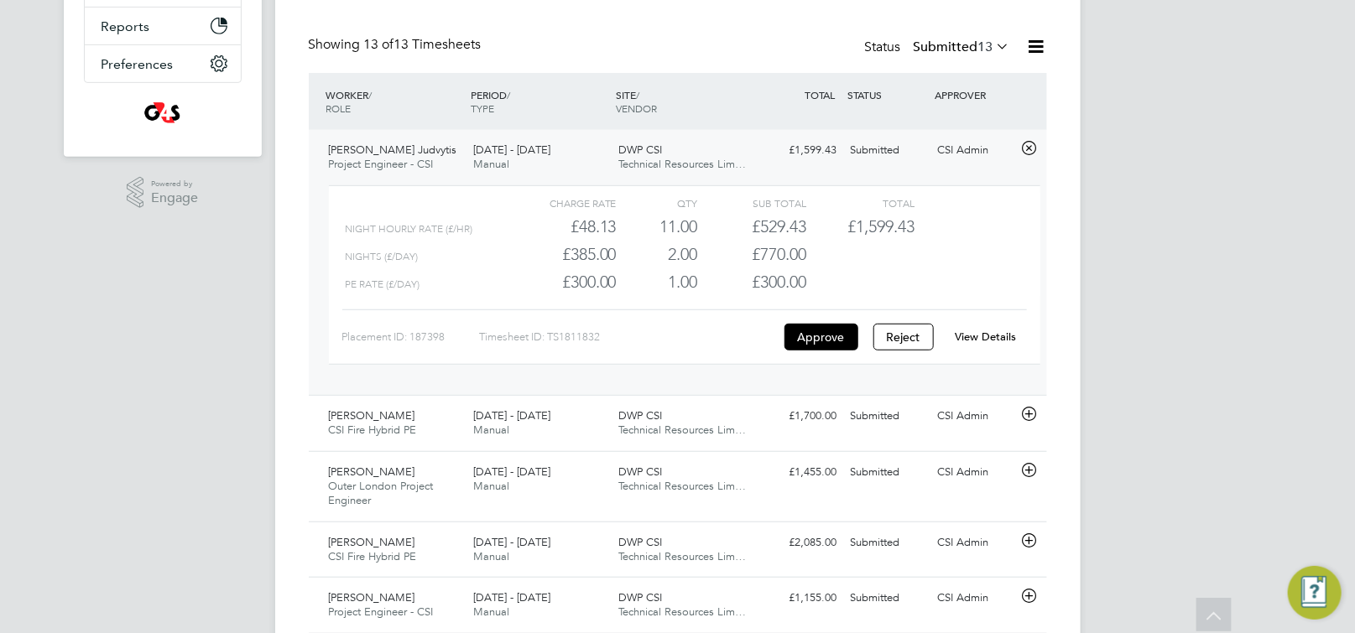
click at [1032, 154] on icon at bounding box center [1028, 148] width 21 height 13
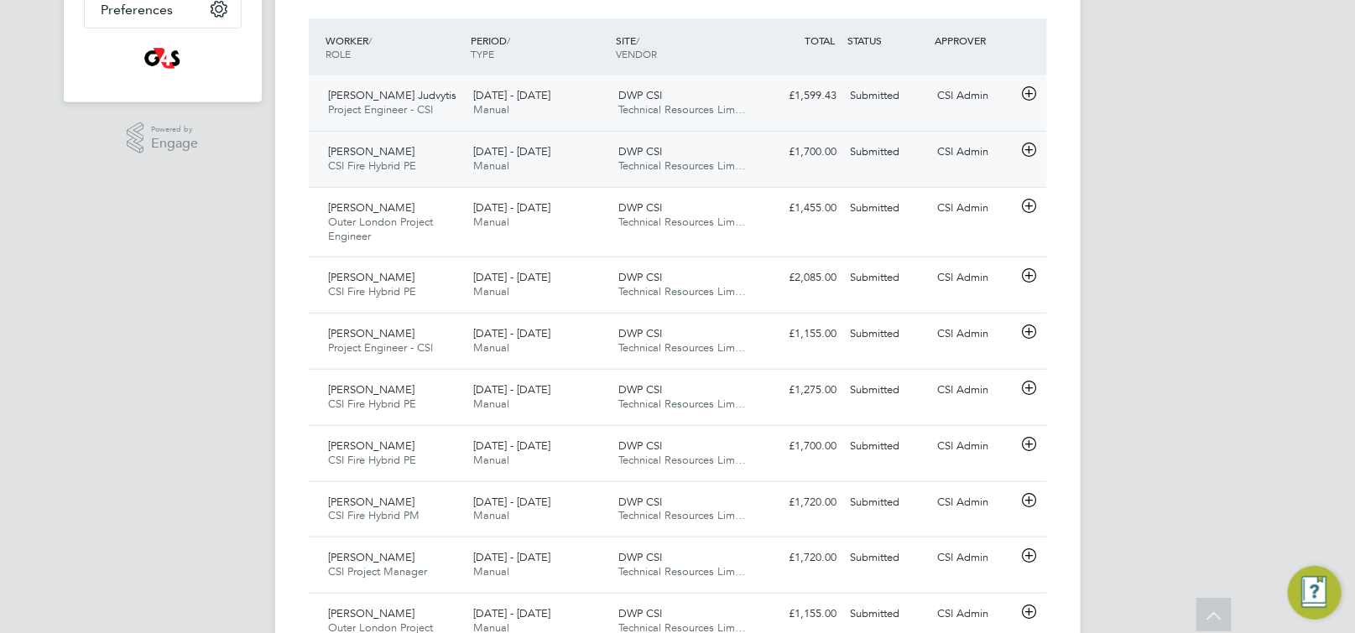
scroll to position [425, 0]
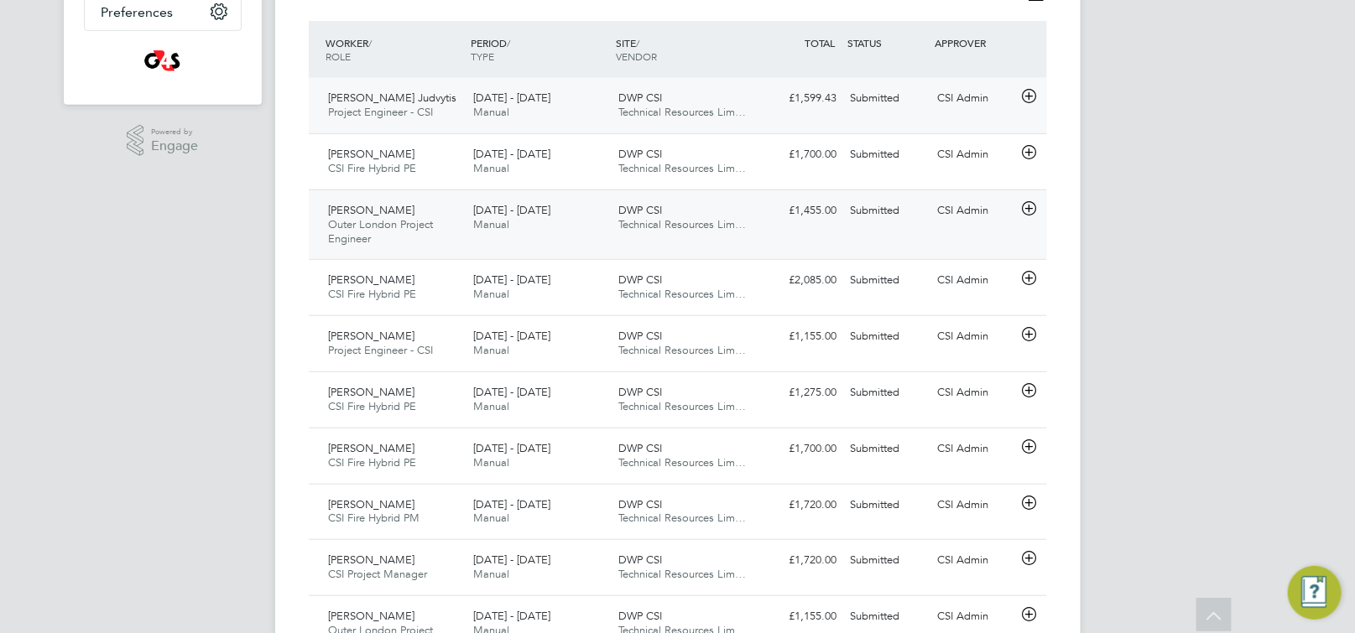
click at [1029, 205] on icon at bounding box center [1028, 208] width 21 height 13
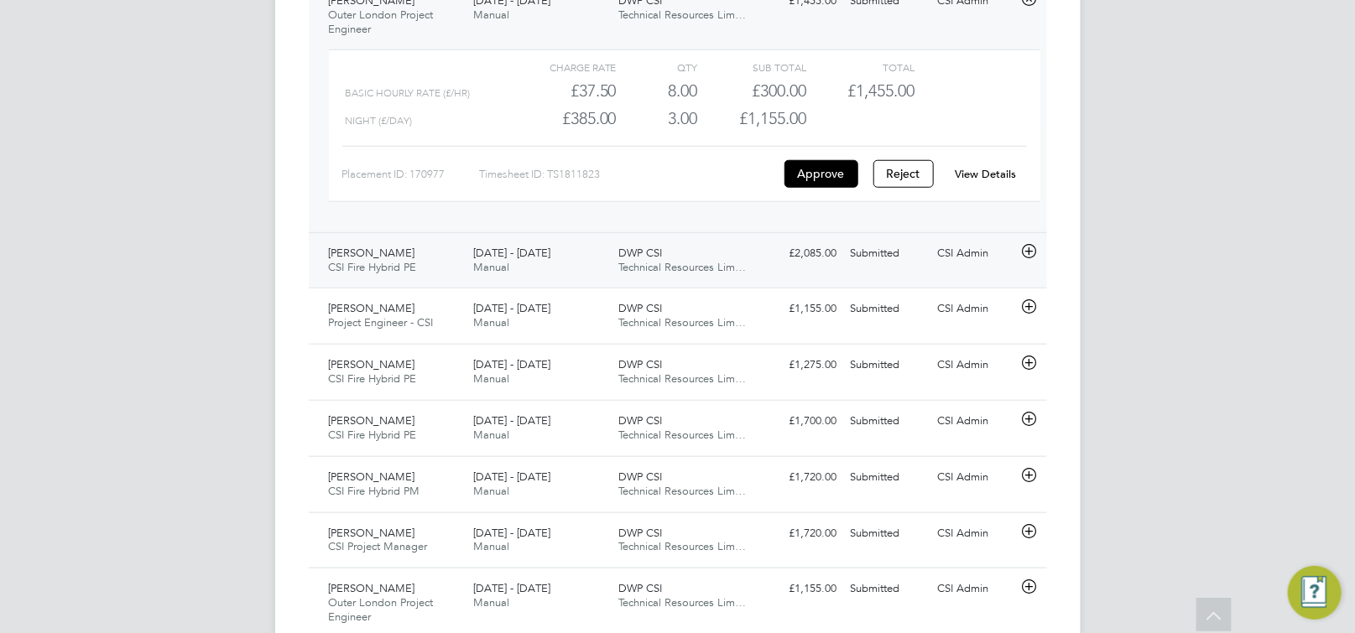
scroll to position [660, 0]
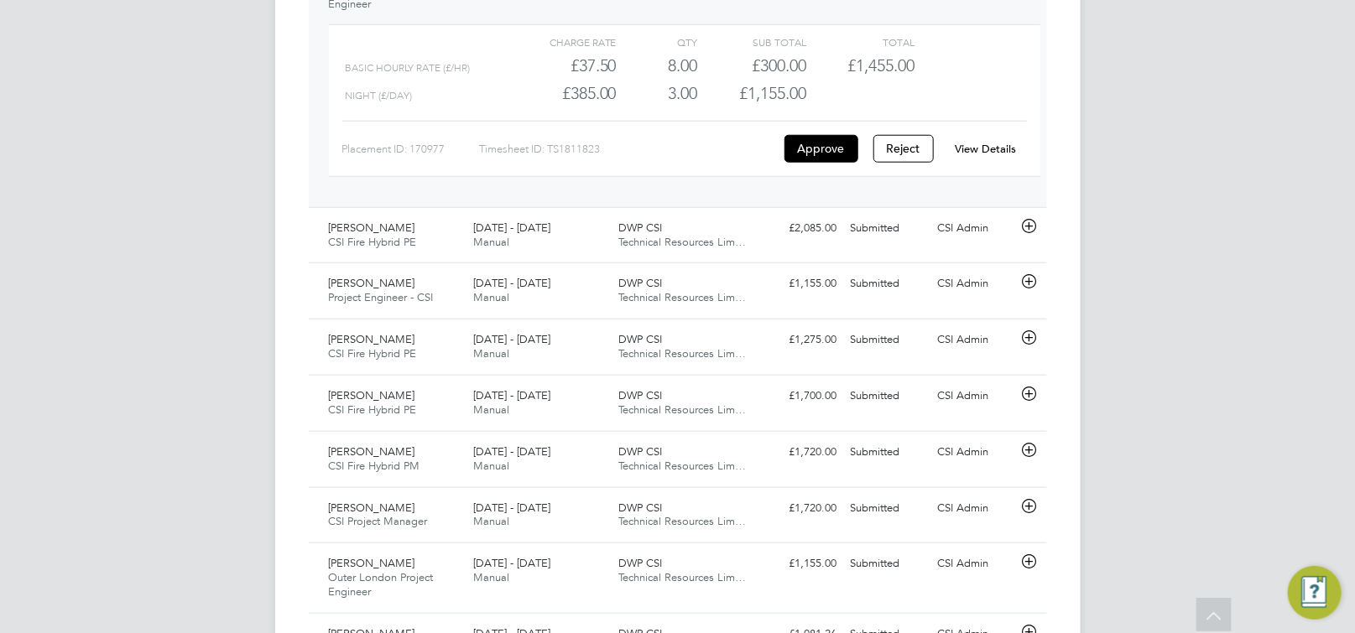
click at [986, 142] on link "View Details" at bounding box center [984, 149] width 61 height 14
click at [1032, 278] on icon at bounding box center [1028, 281] width 21 height 13
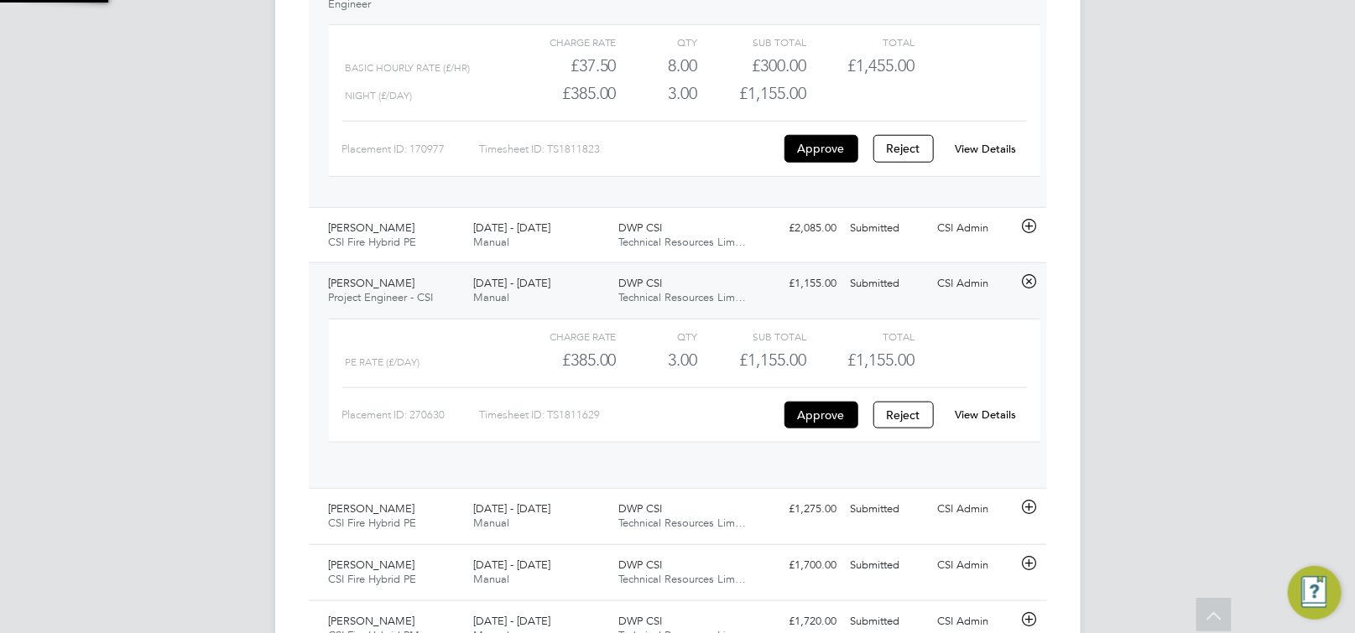
scroll to position [28, 163]
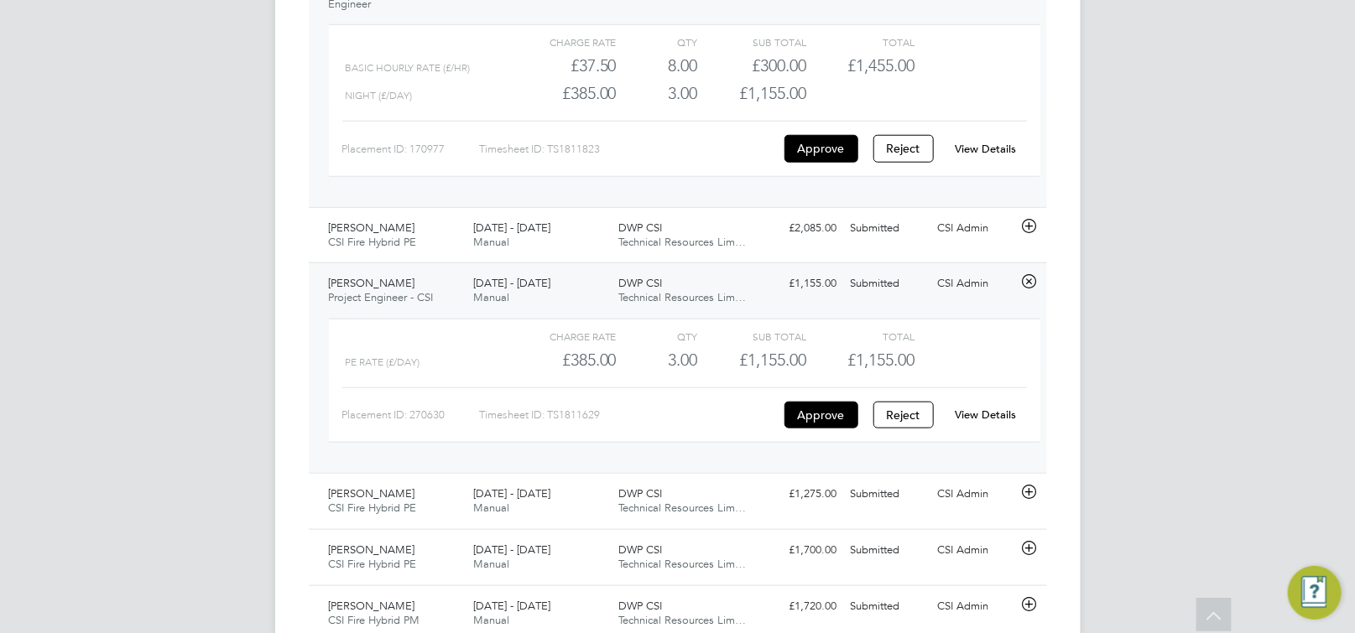
click at [986, 420] on link "View Details" at bounding box center [984, 415] width 61 height 14
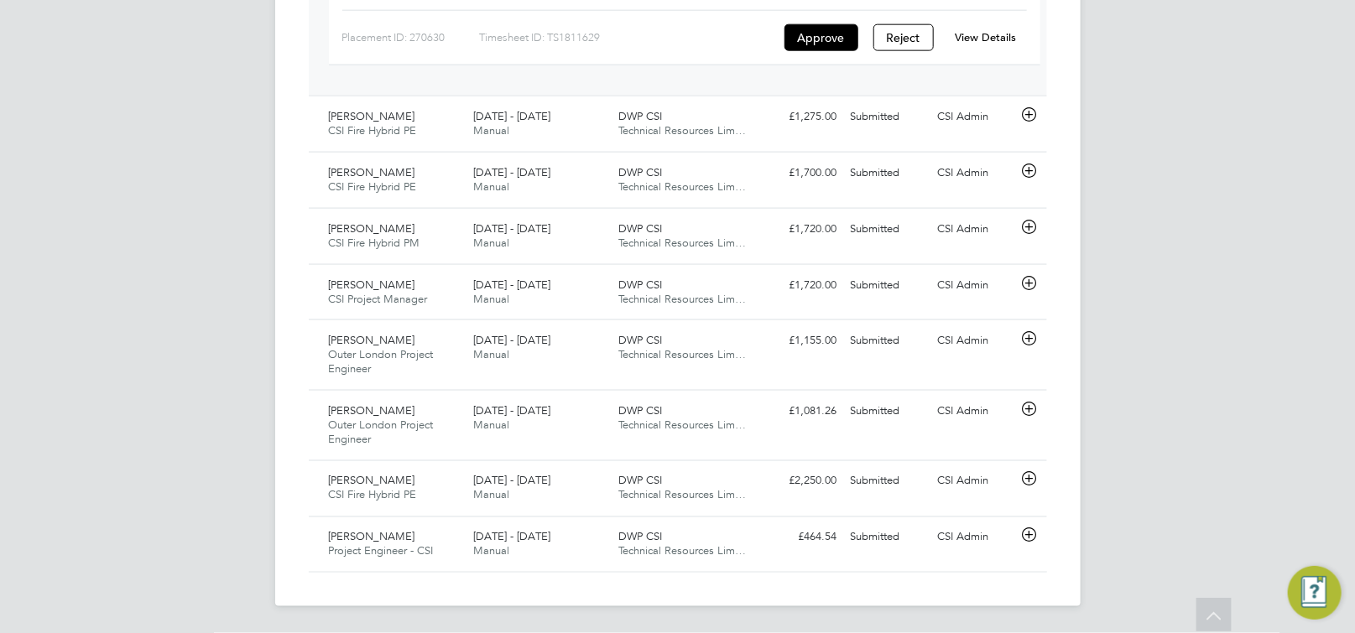
scroll to position [1038, 0]
drag, startPoint x: 1032, startPoint y: 283, endPoint x: 1070, endPoint y: 268, distance: 41.7
click at [1032, 283] on icon at bounding box center [1028, 283] width 21 height 13
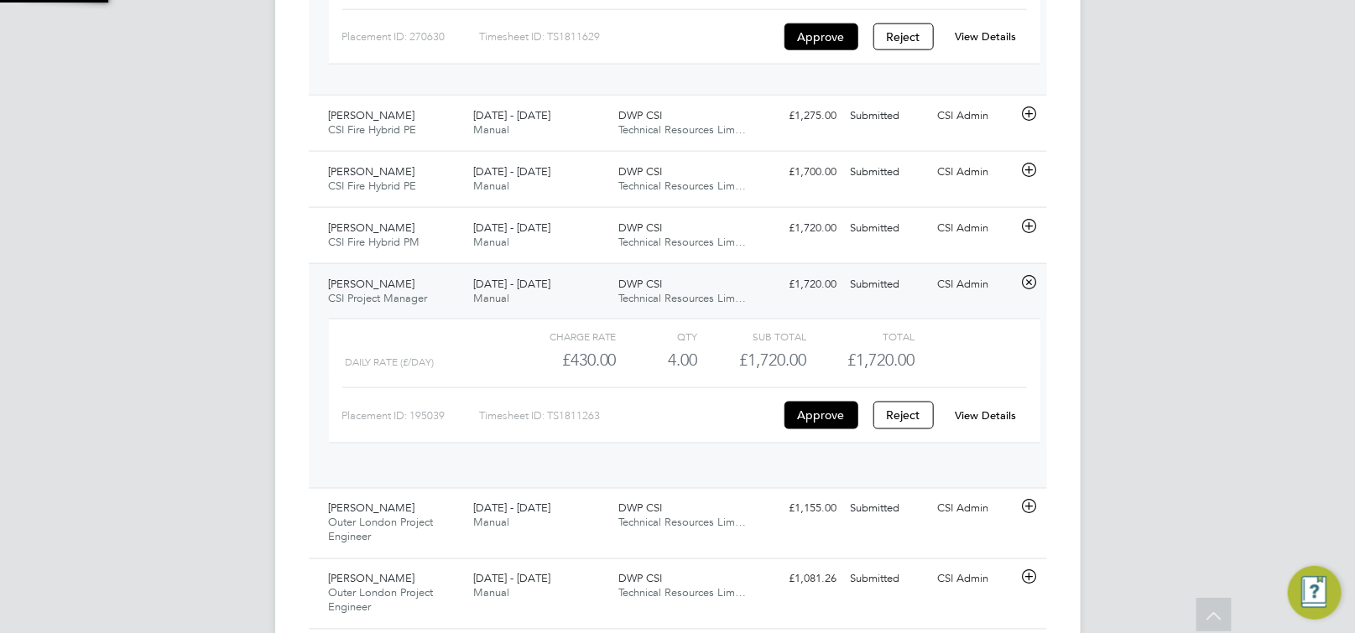
scroll to position [28, 163]
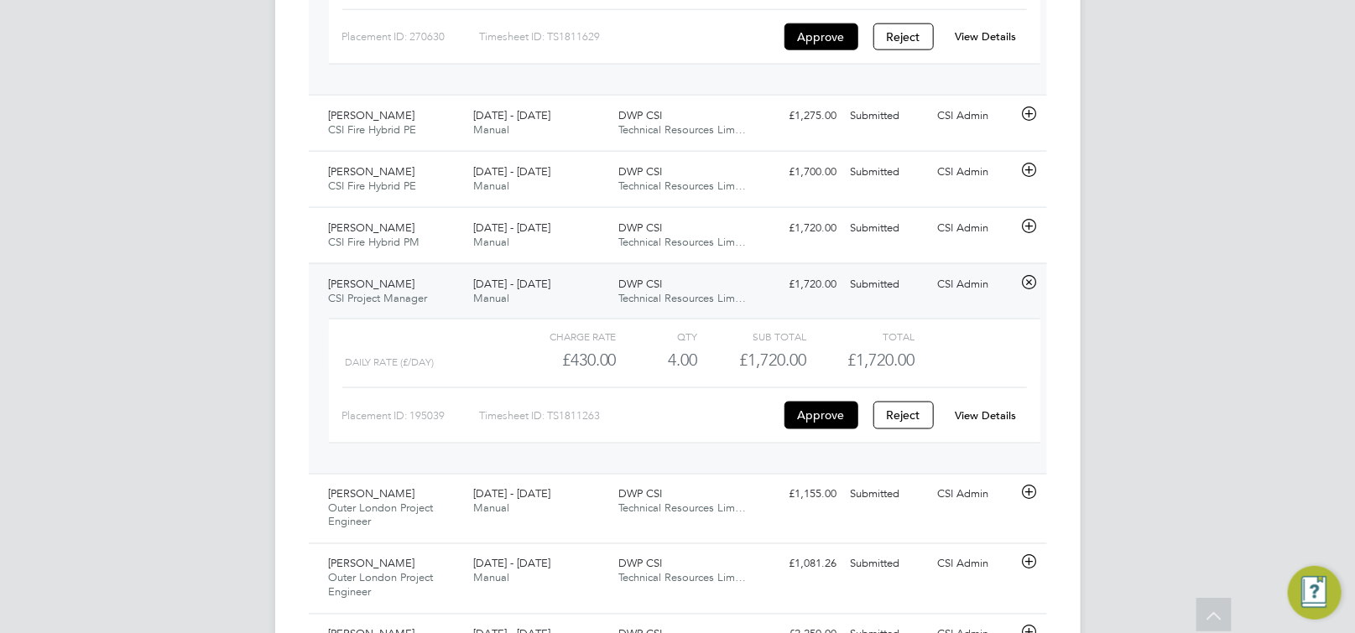
drag, startPoint x: 923, startPoint y: 415, endPoint x: 991, endPoint y: 411, distance: 68.9
click at [995, 408] on div "Placement ID: 195039 Timesheet ID: TS1811263 Approve Reject View Details" at bounding box center [684, 407] width 684 height 41
click at [989, 414] on link "View Details" at bounding box center [984, 415] width 61 height 14
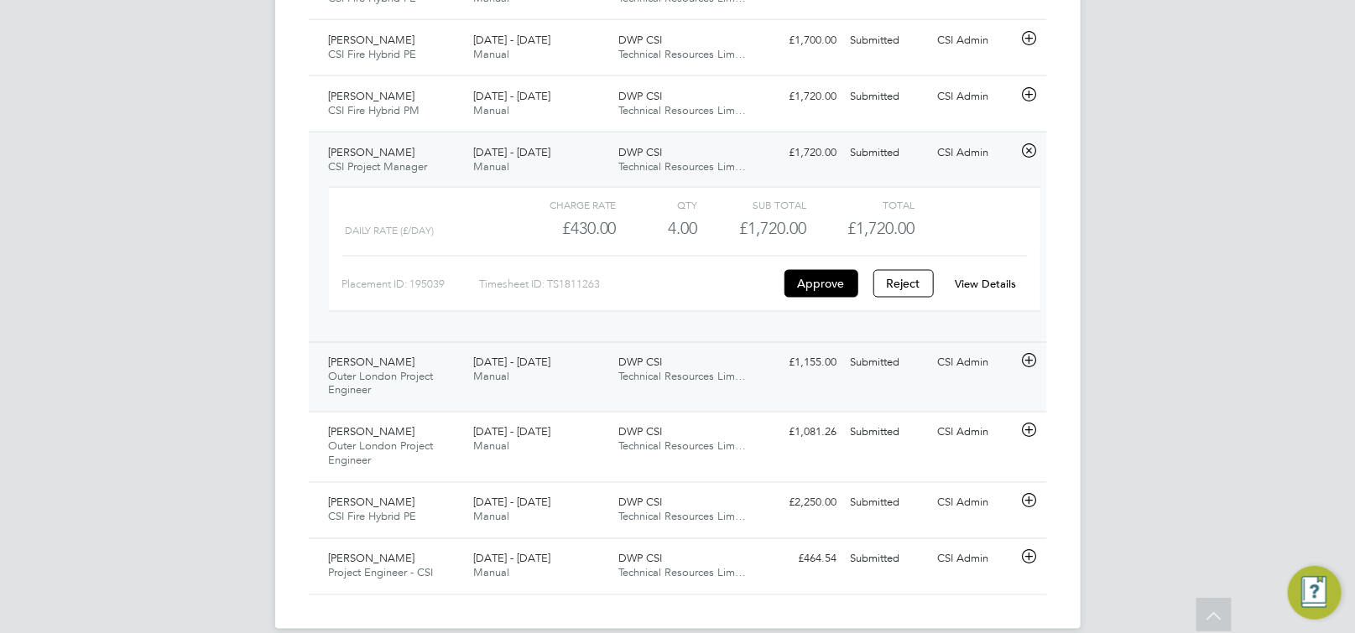
scroll to position [1194, 0]
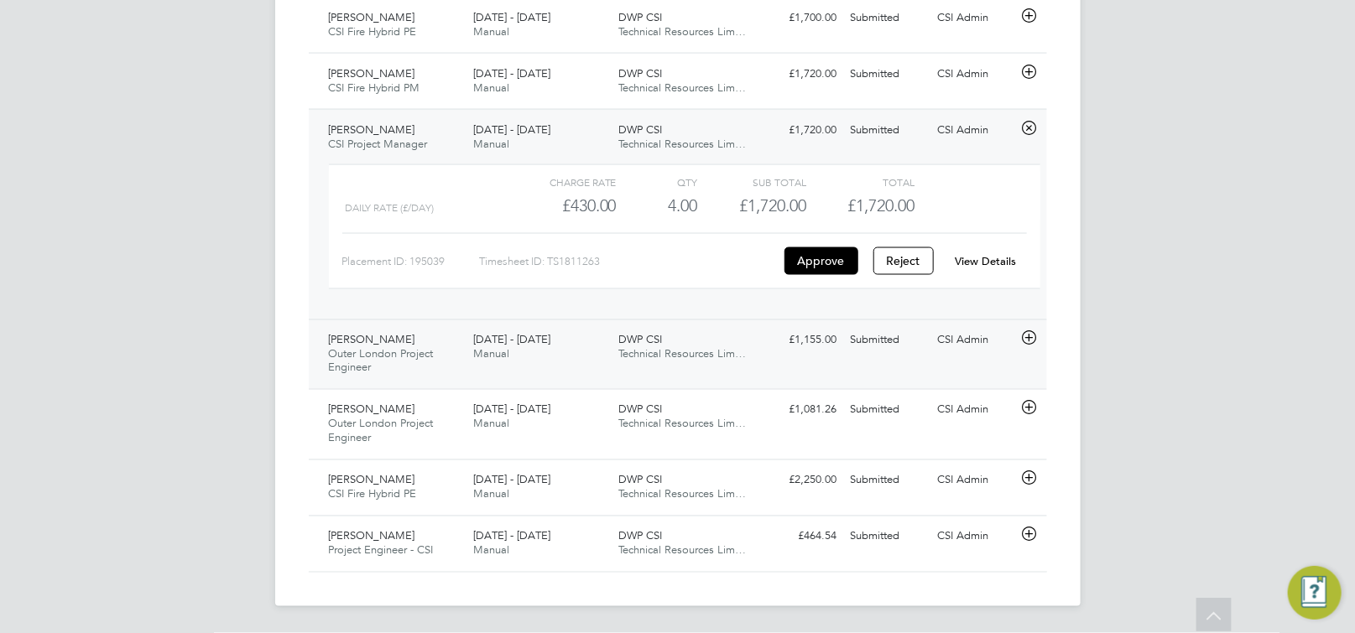
click at [1032, 340] on icon at bounding box center [1028, 338] width 21 height 13
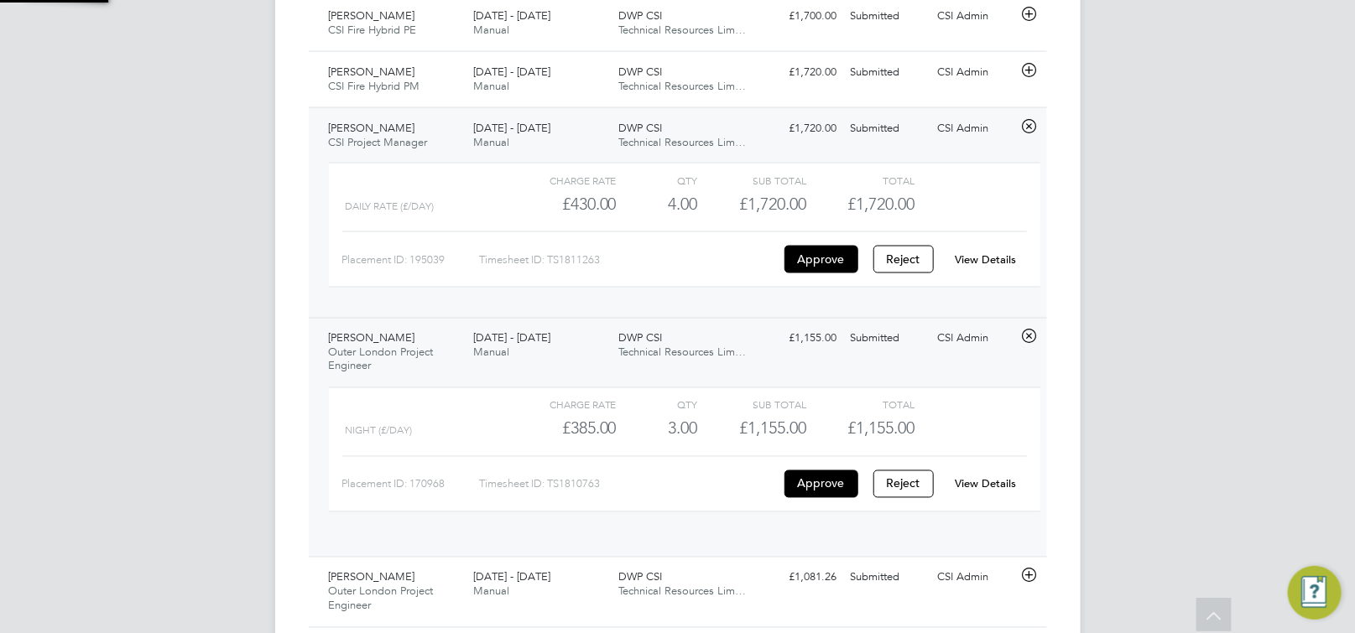
scroll to position [28, 163]
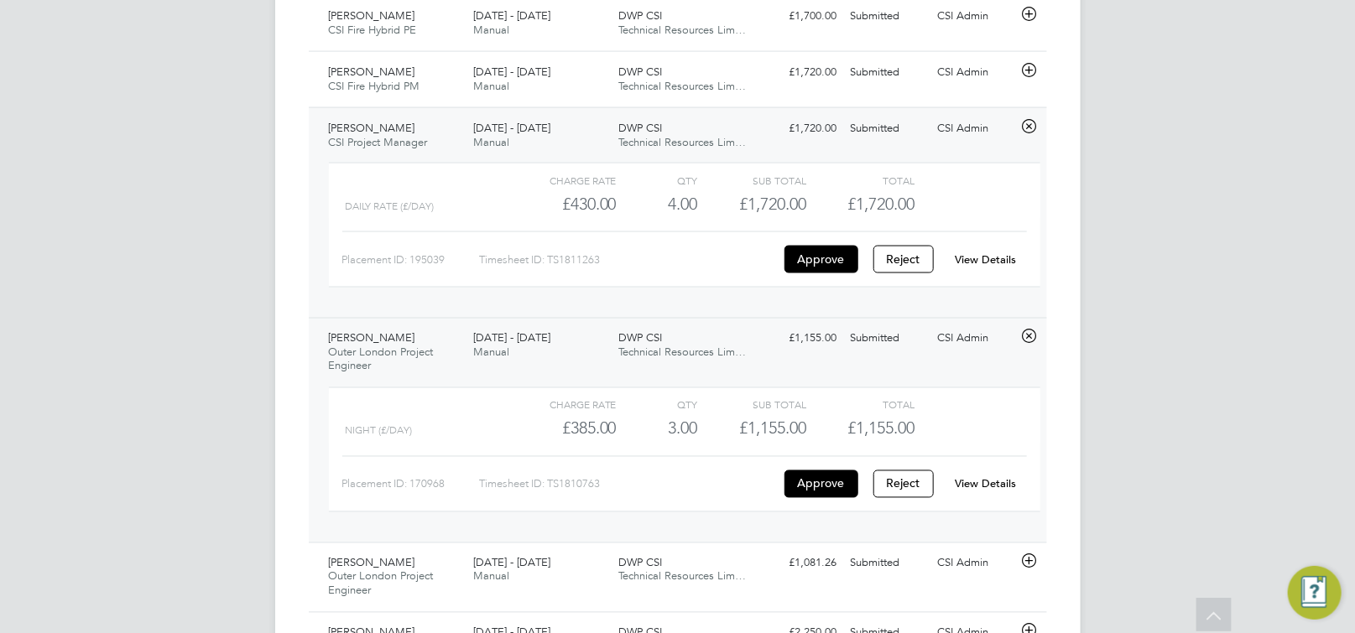
click at [982, 485] on link "View Details" at bounding box center [984, 484] width 61 height 14
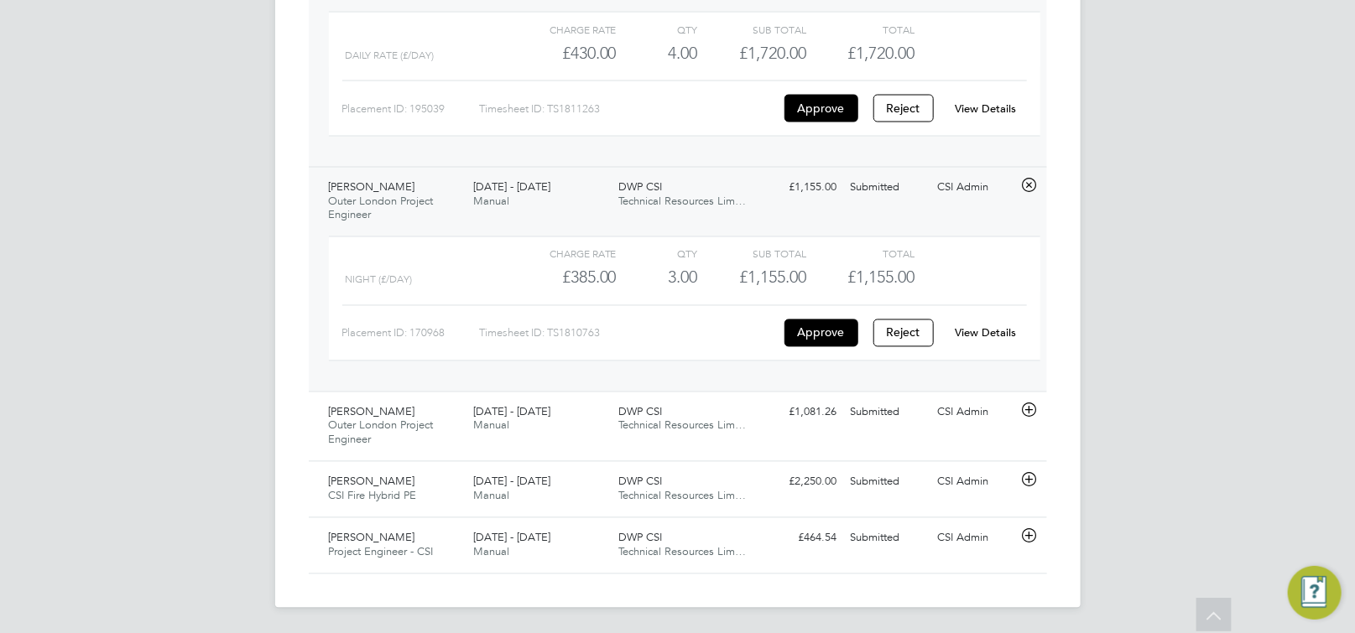
scroll to position [1350, 0]
click at [914, 435] on div "Oliver Jones Outer London Project Engineer 25 - 31 Aug 2025 25 - 31 Aug 2025 Ma…" at bounding box center [678, 425] width 738 height 70
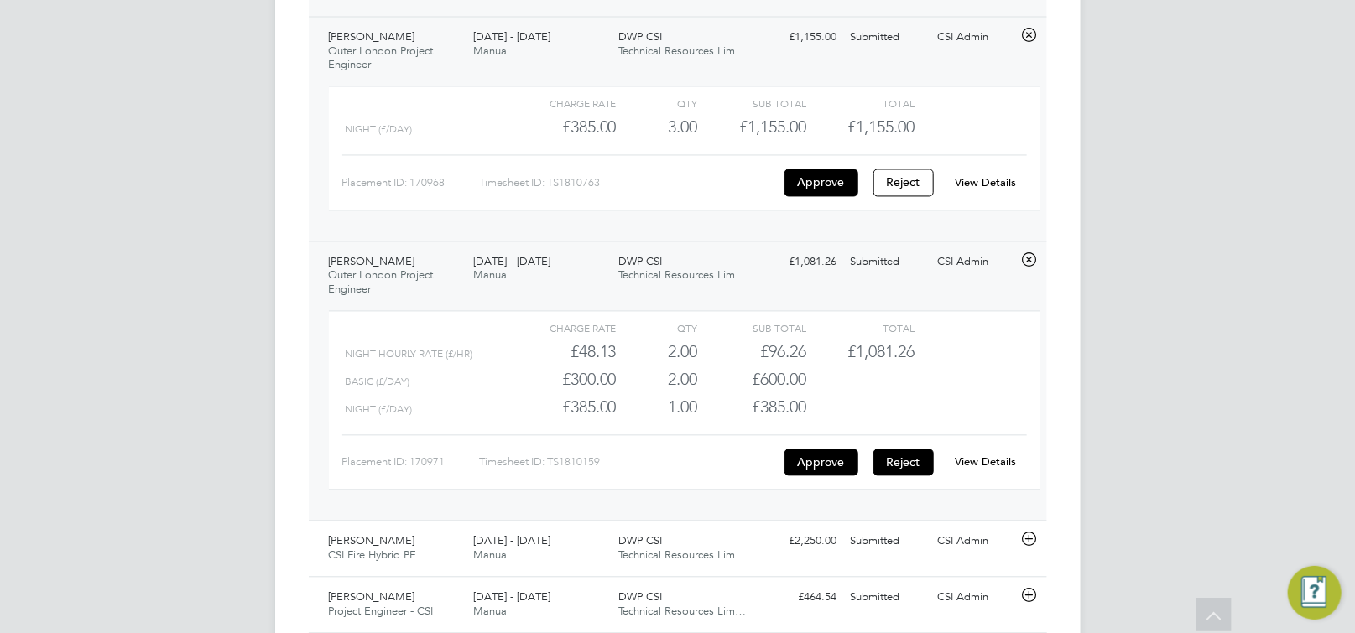
scroll to position [1518, 0]
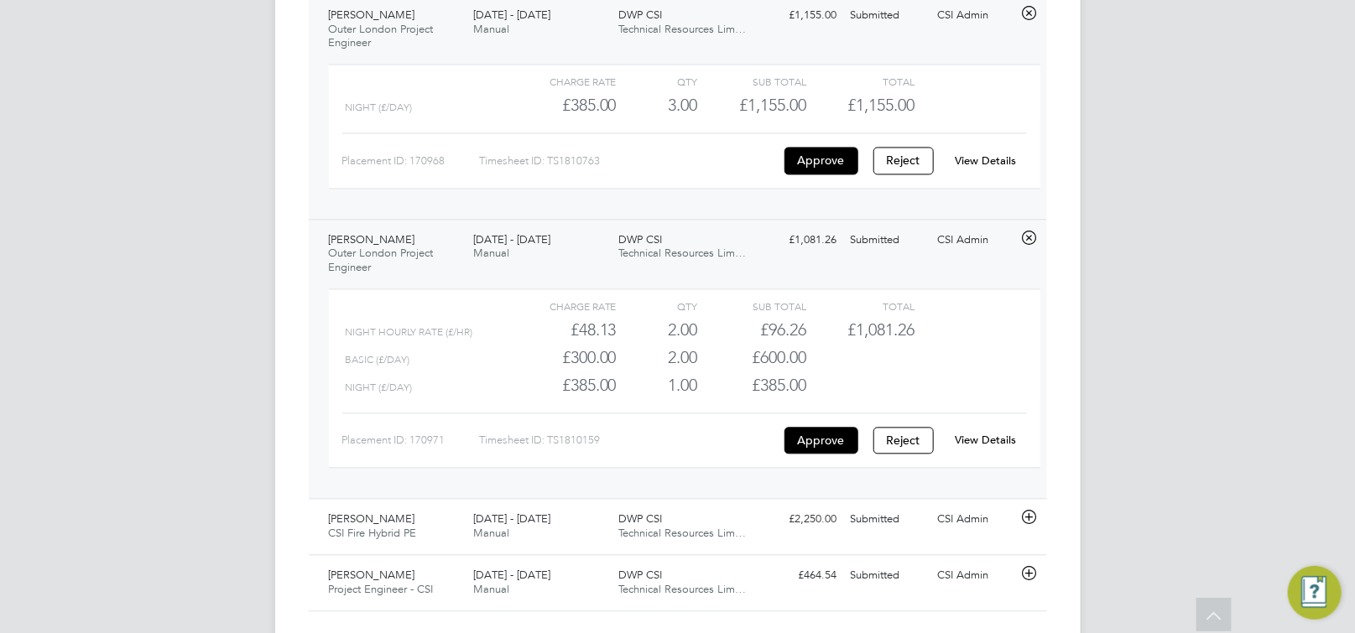
click at [1017, 445] on div "View Details" at bounding box center [985, 440] width 82 height 27
click at [994, 445] on link "View Details" at bounding box center [984, 440] width 61 height 14
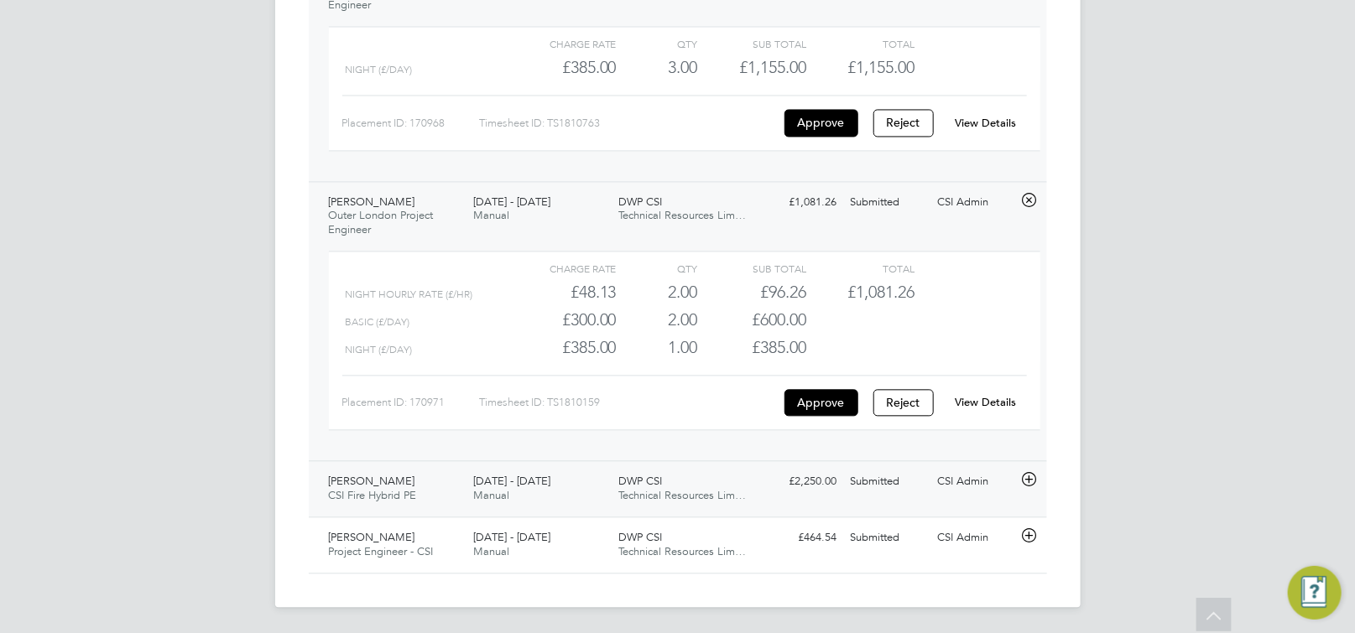
scroll to position [1560, 0]
click at [1027, 478] on icon at bounding box center [1028, 478] width 21 height 13
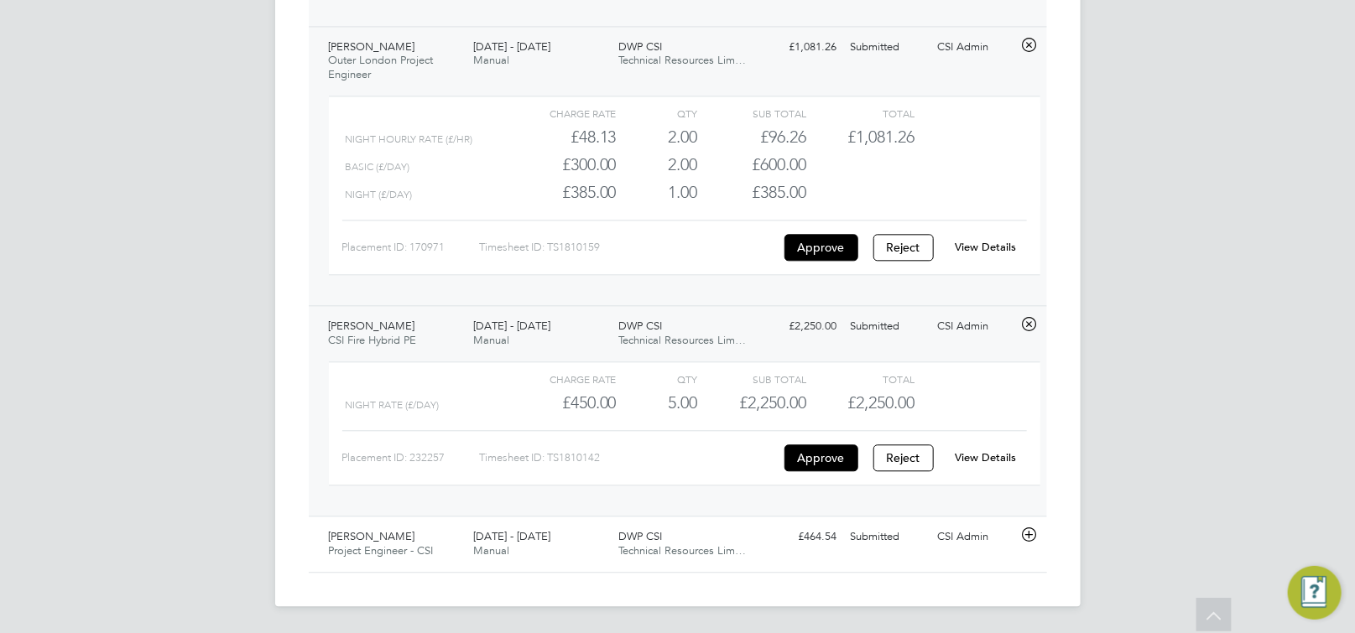
scroll to position [1715, 0]
click at [1033, 542] on icon at bounding box center [1028, 534] width 21 height 13
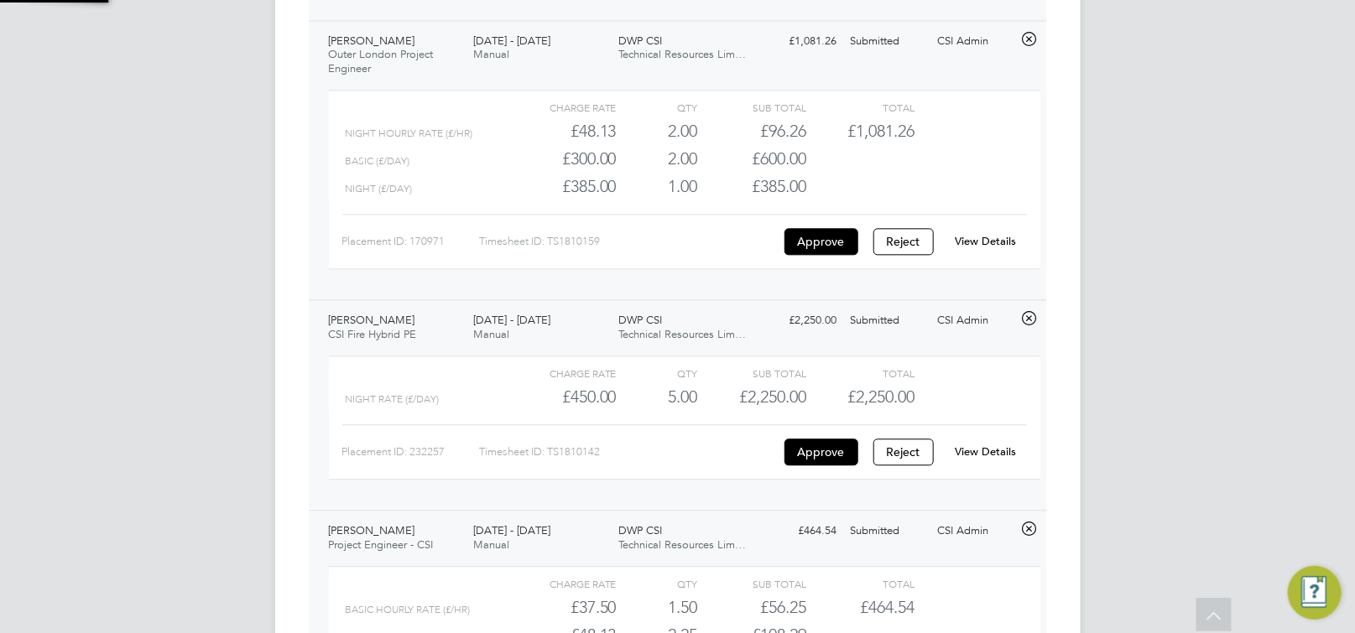
scroll to position [1926, 0]
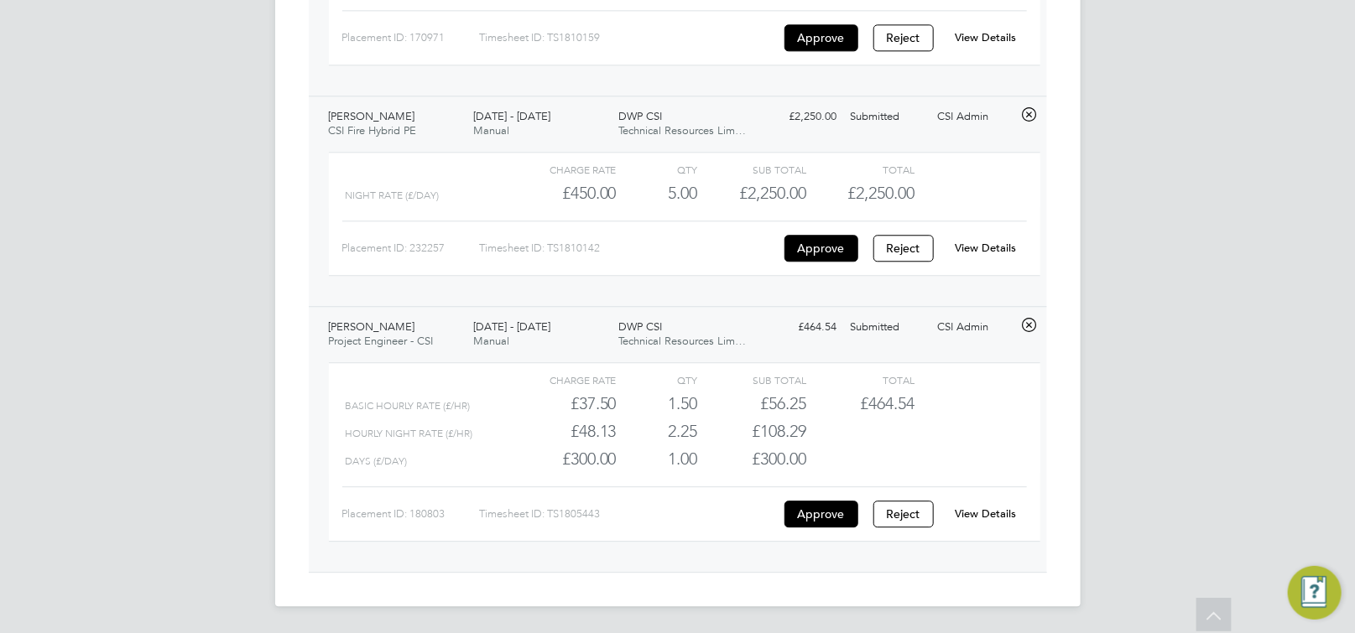
click at [980, 510] on link "View Details" at bounding box center [984, 514] width 61 height 14
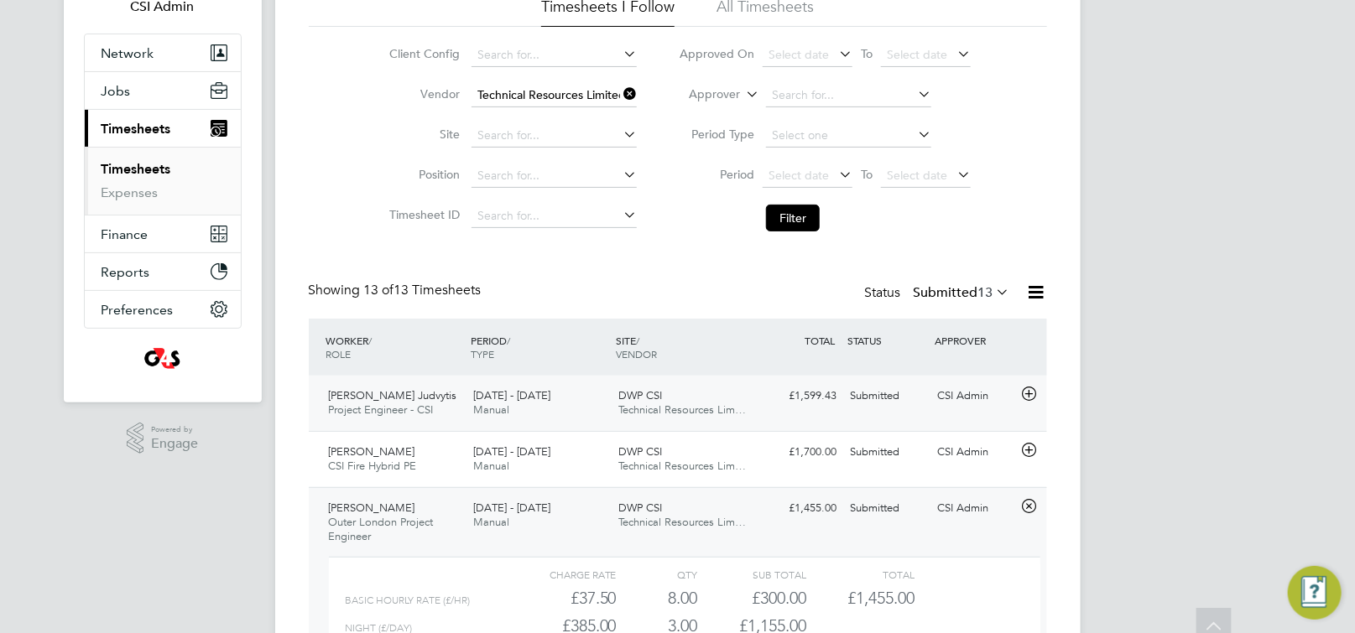
scroll to position [0, 0]
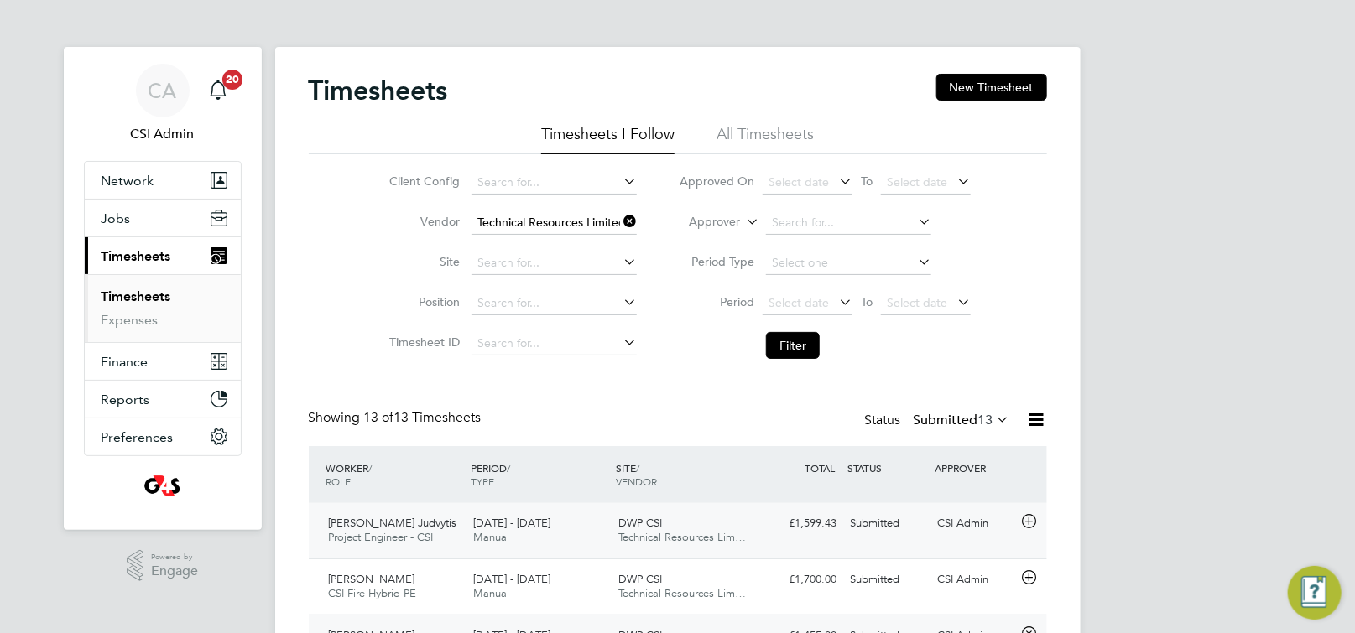
click at [620, 221] on icon at bounding box center [620, 221] width 0 height 23
click at [594, 231] on input at bounding box center [553, 222] width 165 height 23
click at [572, 247] on li "Comb ined Integrated Systems Limited" at bounding box center [581, 245] width 221 height 23
type input "Combined Integrated Systems Limited"
click at [793, 341] on button "Filter" at bounding box center [793, 345] width 54 height 27
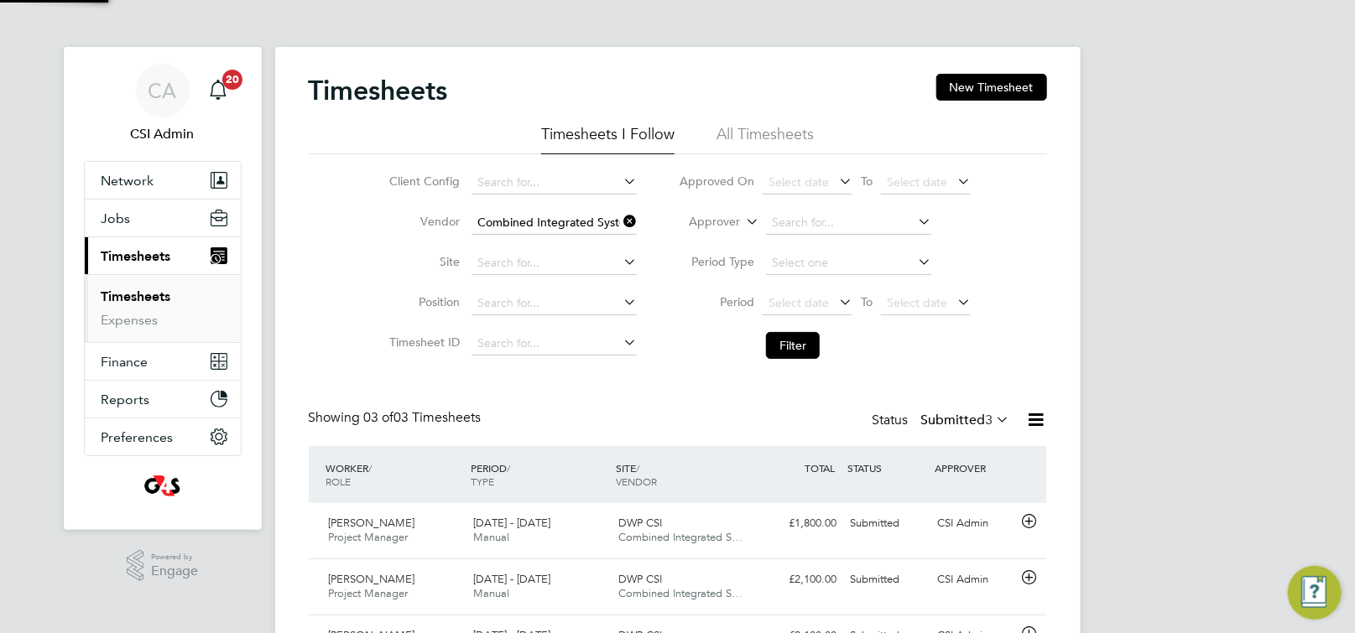
scroll to position [43, 145]
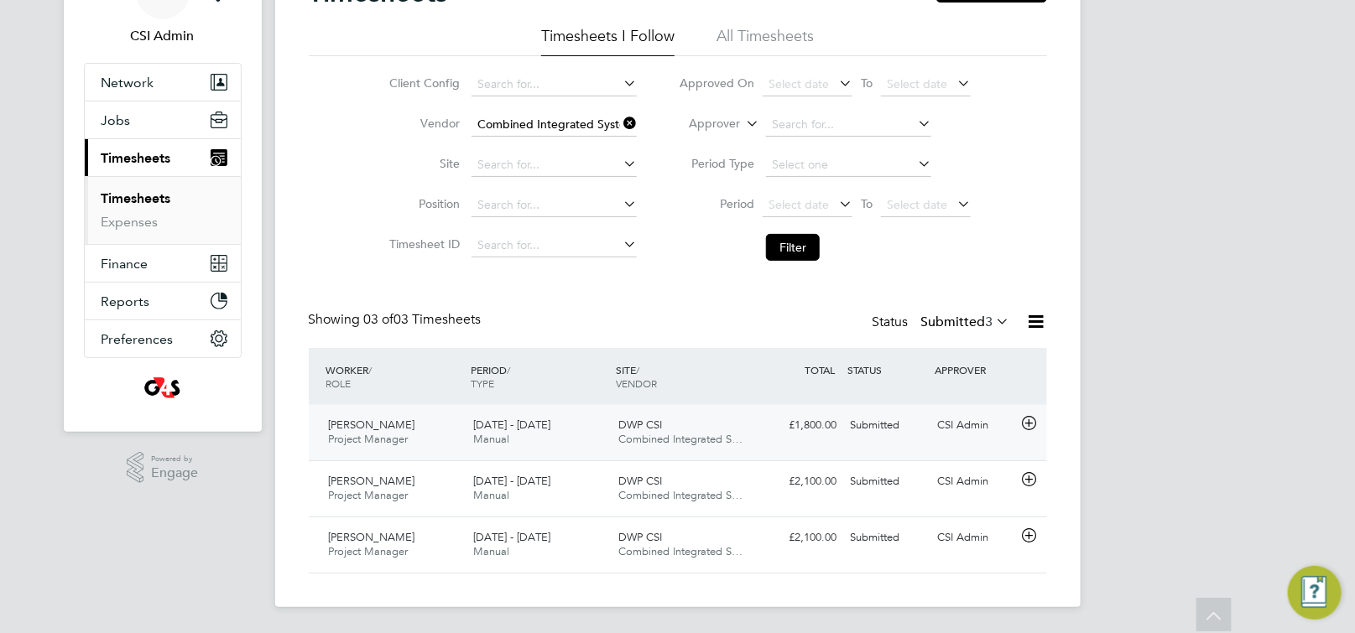
click at [1028, 424] on icon at bounding box center [1028, 423] width 21 height 13
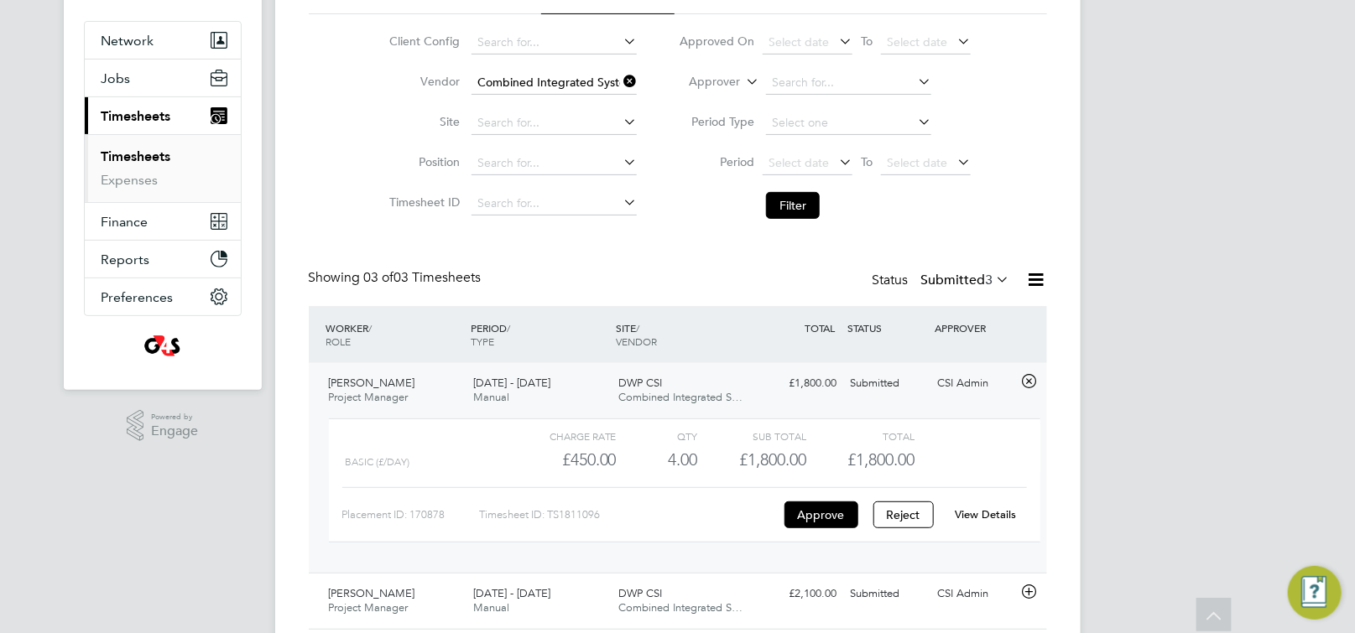
scroll to position [252, 0]
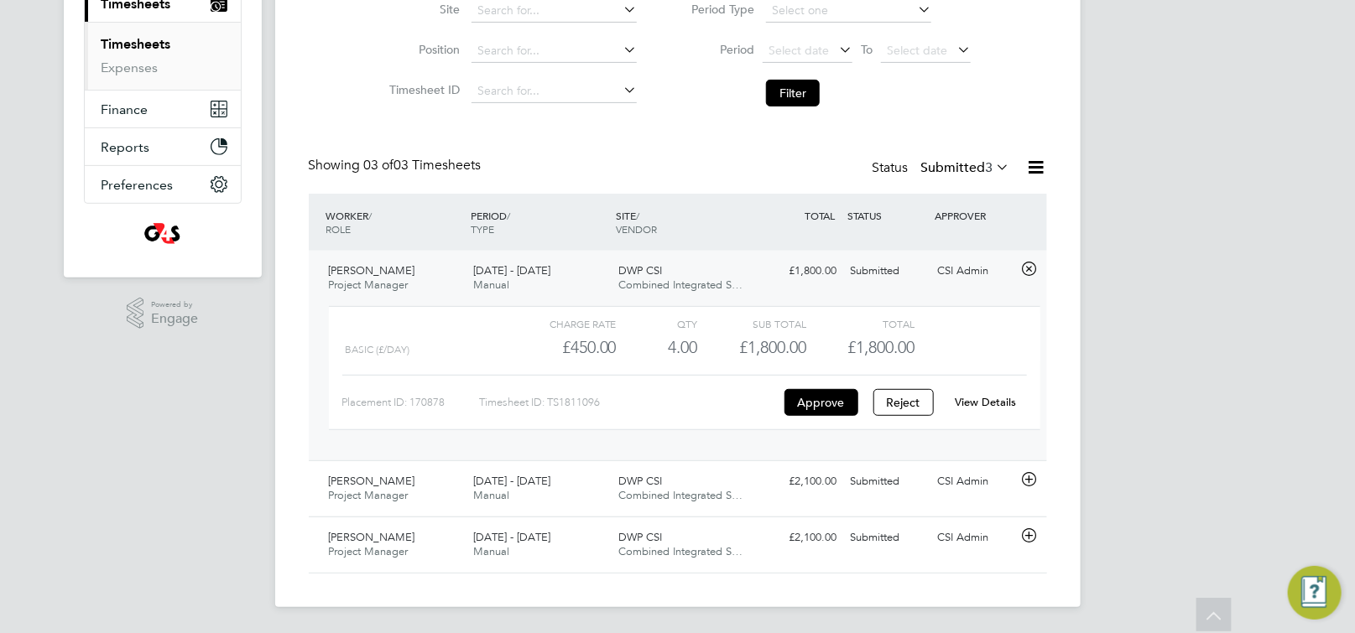
click at [972, 403] on link "View Details" at bounding box center [984, 402] width 61 height 14
click at [1029, 477] on icon at bounding box center [1028, 479] width 21 height 13
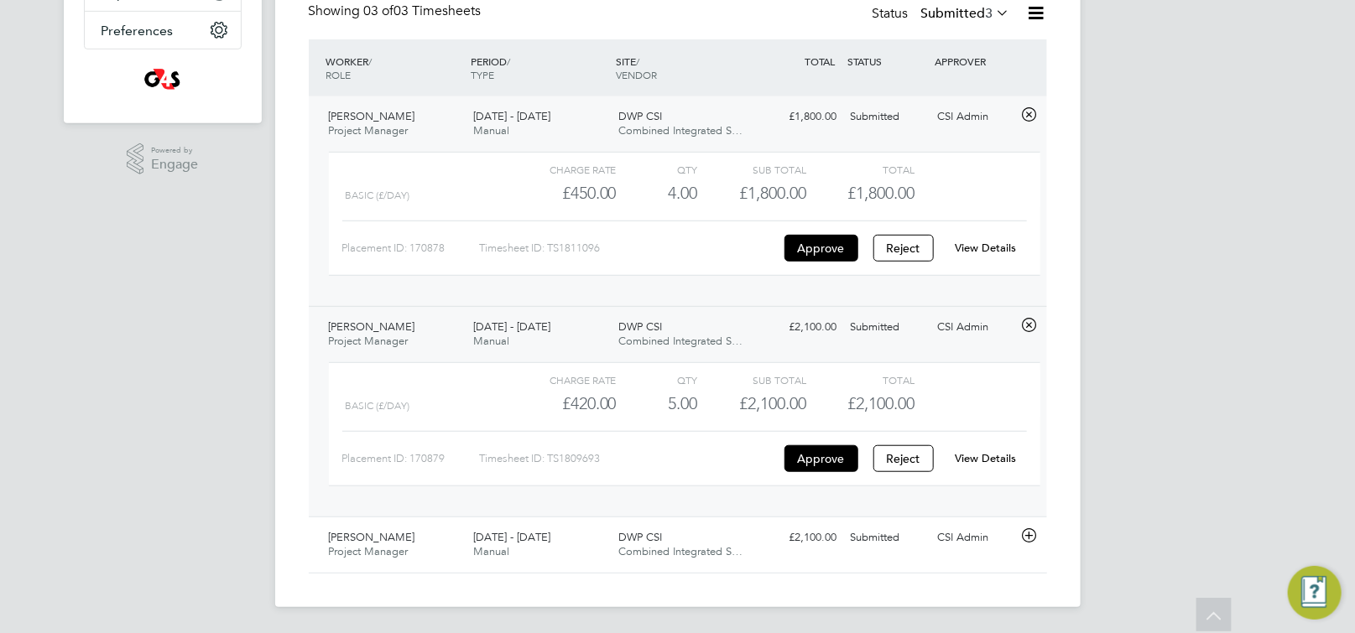
scroll to position [408, 0]
click at [979, 460] on link "View Details" at bounding box center [984, 457] width 61 height 14
click at [1030, 536] on icon at bounding box center [1028, 534] width 21 height 13
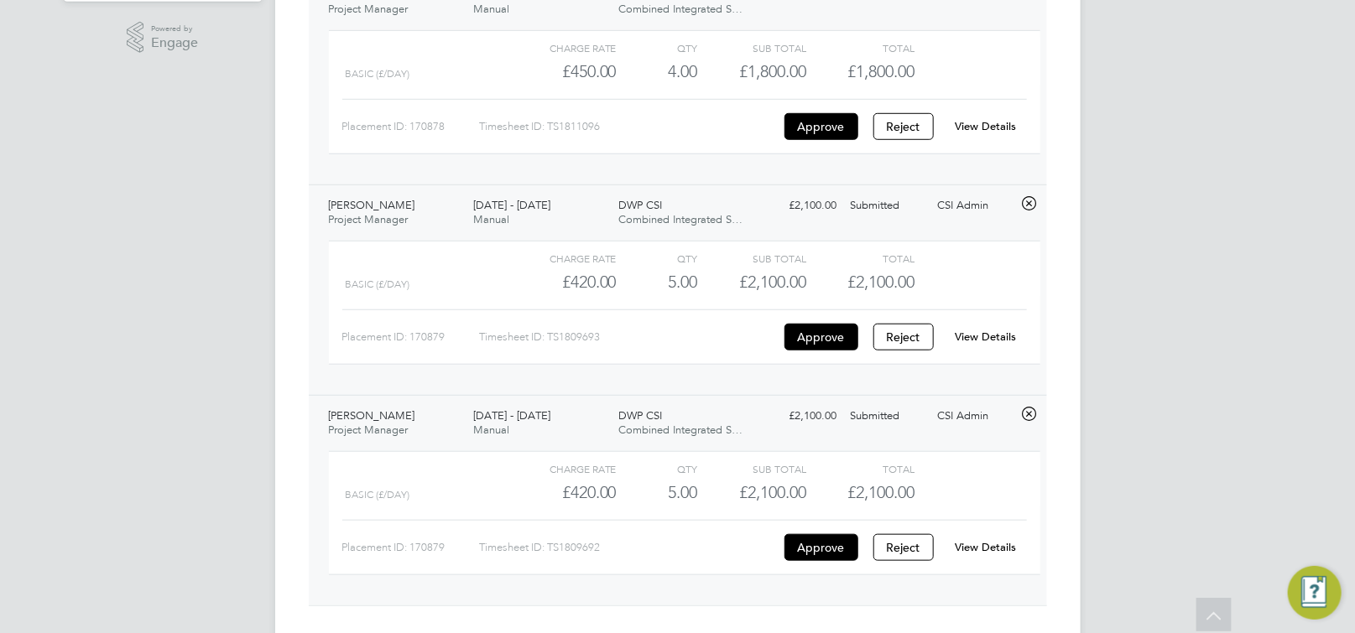
scroll to position [564, 0]
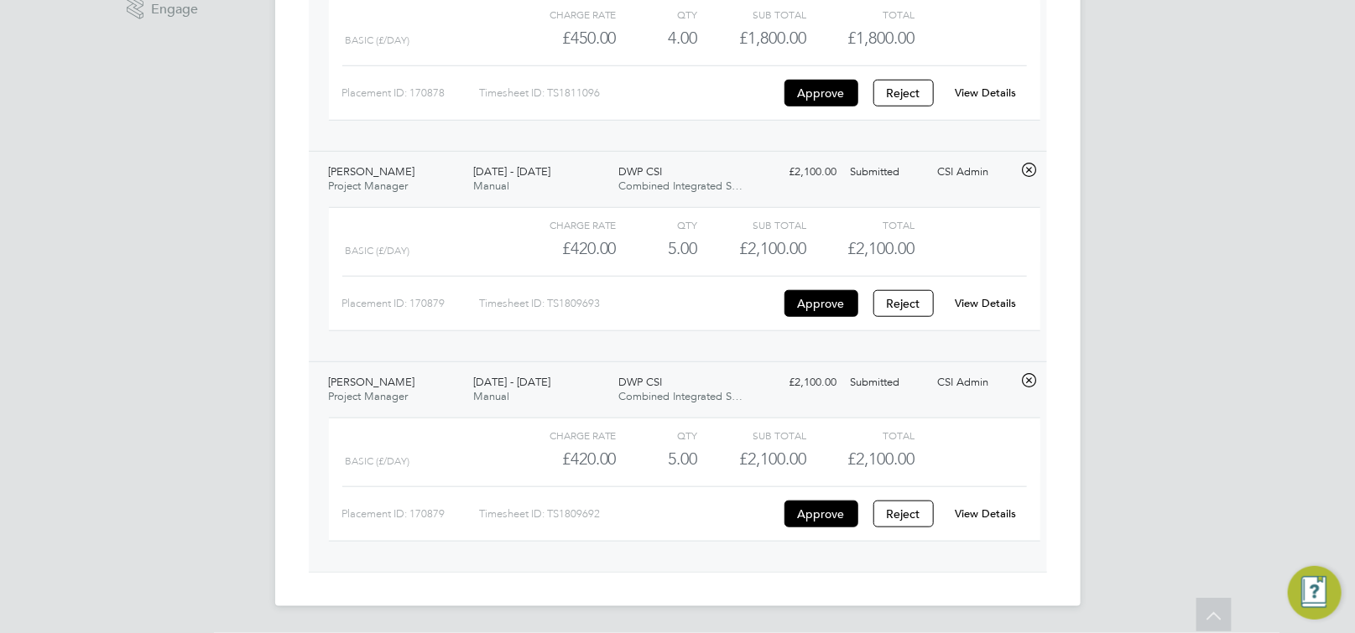
click at [685, 558] on div "Charge rate QTY Sub Total Total Basic (£/day) £420.00 5 5.00 5 £2,100.00 £2,100…" at bounding box center [684, 488] width 725 height 154
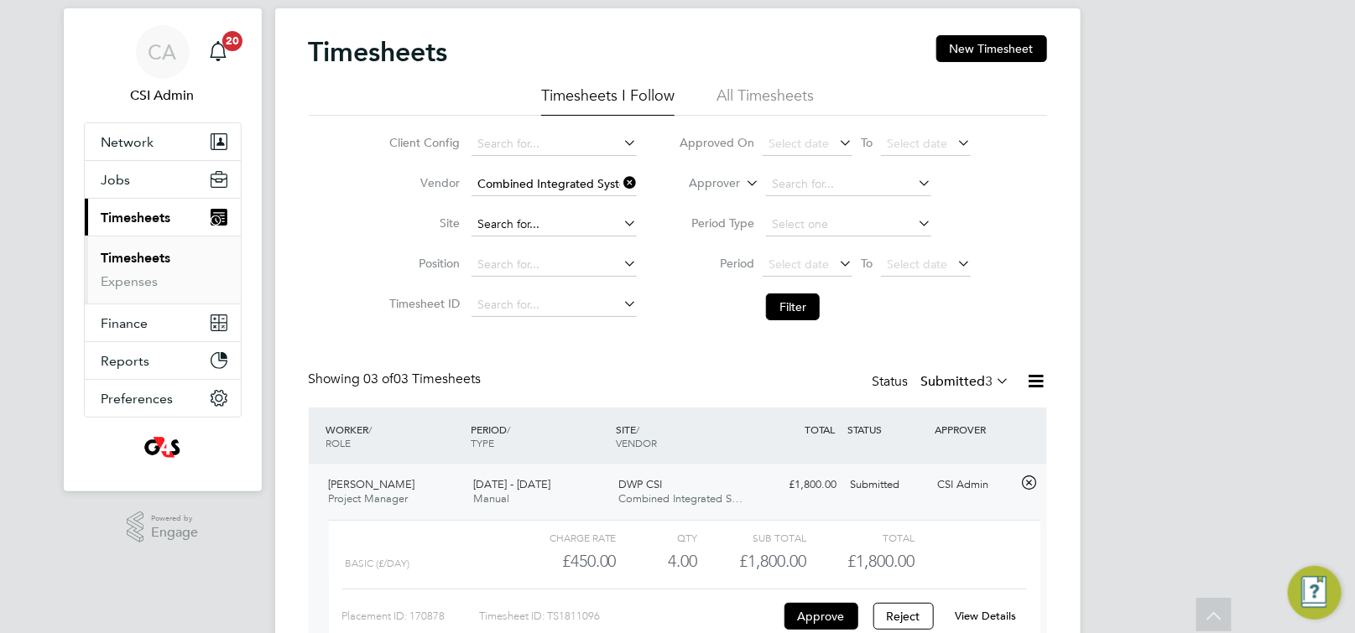
scroll to position [0, 0]
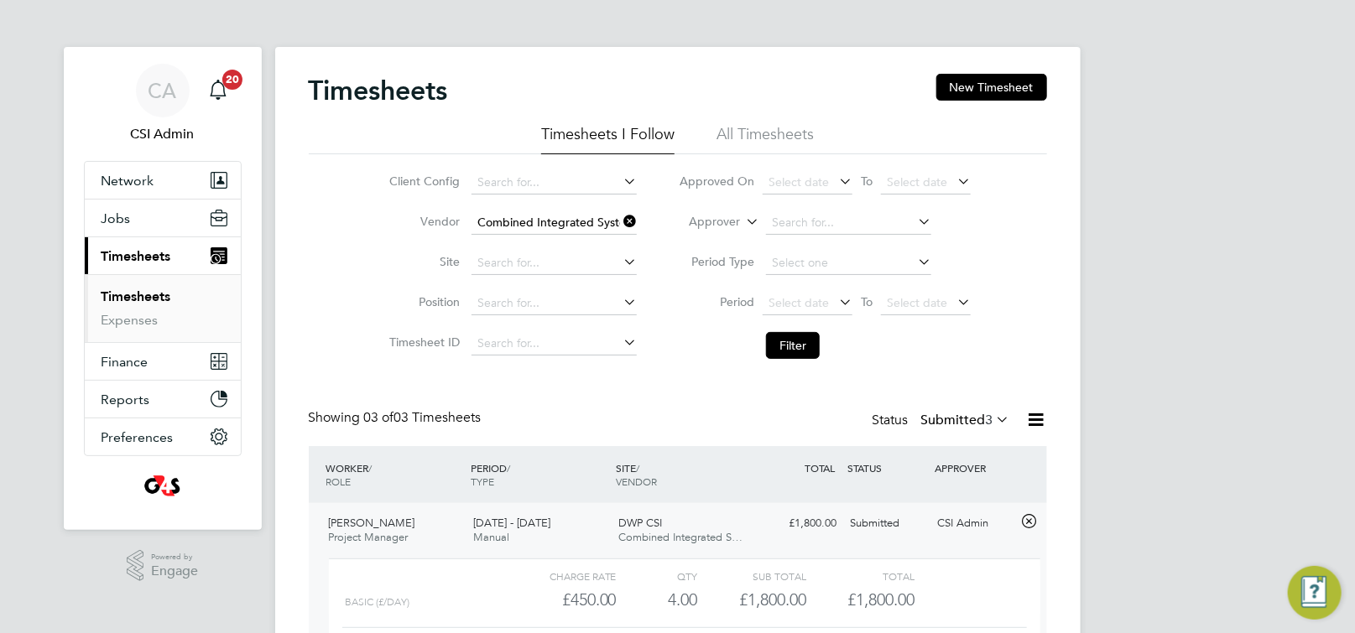
drag, startPoint x: 632, startPoint y: 222, endPoint x: 614, endPoint y: 221, distance: 18.5
click at [620, 221] on icon at bounding box center [620, 221] width 0 height 23
click at [582, 224] on input at bounding box center [553, 222] width 165 height 23
click at [507, 251] on li "Hp 4 Recruitment Ltd" at bounding box center [554, 245] width 167 height 23
type input "Hp4 Recruitment Ltd"
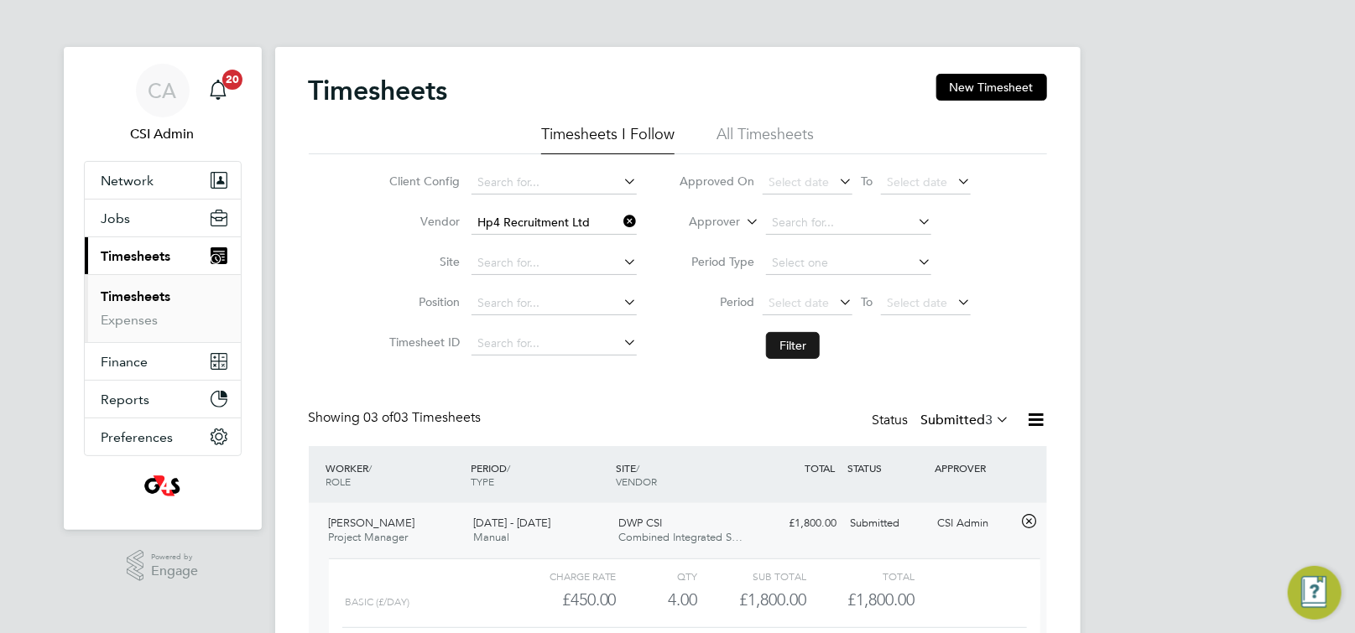
click at [799, 351] on button "Filter" at bounding box center [793, 345] width 54 height 27
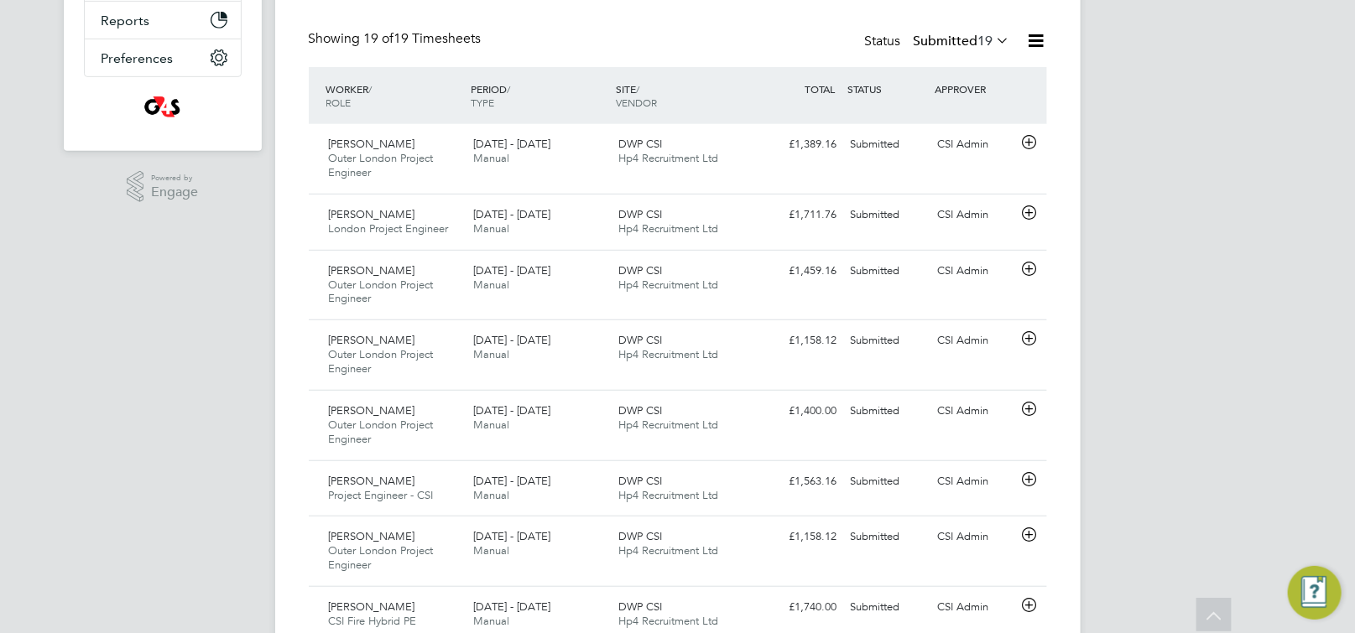
scroll to position [382, 0]
click at [1037, 138] on icon at bounding box center [1028, 139] width 21 height 13
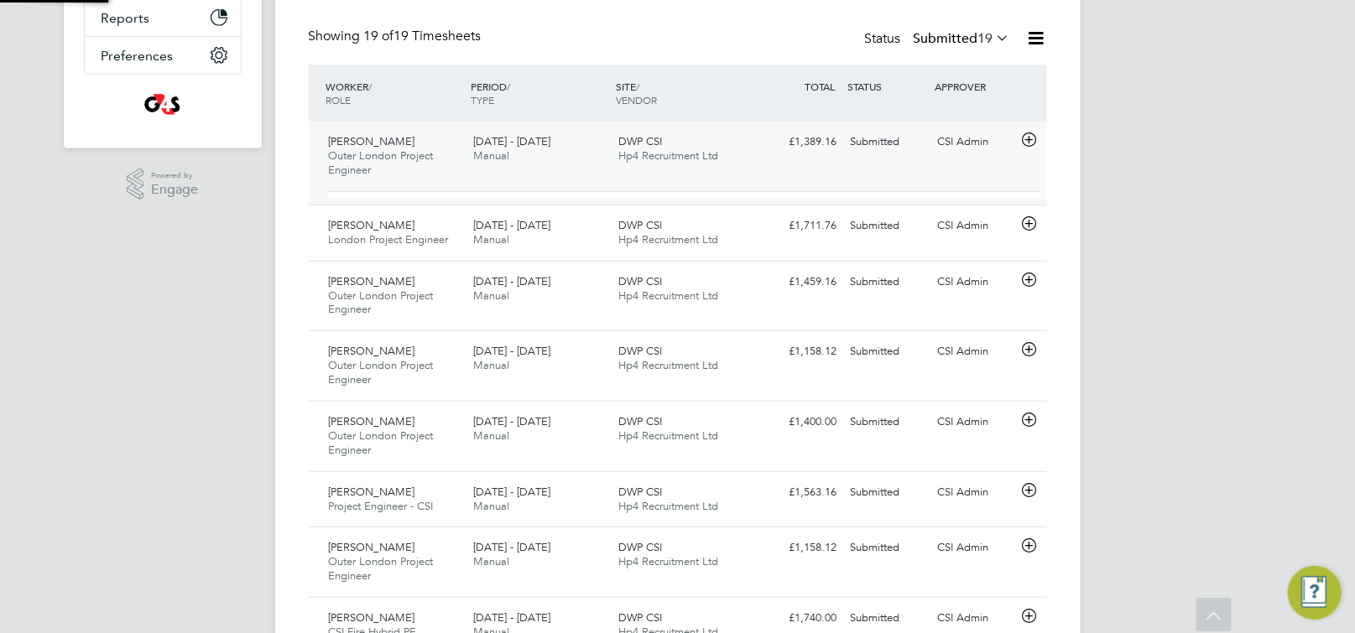
scroll to position [28, 163]
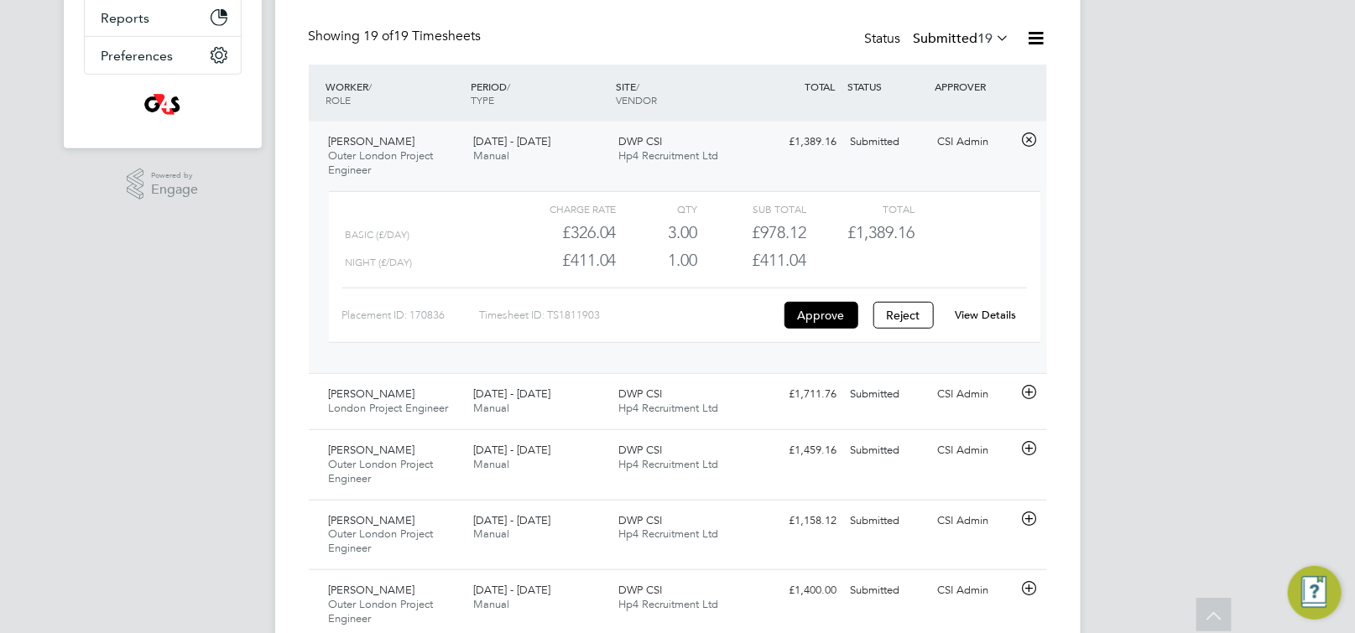
click at [998, 309] on link "View Details" at bounding box center [984, 315] width 61 height 14
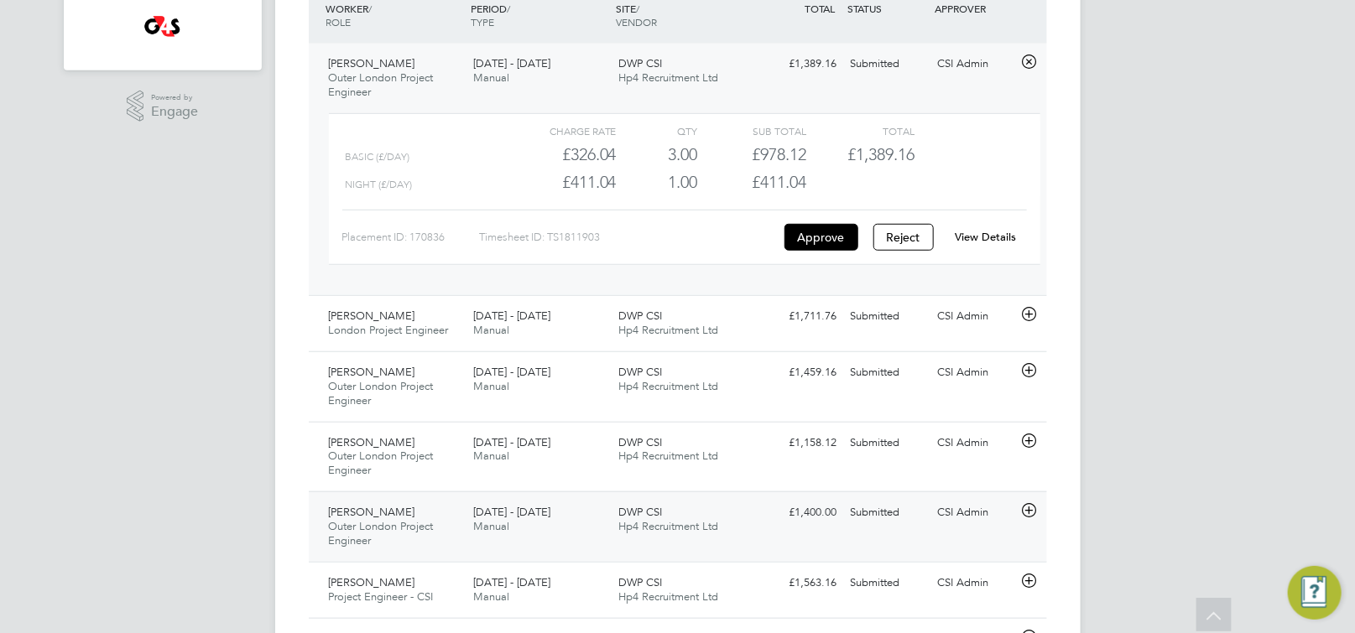
scroll to position [599, 0]
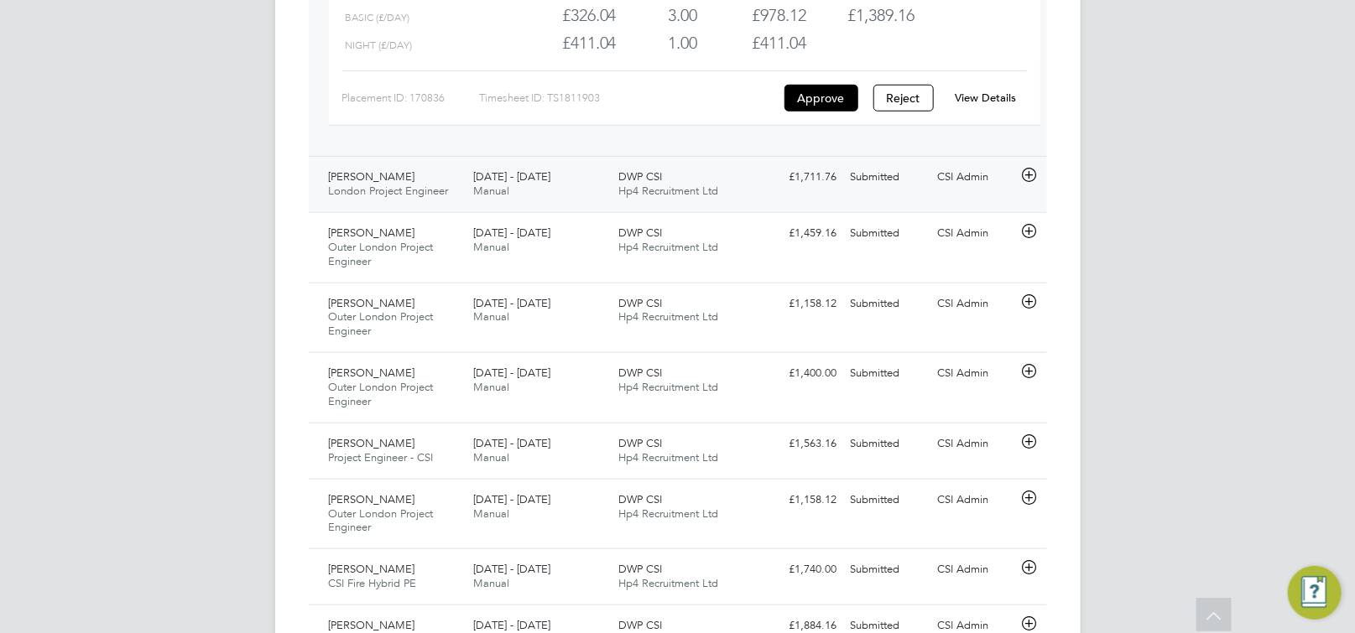
click at [955, 187] on div "CSI Admin" at bounding box center [973, 178] width 87 height 28
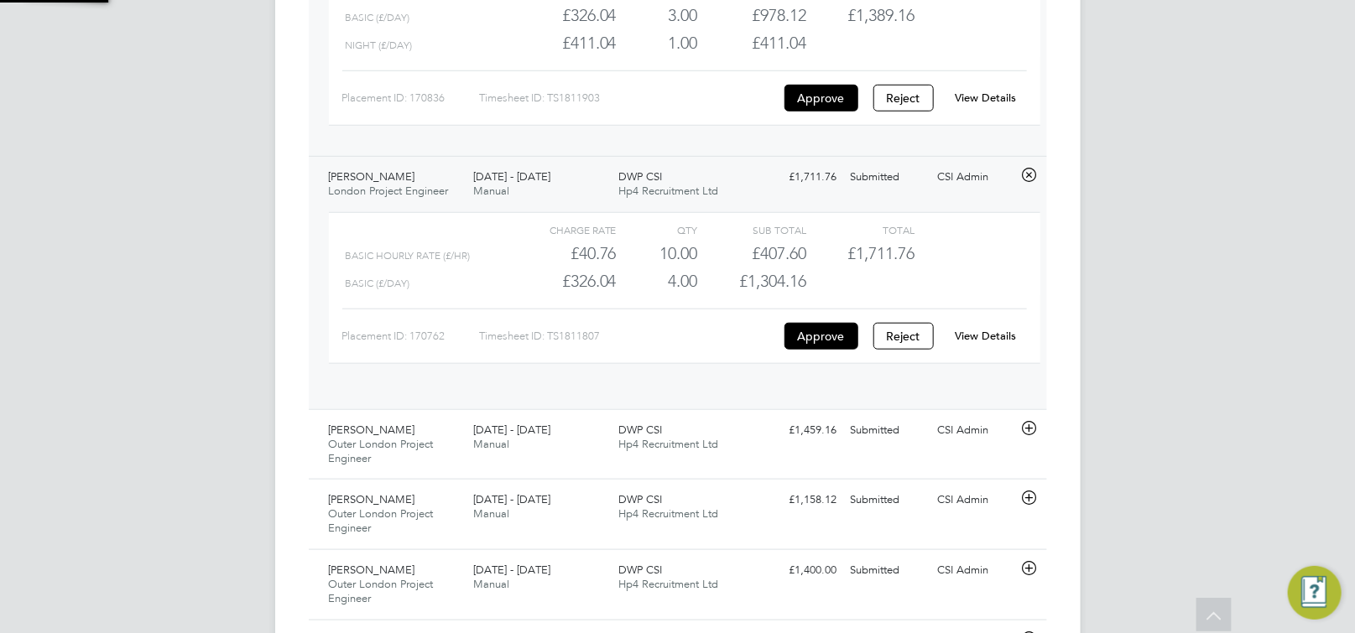
scroll to position [28, 163]
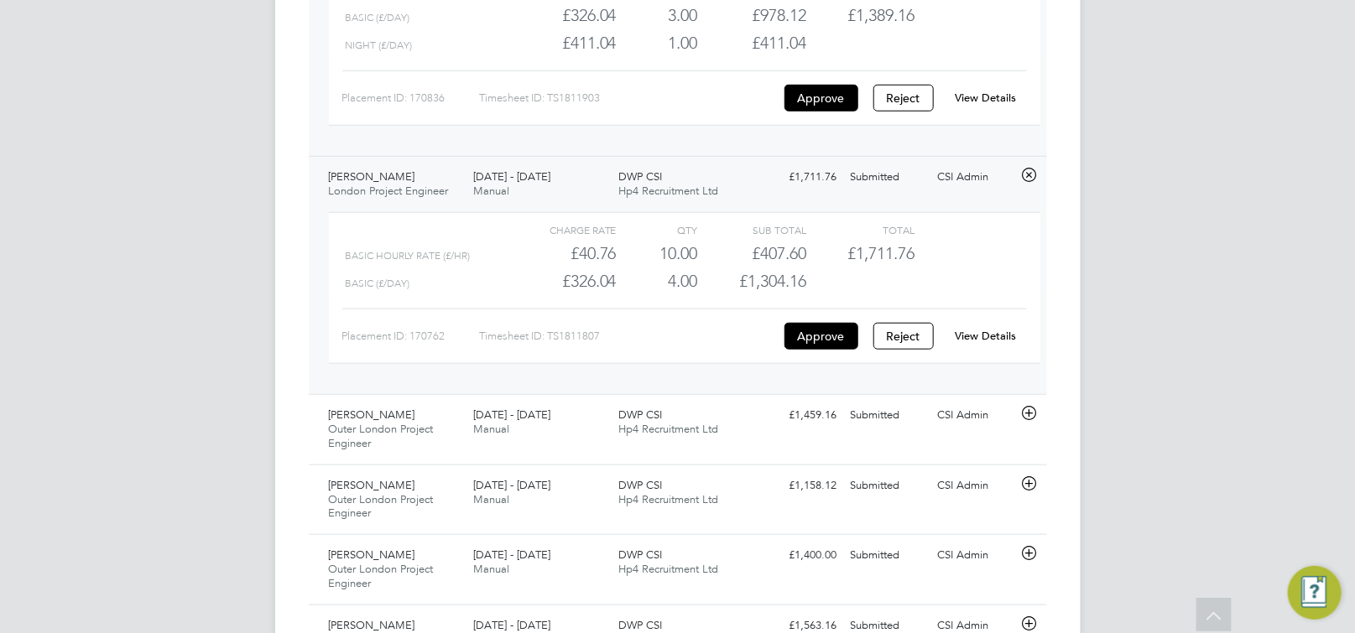
click at [984, 335] on link "View Details" at bounding box center [984, 336] width 61 height 14
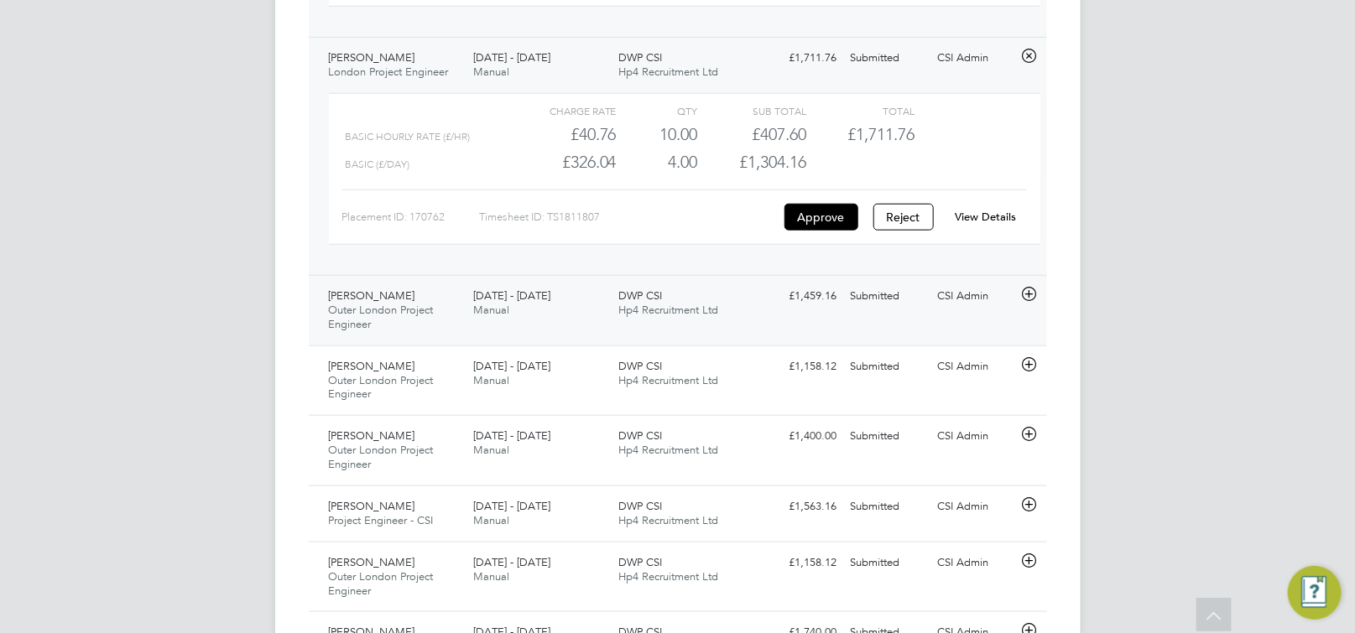
scroll to position [694, 0]
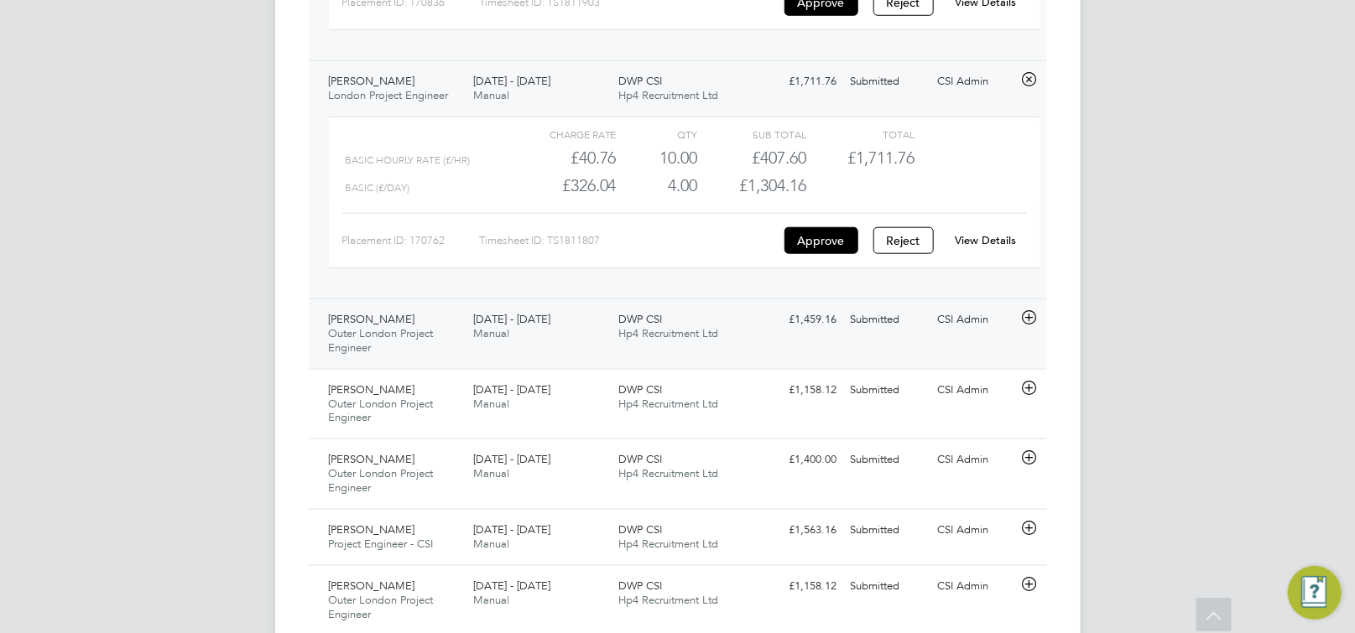
click at [1027, 314] on icon at bounding box center [1028, 317] width 21 height 13
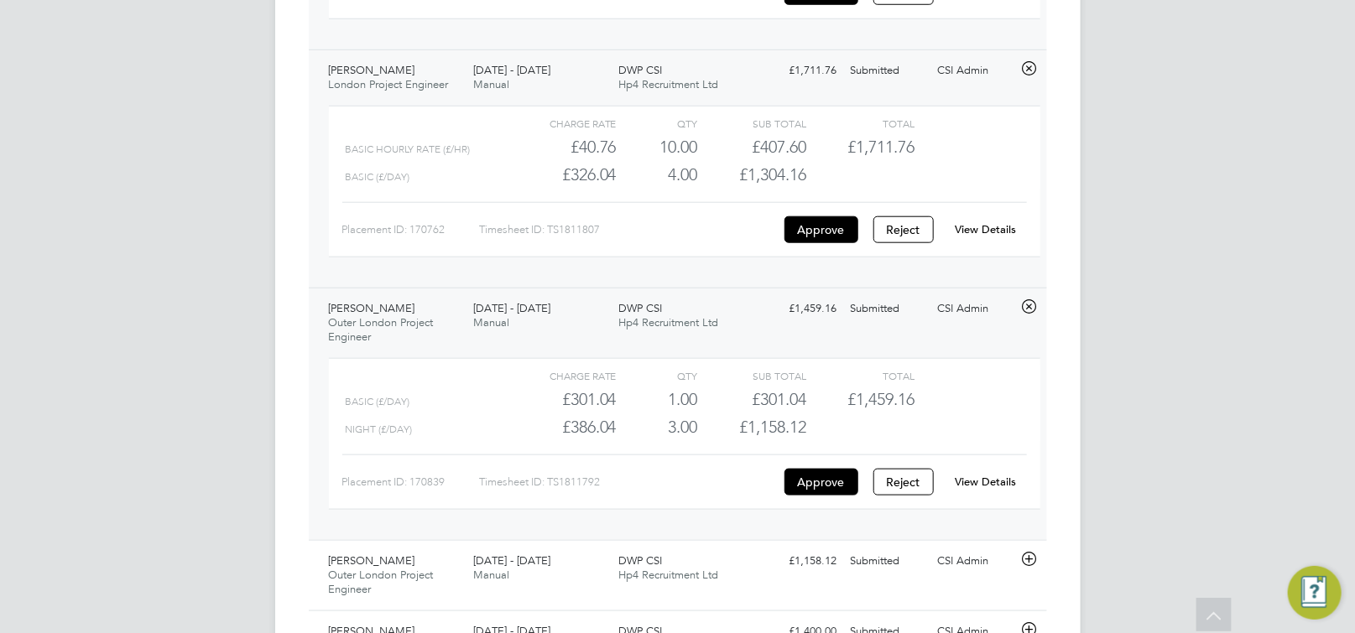
scroll to position [719, 0]
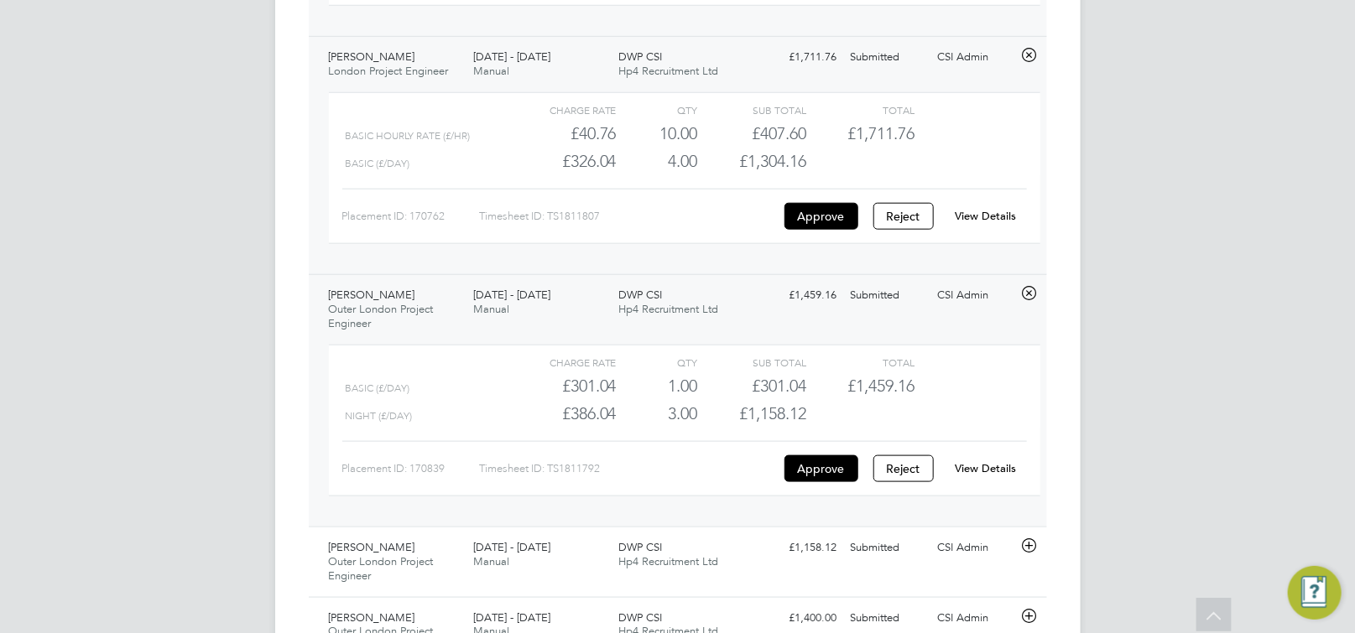
click at [988, 469] on link "View Details" at bounding box center [984, 468] width 61 height 14
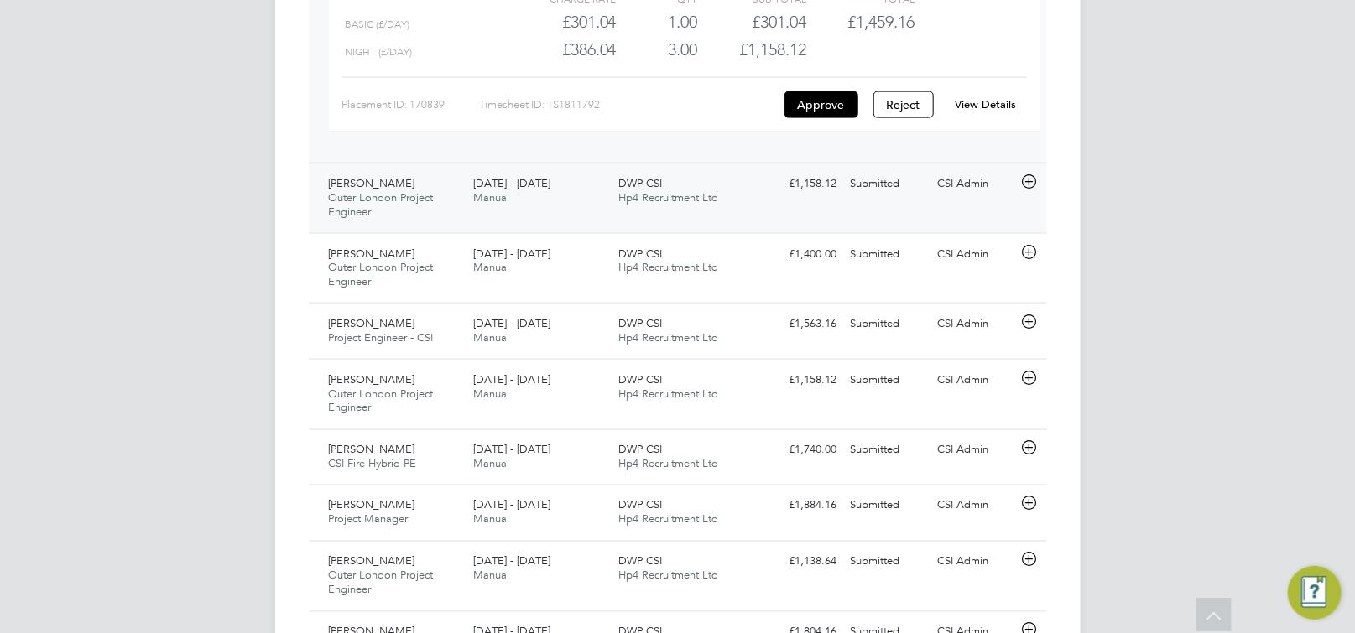
scroll to position [1090, 0]
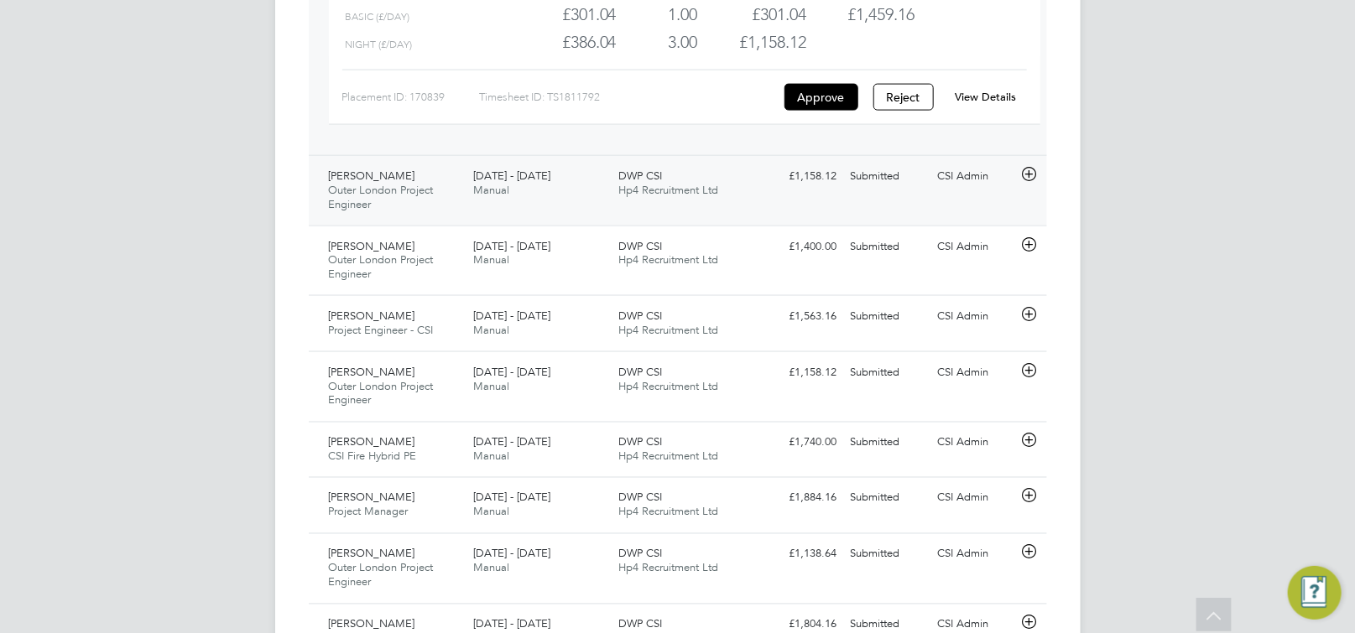
click at [1031, 178] on icon at bounding box center [1028, 174] width 21 height 13
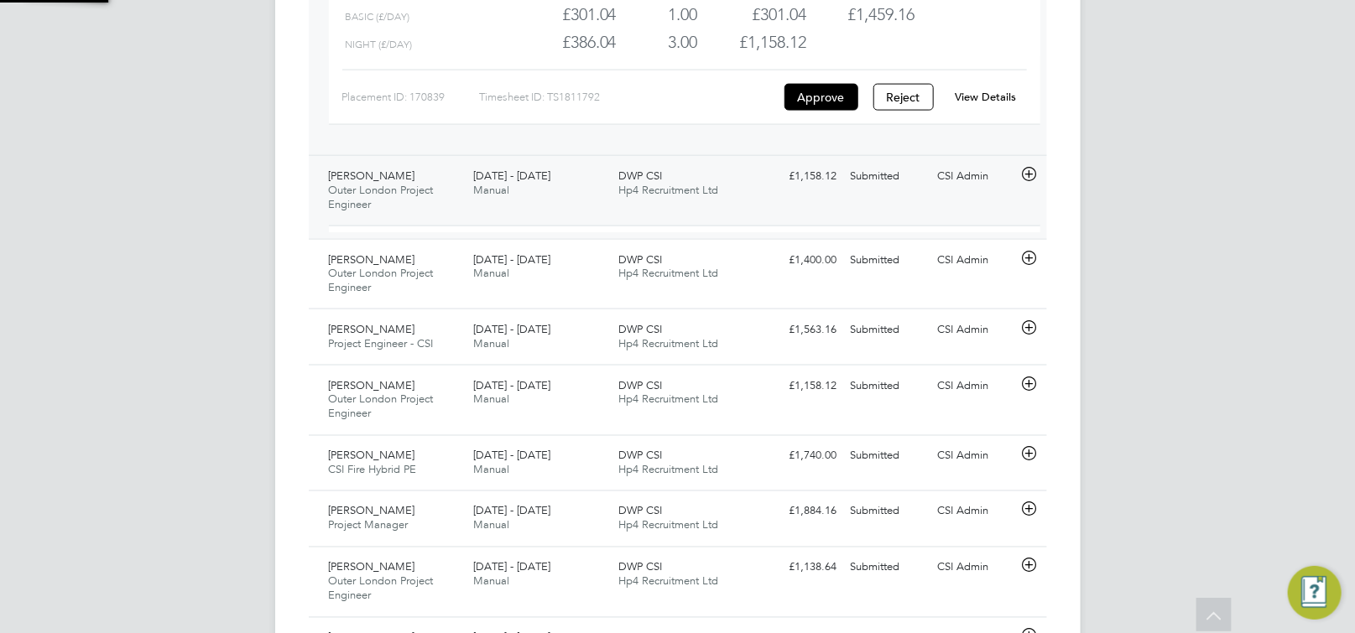
scroll to position [28, 163]
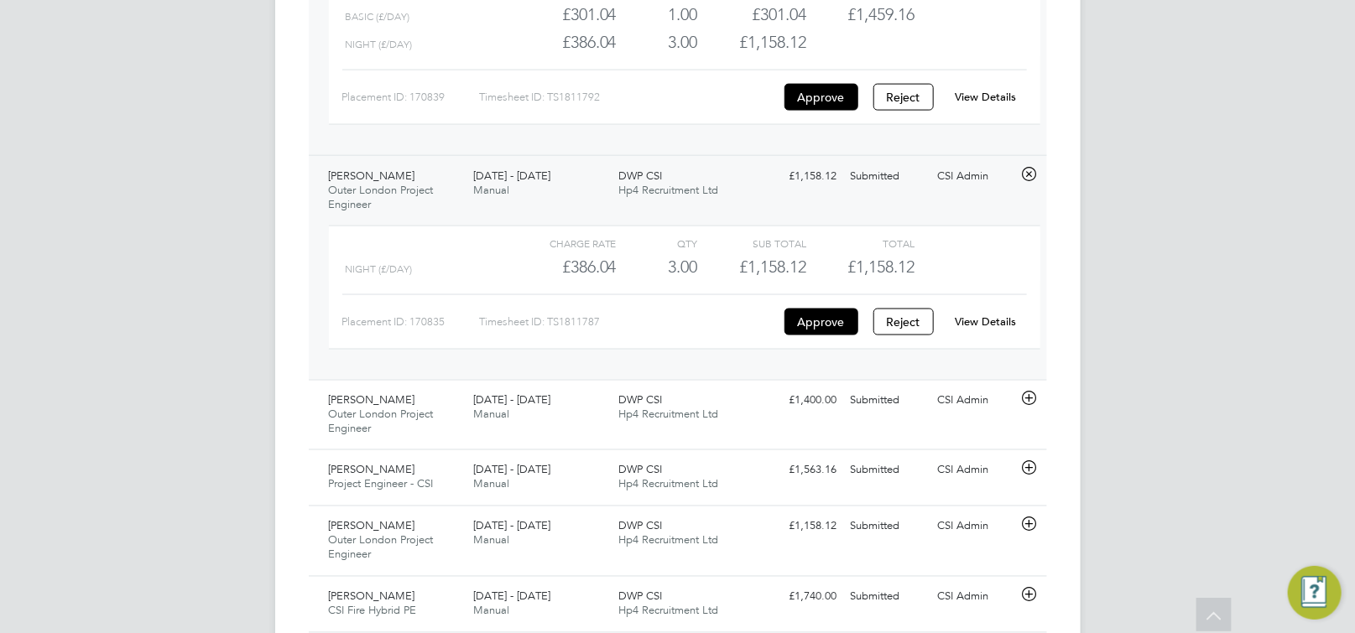
click at [987, 324] on link "View Details" at bounding box center [984, 322] width 61 height 14
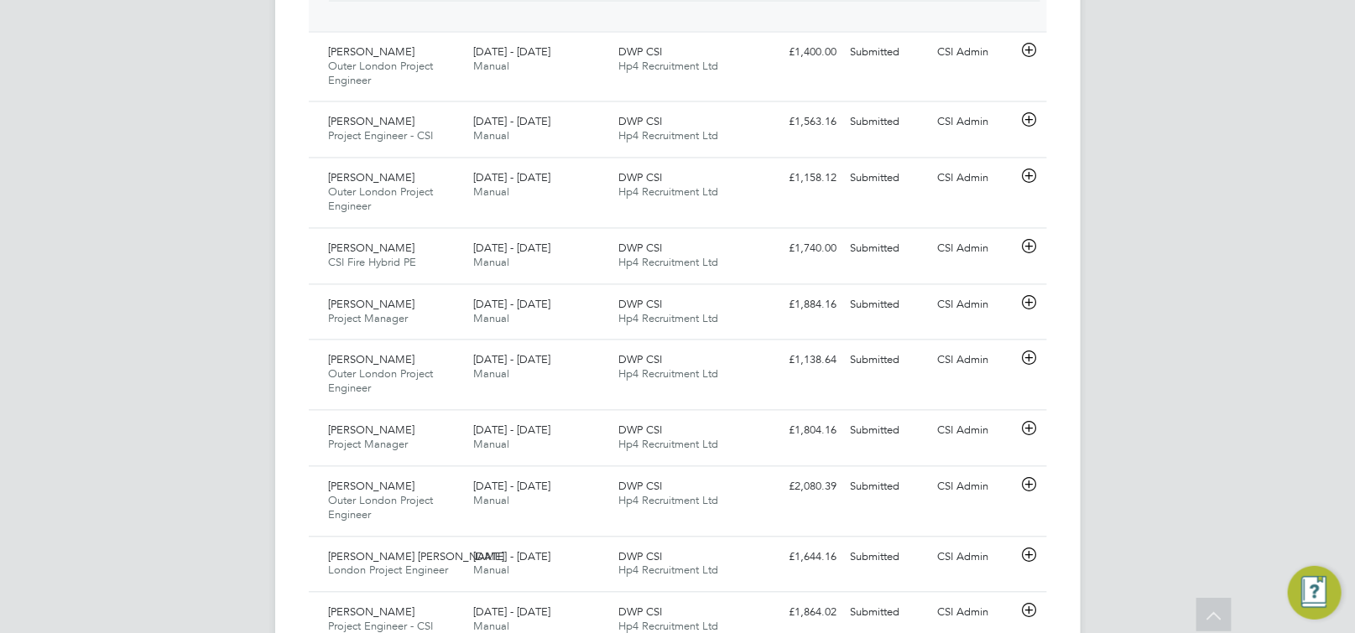
scroll to position [1443, 0]
click at [1026, 54] on icon at bounding box center [1028, 46] width 21 height 13
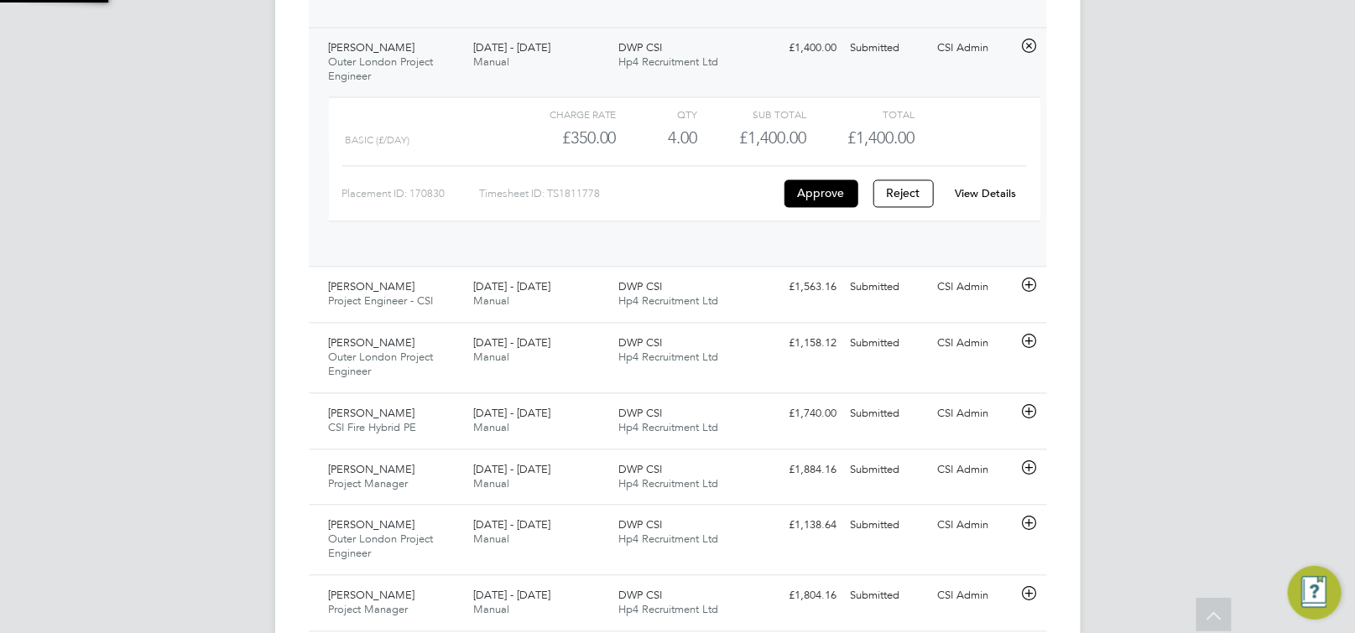
scroll to position [28, 163]
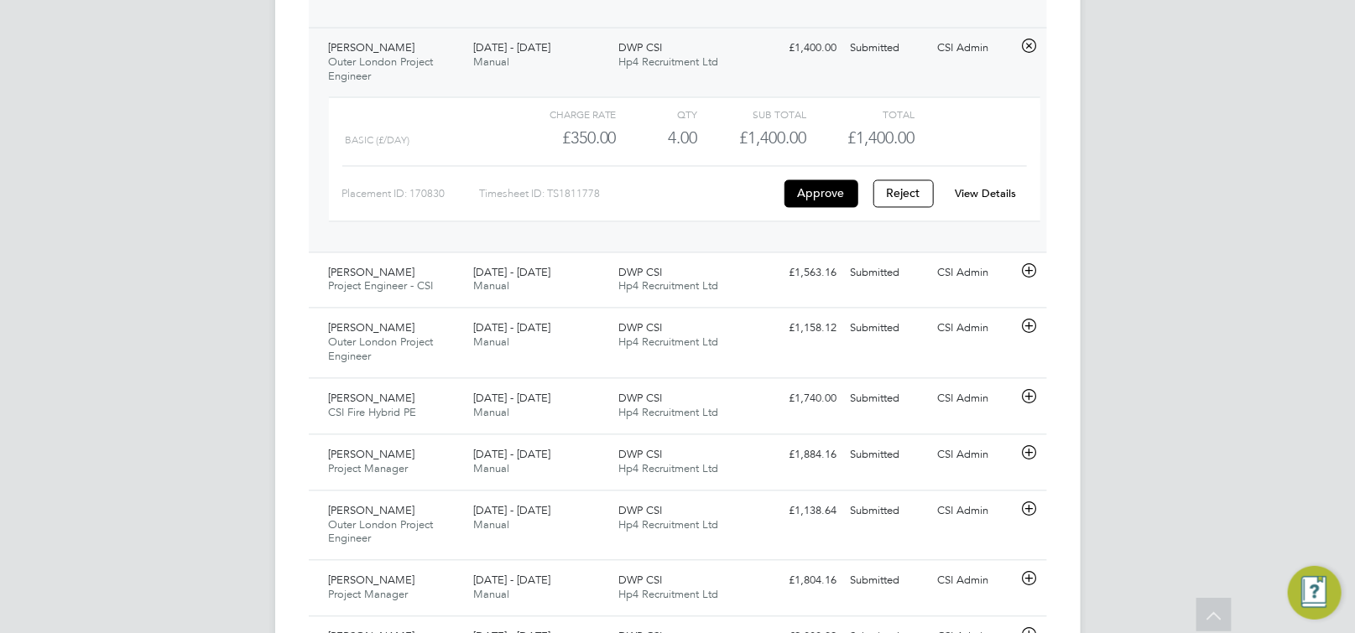
click at [973, 200] on link "View Details" at bounding box center [984, 194] width 61 height 14
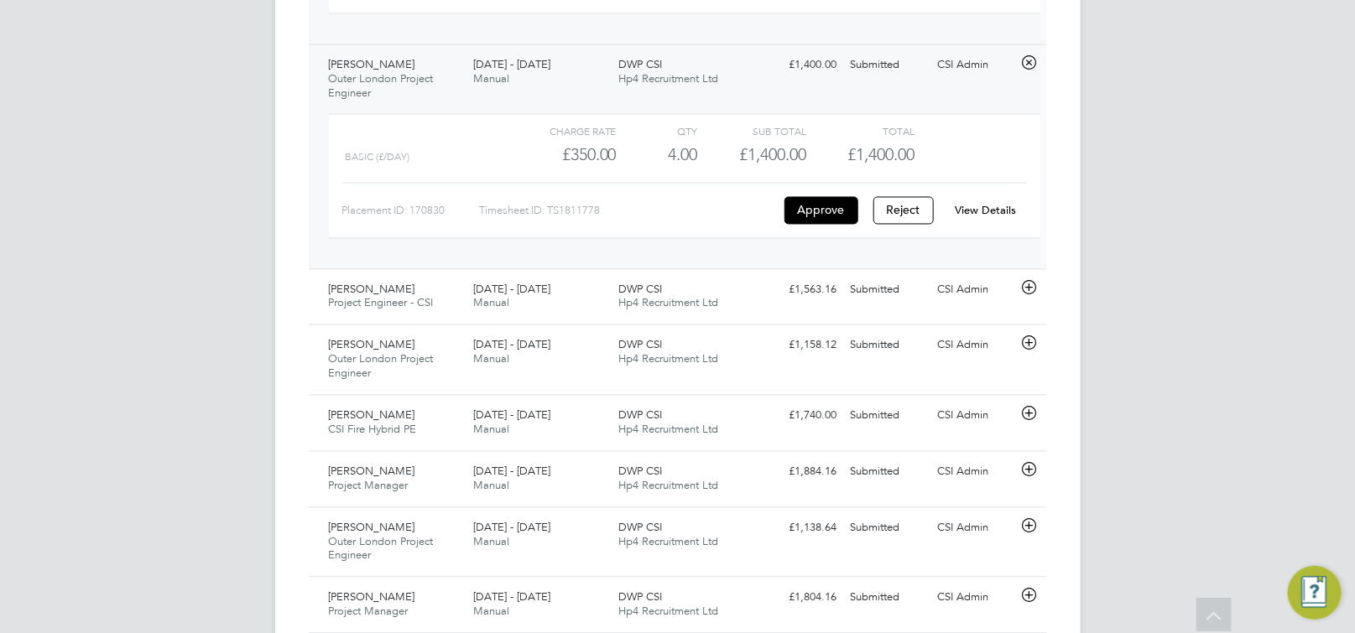
scroll to position [1465, 0]
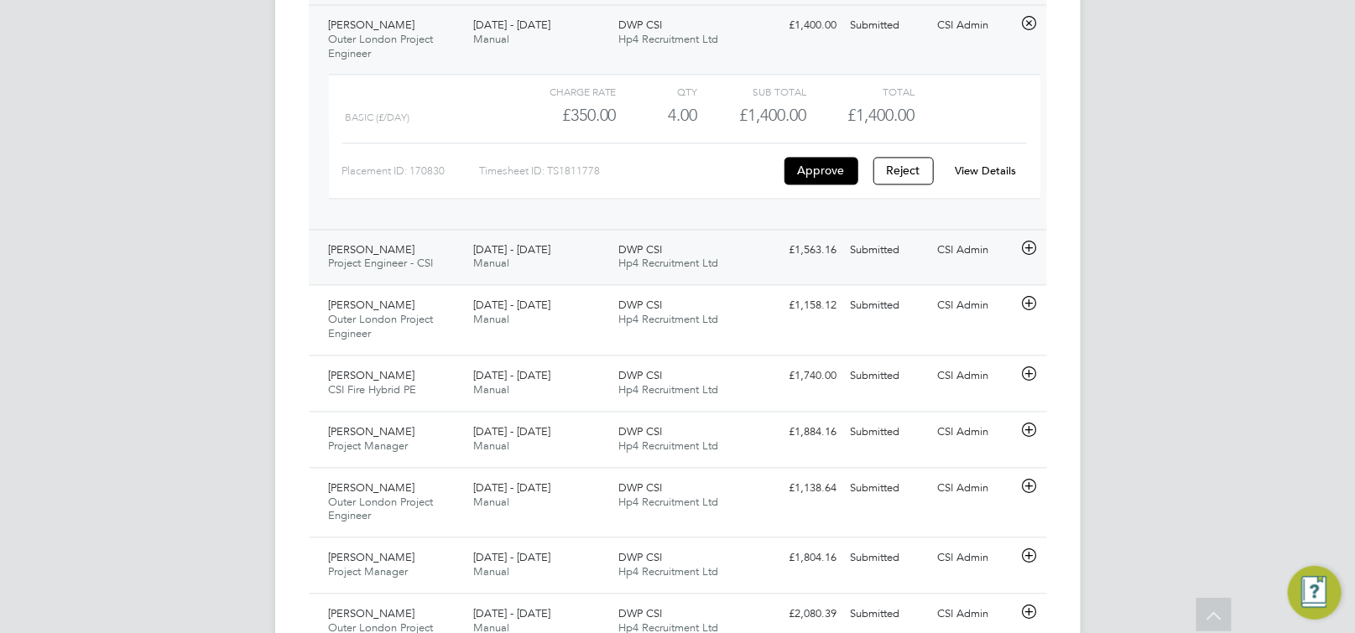
click at [1031, 253] on icon at bounding box center [1028, 248] width 21 height 13
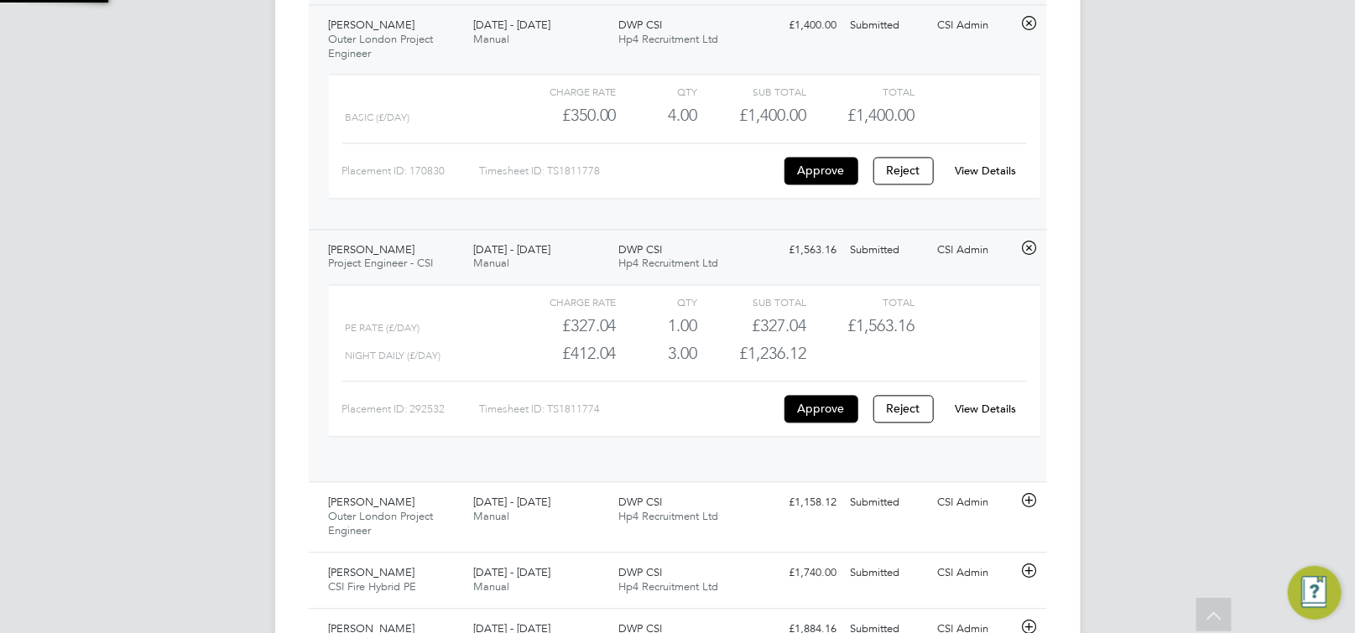
scroll to position [28, 163]
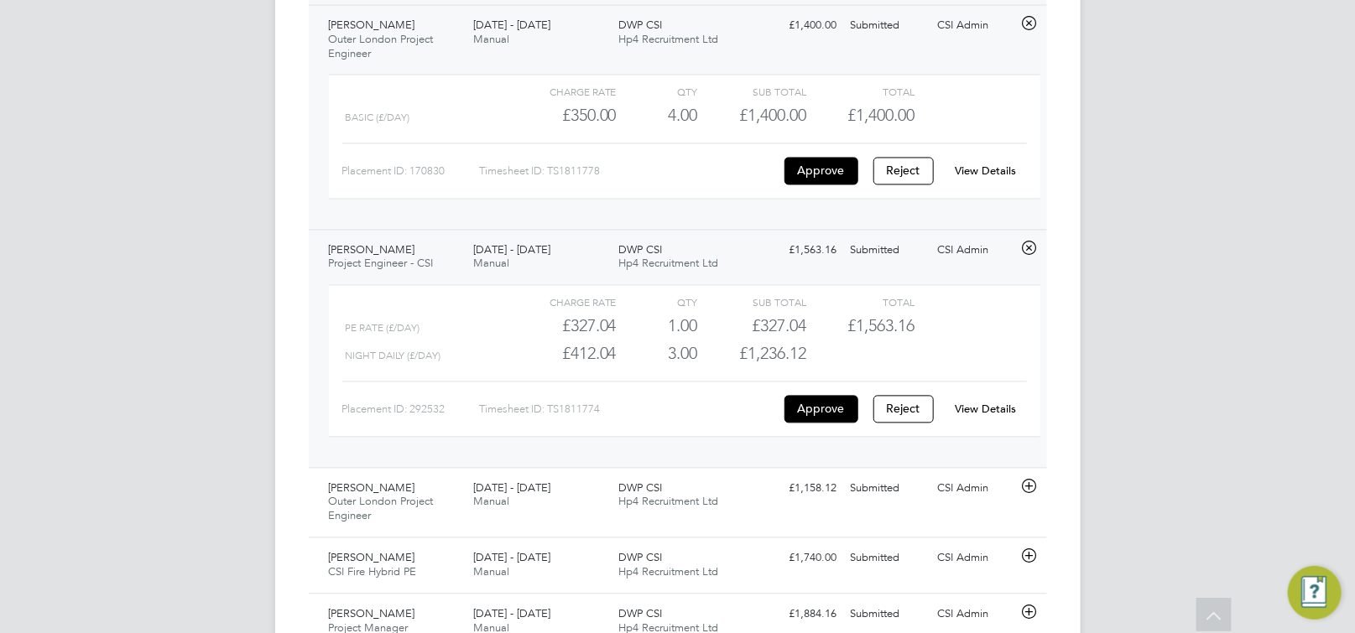
click at [971, 422] on div "View Details" at bounding box center [985, 410] width 82 height 27
click at [974, 413] on link "View Details" at bounding box center [984, 410] width 61 height 14
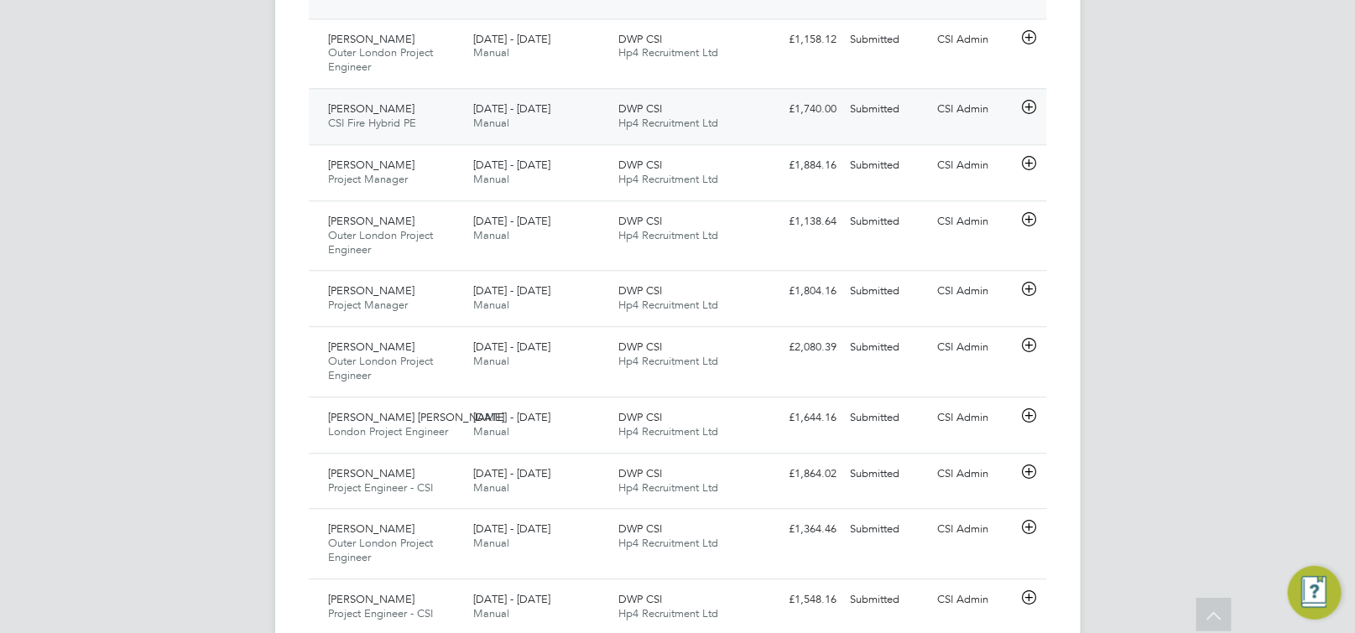
scroll to position [1909, 0]
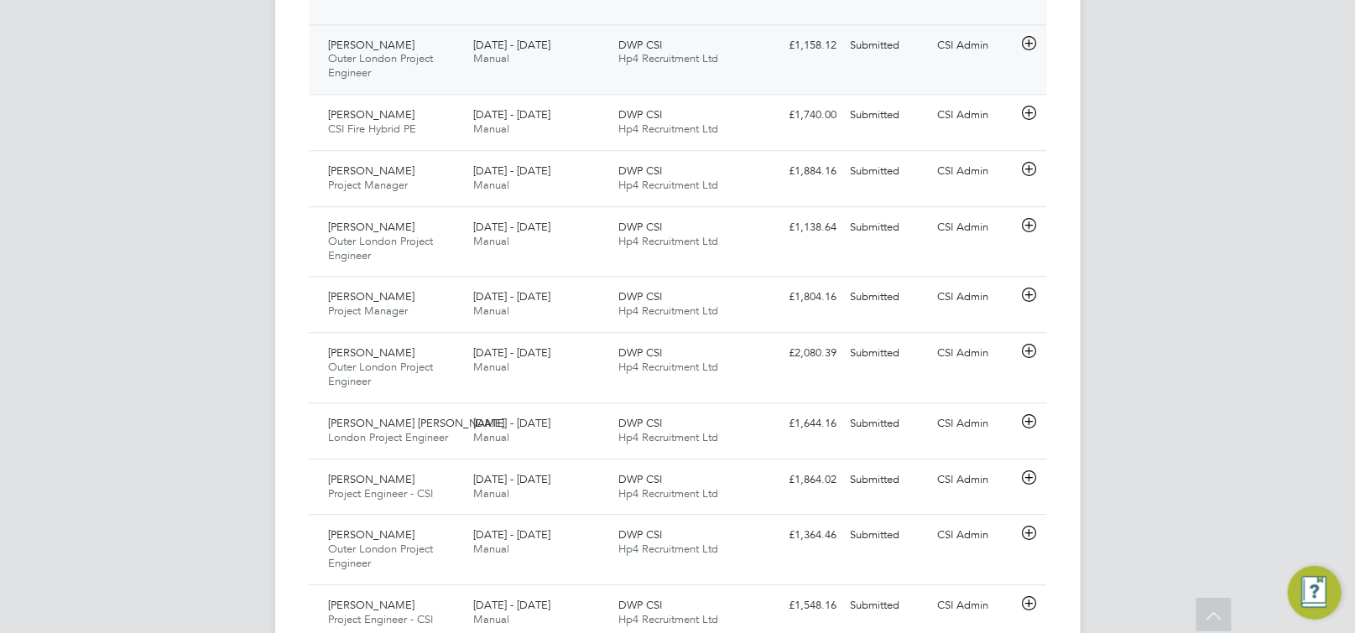
click at [1039, 44] on div at bounding box center [1031, 45] width 29 height 27
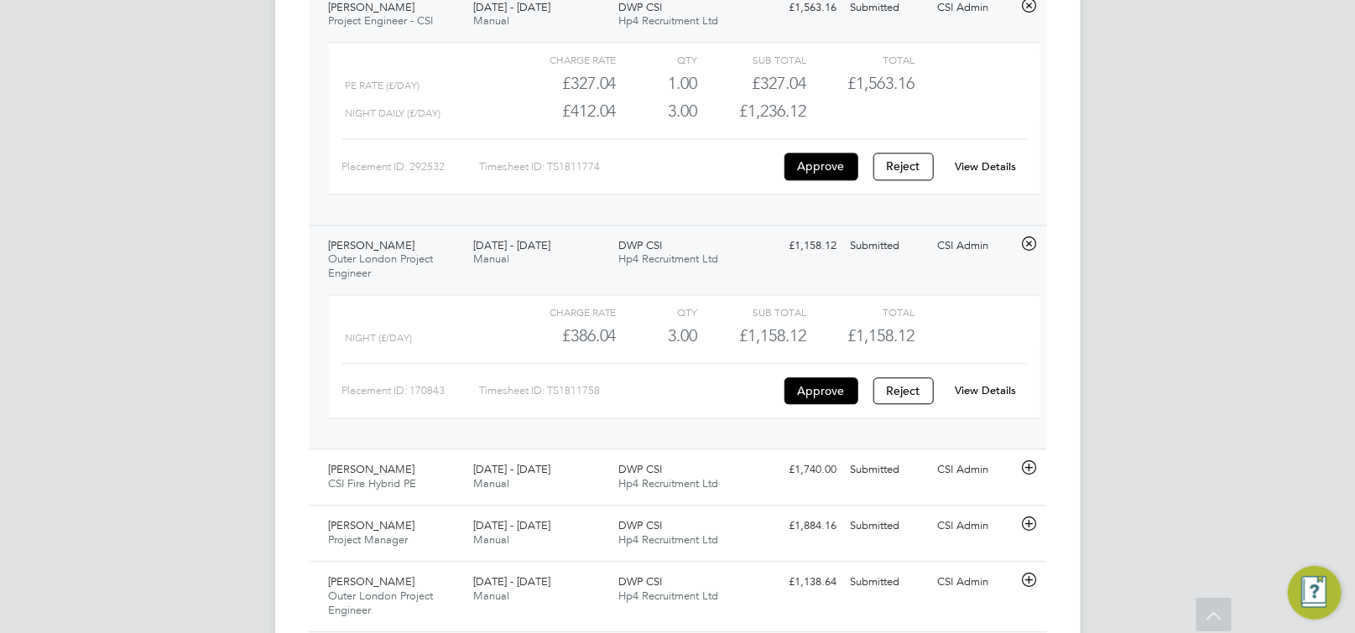
scroll to position [1716, 0]
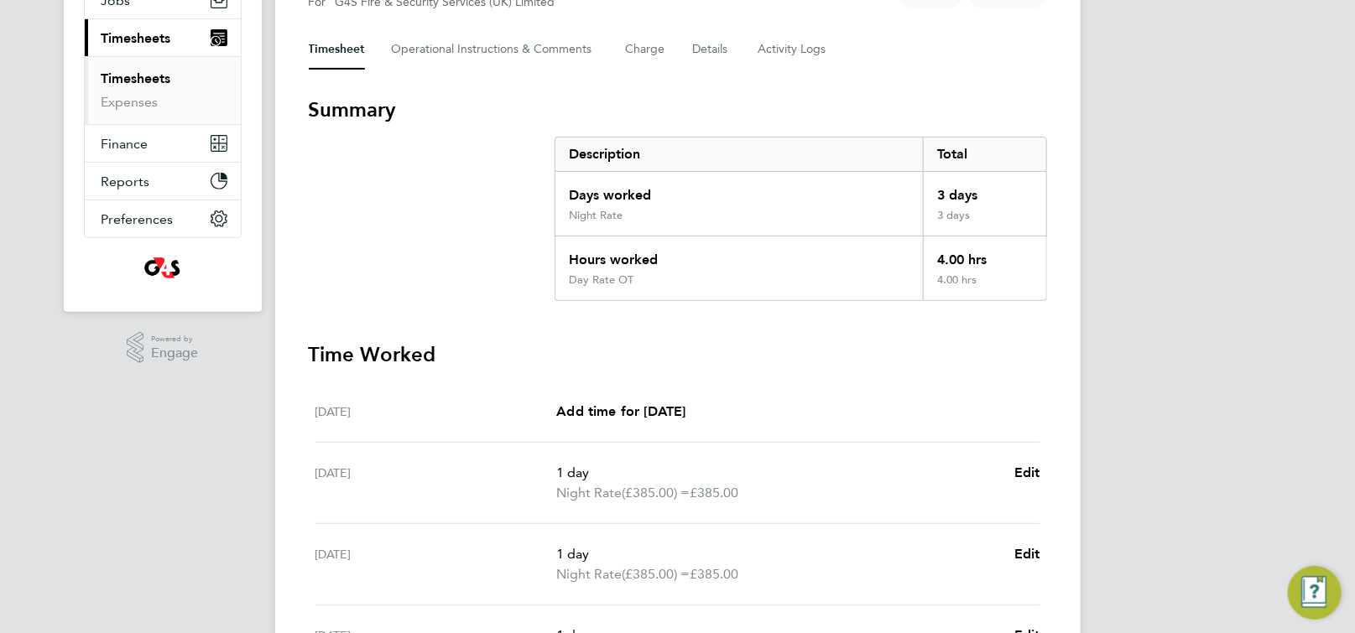
scroll to position [195, 0]
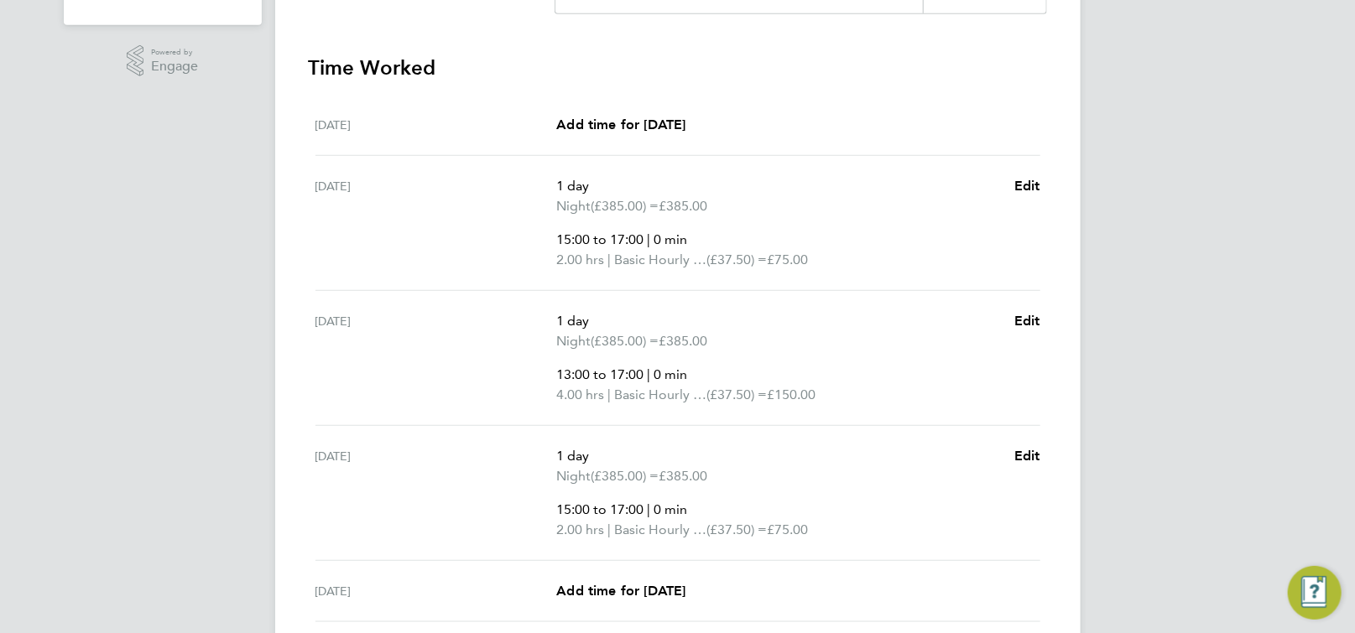
scroll to position [504, 0]
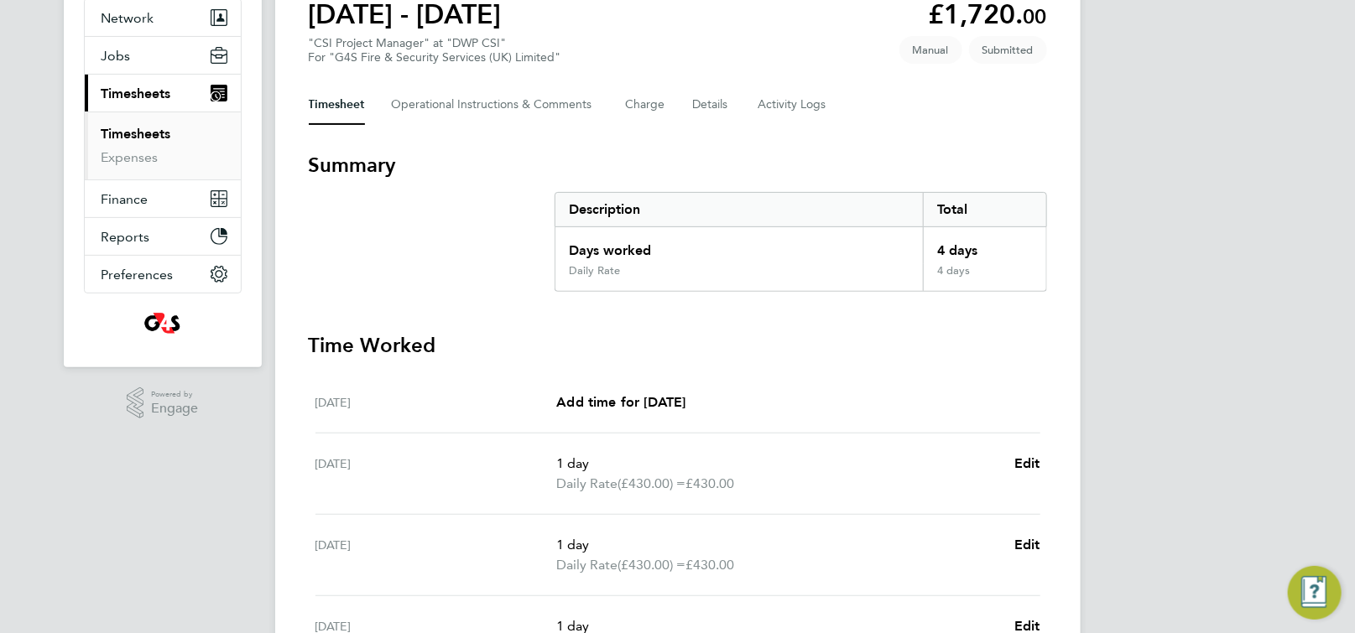
scroll to position [250, 0]
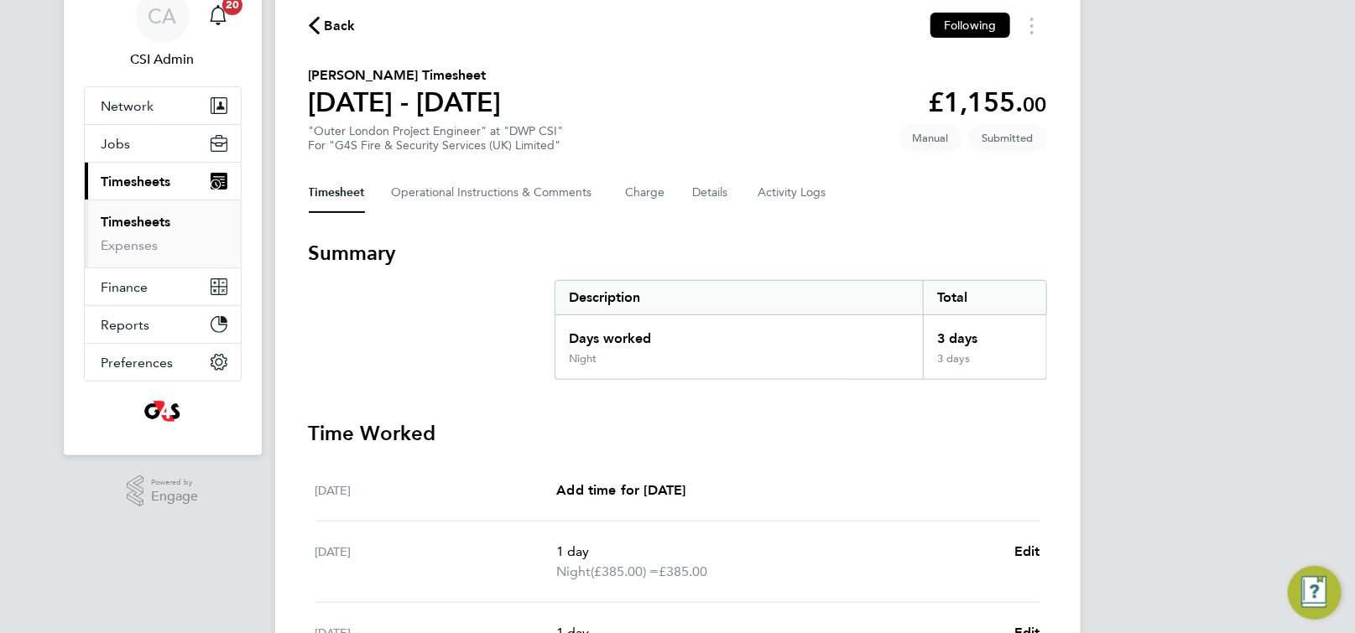
scroll to position [86, 0]
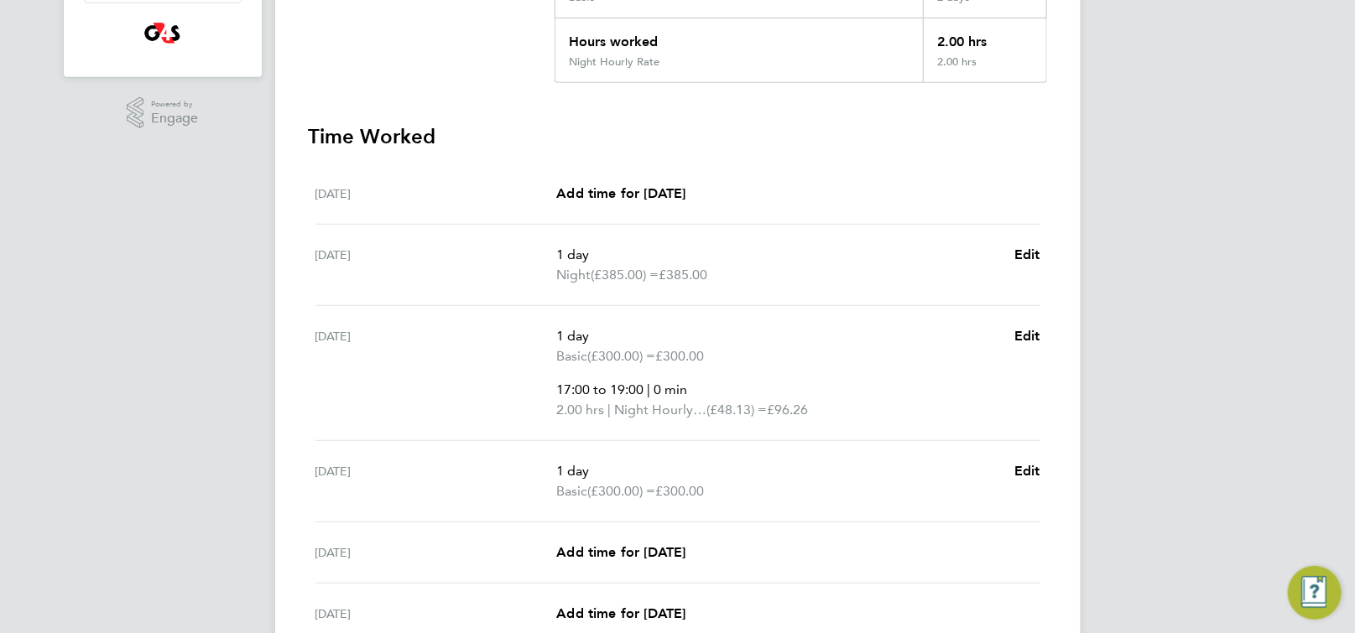
scroll to position [653, 0]
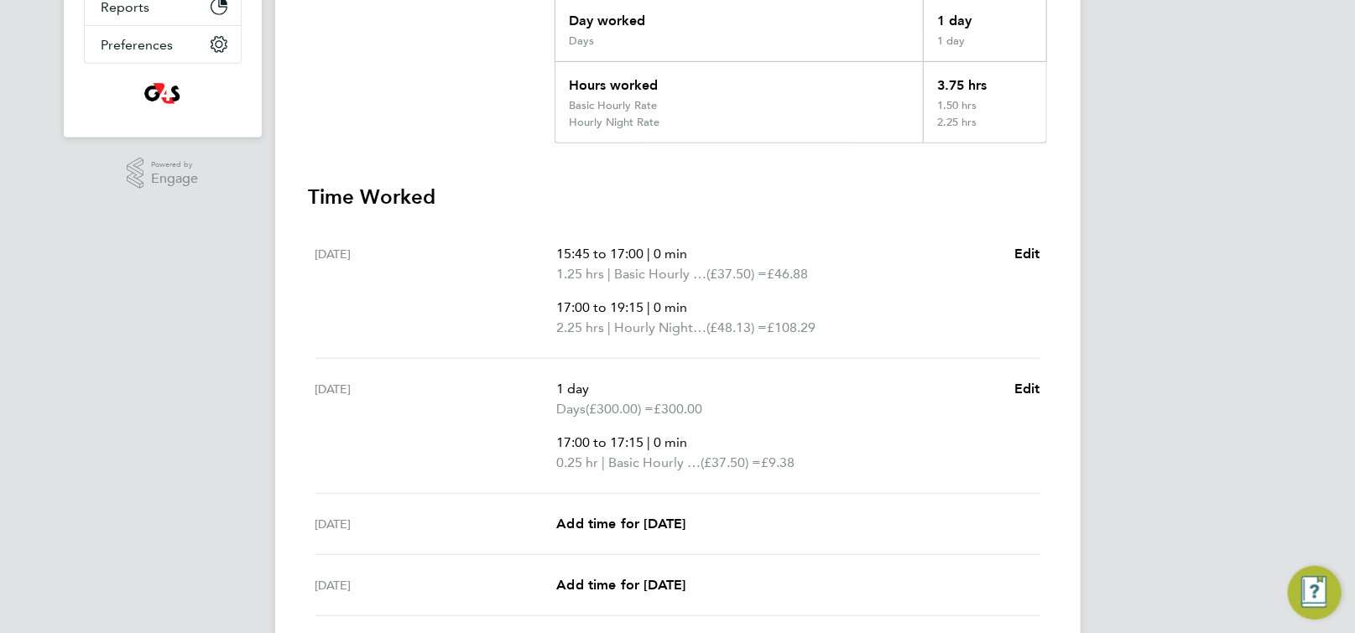
scroll to position [404, 0]
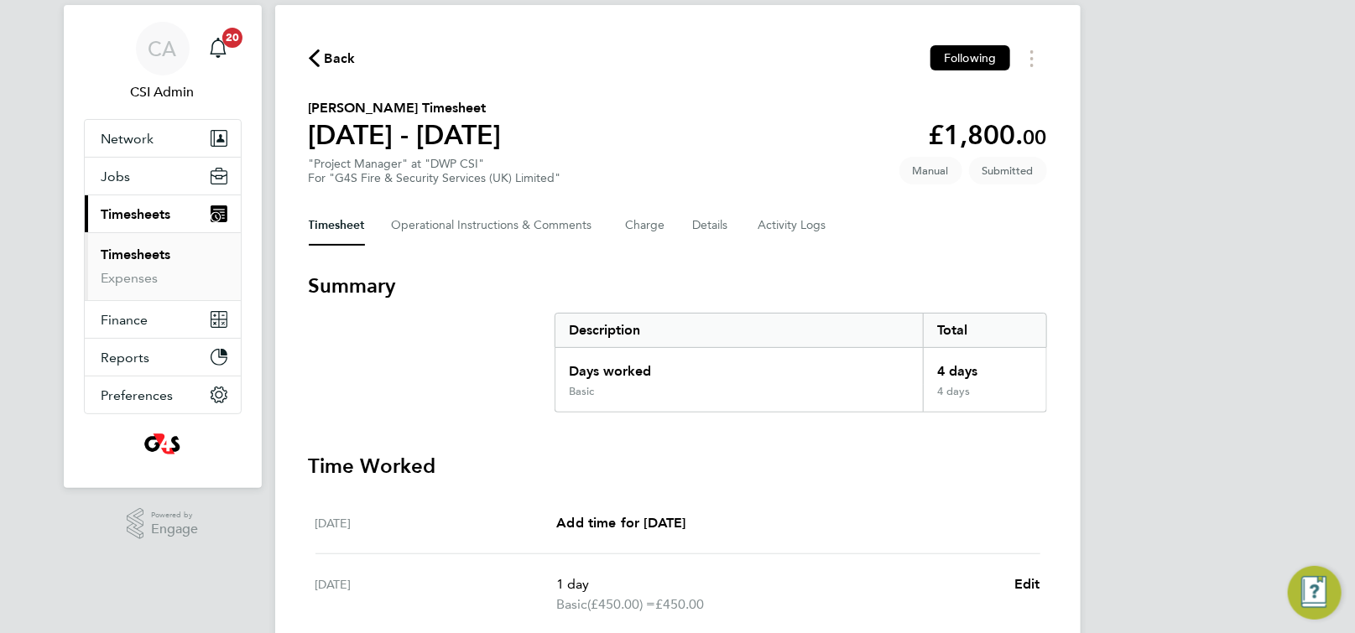
scroll to position [25, 0]
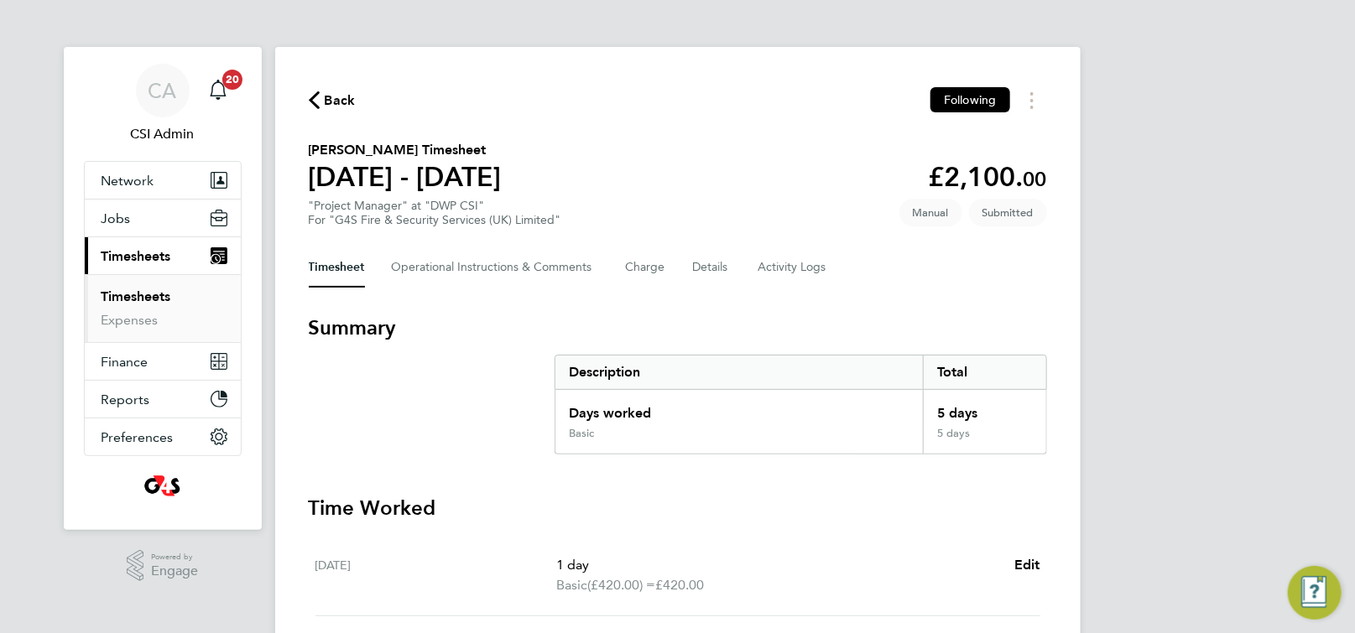
click at [315, 103] on icon "button" at bounding box center [314, 100] width 11 height 18
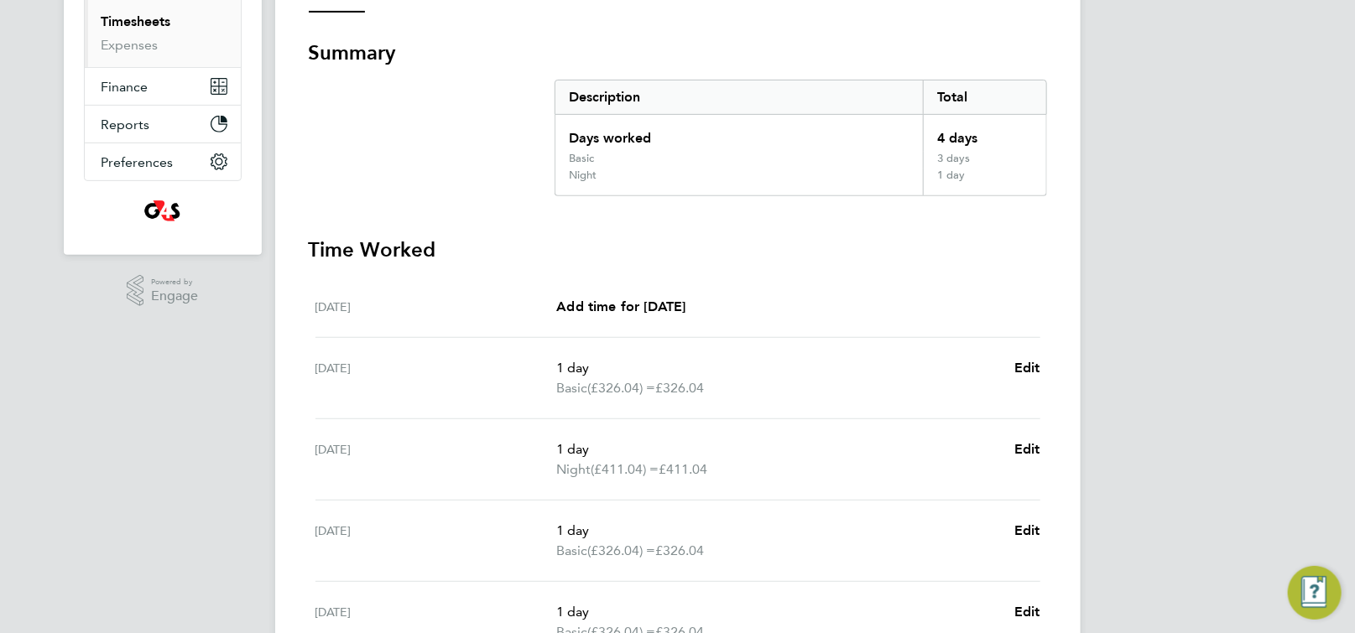
scroll to position [498, 0]
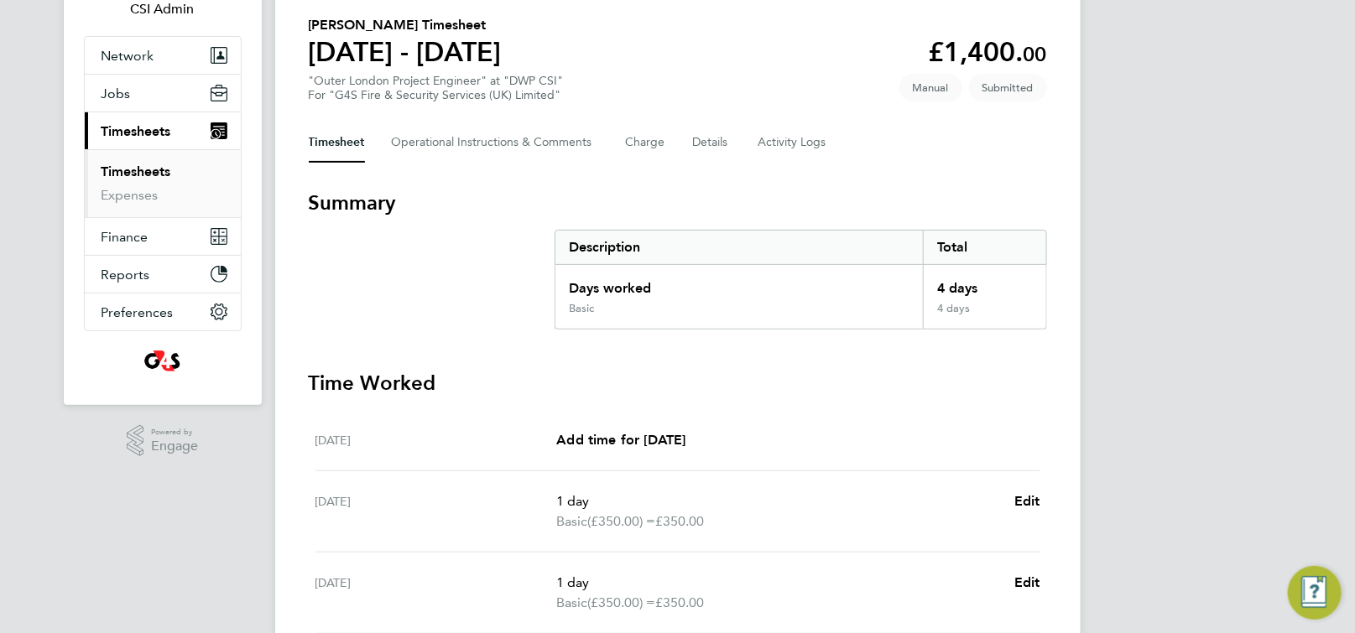
scroll to position [115, 0]
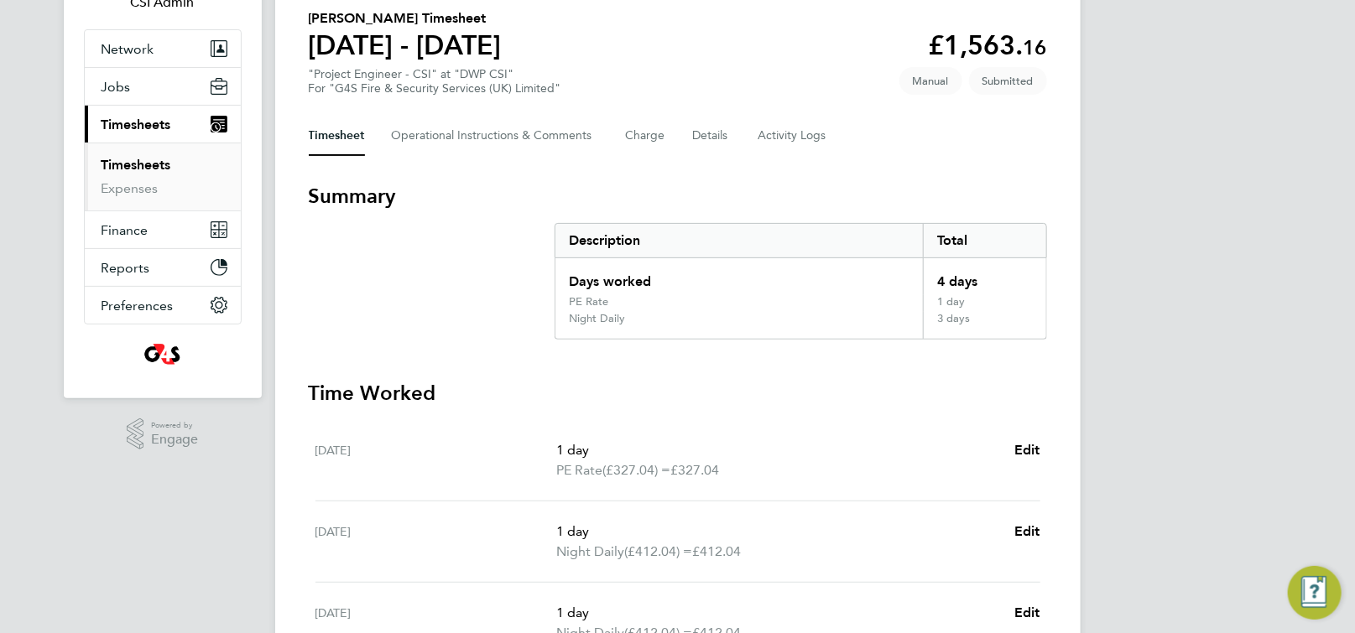
scroll to position [140, 0]
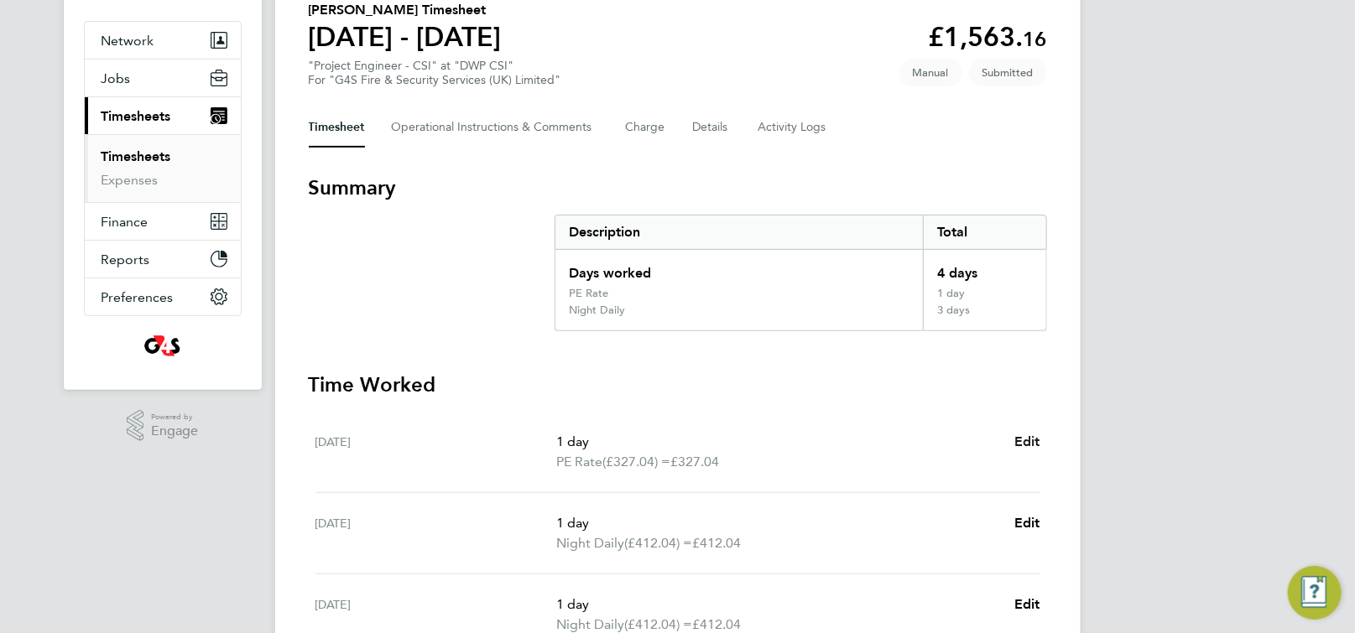
click at [1028, 435] on span "Edit" at bounding box center [1027, 442] width 26 height 16
select select "1"
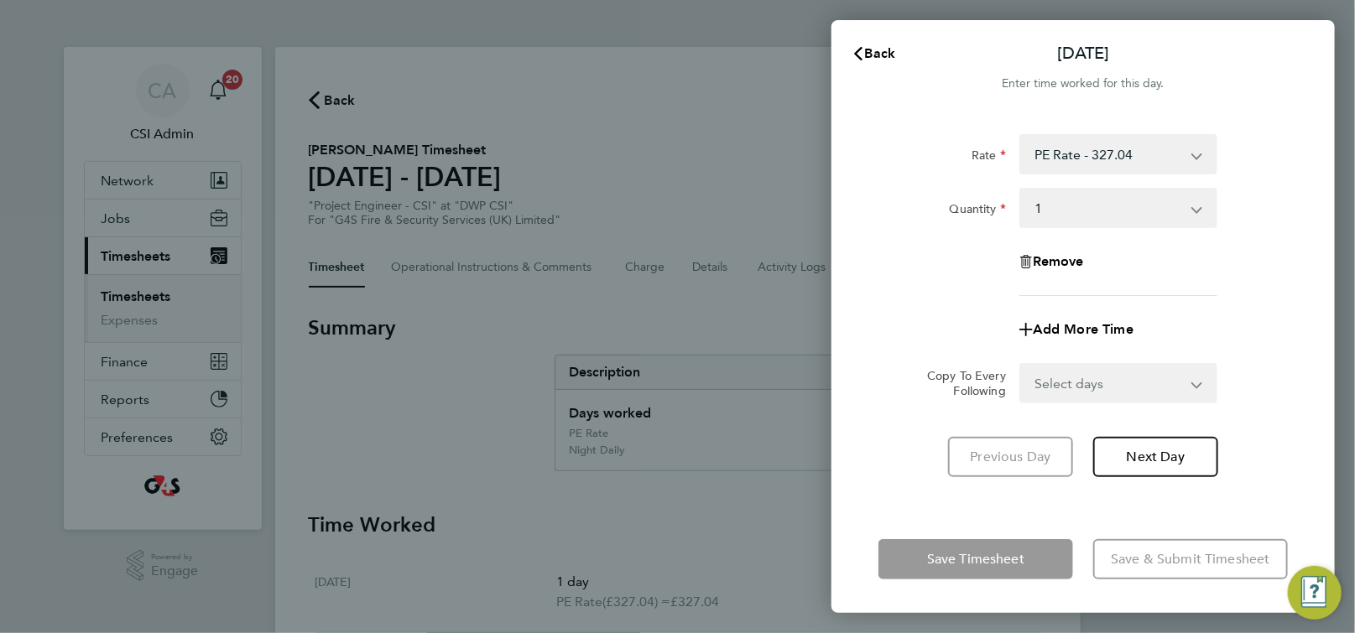
click at [1042, 278] on div "Remove" at bounding box center [1082, 262] width 141 height 40
click at [1043, 263] on span "Remove" at bounding box center [1057, 261] width 51 height 16
select select "null"
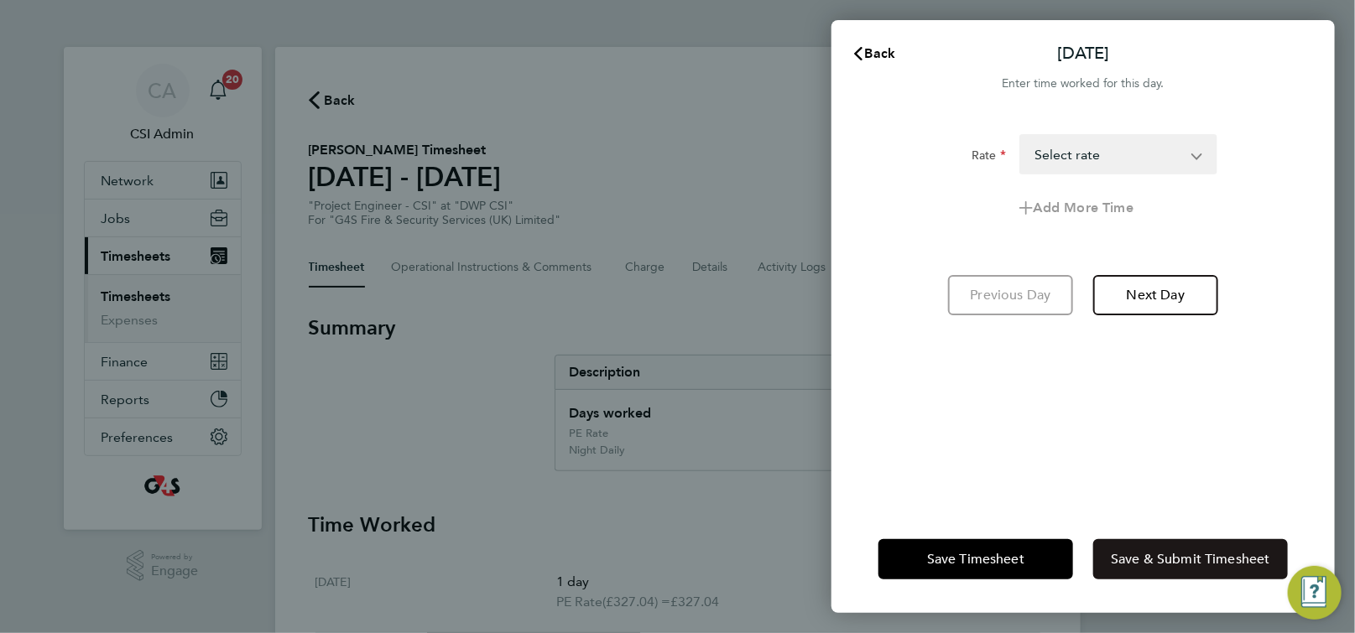
click at [1161, 551] on span "Save & Submit Timesheet" at bounding box center [1189, 559] width 159 height 17
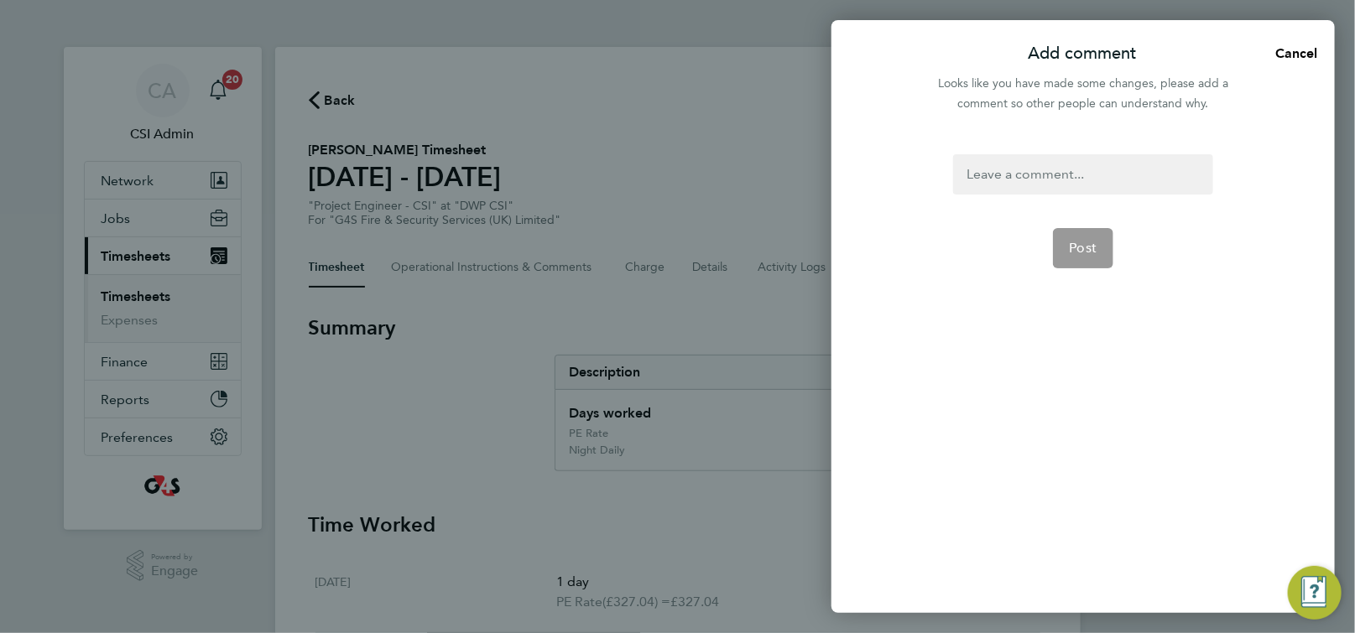
click at [1028, 177] on div at bounding box center [1082, 174] width 259 height 40
click at [1050, 167] on div at bounding box center [1082, 174] width 259 height 40
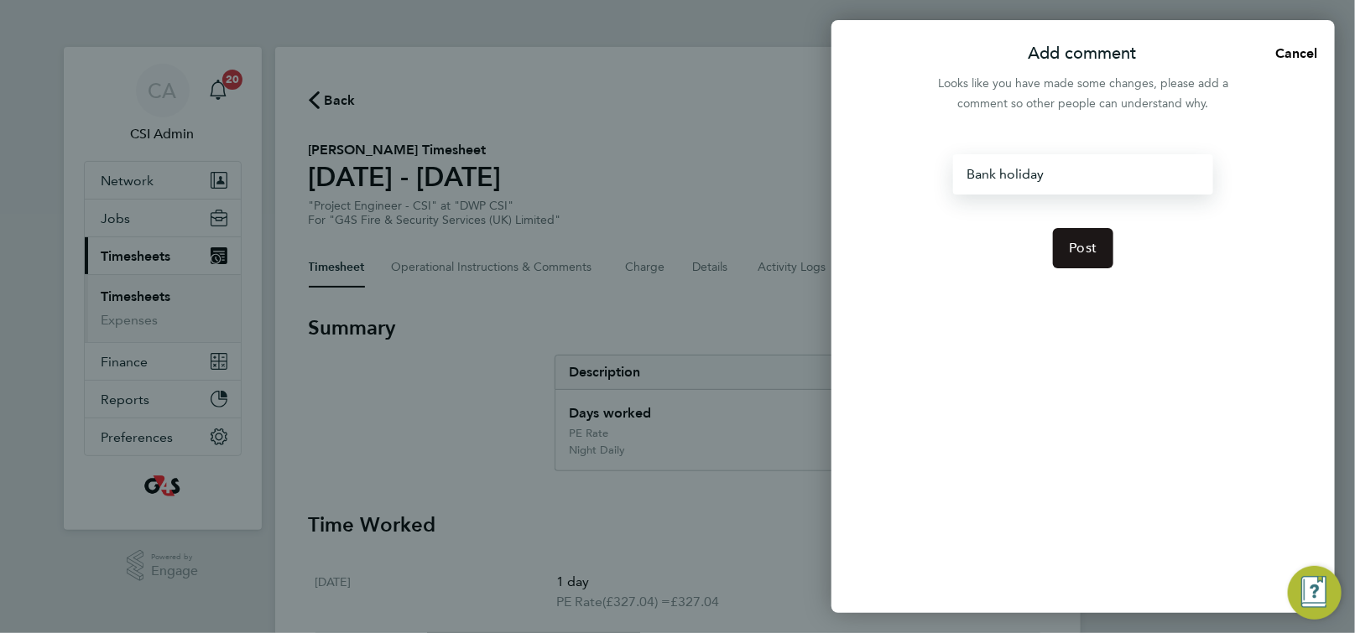
drag, startPoint x: 1092, startPoint y: 243, endPoint x: 1079, endPoint y: 252, distance: 15.6
click at [1093, 240] on span "Post" at bounding box center [1083, 248] width 28 height 17
